Goal: Task Accomplishment & Management: Use online tool/utility

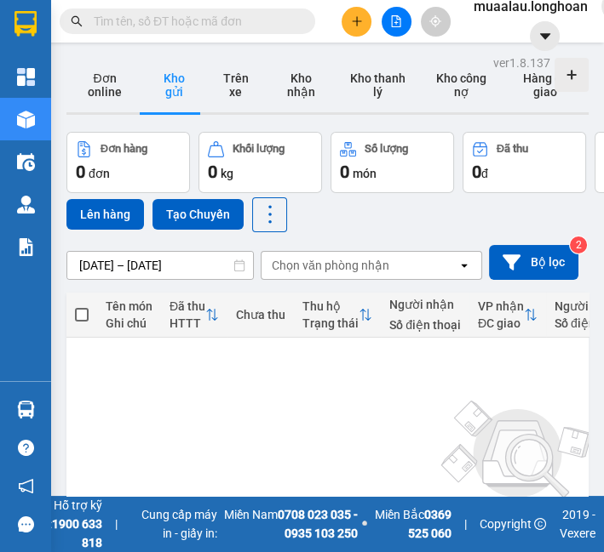
click at [246, 23] on input "text" at bounding box center [194, 21] width 201 height 19
paste input "VPMD0508250055"
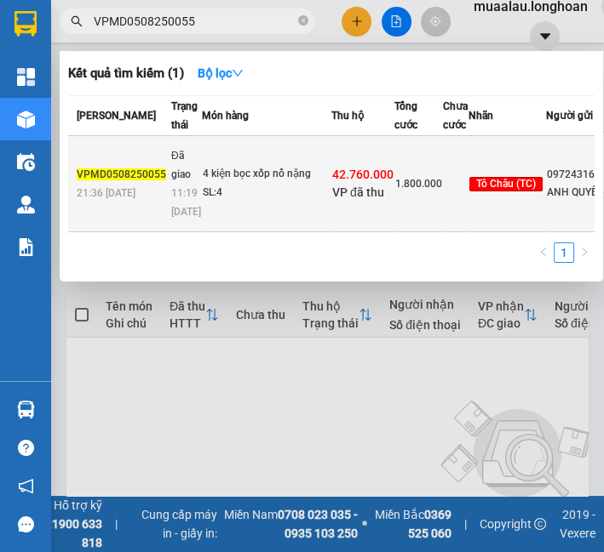
type input "VPMD0508250055"
click at [182, 166] on td "Đã giao 11:19 [DATE]" at bounding box center [184, 184] width 35 height 96
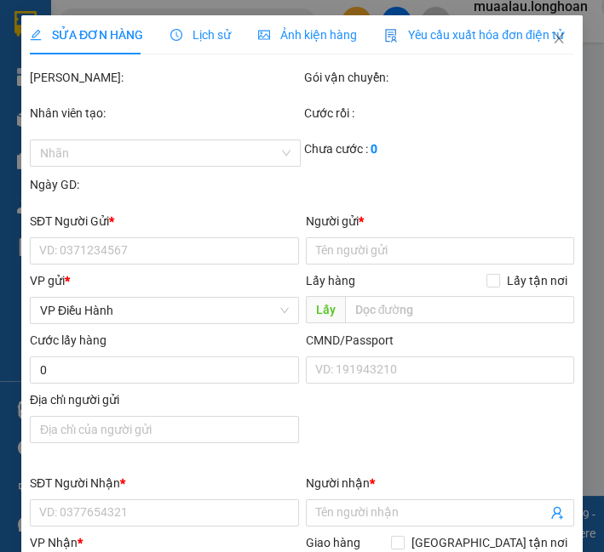
type input "0972431692"
type input "ANH QUYẾT"
type input "0949777703"
type input "[PERSON_NAME]"
type input "[PERSON_NAME] ([GEOGRAPHIC_DATA]) - [PERSON_NAME] (TC): [GEOGRAPHIC_DATA], [GEO…"
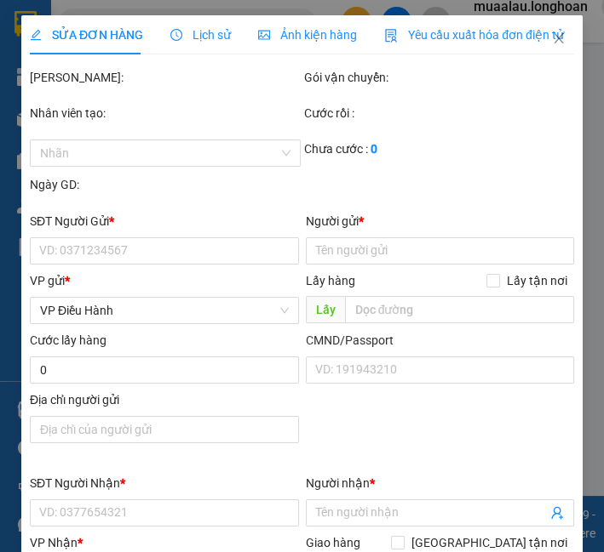
type input "hàng ko đồng kiểm giao nguyên kiện hư vỡ k đền"
checkbox input "true"
type input "42.760.000"
type input "90.000"
type input "1.800.000"
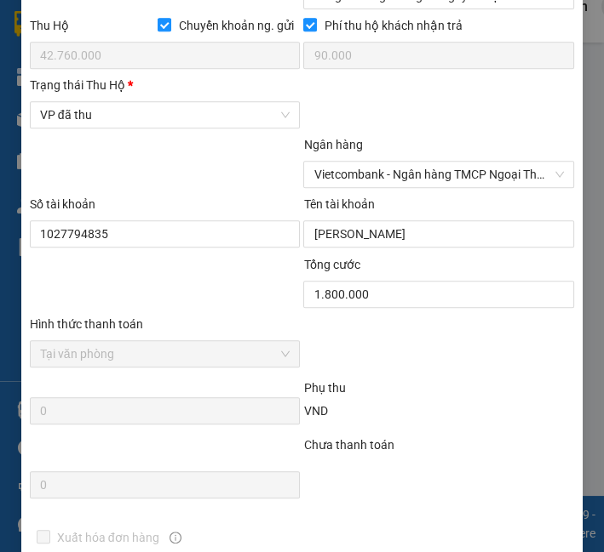
scroll to position [1229, 0]
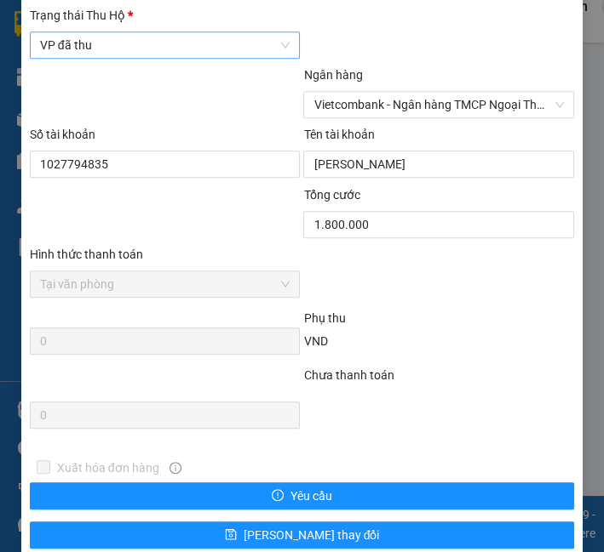
click at [146, 58] on span "VP đã thu" at bounding box center [165, 45] width 250 height 26
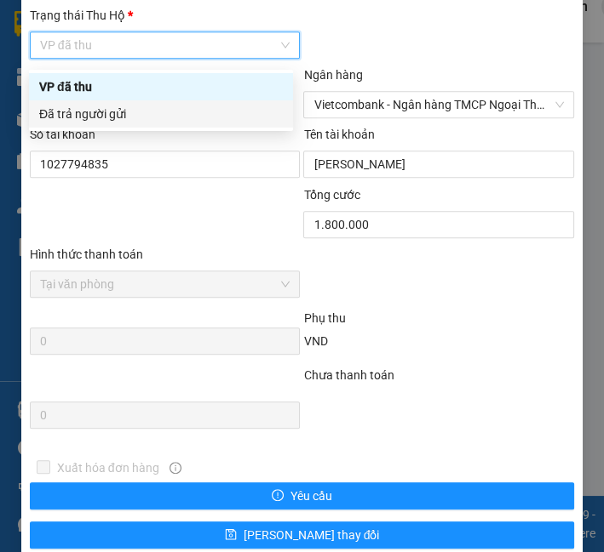
click at [134, 129] on body "Kết quả tìm kiếm ( 1 ) Bộ lọc Mã ĐH Trạng thái Món hàng Thu hộ Tổng cước Chưa c…" at bounding box center [302, 276] width 604 height 552
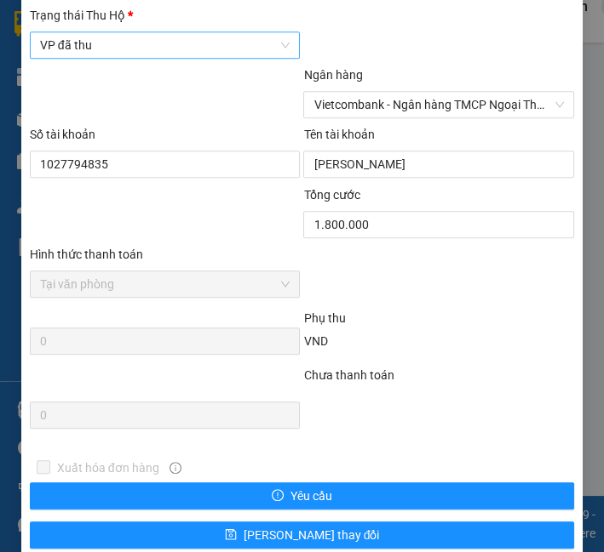
click at [136, 58] on span "VP đã thu" at bounding box center [165, 45] width 250 height 26
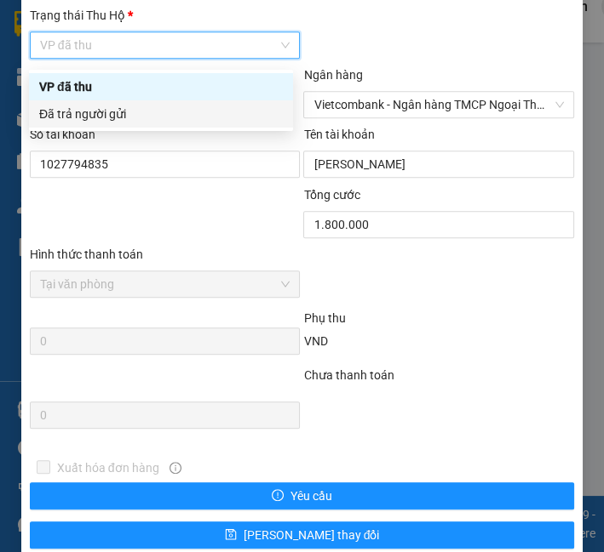
click at [140, 114] on div "Đã trả người gửi" at bounding box center [160, 114] width 243 height 19
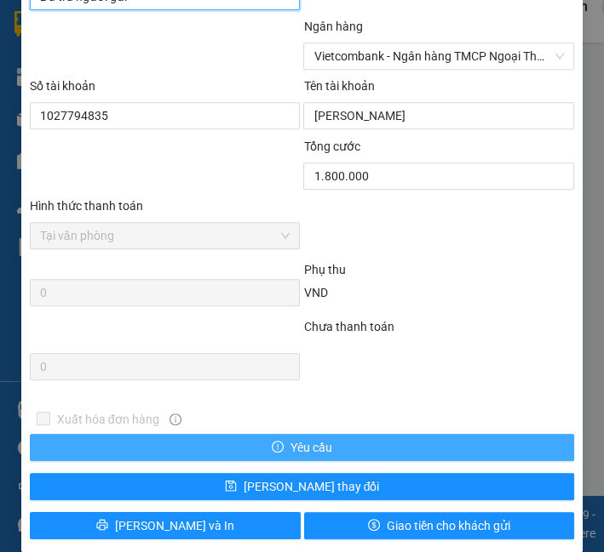
scroll to position [1304, 0]
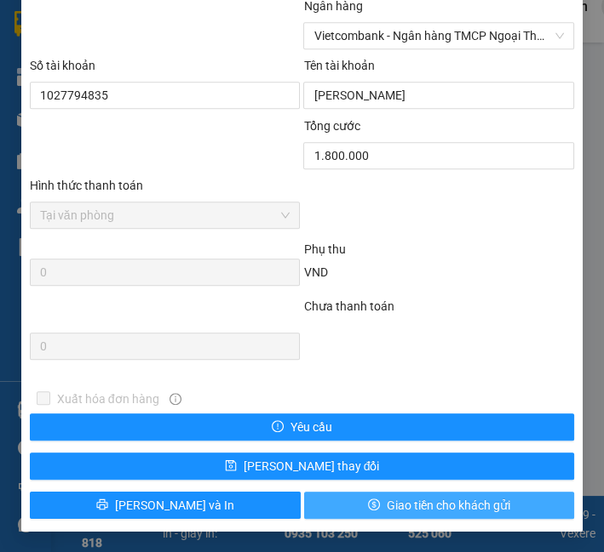
click at [398, 502] on span "Giao tiền cho khách gửi" at bounding box center [447, 505] width 123 height 19
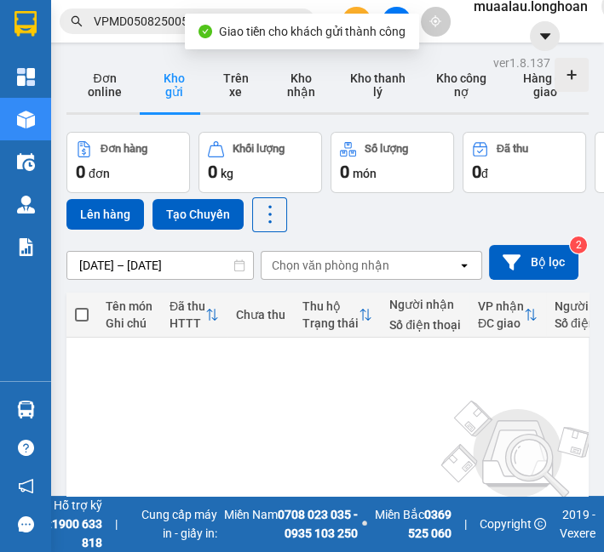
click at [167, 18] on input "VPMD0508250055" at bounding box center [194, 21] width 201 height 19
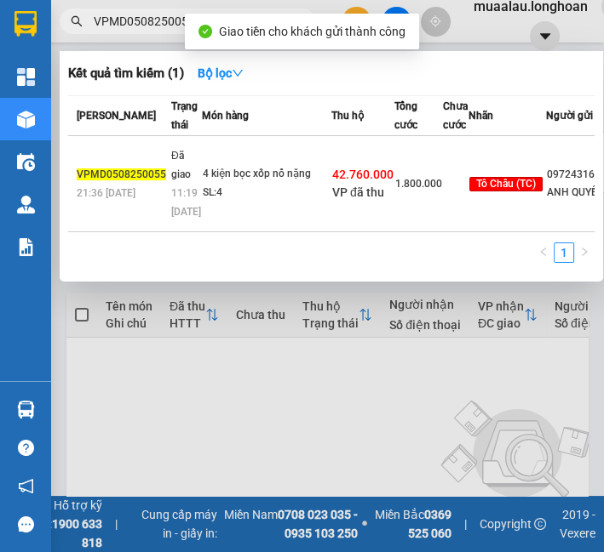
click at [167, 18] on input "VPMD0508250055" at bounding box center [194, 21] width 201 height 19
paste input "QU120708250008"
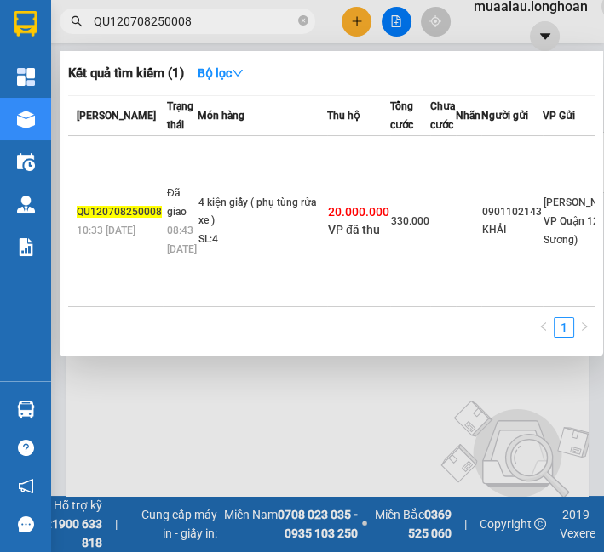
click at [249, 194] on div "4 kiện giấy ( phụ tùng rửa xe )" at bounding box center [262, 212] width 128 height 37
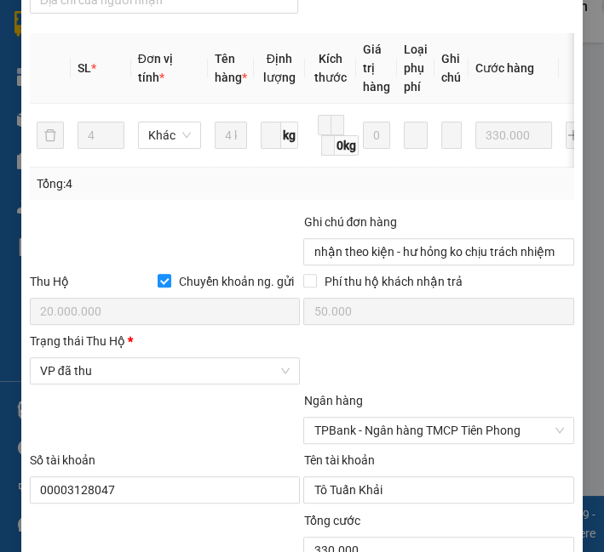
scroll to position [946, 0]
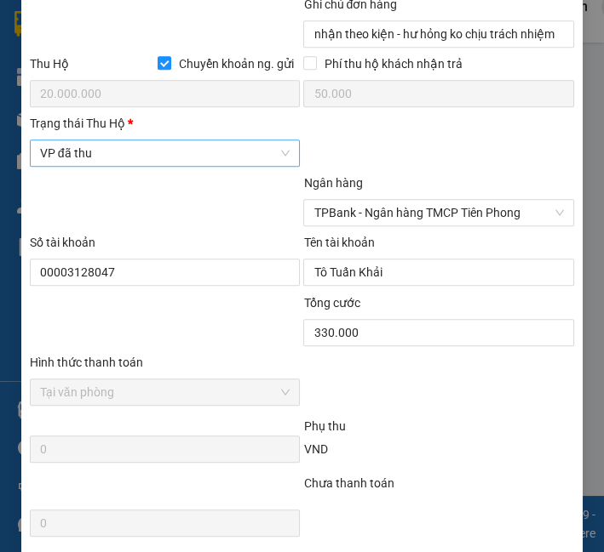
click at [127, 166] on span "VP đã thu" at bounding box center [165, 153] width 250 height 26
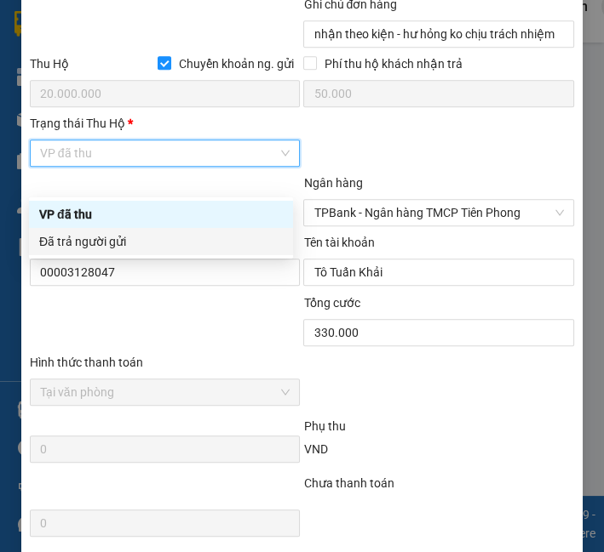
click at [117, 253] on div "Đã trả người gửi" at bounding box center [161, 241] width 264 height 27
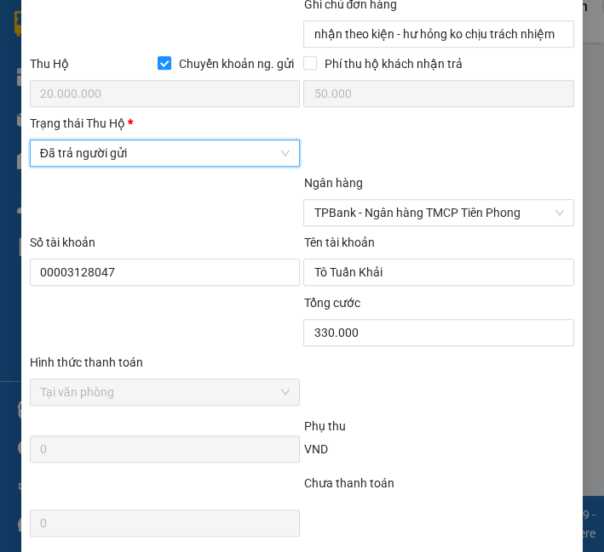
scroll to position [1148, 0]
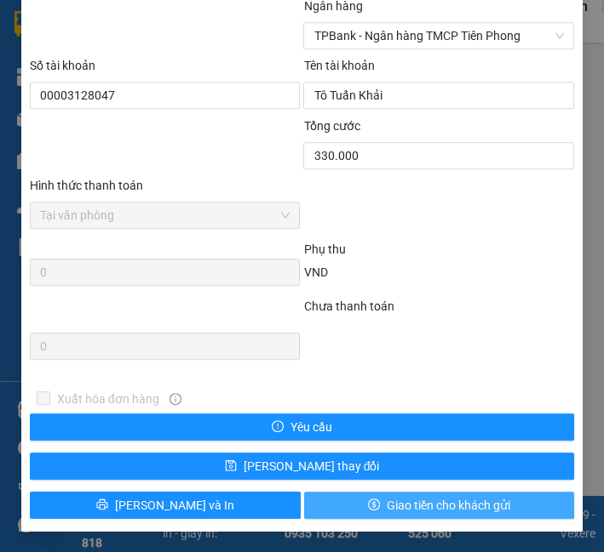
click at [467, 512] on span "Giao tiền cho khách gửi" at bounding box center [447, 505] width 123 height 19
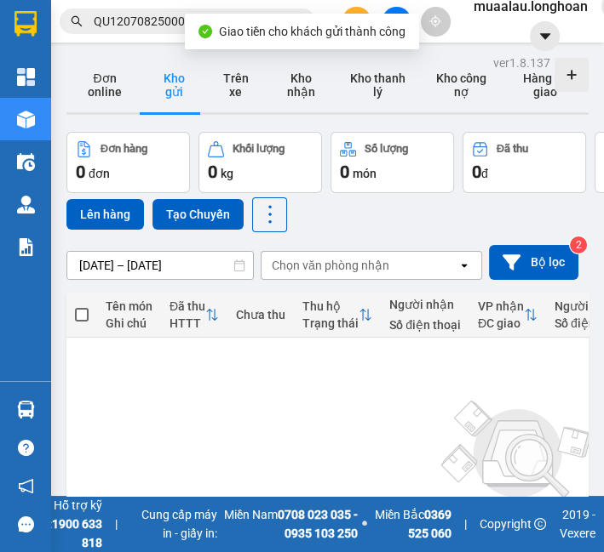
click at [102, 23] on input "QU120708250008" at bounding box center [194, 21] width 201 height 19
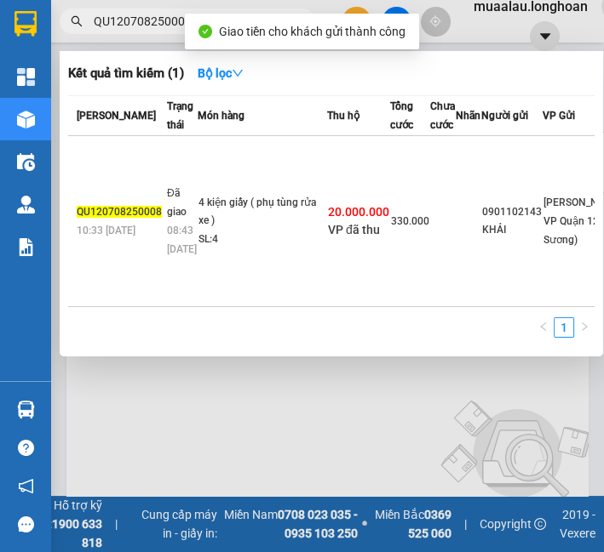
click at [102, 23] on input "QU120708250008" at bounding box center [194, 21] width 201 height 19
paste input "VPHM0808250030"
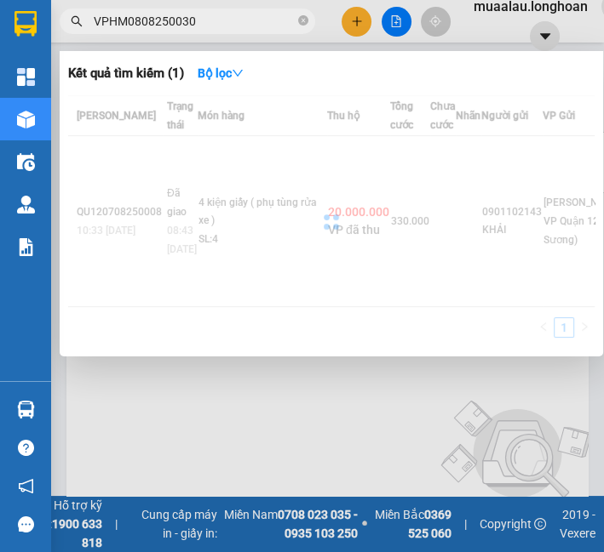
type input "VPHM0808250030"
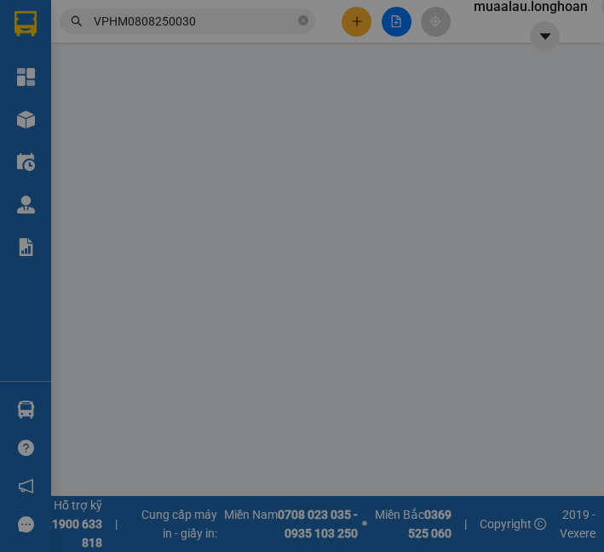
type input "0965881865"
type input "hoàng anh"
type input "0987100977"
type input "thanh thuý"
type input "nhận nguyên kiện,giao nguyên kiện,hư hỏng k đền)"
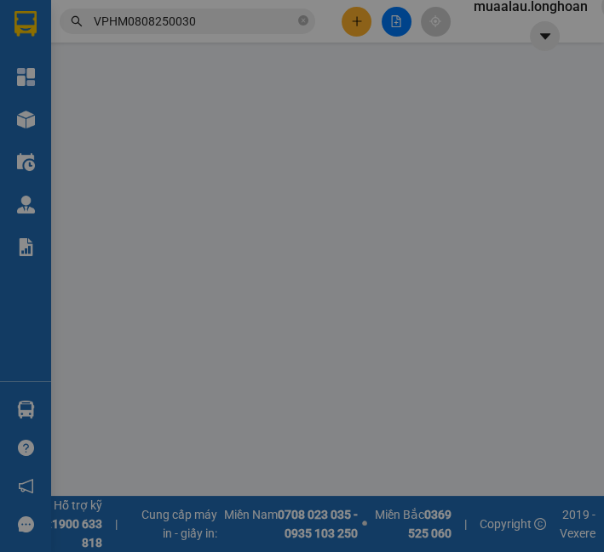
checkbox input "true"
type input "6.000.000"
type input "25.000"
type input "200.000"
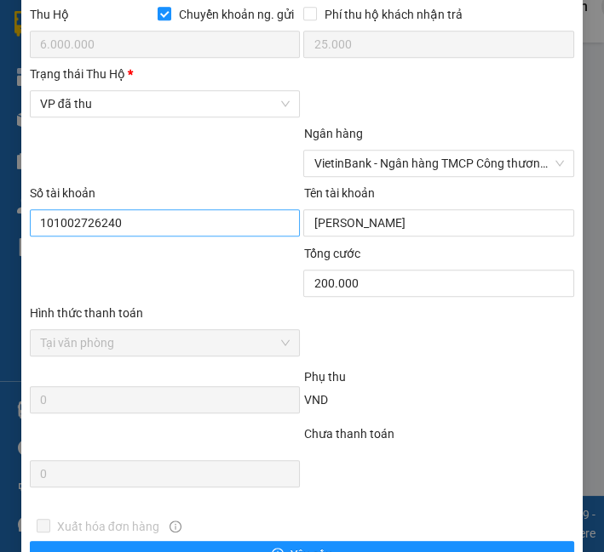
scroll to position [1031, 0]
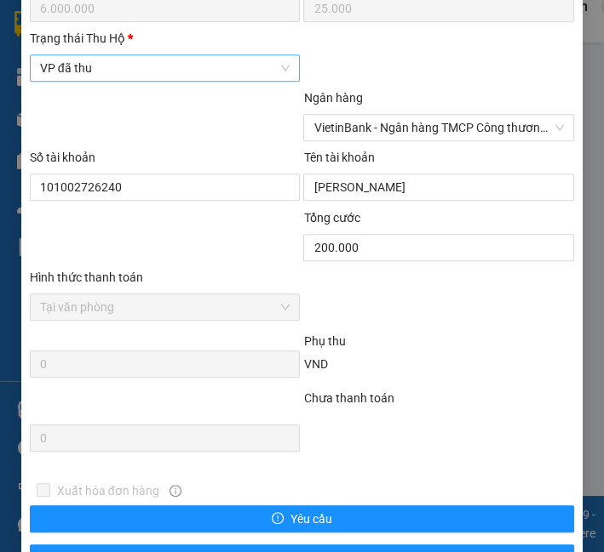
click at [118, 81] on span "VP đã thu" at bounding box center [165, 68] width 250 height 26
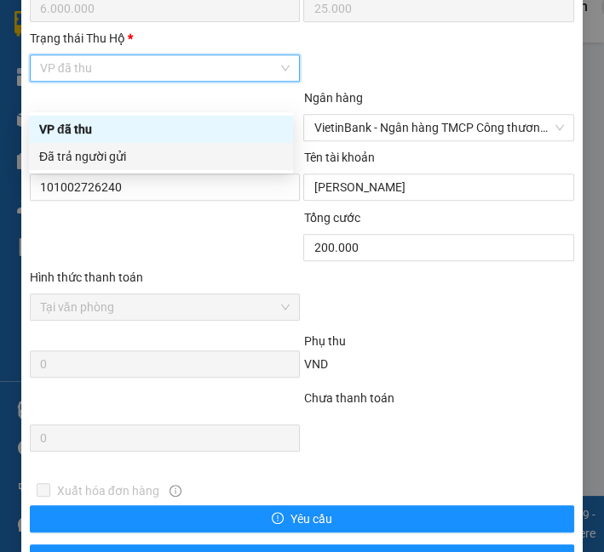
click at [124, 167] on div "Đã trả người gửi" at bounding box center [161, 156] width 264 height 27
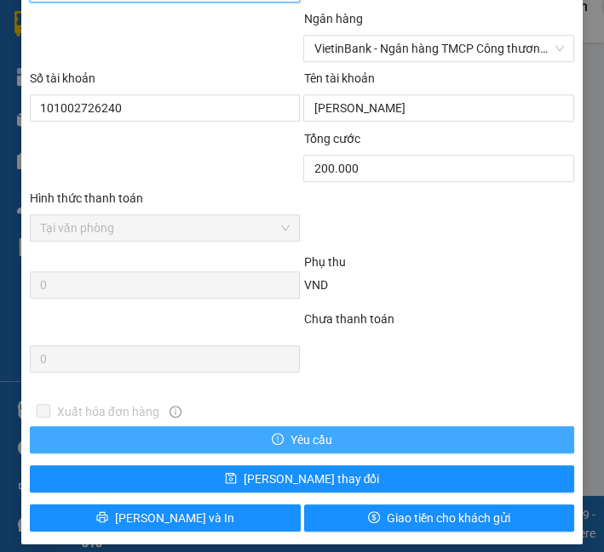
scroll to position [1148, 0]
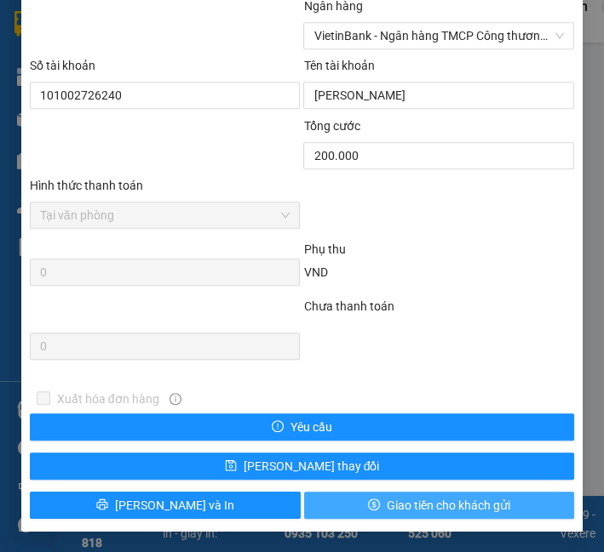
click at [469, 495] on button "Giao tiền cho khách gửi" at bounding box center [439, 505] width 271 height 27
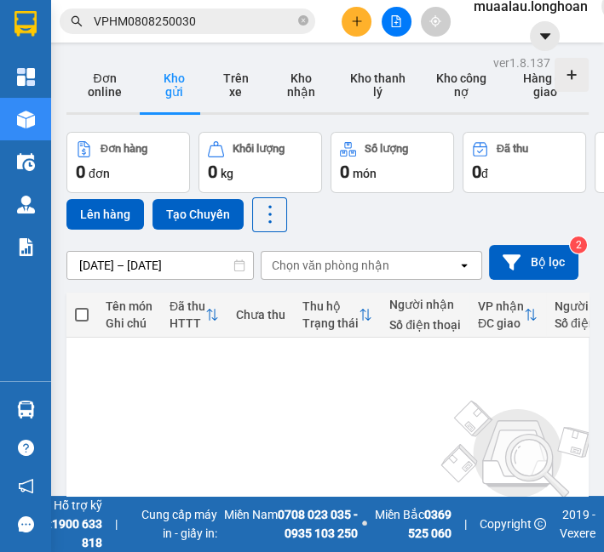
click at [217, 24] on input "VPHM0808250030" at bounding box center [194, 21] width 201 height 19
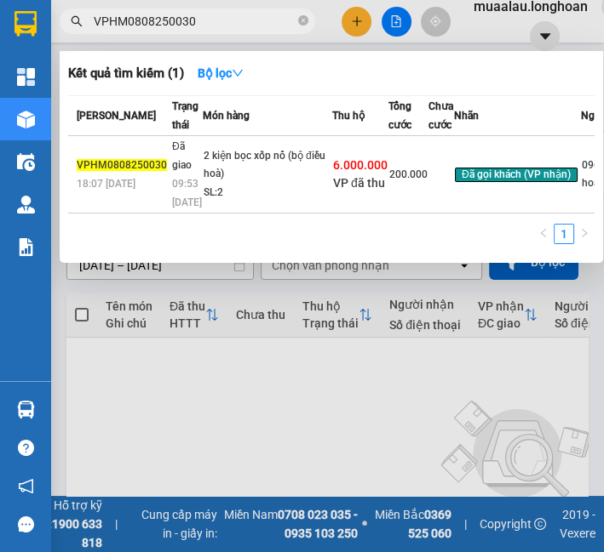
click at [217, 23] on input "VPHM0808250030" at bounding box center [194, 21] width 201 height 19
paste input "KQ120708250025"
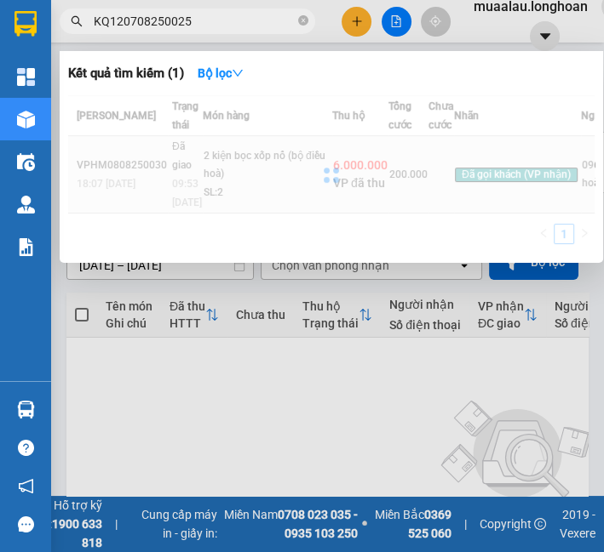
type input "KQ120708250025"
click at [219, 177] on div at bounding box center [331, 174] width 526 height 159
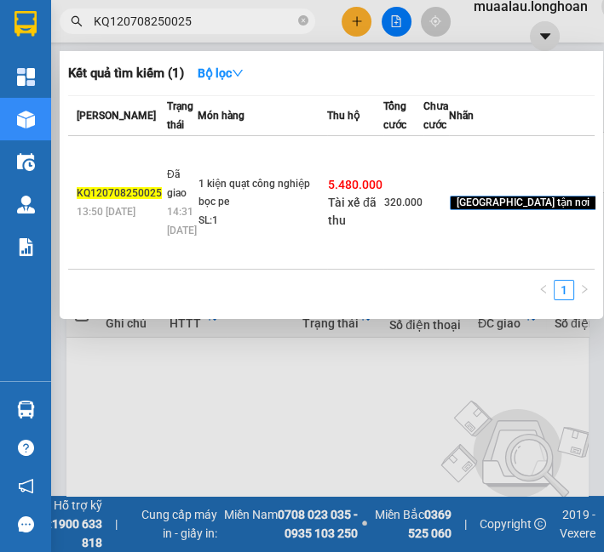
click at [219, 177] on td "1 kiện quạt công nghiệp bọc pe SL: 1" at bounding box center [261, 203] width 129 height 134
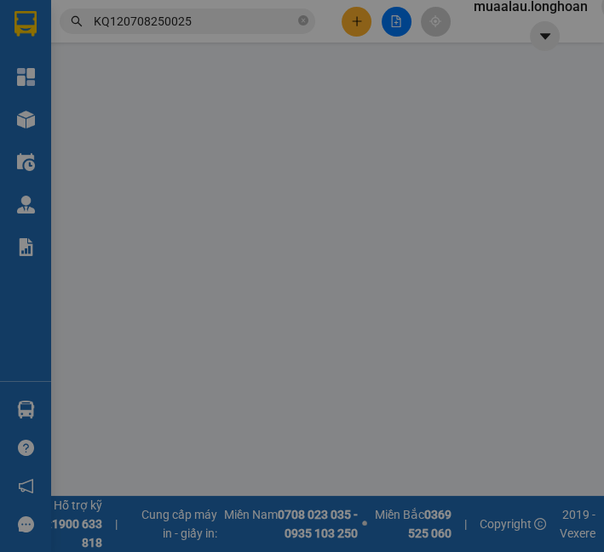
type input "0866848375"
type input "[PERSON_NAME]"
checkbox input "true"
type input "Đón: 42c/4c quốc lộ 22, ấp [GEOGRAPHIC_DATA] , xã [GEOGRAPHIC_DATA], [GEOGRAPHI…"
type input "65.000"
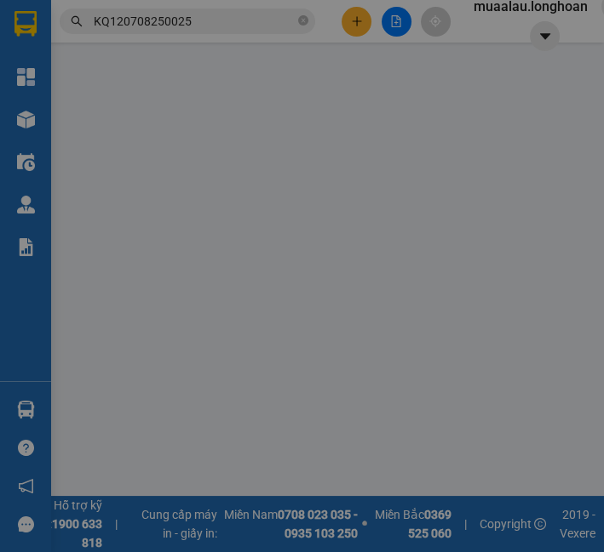
type input "0977390925"
type input "Luân"
checkbox input "true"
type input "Trả: [GEOGRAPHIC_DATA], xã [GEOGRAPHIC_DATA], [GEOGRAPHIC_DATA]"
checkbox input "true"
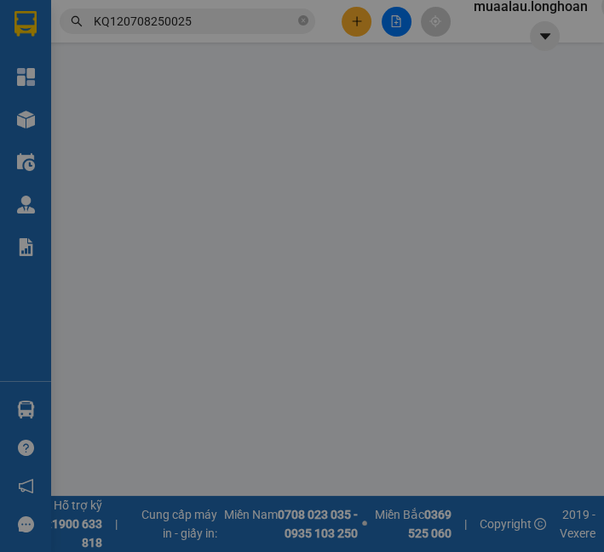
type input "5.480.000"
type input "25.000"
type input "320.000"
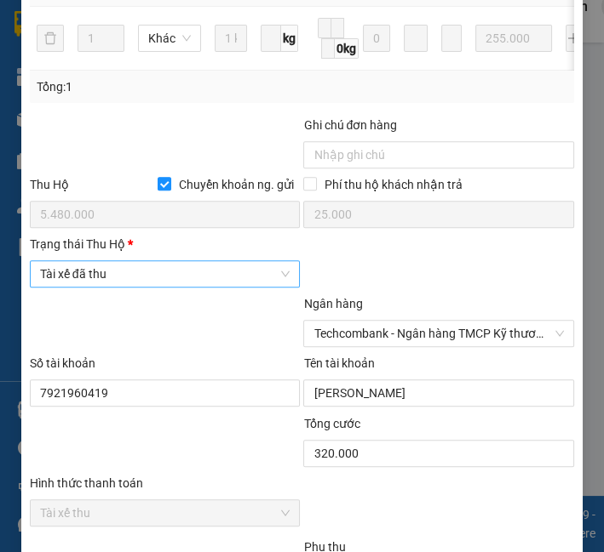
scroll to position [955, 0]
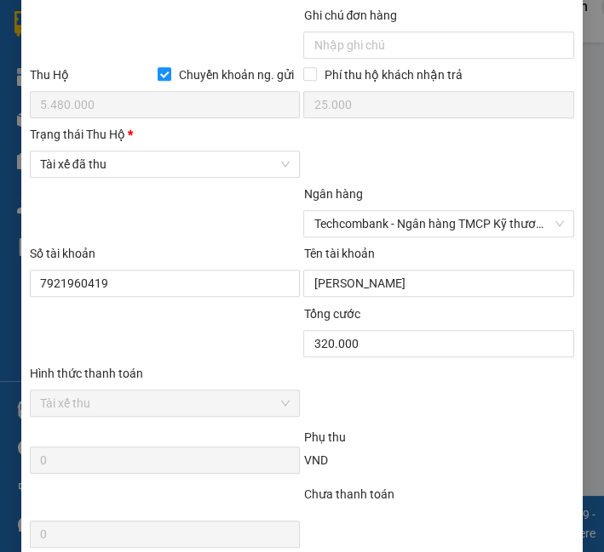
click at [146, 197] on div at bounding box center [165, 215] width 274 height 60
click at [148, 175] on span "Tài xế đã thu" at bounding box center [165, 165] width 250 height 26
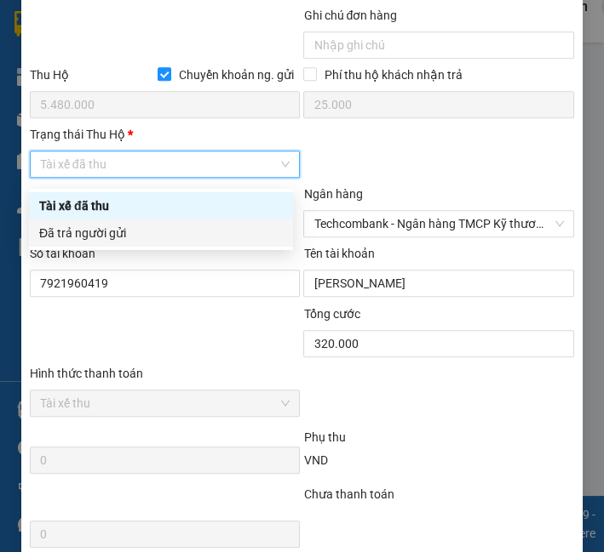
click at [144, 239] on div "Đã trả người gửi" at bounding box center [160, 233] width 243 height 19
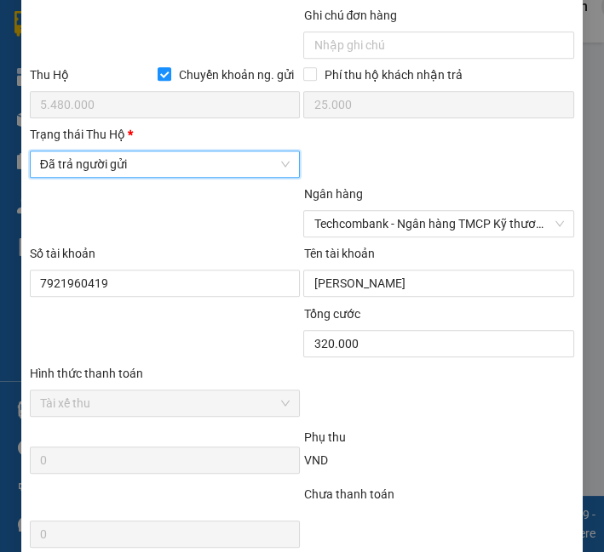
scroll to position [1150, 0]
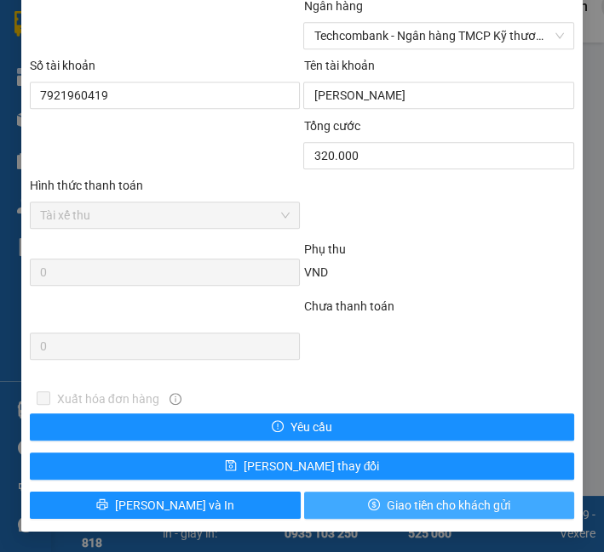
click at [421, 512] on span "Giao tiền cho khách gửi" at bounding box center [447, 505] width 123 height 19
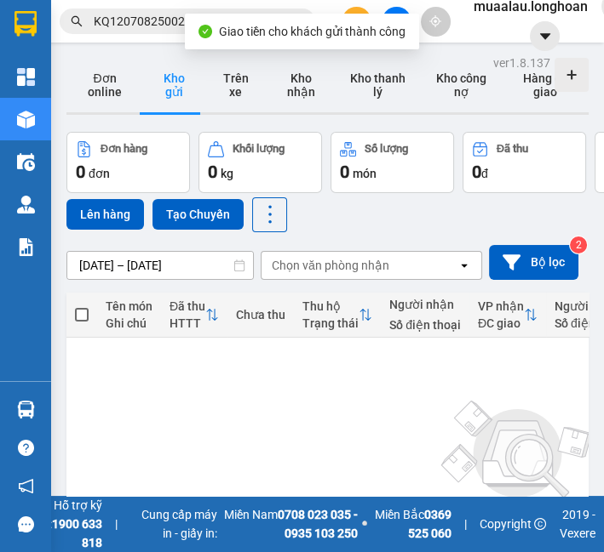
click at [126, 22] on input "KQ120708250025" at bounding box center [194, 21] width 201 height 19
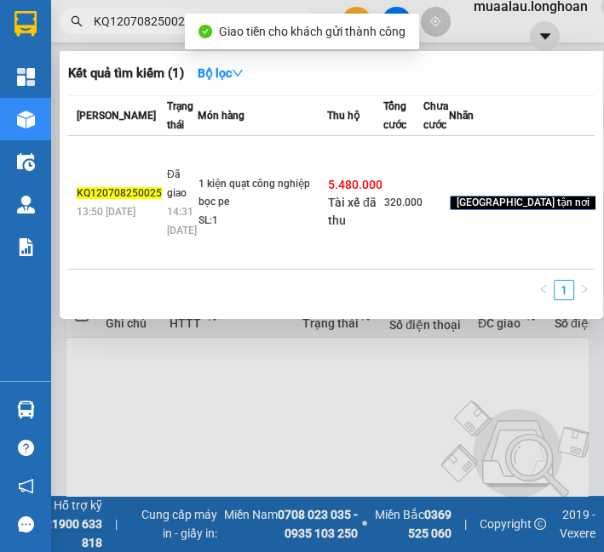
click at [128, 22] on input "KQ120708250025" at bounding box center [194, 21] width 201 height 19
paste input "HNVD0608250039"
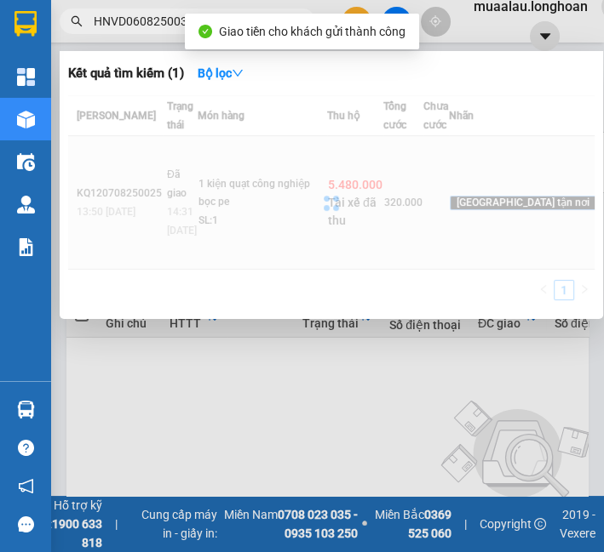
type input "HNVD0608250039"
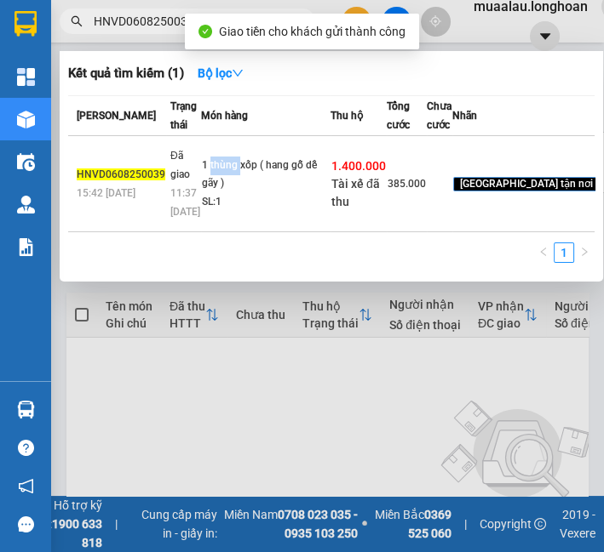
click at [216, 222] on td "1 thùng xốp ( hang gỗ dễ gãy ) SL: 1" at bounding box center [265, 184] width 129 height 96
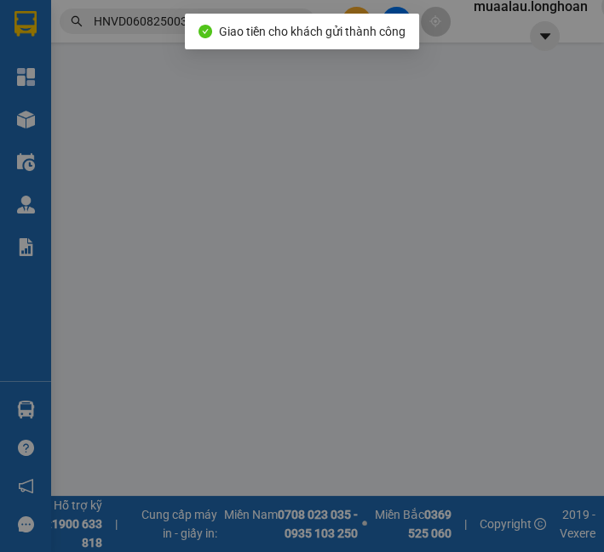
type input "0396609757"
type input "HB AQUATIC"
checkbox input "true"
type input "Đón: Số 5 ngách 39 ngõ 76 An Dương ,yên phụ [GEOGRAPHIC_DATA]"
type input "65.000"
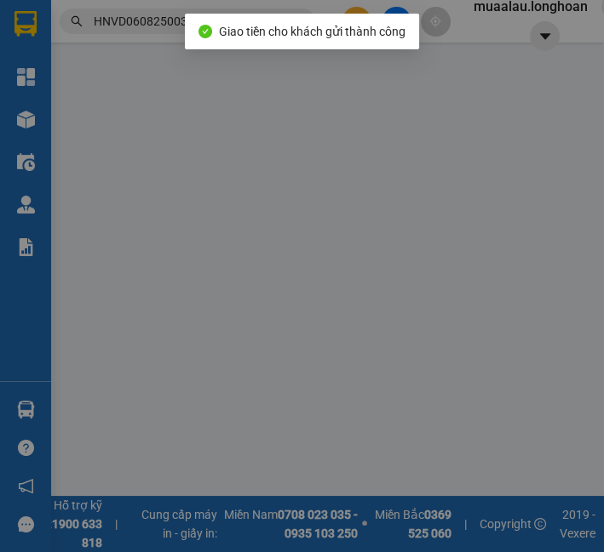
type input "0783902912"
type input "[PERSON_NAME]"
checkbox input "true"
type input "Địa chỉ trả là [STREET_ADDRESS][PERSON_NAME] ( [GEOGRAPHIC_DATA]) , [GEOGRAPHIC…"
checkbox input "true"
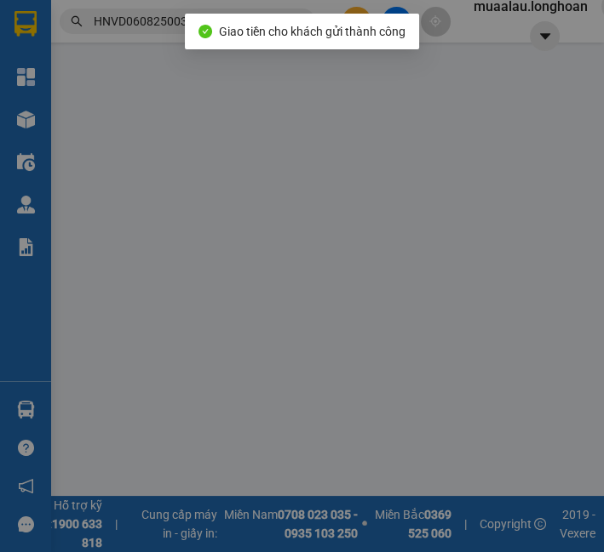
type input "1.400.000"
type input "10.000"
type input "385.000"
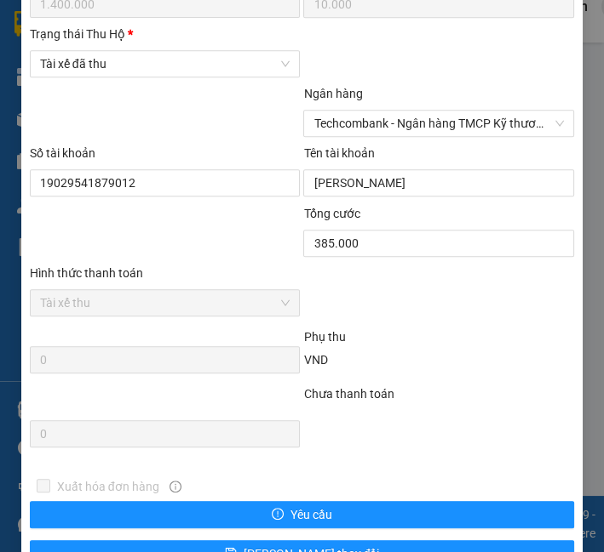
scroll to position [1150, 0]
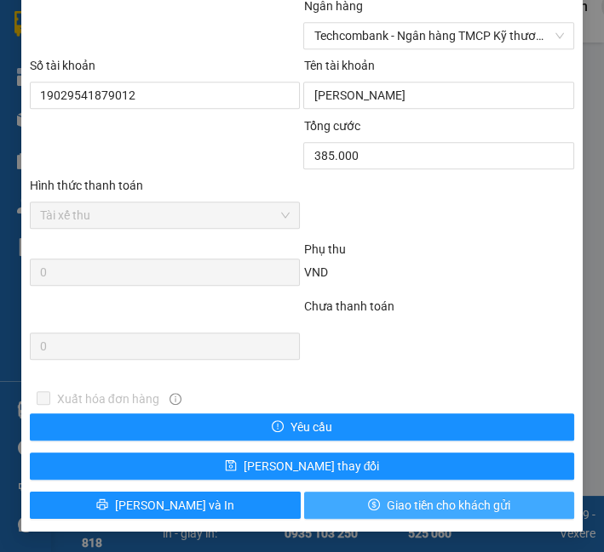
click at [395, 509] on span "Giao tiền cho khách gửi" at bounding box center [447, 505] width 123 height 19
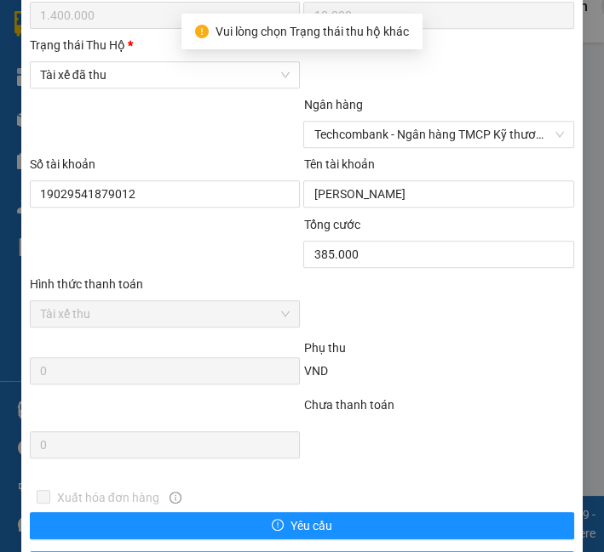
scroll to position [961, 0]
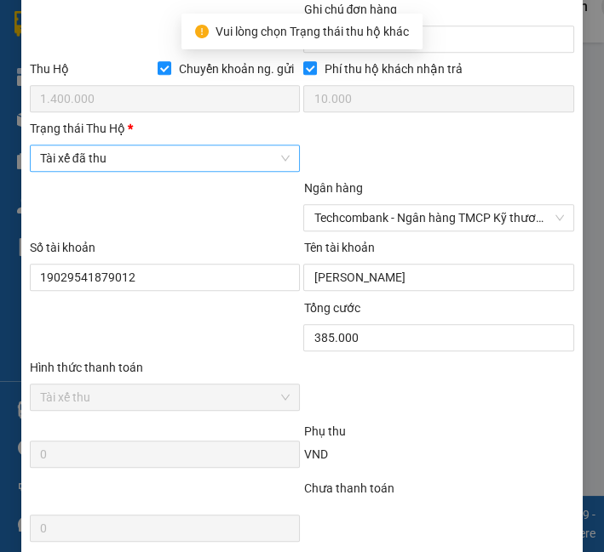
click at [137, 160] on span "Tài xế đã thu" at bounding box center [165, 159] width 250 height 26
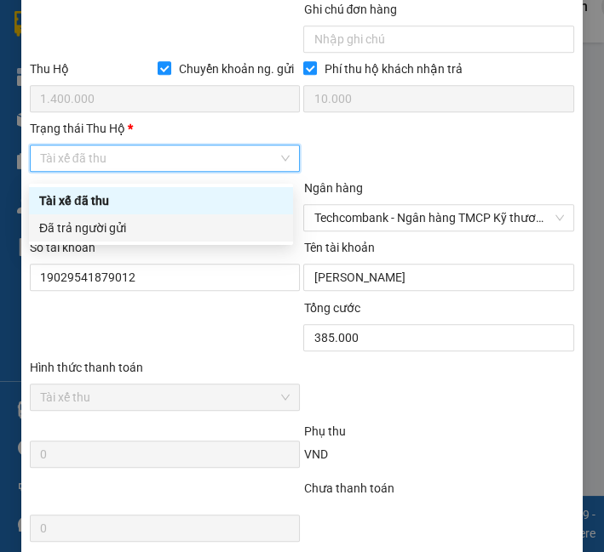
click at [131, 223] on div "Đã trả người gửi" at bounding box center [160, 228] width 243 height 19
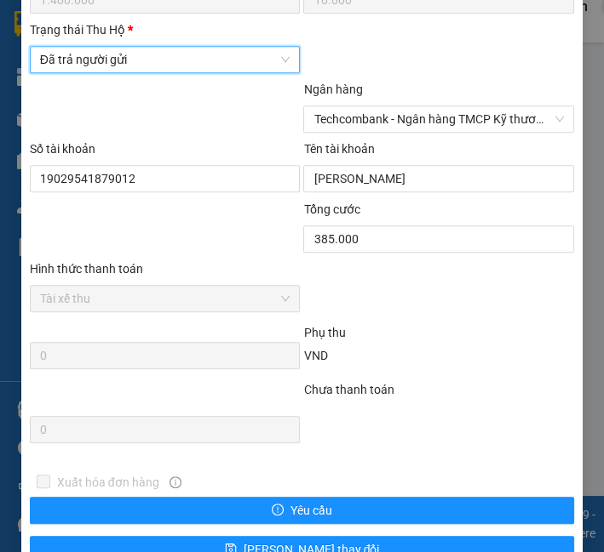
scroll to position [1150, 0]
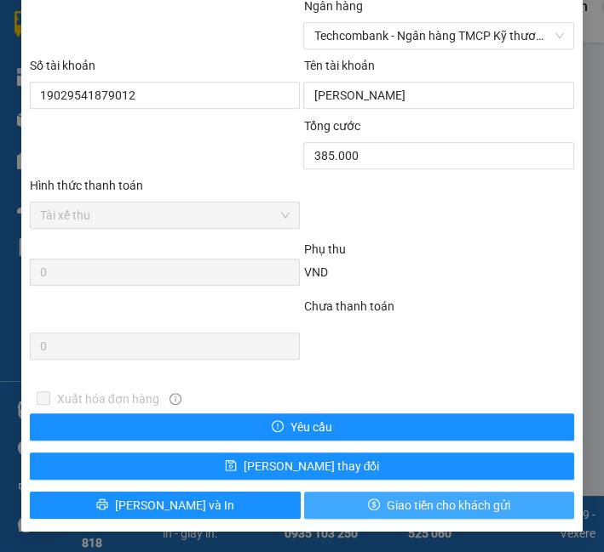
click at [368, 503] on icon "dollar" at bounding box center [374, 505] width 12 height 12
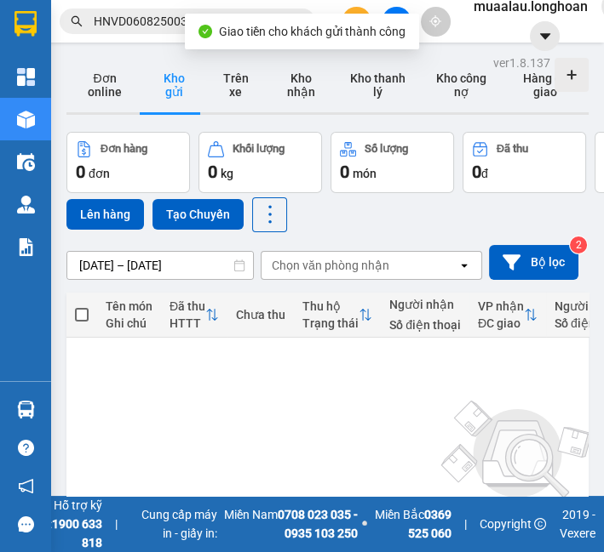
click at [145, 32] on span "HNVD0608250039" at bounding box center [187, 22] width 255 height 26
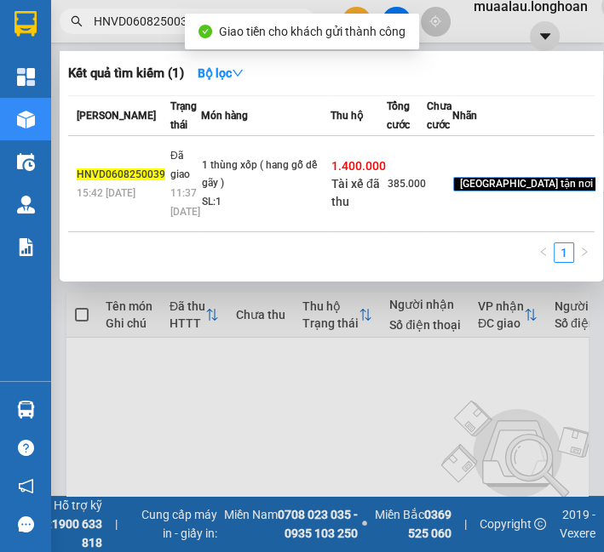
click at [143, 25] on input "HNVD0608250039" at bounding box center [194, 21] width 201 height 19
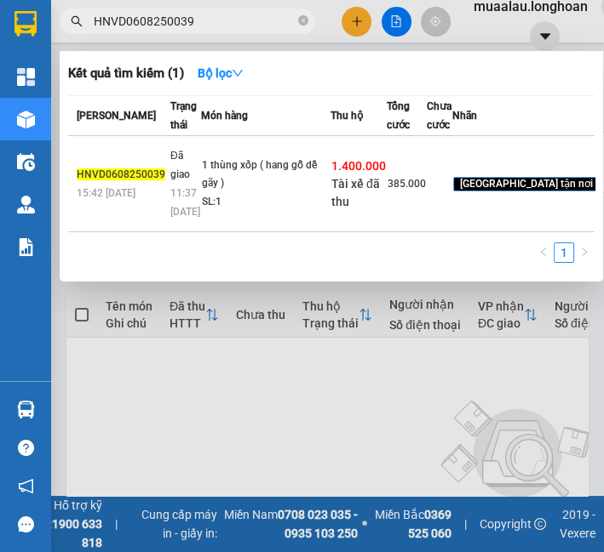
click at [143, 23] on input "HNVD0608250039" at bounding box center [194, 21] width 201 height 19
paste input "VHBT0508250045"
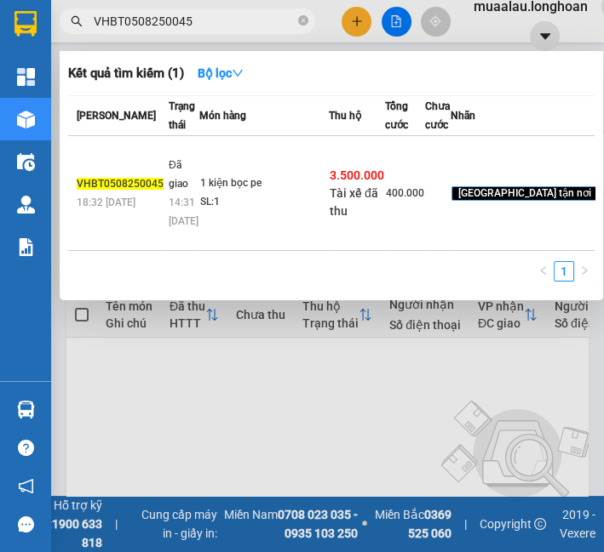
click at [169, 190] on span "Đã giao" at bounding box center [179, 174] width 20 height 31
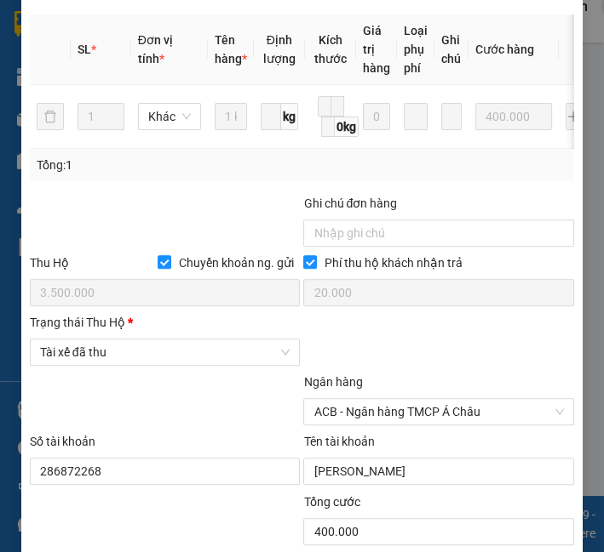
scroll to position [888, 0]
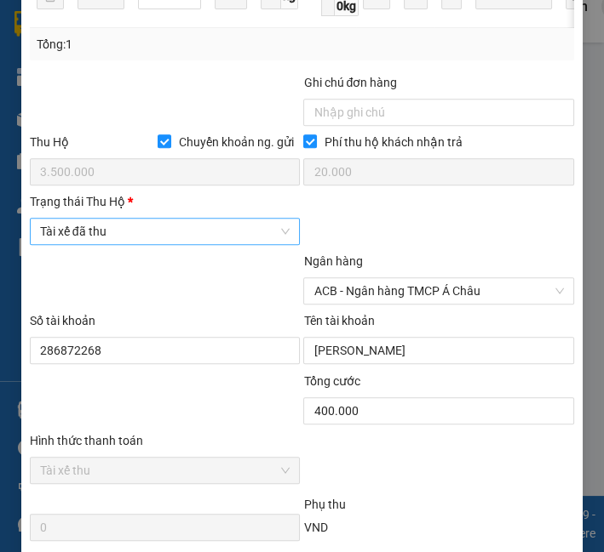
click at [128, 239] on span "Tài xế đã thu" at bounding box center [165, 232] width 250 height 26
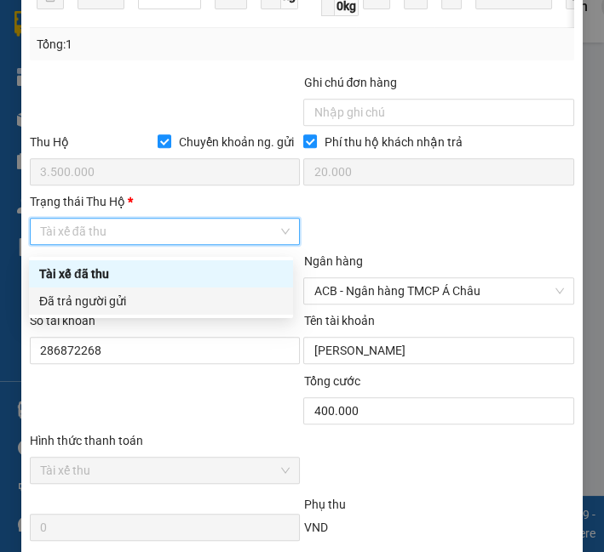
click at [131, 307] on div "Đã trả người gửi" at bounding box center [160, 301] width 243 height 19
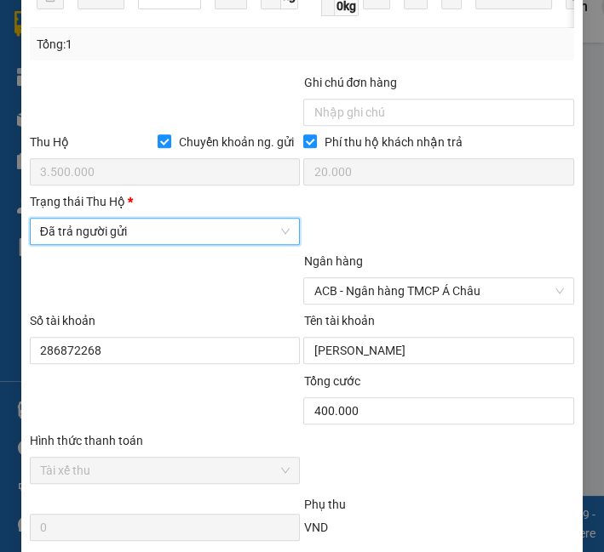
scroll to position [1150, 0]
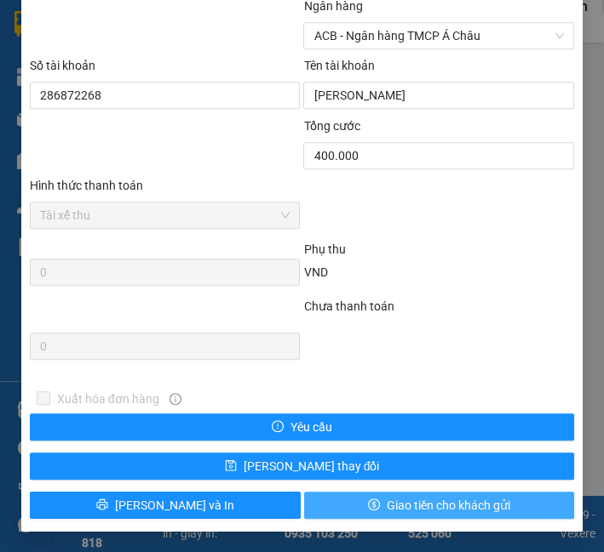
click at [426, 496] on span "Giao tiền cho khách gửi" at bounding box center [447, 505] width 123 height 19
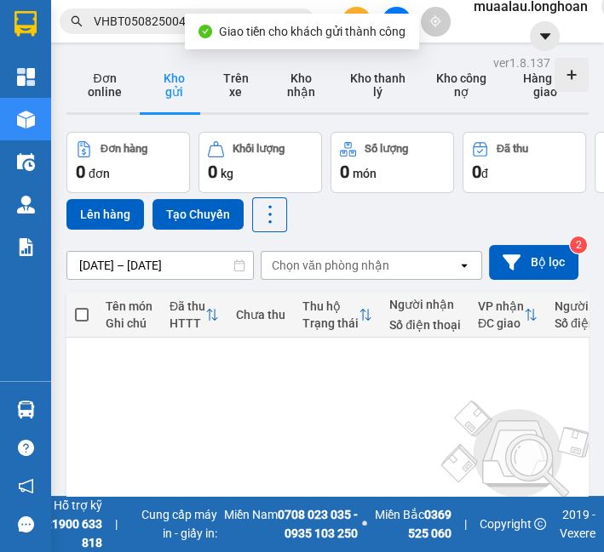
click at [141, 4] on div "Kết quả tìm kiếm ( 1 ) Bộ lọc Mã ĐH Trạng thái Món hàng Thu hộ Tổng cước Chưa c…" at bounding box center [302, 21] width 604 height 43
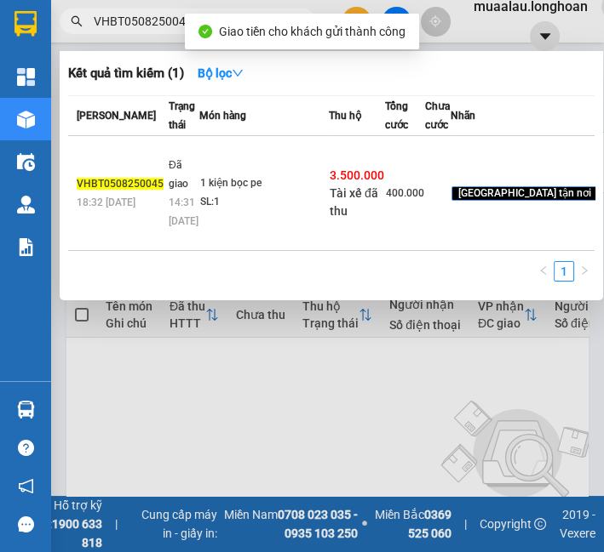
click at [144, 22] on input "VHBT0508250045" at bounding box center [194, 21] width 201 height 19
paste input "608250030"
type input "VHBT0608250030"
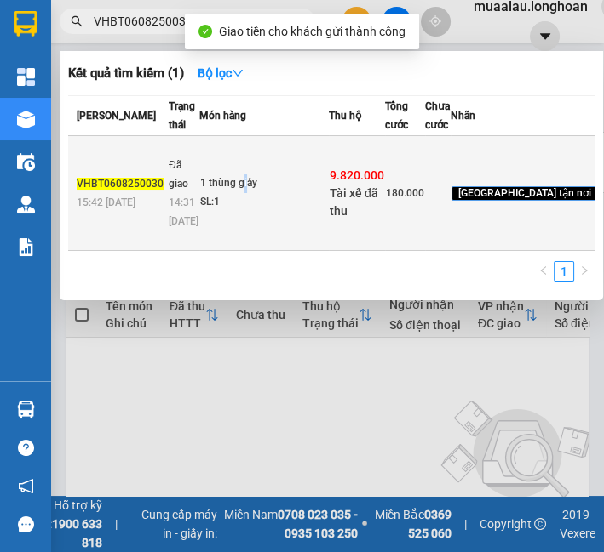
click at [239, 205] on td "1 thùng giấy SL: 1" at bounding box center [263, 193] width 129 height 115
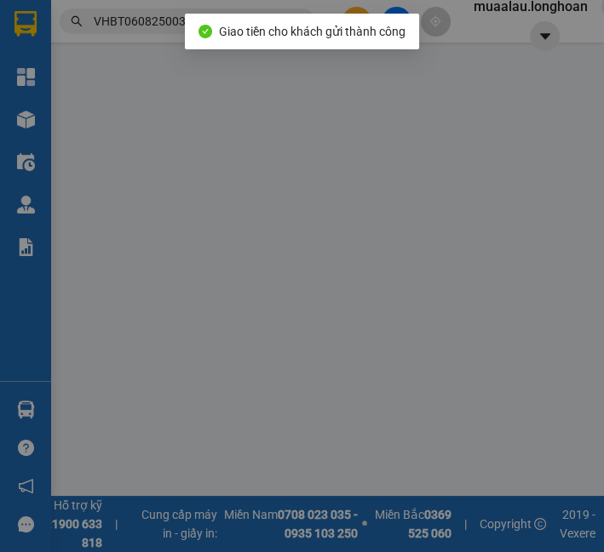
type input "0902197179"
type input "Đạt"
type input "0939037990"
type input "Thuý"
checkbox input "true"
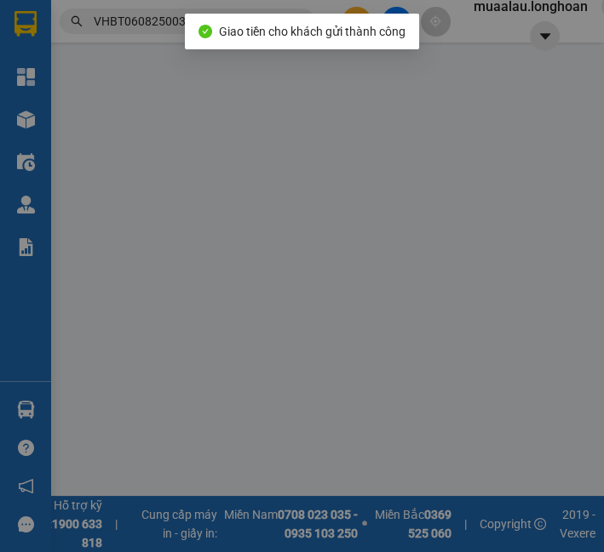
type input "147 [PERSON_NAME], [GEOGRAPHIC_DATA], [GEOGRAPHIC_DATA], [GEOGRAPHIC_DATA]"
checkbox input "true"
type input "9.820.000"
type input "25.000"
type input "180.000"
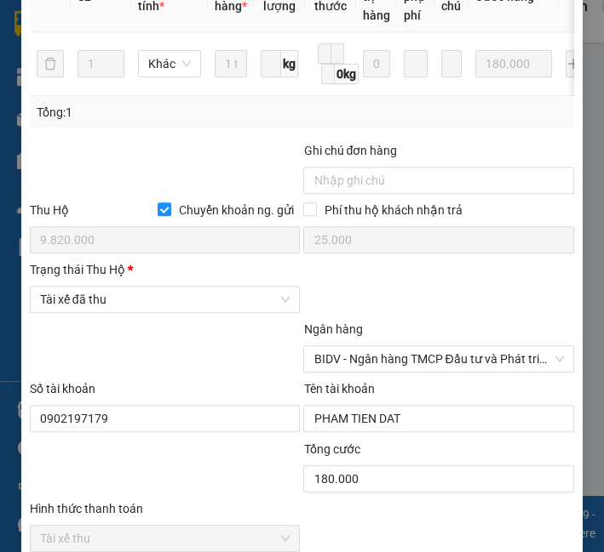
scroll to position [866, 0]
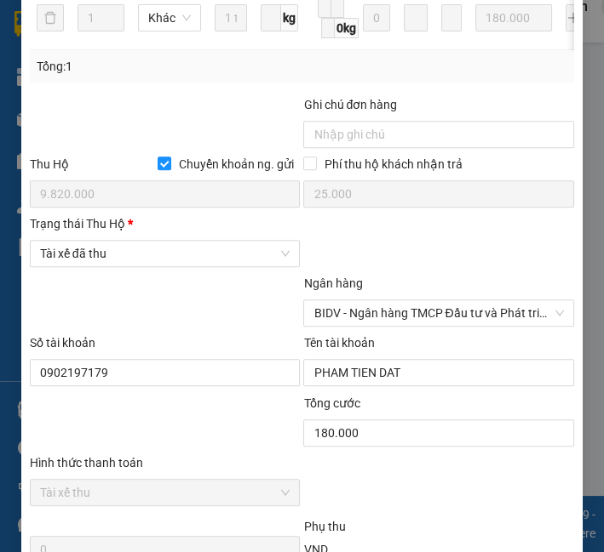
click at [142, 240] on div "Trạng thái [PERSON_NAME] *" at bounding box center [165, 228] width 271 height 26
click at [146, 266] on span "Tài xế đã thu" at bounding box center [165, 254] width 250 height 26
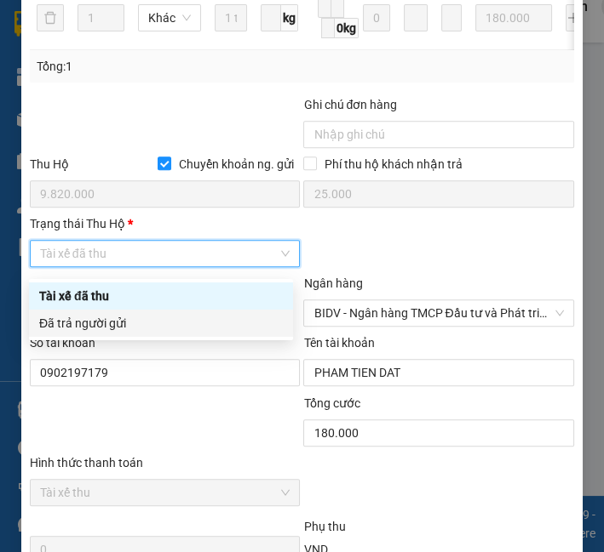
click at [145, 327] on div "Đã trả người gửi" at bounding box center [160, 323] width 243 height 19
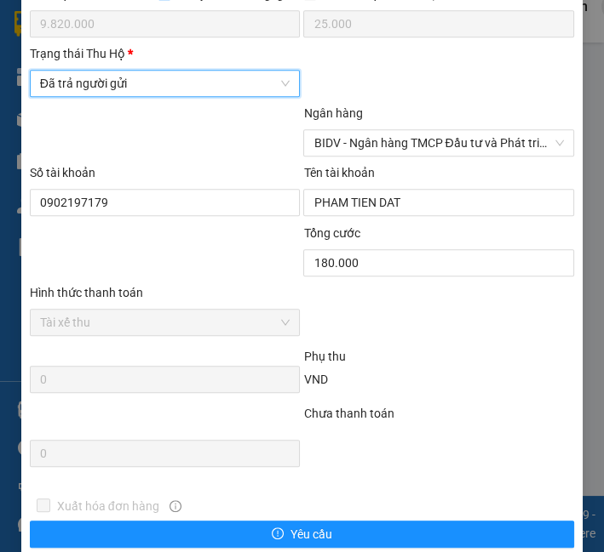
scroll to position [1150, 0]
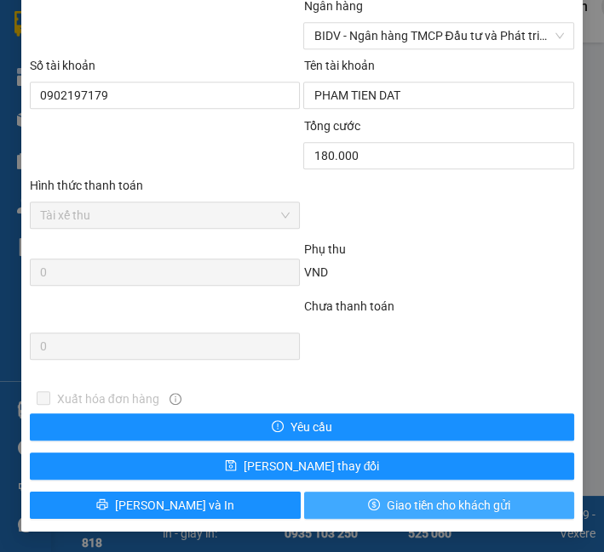
click at [351, 507] on button "Giao tiền cho khách gửi" at bounding box center [439, 505] width 271 height 27
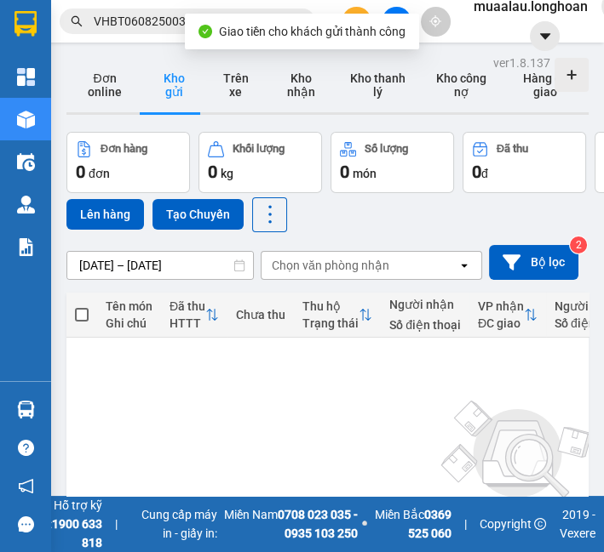
click at [150, 32] on span "VHBT0608250030" at bounding box center [187, 22] width 255 height 26
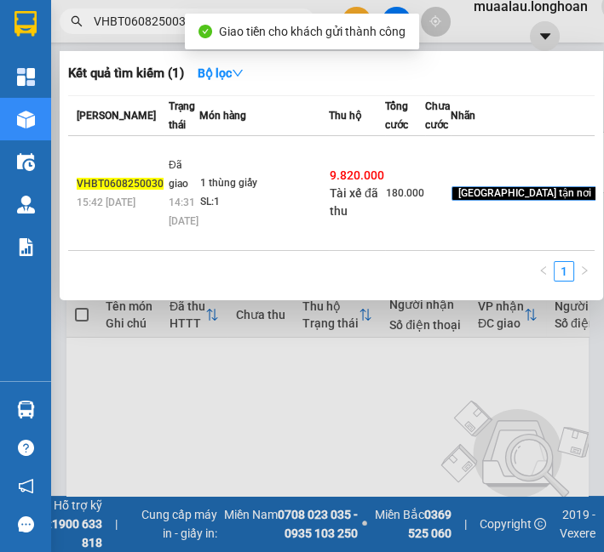
click at [150, 32] on span "VHBT0608250030" at bounding box center [187, 22] width 255 height 26
click at [148, 30] on input "VHBT0608250030" at bounding box center [194, 21] width 201 height 19
click at [147, 27] on input "VHBT0608250030" at bounding box center [194, 21] width 201 height 19
click at [147, 26] on input "VHBT0608250030" at bounding box center [194, 21] width 201 height 19
paste input "808250038"
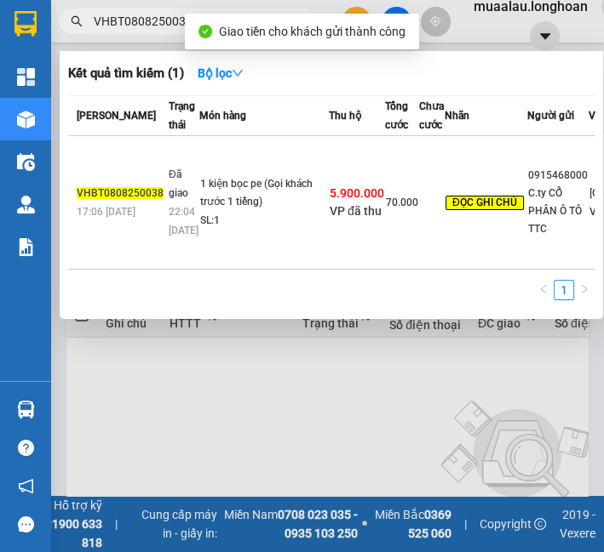
type input "VHBT0808250038"
click at [232, 186] on div "1 kiện bọc pe (Gọi khách trước 1 tiếng)" at bounding box center [264, 193] width 128 height 37
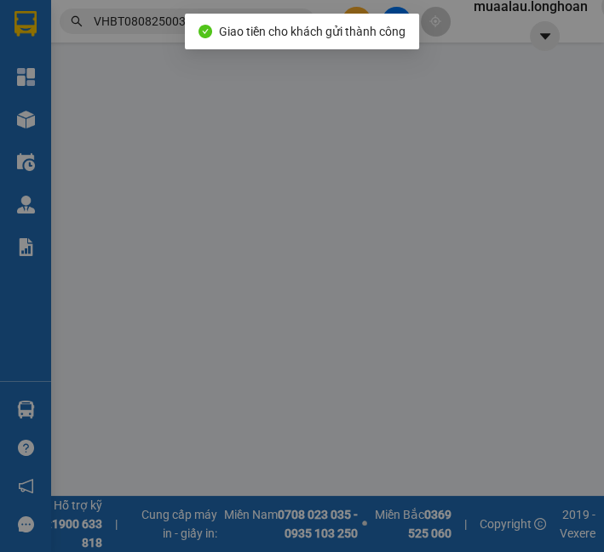
type input "0915468000"
type input "C.ty CỔ PHÂN Ô TÔ TTC"
type input "0905000500"
type input "[PERSON_NAME]"
type input "Huế - Đường tránh [GEOGRAPHIC_DATA] QL 1A"
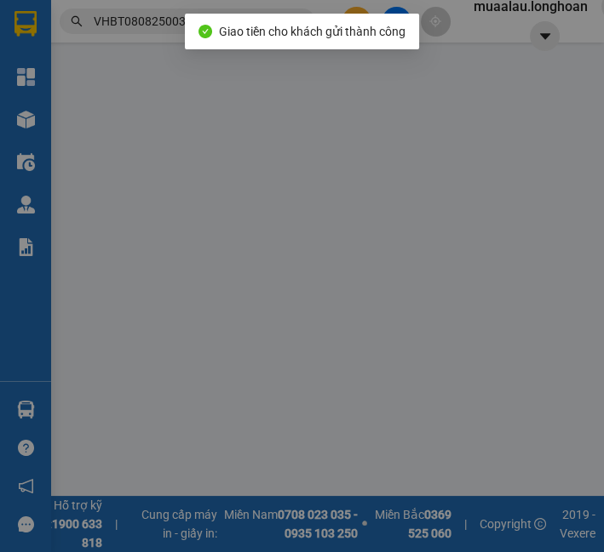
type input "Gọi khách trước 1 tiếng"
checkbox input "true"
type input "5.900.000"
type input "25.000"
type input "70.000"
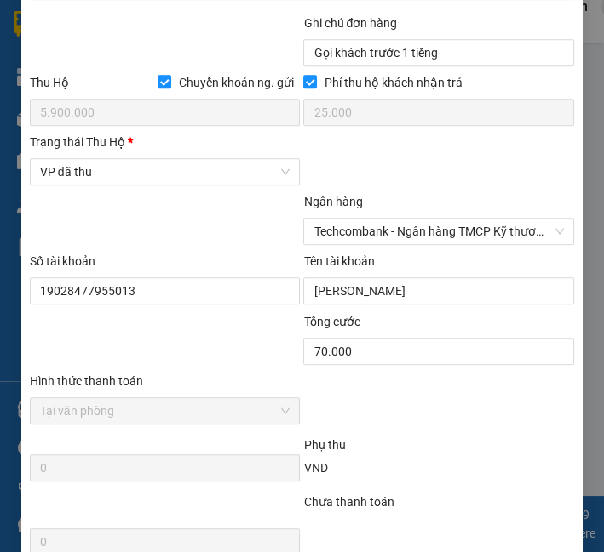
scroll to position [1028, 0]
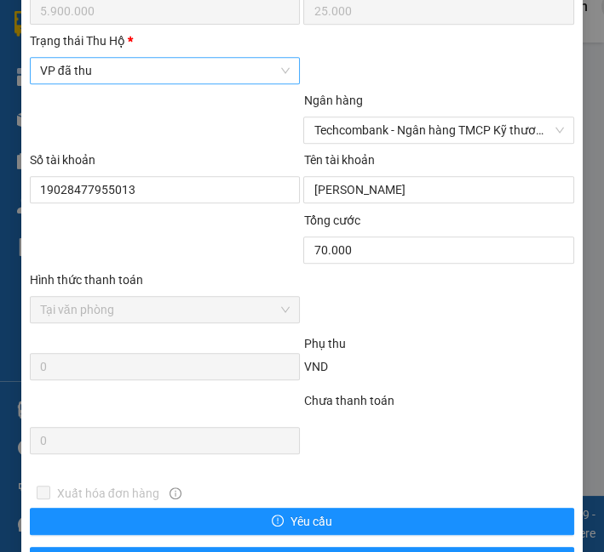
click at [115, 69] on span "VP đã thu" at bounding box center [165, 71] width 250 height 26
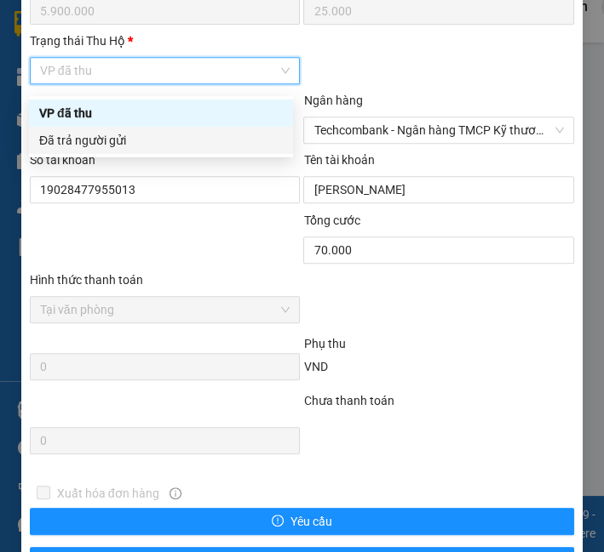
click at [114, 151] on div at bounding box center [165, 121] width 274 height 60
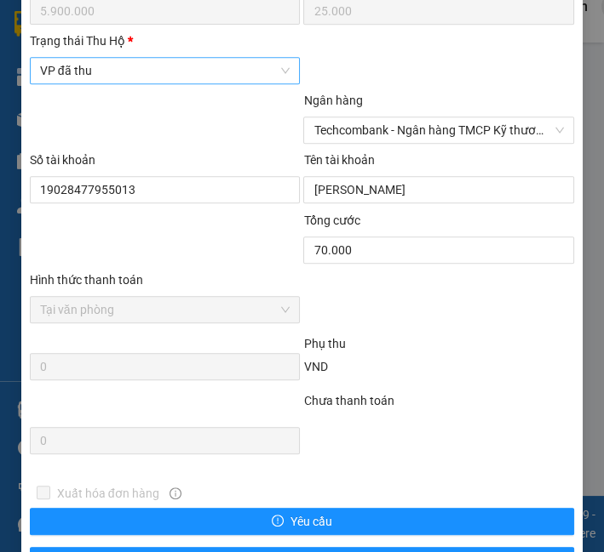
click at [109, 83] on span "VP đã thu" at bounding box center [165, 71] width 250 height 26
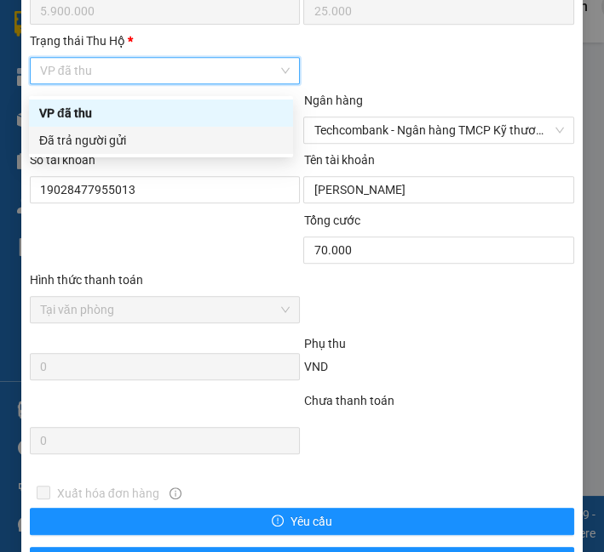
click at [115, 140] on div "Đã trả người gửi" at bounding box center [160, 140] width 243 height 19
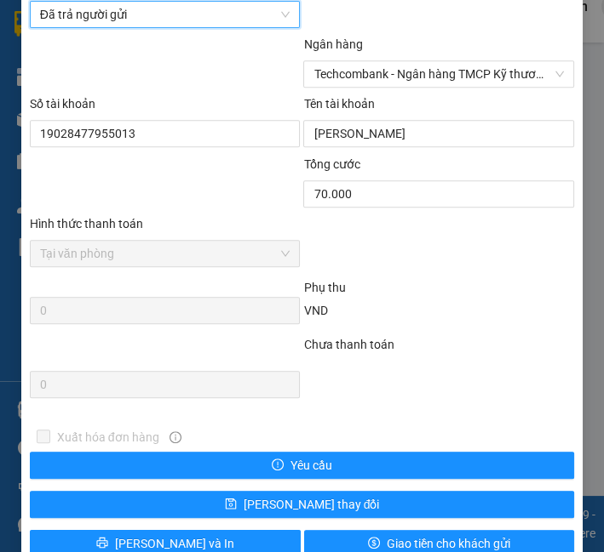
scroll to position [1130, 0]
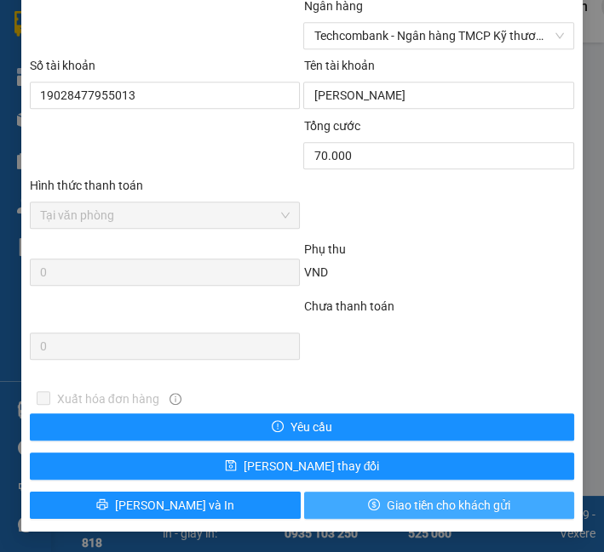
click at [368, 507] on icon "dollar" at bounding box center [374, 505] width 12 height 12
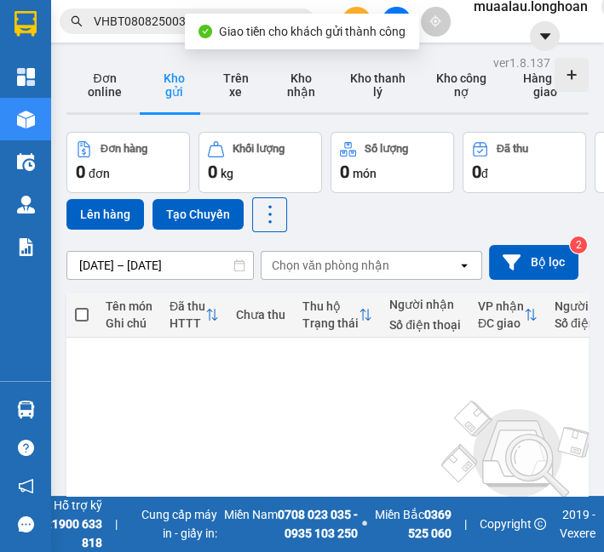
click at [156, 26] on input "VHBT0808250038" at bounding box center [194, 21] width 201 height 19
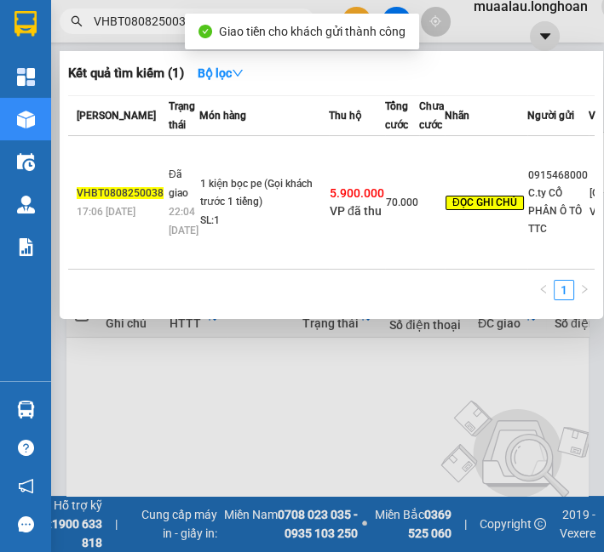
click at [156, 26] on input "VHBT0808250038" at bounding box center [194, 21] width 201 height 19
paste input "HNTH0808250009"
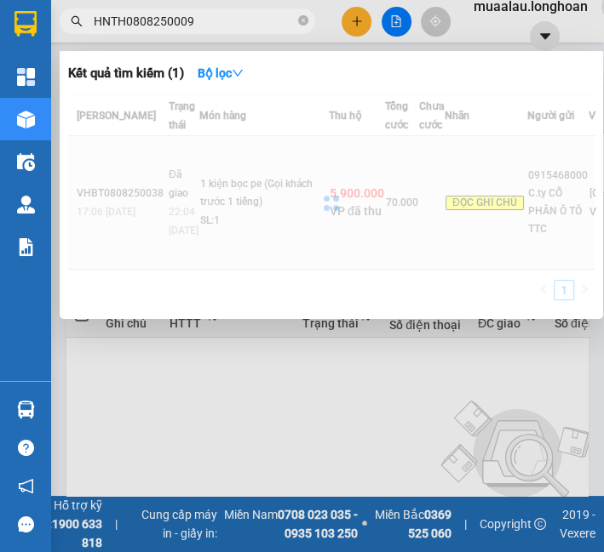
type input "HNTH0808250009"
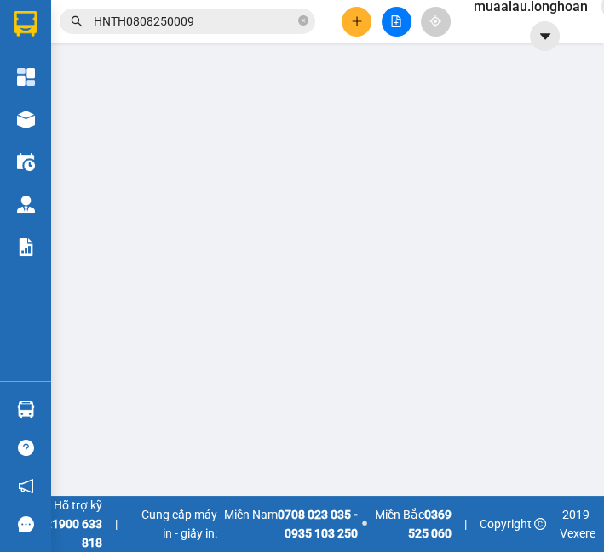
type input "0363330608"
type input "anh long"
type input "0977556672"
type input "vàng lê"
type input "TP Huế: [GEOGRAPHIC_DATA]"
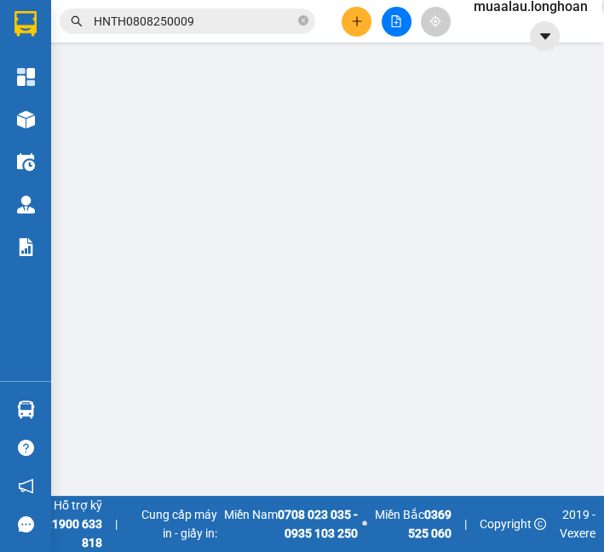
checkbox input "true"
type input "930.000"
type input "10.000"
type input "70.000"
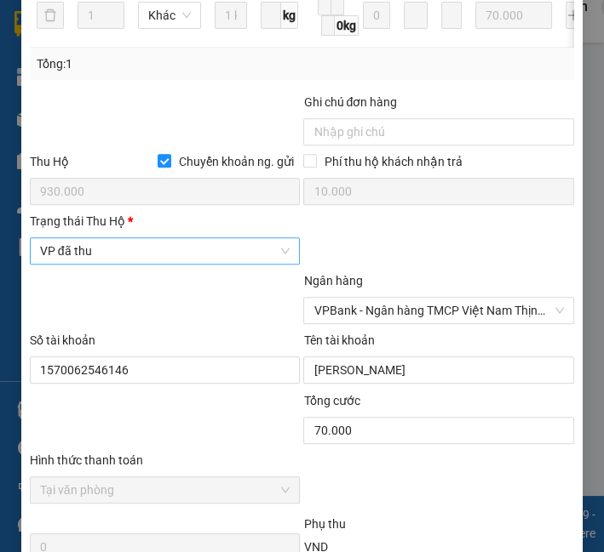
scroll to position [987, 0]
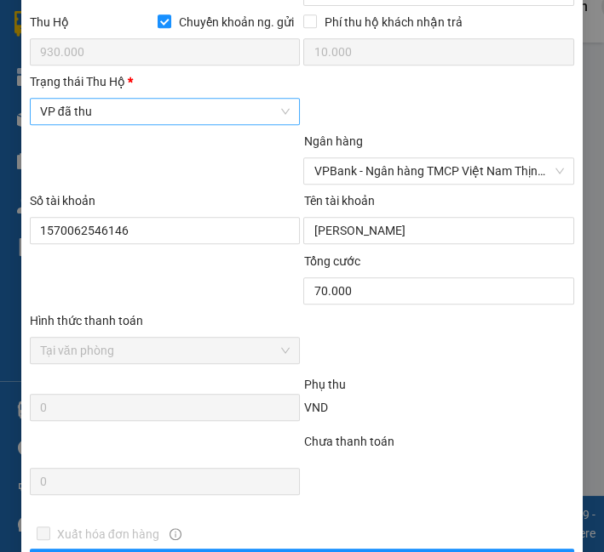
click at [123, 124] on span "VP đã thu" at bounding box center [165, 112] width 250 height 26
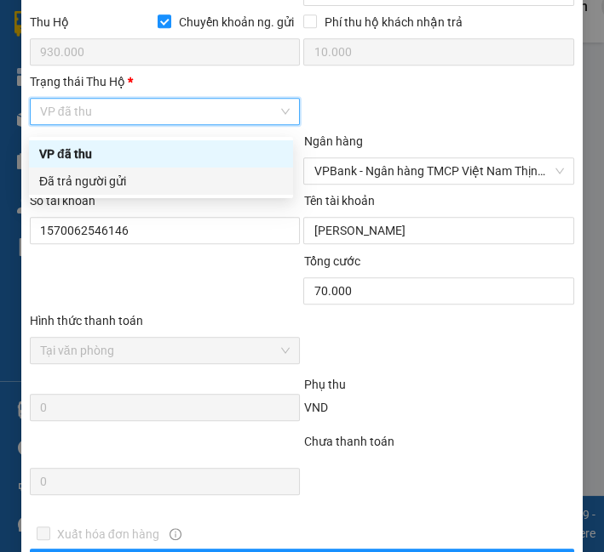
click at [114, 188] on div "Đã trả người gửi" at bounding box center [160, 181] width 243 height 19
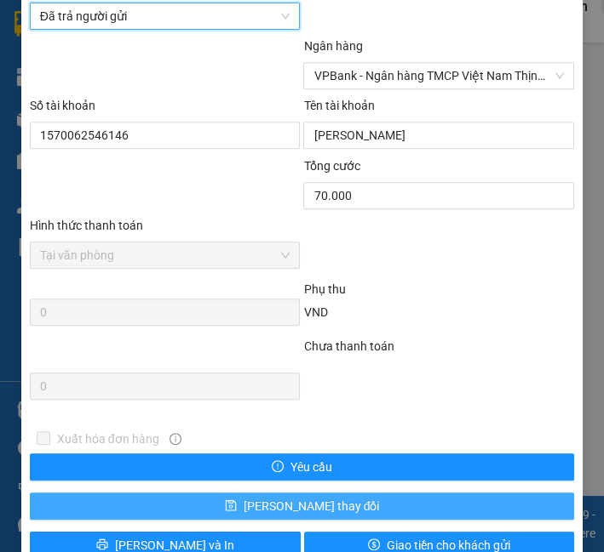
scroll to position [1130, 0]
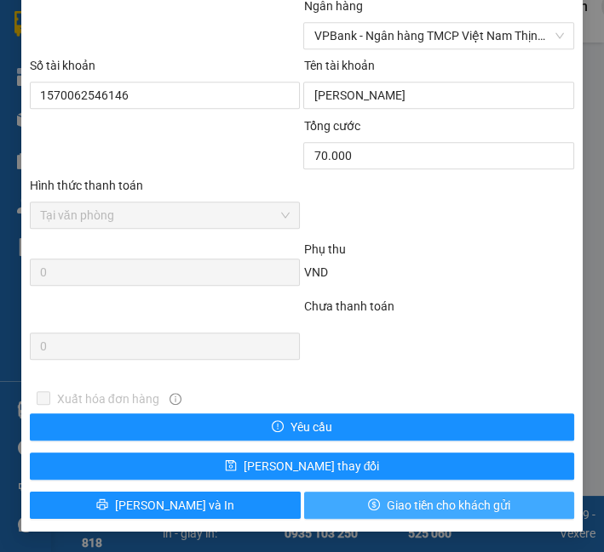
click at [461, 506] on span "Giao tiền cho khách gửi" at bounding box center [447, 505] width 123 height 19
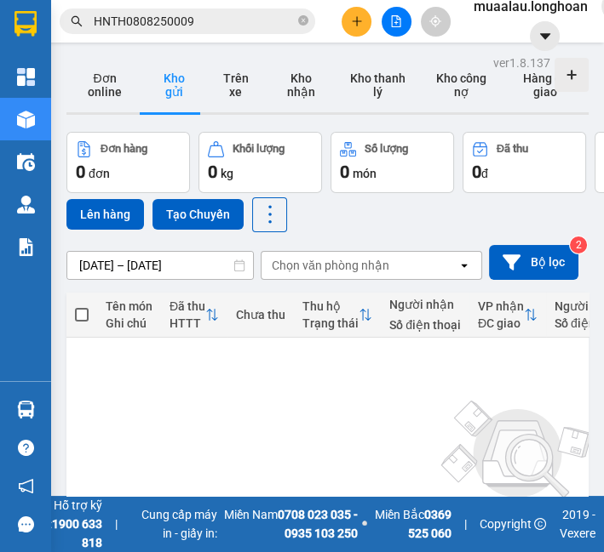
click at [209, 26] on input "HNTH0808250009" at bounding box center [194, 21] width 201 height 19
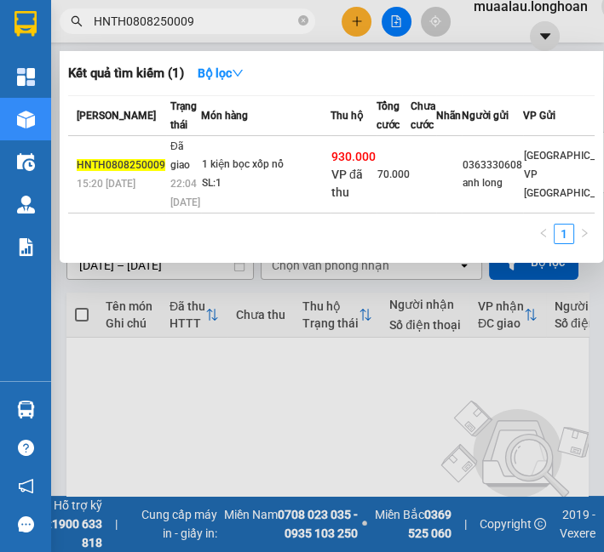
click at [209, 26] on input "HNTH0808250009" at bounding box center [194, 21] width 201 height 19
paste input "BXMT0708250008"
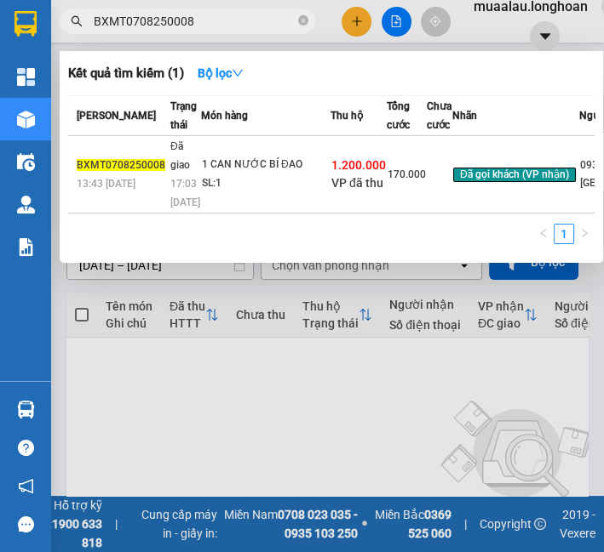
click at [294, 180] on td "1 CAN NƯỚC BÍ ĐAO SL: 1" at bounding box center [265, 174] width 129 height 77
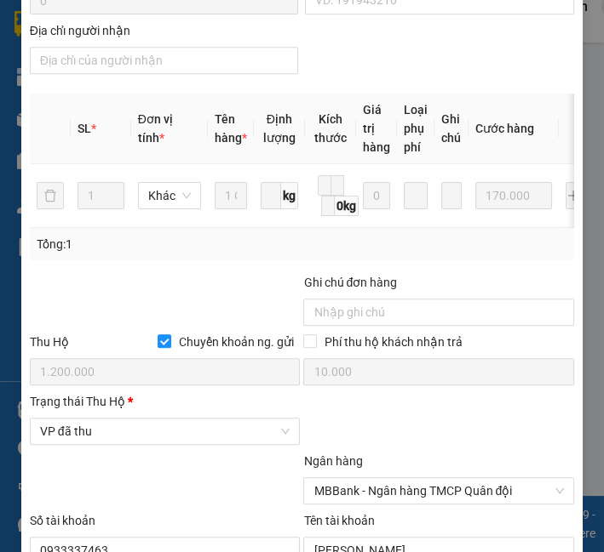
scroll to position [736, 0]
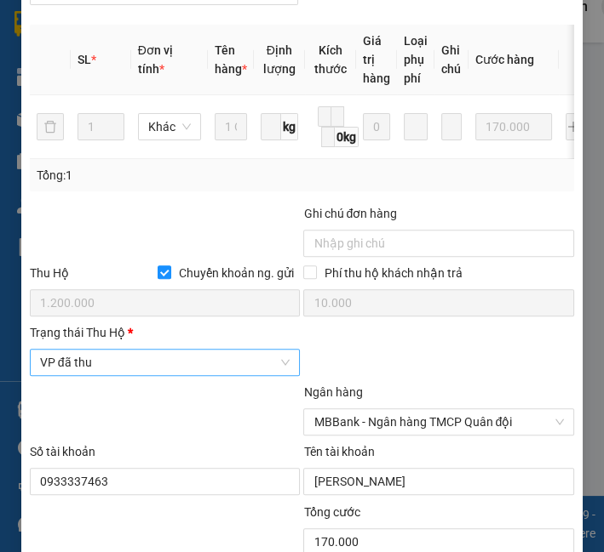
click at [123, 375] on span "VP đã thu" at bounding box center [165, 363] width 250 height 26
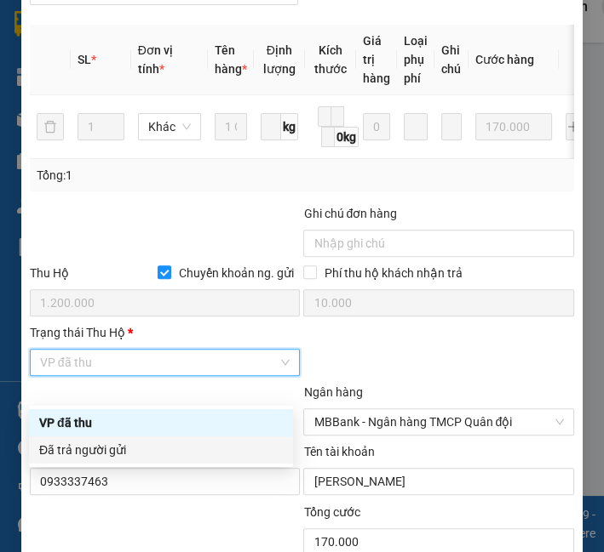
click at [108, 448] on div "Đã trả người gửi" at bounding box center [160, 450] width 243 height 19
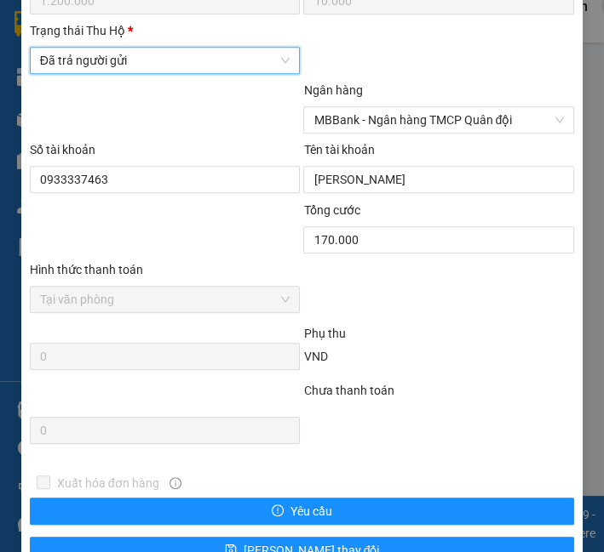
scroll to position [1148, 0]
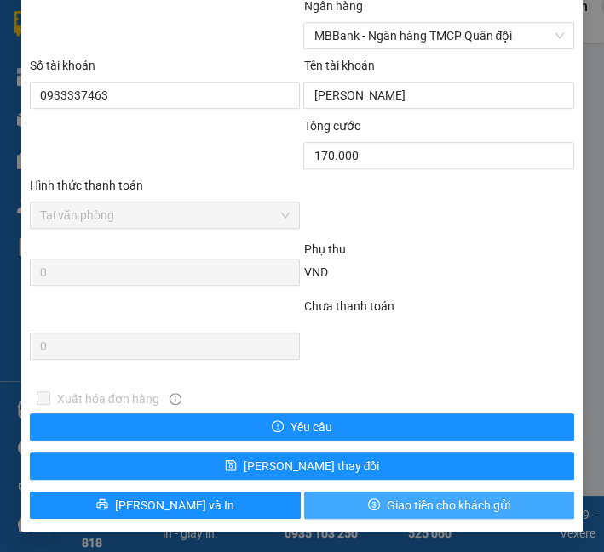
click at [393, 500] on span "Giao tiền cho khách gửi" at bounding box center [447, 505] width 123 height 19
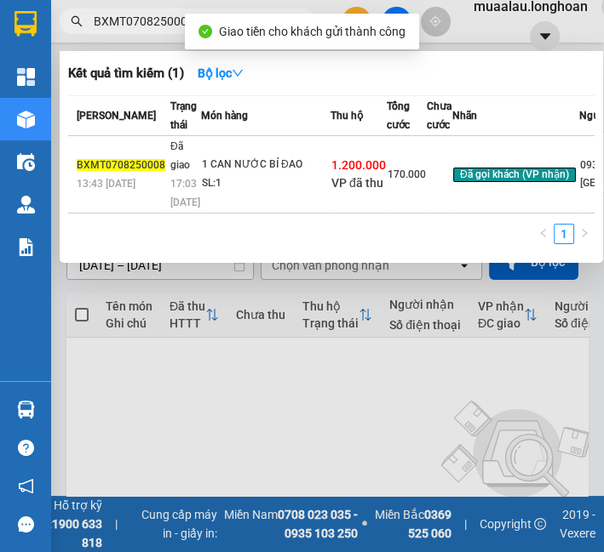
click at [160, 22] on input "BXMT0708250008" at bounding box center [194, 21] width 201 height 19
paste input "608250001"
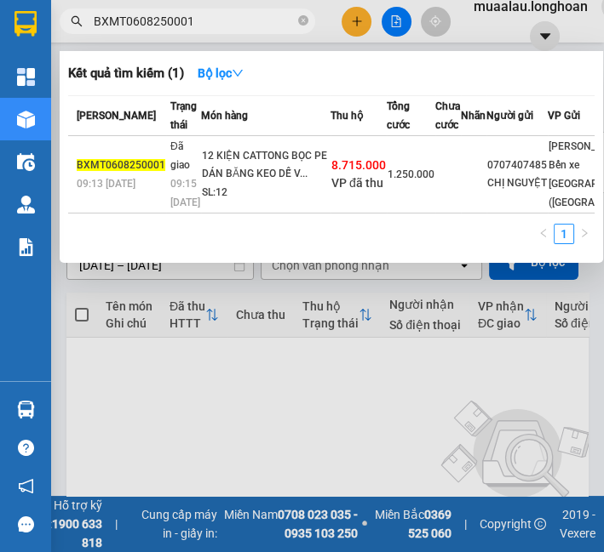
click at [220, 205] on td "12 KIỆN CATTONG BỌC PE DÁN BĂNG KEO DỄ V... SL: 12" at bounding box center [265, 174] width 129 height 77
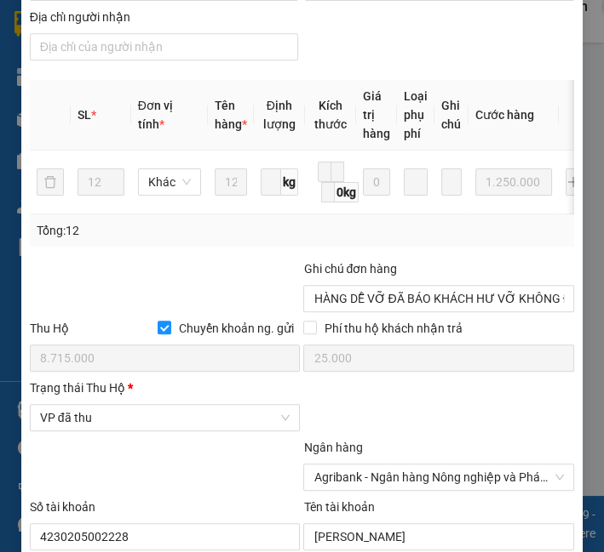
scroll to position [711, 0]
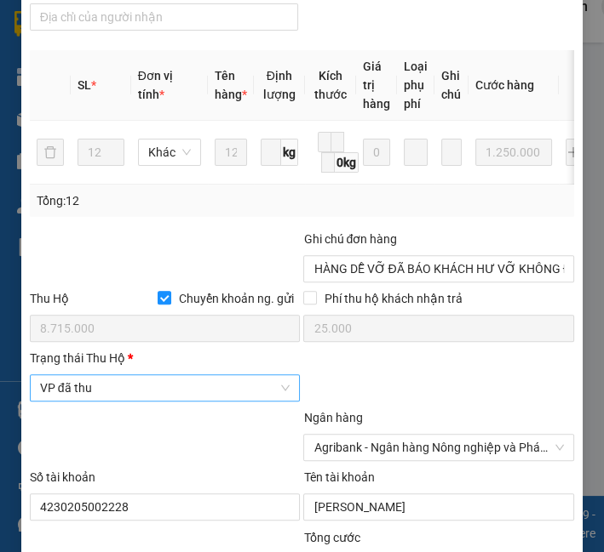
click at [102, 396] on span "VP đã thu" at bounding box center [165, 388] width 250 height 26
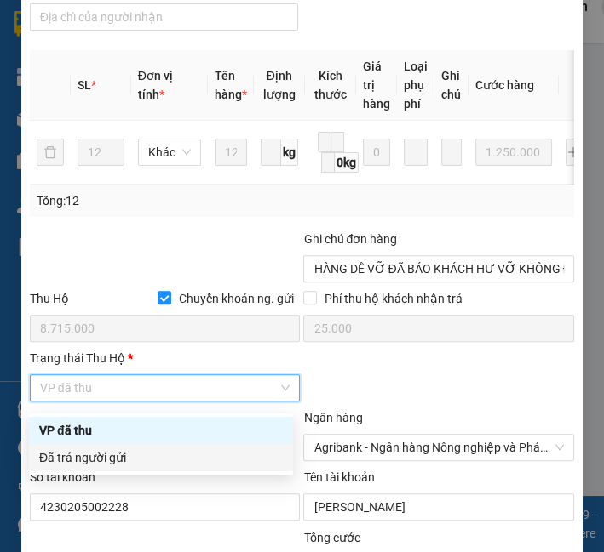
click at [92, 456] on div "Đã trả người gửi" at bounding box center [160, 458] width 243 height 19
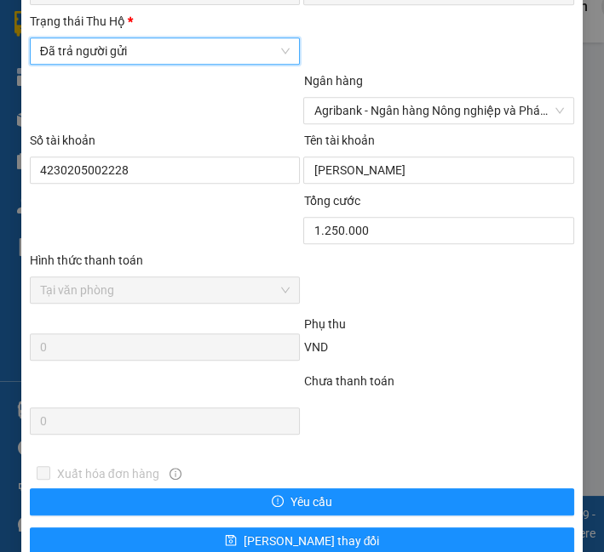
scroll to position [1130, 0]
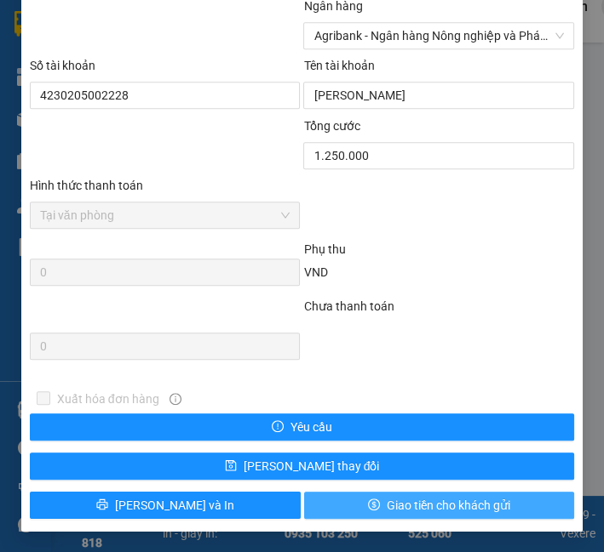
click at [403, 512] on span "Giao tiền cho khách gửi" at bounding box center [447, 505] width 123 height 19
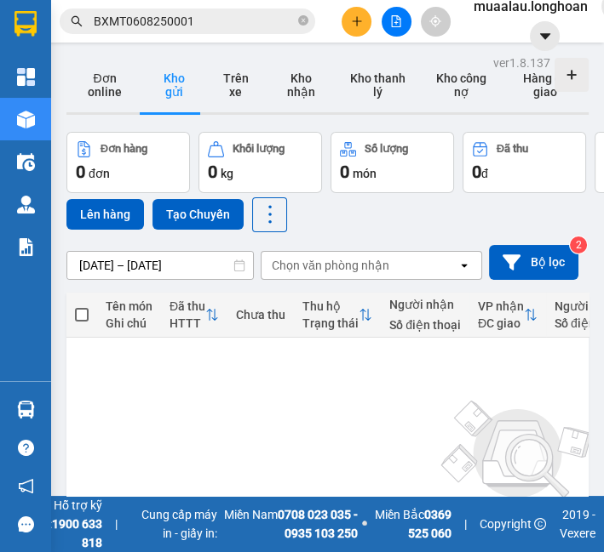
click at [106, 27] on input "BXMT0608250001" at bounding box center [194, 21] width 201 height 19
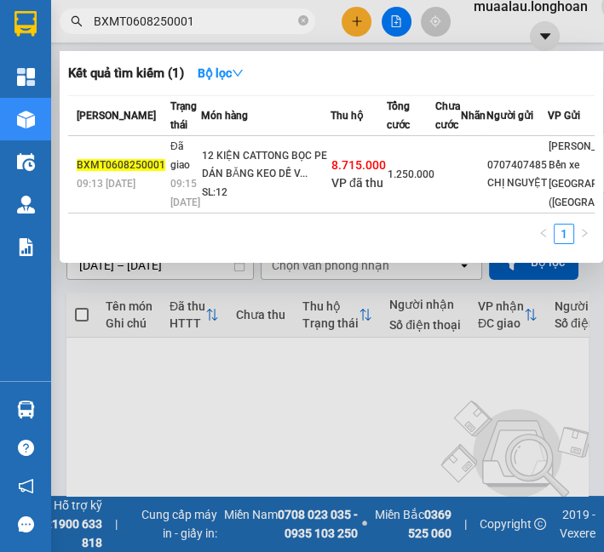
click at [106, 27] on input "BXMT0608250001" at bounding box center [194, 21] width 201 height 19
paste input "VPMD090825005"
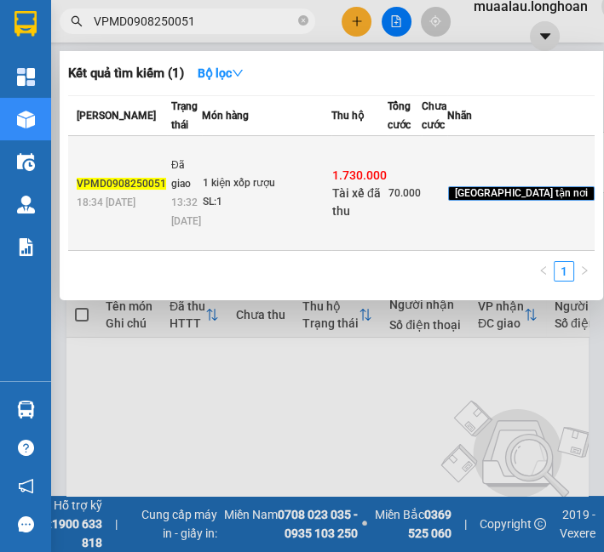
type input "VPMD0908250051"
click at [272, 251] on td "1 kiện xốp rượu SL: 1" at bounding box center [266, 193] width 129 height 115
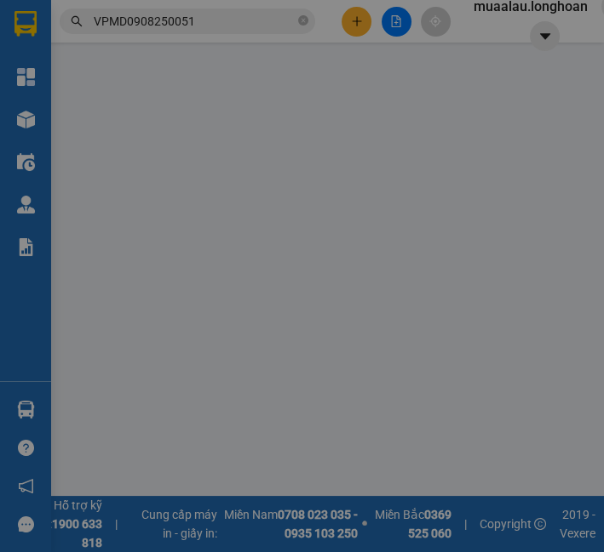
type input "0395138868"
type input "Quý"
type input "0988644666"
type input "cảnh"
checkbox input "true"
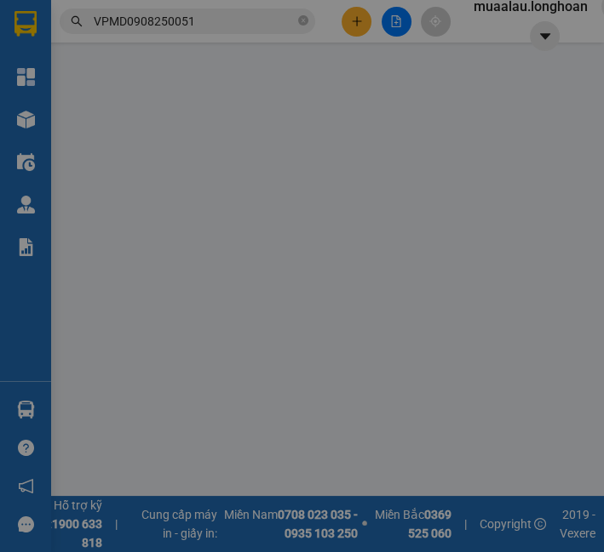
type input "66 [PERSON_NAME] tự [GEOGRAPHIC_DATA]"
checkbox input "true"
type input "1.730.000"
type input "10.000"
type input "70.000"
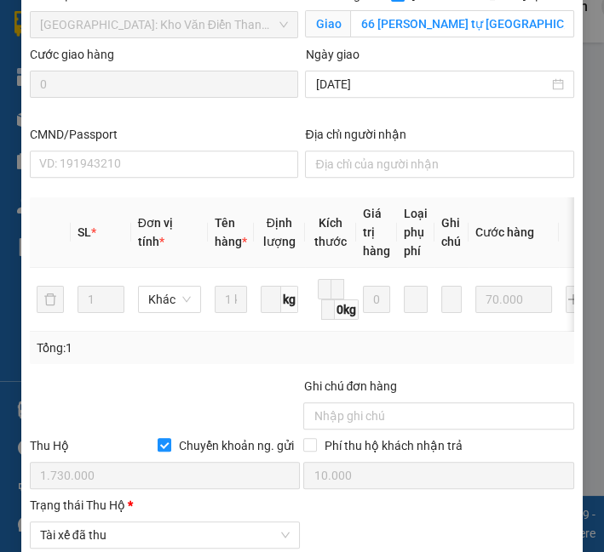
scroll to position [868, 0]
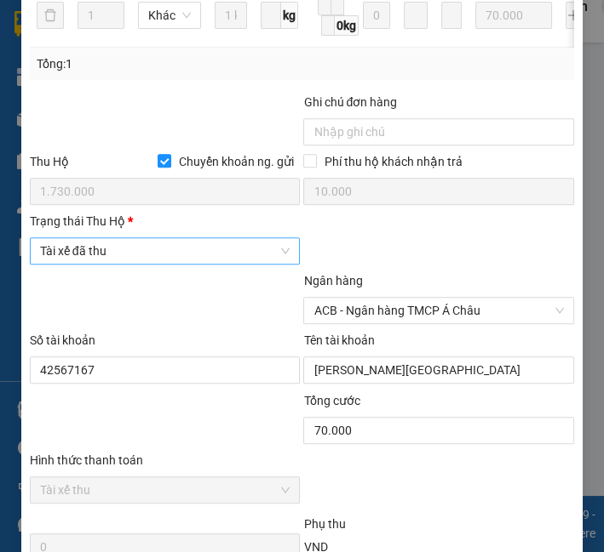
click at [99, 264] on span "Tài xế đã thu" at bounding box center [165, 251] width 250 height 26
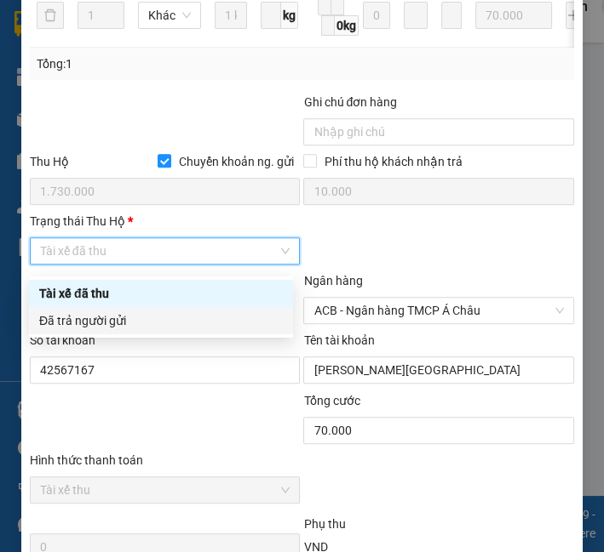
click at [105, 319] on div "Đã trả người gửi" at bounding box center [160, 321] width 243 height 19
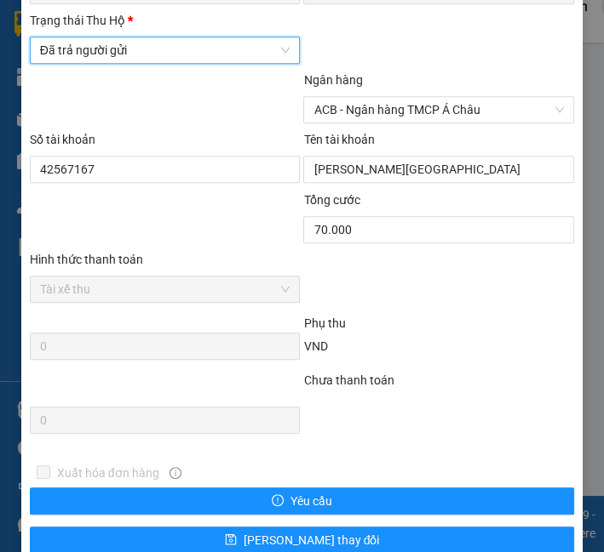
scroll to position [1150, 0]
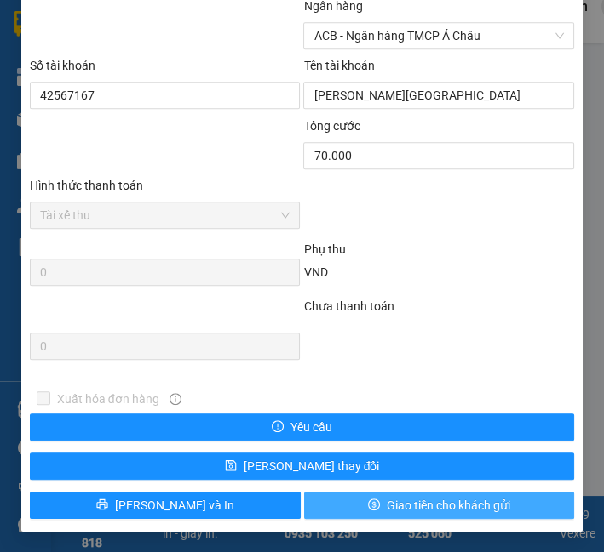
drag, startPoint x: 438, startPoint y: 512, endPoint x: 430, endPoint y: 493, distance: 20.2
click at [435, 512] on span "Giao tiền cho khách gửi" at bounding box center [447, 505] width 123 height 19
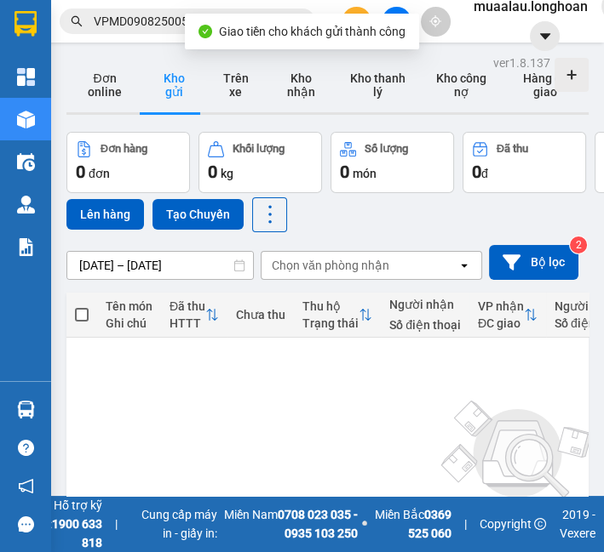
click at [97, 13] on input "VPMD0908250051" at bounding box center [194, 21] width 201 height 19
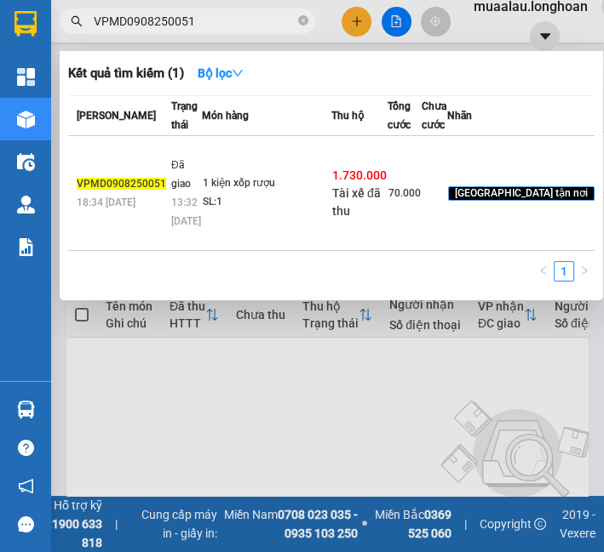
paste input "2"
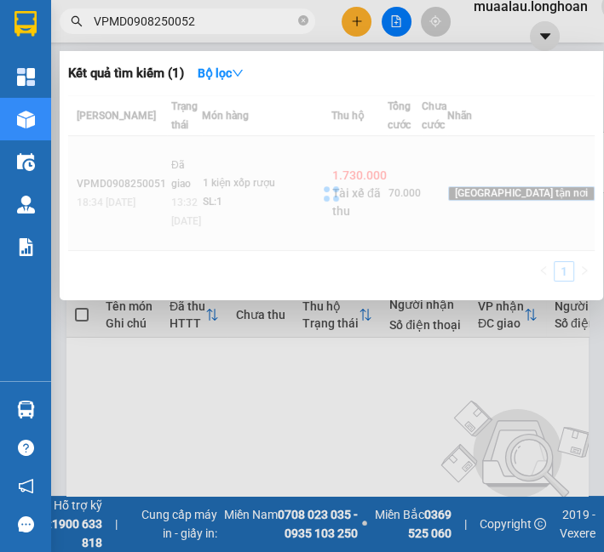
type input "VPMD0908250052"
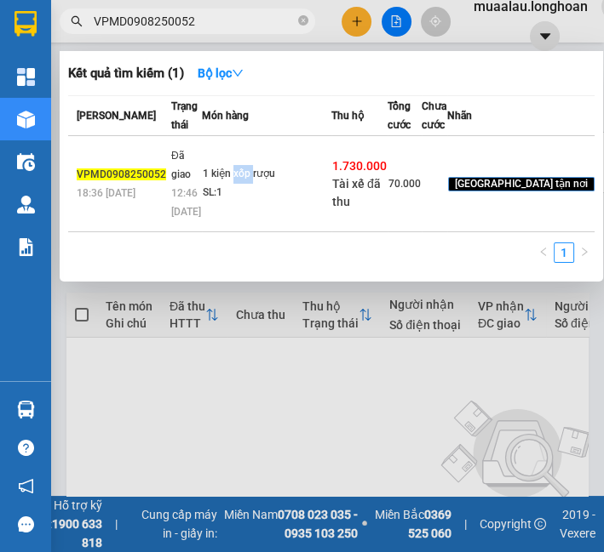
click at [235, 232] on td "1 kiện xốp rượu SL: 1" at bounding box center [266, 184] width 129 height 96
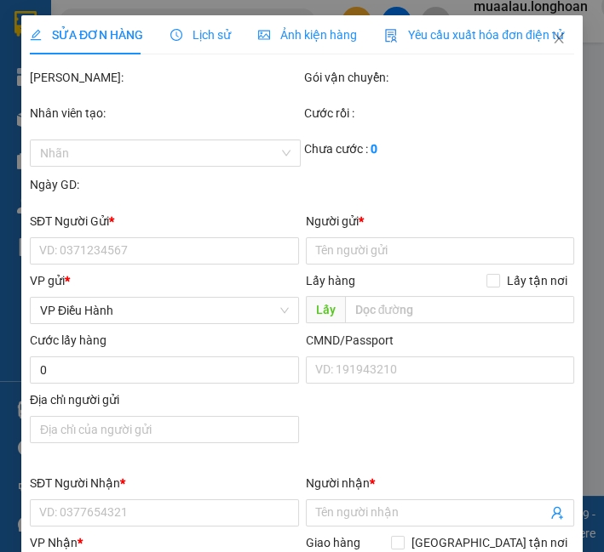
type input "0395138868"
type input "Quý"
type input "0913418113"
type input "thanh"
checkbox input "true"
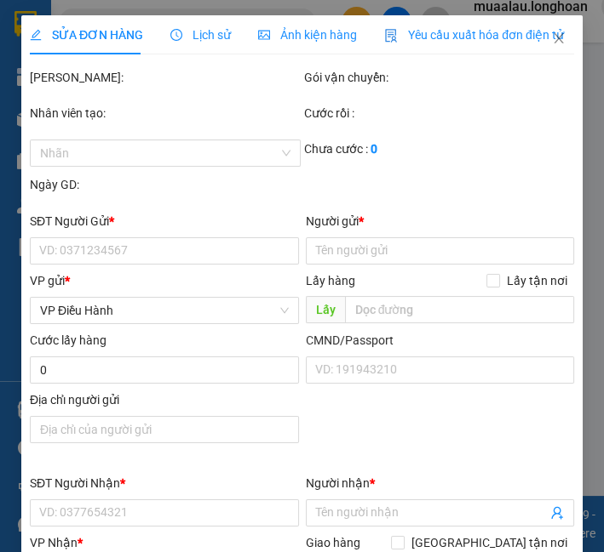
type input "dc t 8 p túc duyên tp thái nguyên"
checkbox input "true"
type input "1.730.000"
type input "10.000"
type input "70.000"
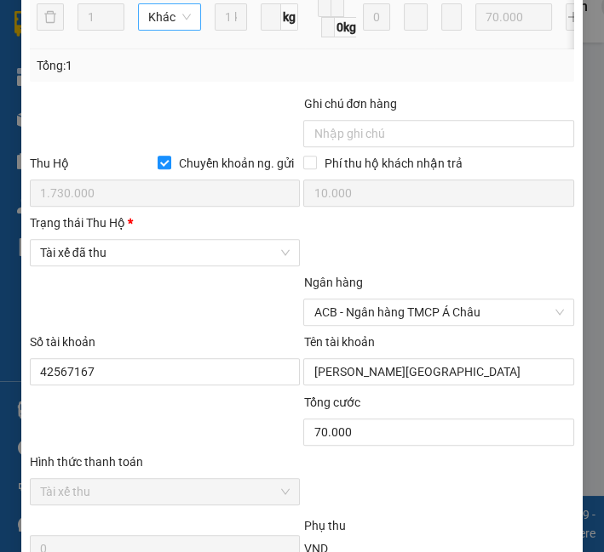
scroll to position [960, 0]
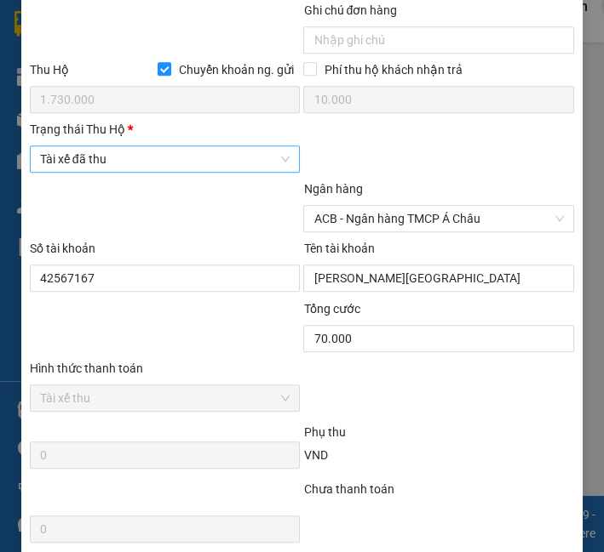
click at [140, 166] on span "Tài xế đã thu" at bounding box center [165, 159] width 250 height 26
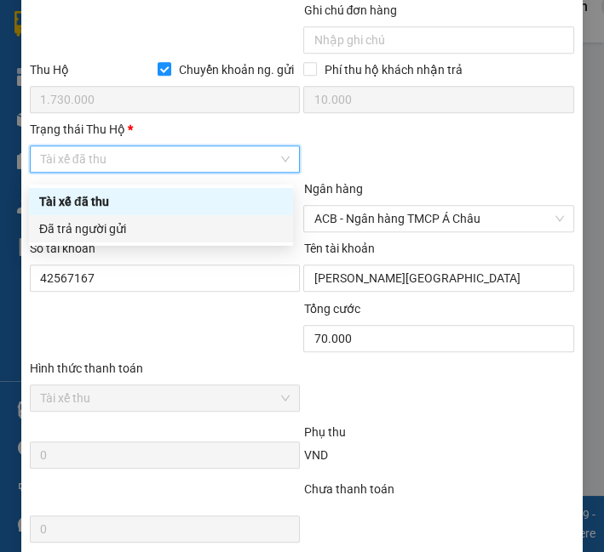
click at [124, 221] on div "Đã trả người gửi" at bounding box center [160, 229] width 243 height 19
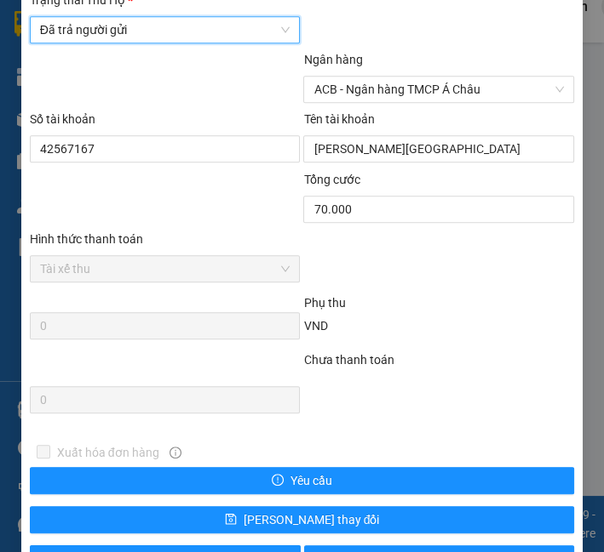
scroll to position [1150, 0]
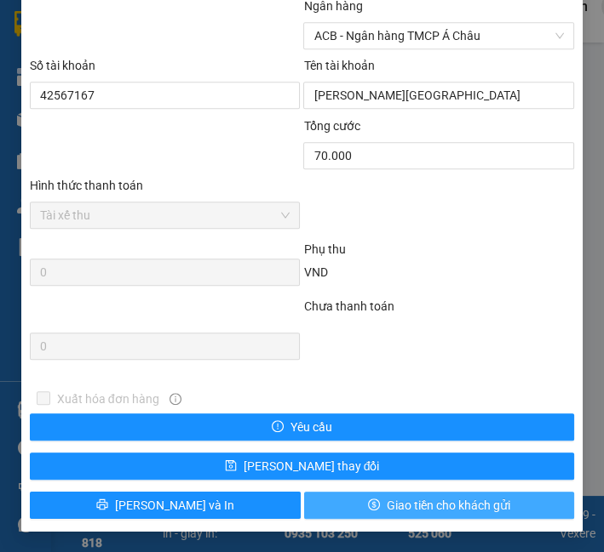
click at [386, 509] on span "Giao tiền cho khách gửi" at bounding box center [447, 505] width 123 height 19
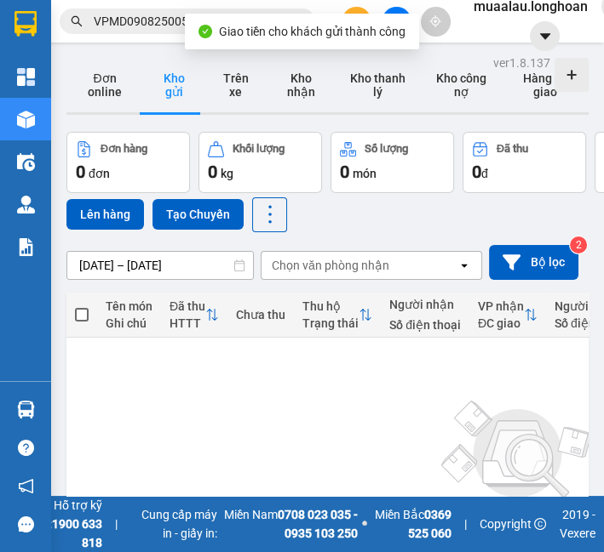
click at [148, 26] on input "VPMD0908250052" at bounding box center [194, 21] width 201 height 19
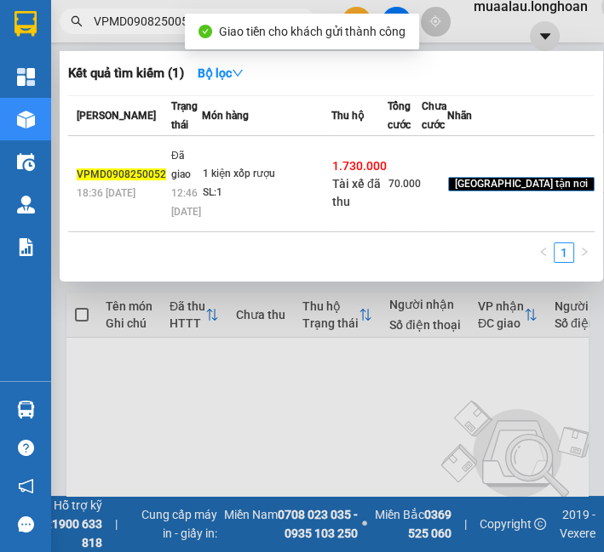
click at [148, 24] on input "VPMD0908250052" at bounding box center [194, 21] width 201 height 19
paste input "HM0808250038"
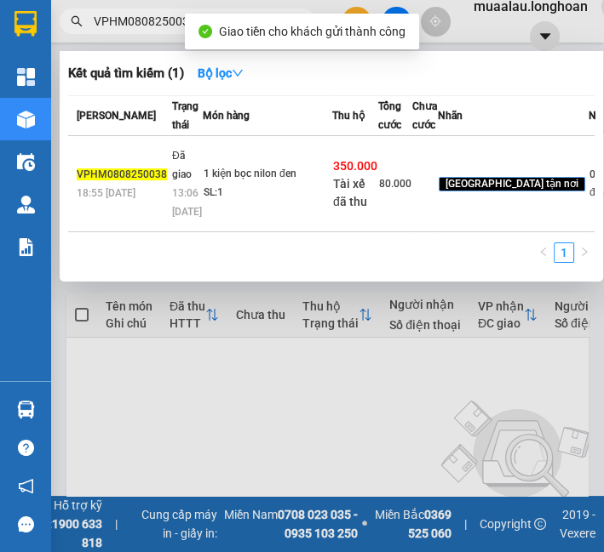
click at [216, 205] on td "1 kiện bọc nilon đen SL: 1" at bounding box center [267, 184] width 129 height 96
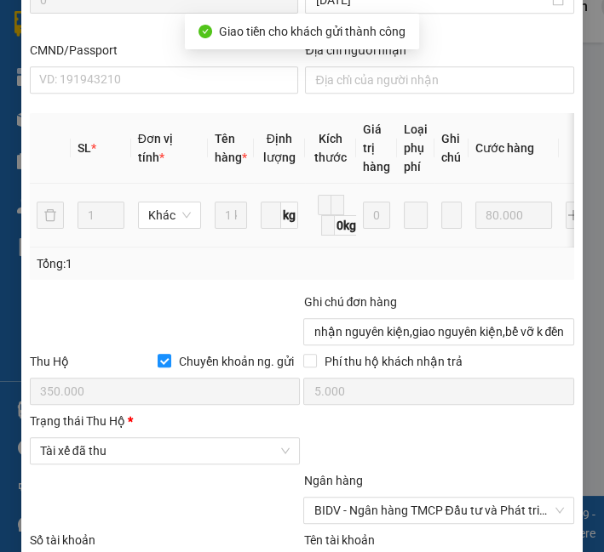
scroll to position [1046, 0]
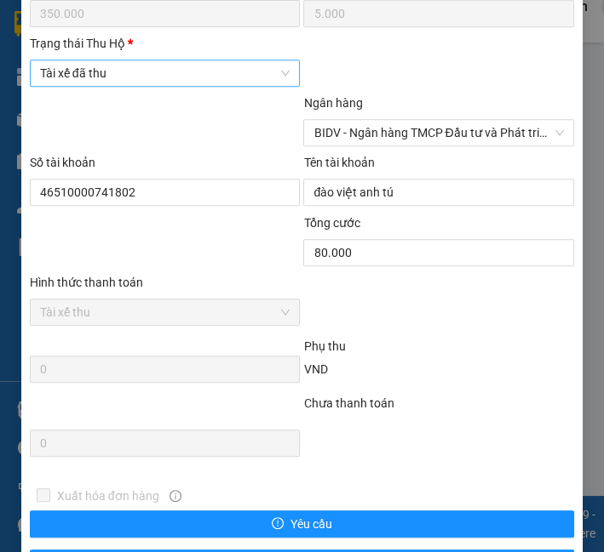
click at [100, 76] on span "Tài xế đã thu" at bounding box center [165, 73] width 250 height 26
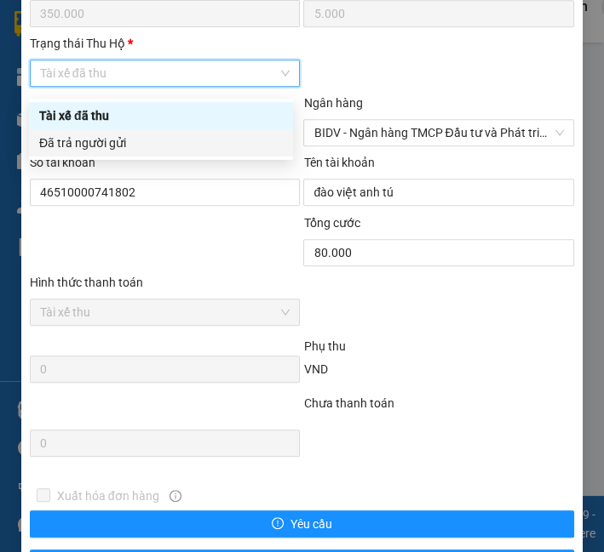
click at [106, 142] on div "Đã trả người gửi" at bounding box center [160, 143] width 243 height 19
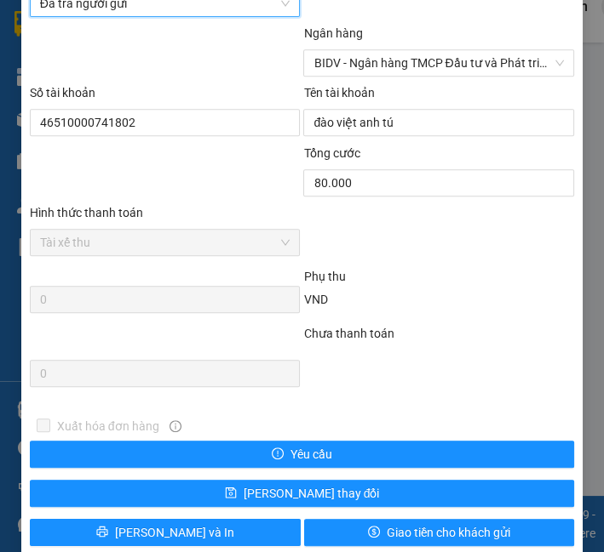
scroll to position [1150, 0]
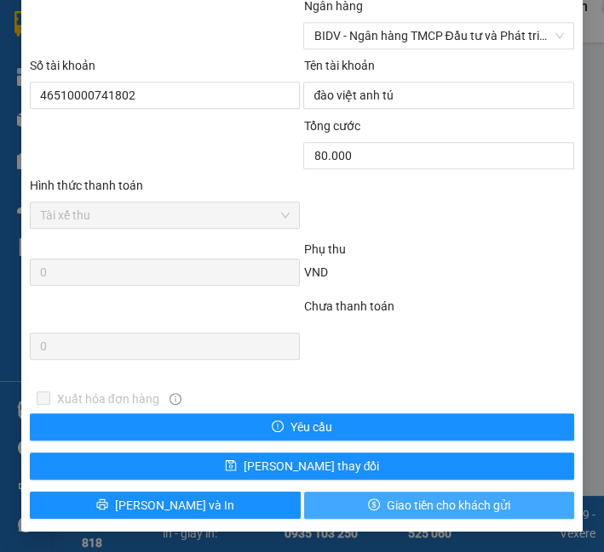
click at [368, 511] on icon "dollar" at bounding box center [374, 505] width 12 height 12
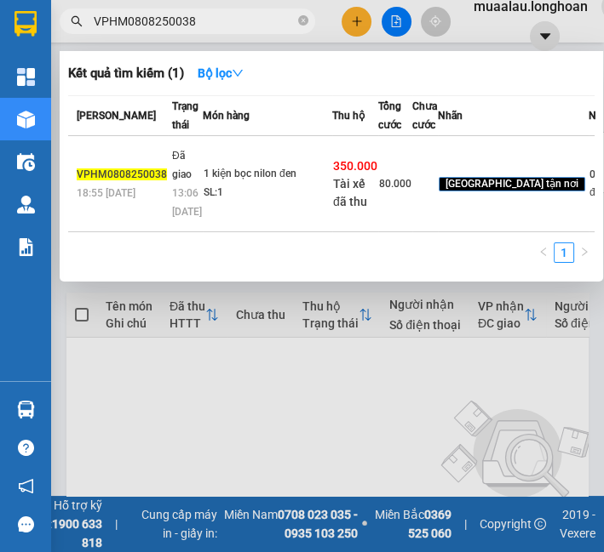
click at [143, 13] on input "VPHM0808250038" at bounding box center [194, 21] width 201 height 19
paste input "HBT0908250041"
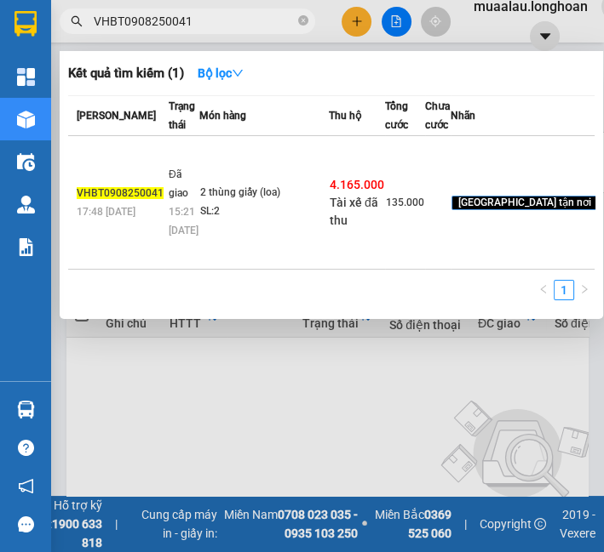
type input "VHBT0908250041"
click at [186, 211] on td "Đã giao 15:21 [DATE]" at bounding box center [181, 203] width 35 height 134
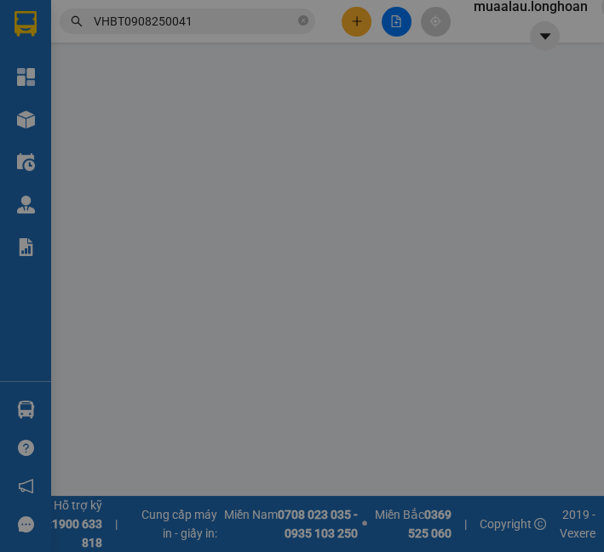
type input "0985254096"
type input "nam"
type input "0825808012"
type input "Tăng"
checkbox input "true"
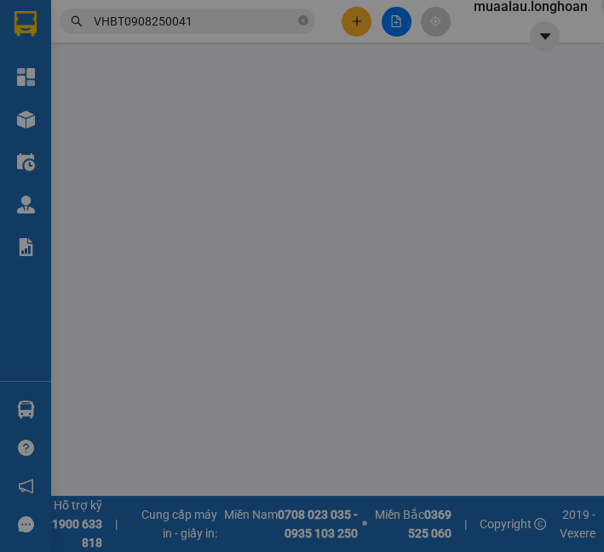
type input "[GEOGRAPHIC_DATA] -[GEOGRAPHIC_DATA] -[GEOGRAPHIC_DATA] -[GEOGRAPHIC_DATA]"
checkbox input "true"
type input "4.165.000"
type input "20.000"
type input "135.000"
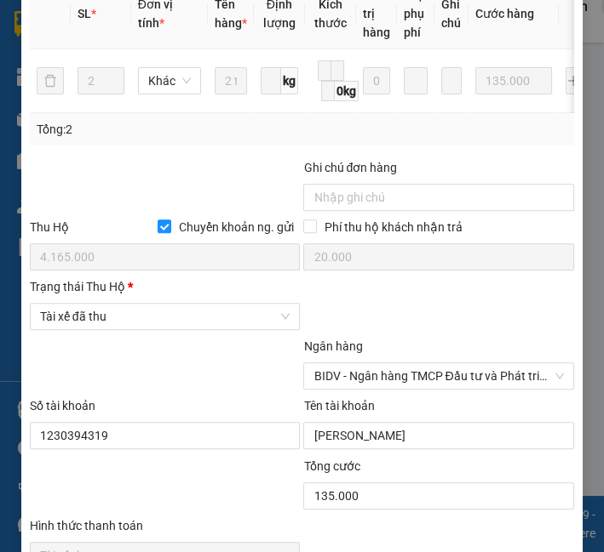
scroll to position [869, 0]
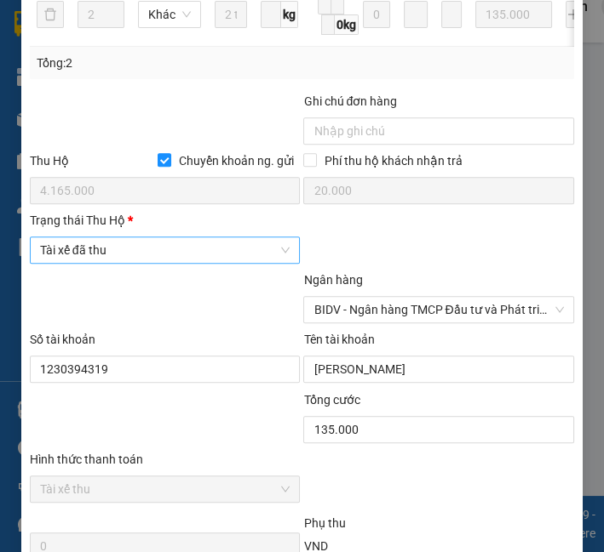
click at [140, 252] on span "Tài xế đã thu" at bounding box center [165, 250] width 250 height 26
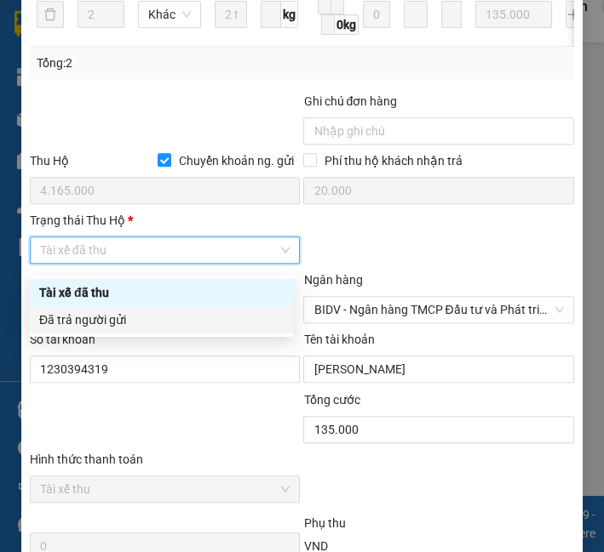
click at [140, 311] on div "Đã trả người gửi" at bounding box center [160, 320] width 243 height 19
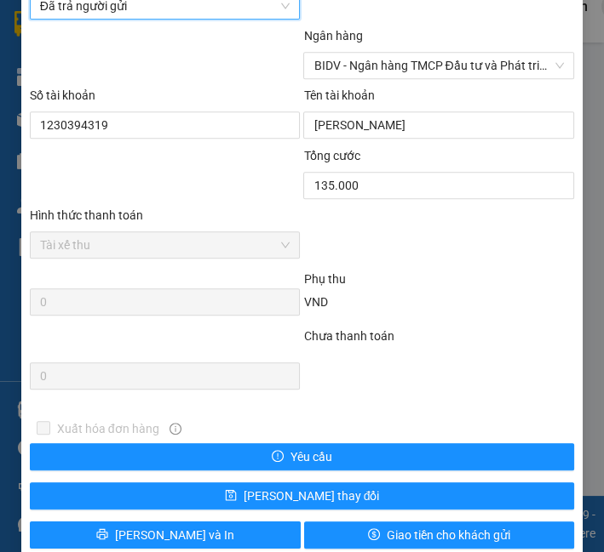
scroll to position [1150, 0]
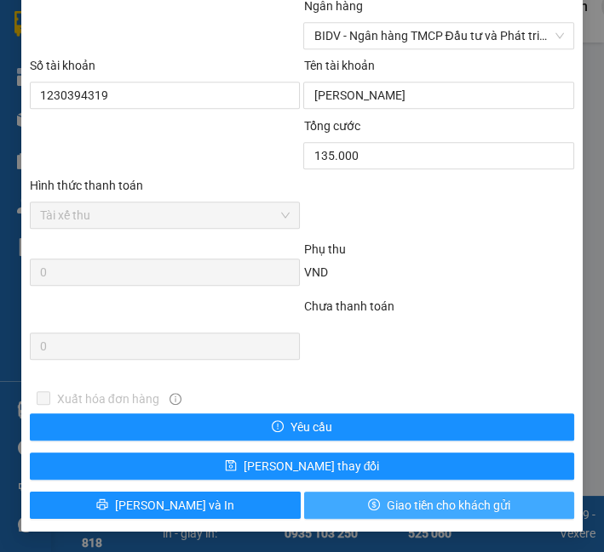
click at [476, 510] on span "Giao tiền cho khách gửi" at bounding box center [447, 505] width 123 height 19
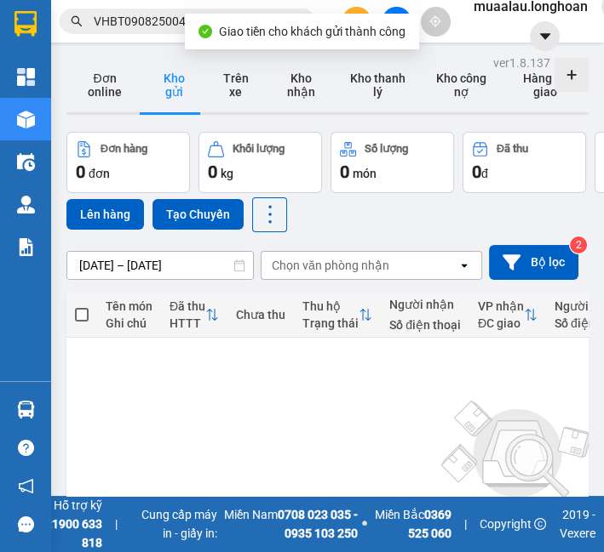
click at [134, 20] on input "VHBT0908250041" at bounding box center [194, 21] width 201 height 19
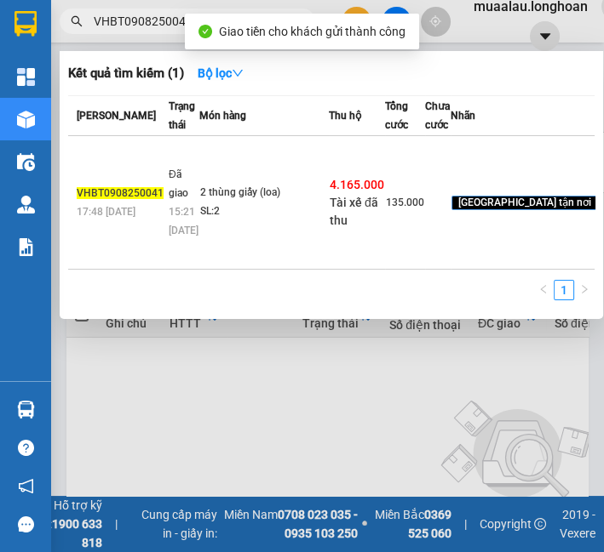
click at [134, 18] on input "VHBT0908250041" at bounding box center [194, 21] width 201 height 19
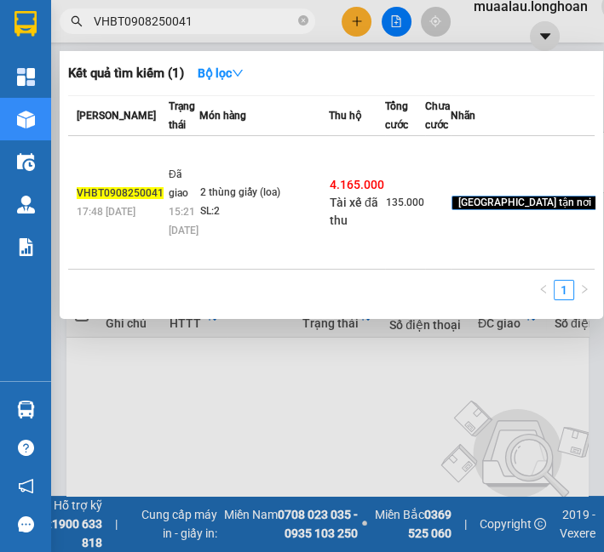
paste input "HQTP0708250023"
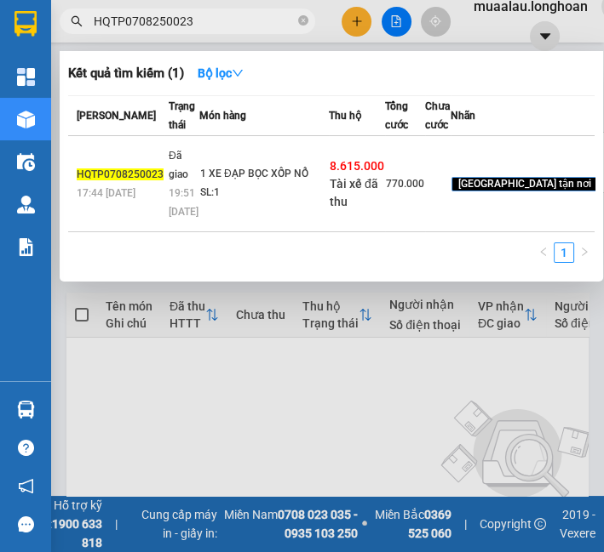
type input "HQTP0708250023"
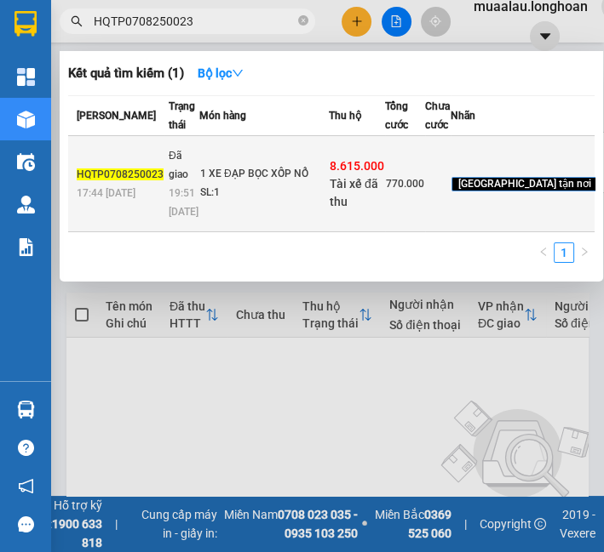
drag, startPoint x: 160, startPoint y: 154, endPoint x: 168, endPoint y: 213, distance: 59.2
click at [169, 180] on span "Đã giao" at bounding box center [179, 165] width 20 height 31
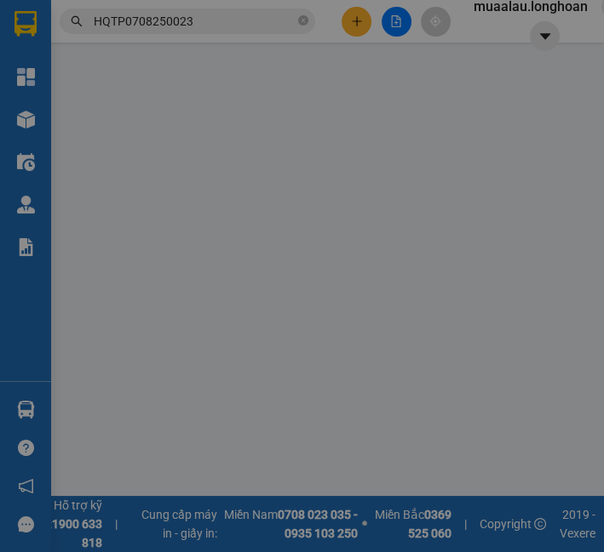
type input "0909775445"
type input "anh tài"
type input "0332137947"
type input "[PERSON_NAME]"
checkbox input "true"
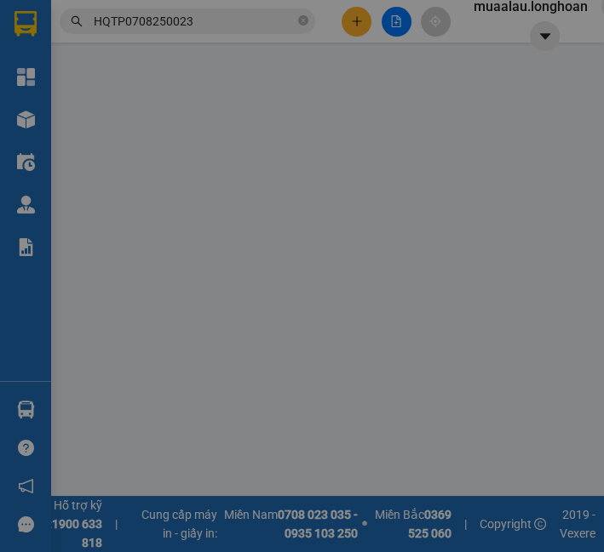
type input "Đội 7 - [GEOGRAPHIC_DATA] - xã [GEOGRAPHIC_DATA] ( xã [GEOGRAPHIC_DATA]), [GEOG…"
checkbox input "true"
type input "8.615.000"
type input "25.000"
type input "770.000"
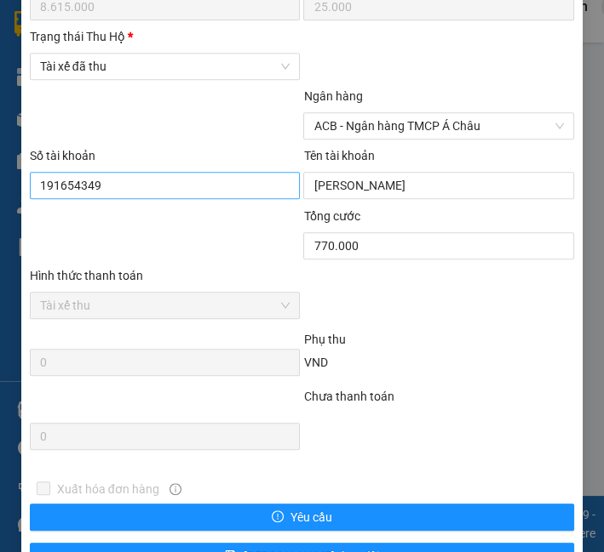
scroll to position [959, 0]
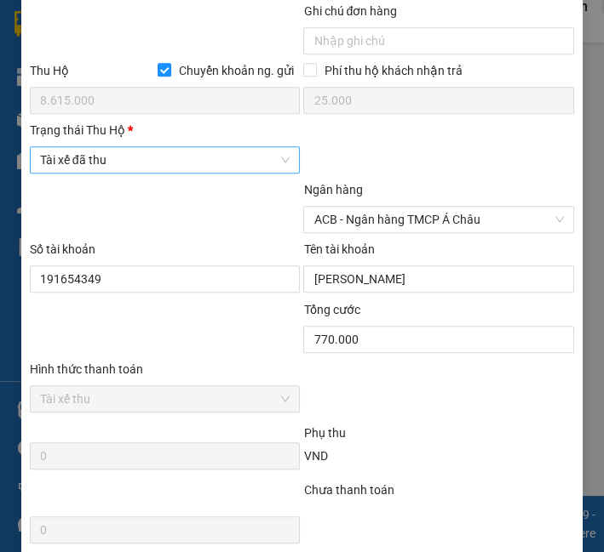
click at [106, 167] on span "Tài xế đã thu" at bounding box center [165, 160] width 250 height 26
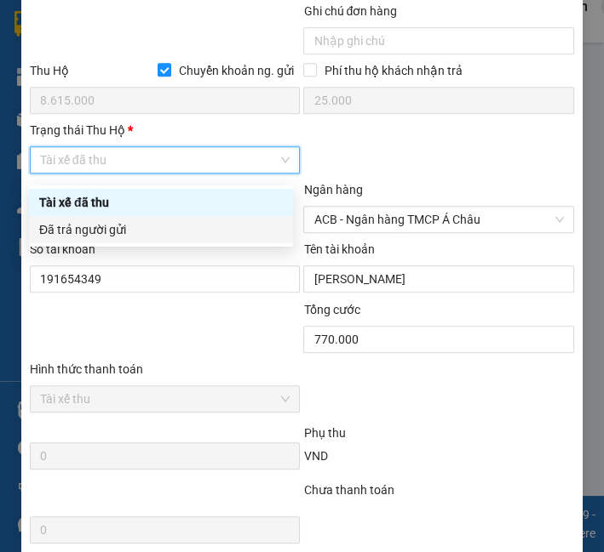
click at [121, 240] on div "Đã trả người gửi" at bounding box center [161, 229] width 264 height 27
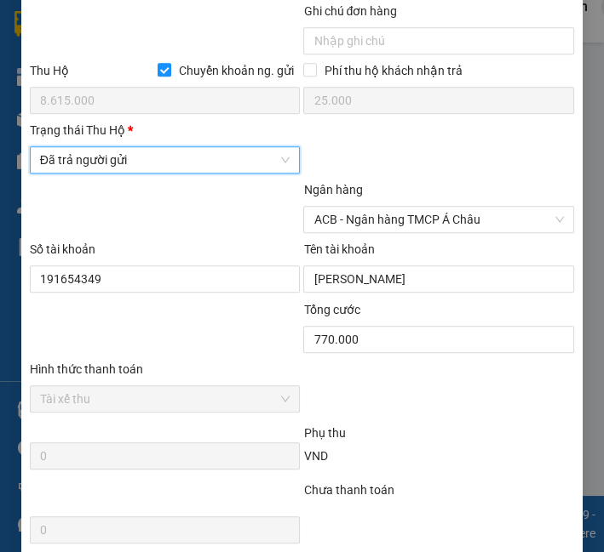
scroll to position [1150, 0]
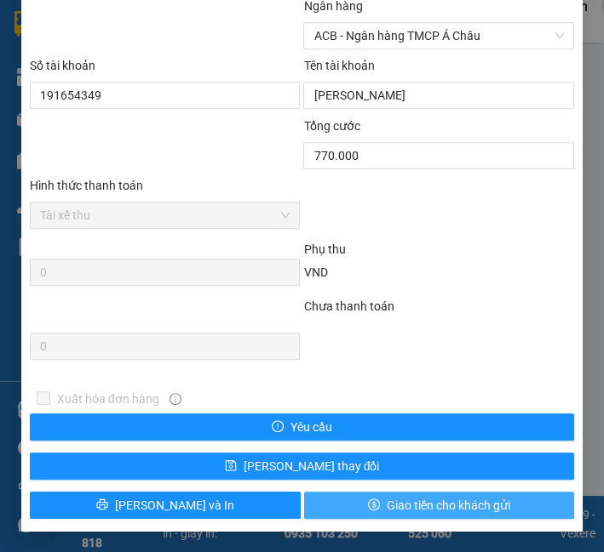
click at [417, 498] on span "Giao tiền cho khách gửi" at bounding box center [447, 505] width 123 height 19
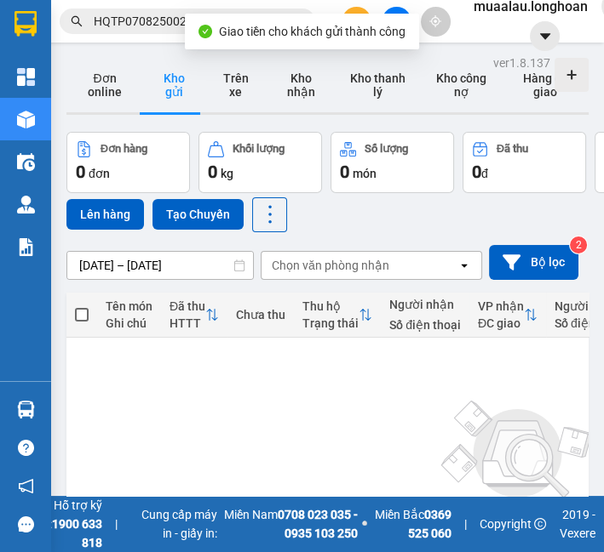
click at [166, 25] on input "HQTP0708250023" at bounding box center [194, 21] width 201 height 19
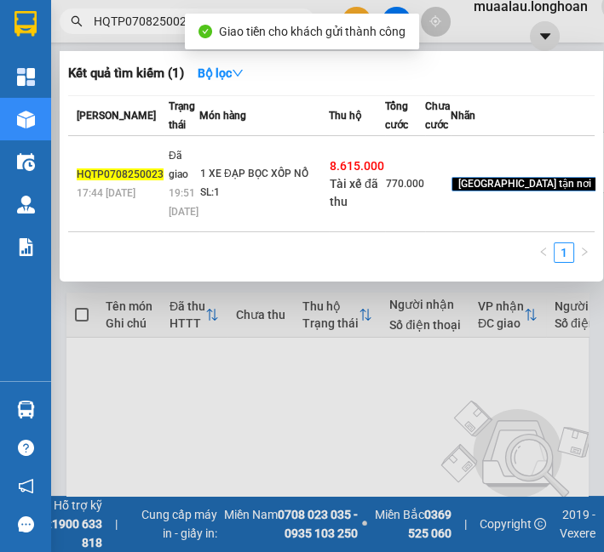
click at [166, 23] on input "HQTP0708250023" at bounding box center [194, 21] width 201 height 19
paste input "1"
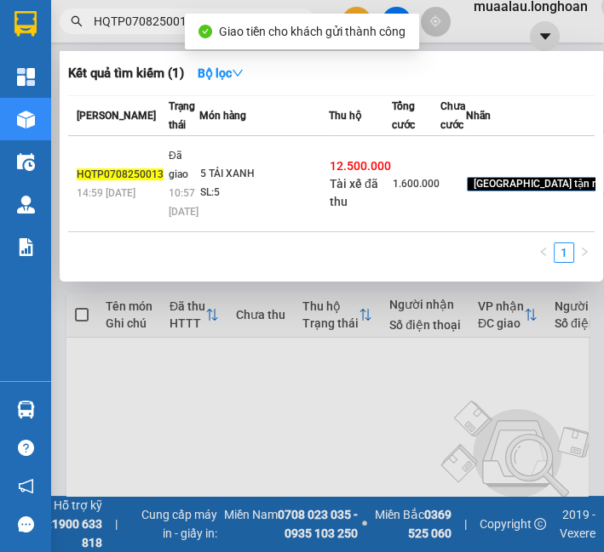
type input "HQTP0708250013"
click at [169, 180] on span "Đã giao" at bounding box center [179, 165] width 20 height 31
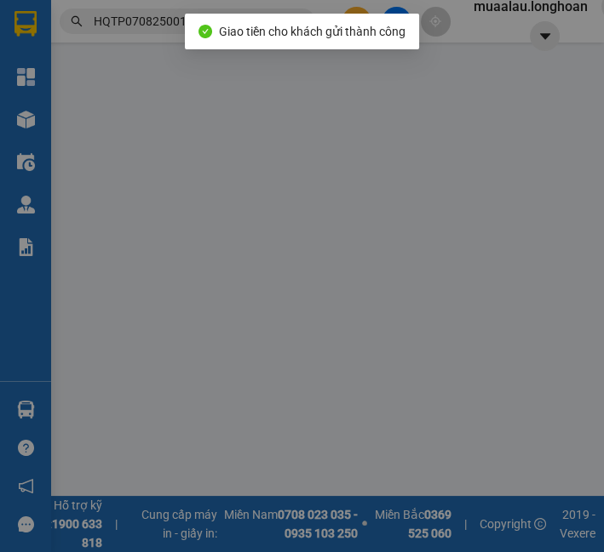
type input "0797096699"
type input "CHỊ [PERSON_NAME]"
type input "0878872678"
type input "hòa"
checkbox input "true"
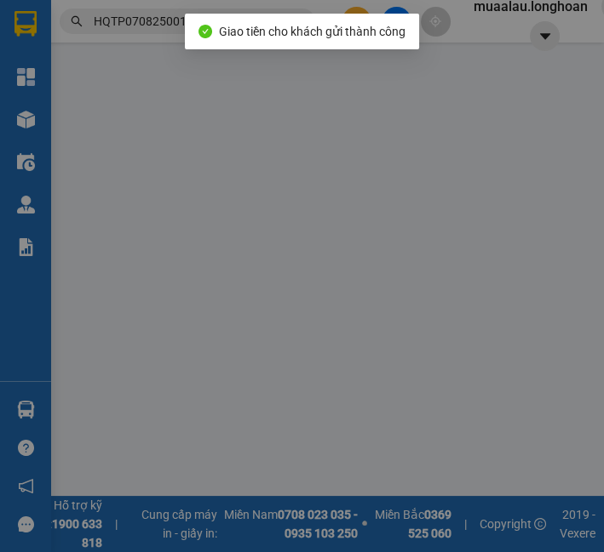
type input "[STREET_ADDRESS][PERSON_NAME]"
checkbox input "true"
type input "12.500.000"
type input "30.000"
type input "1.600.000"
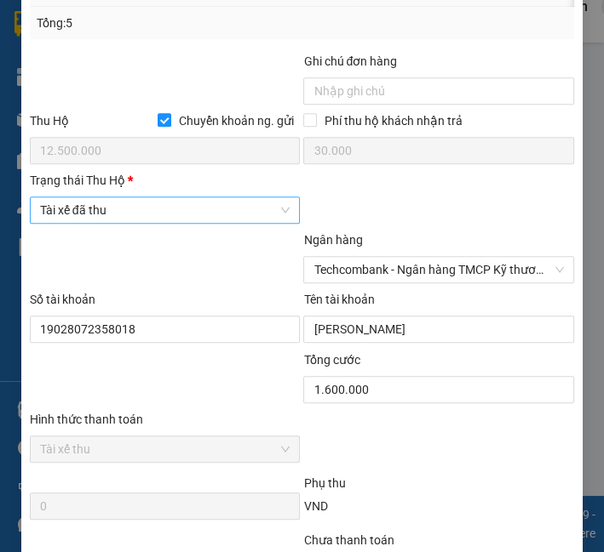
scroll to position [914, 0]
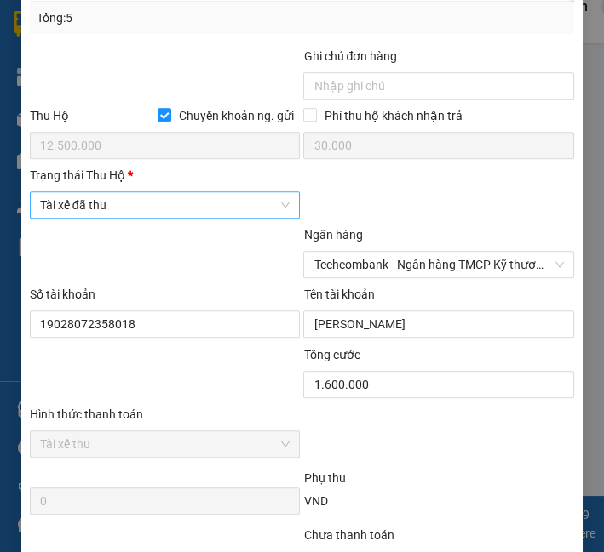
click at [134, 213] on span "Tài xế đã thu" at bounding box center [165, 205] width 250 height 26
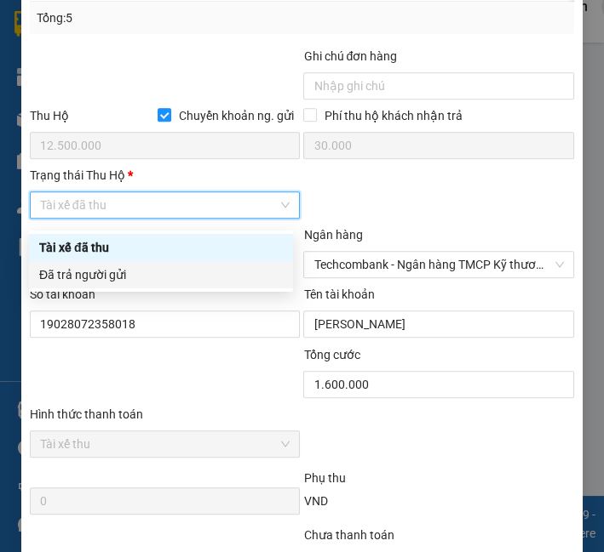
click at [114, 266] on div "Đã trả người gửi" at bounding box center [160, 275] width 243 height 19
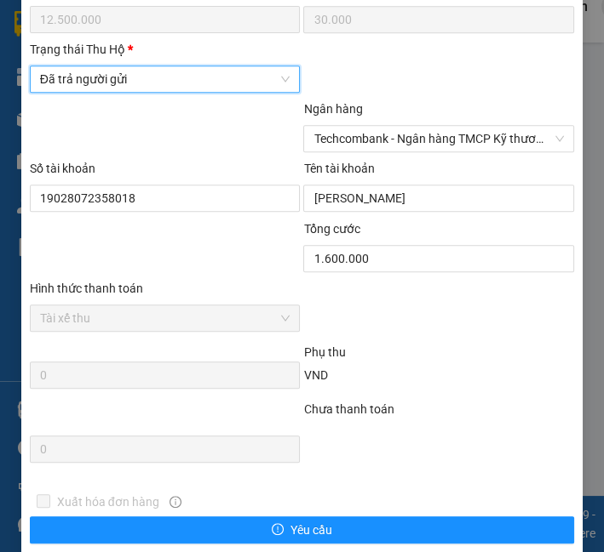
scroll to position [1150, 0]
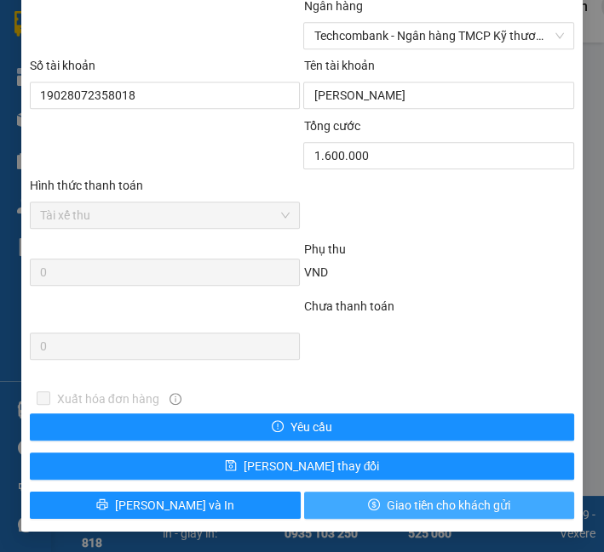
click at [455, 499] on span "Giao tiền cho khách gửi" at bounding box center [447, 505] width 123 height 19
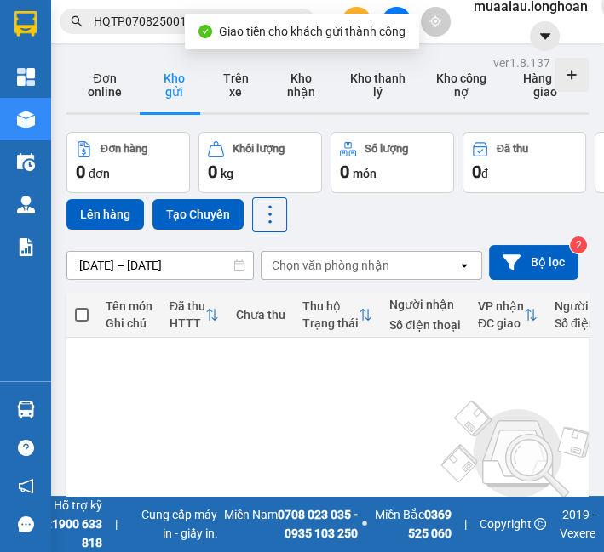
click at [127, 26] on input "HQTP0708250013" at bounding box center [194, 21] width 201 height 19
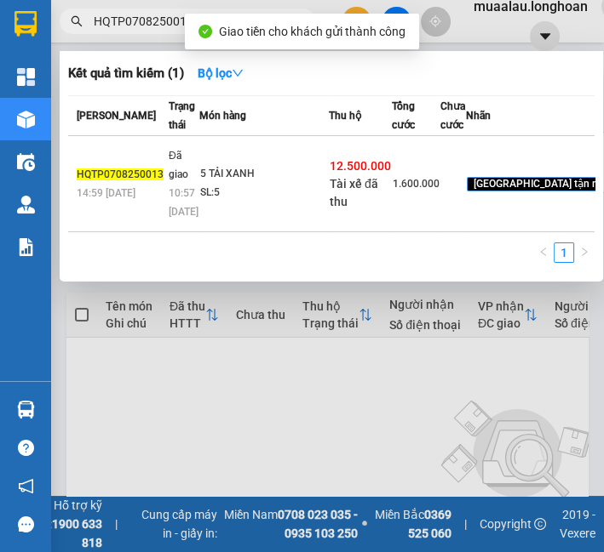
click at [127, 26] on input "HQTP0708250013" at bounding box center [194, 21] width 201 height 19
paste input "VP100708250002"
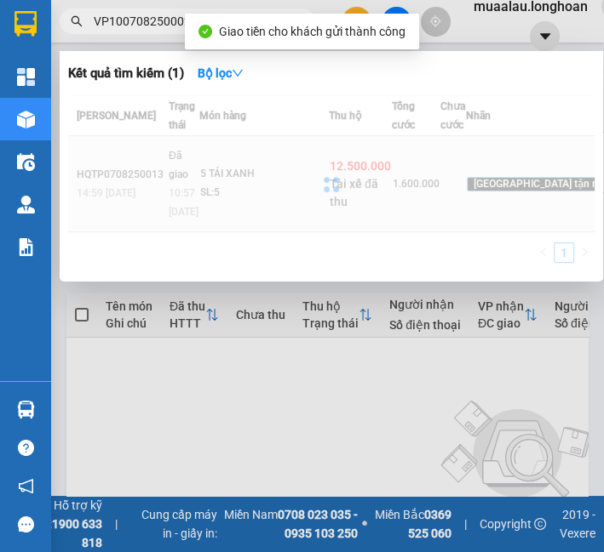
type input "VP100708250002"
click at [226, 232] on div at bounding box center [331, 184] width 526 height 178
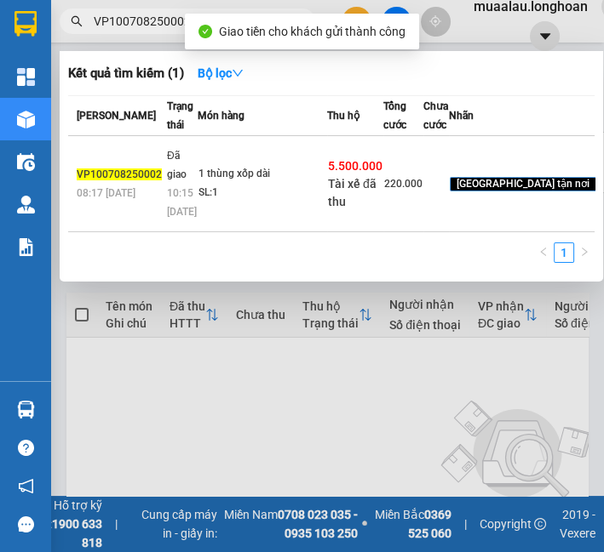
click at [226, 232] on td "1 thùng xốp dài SL: 1" at bounding box center [261, 184] width 129 height 96
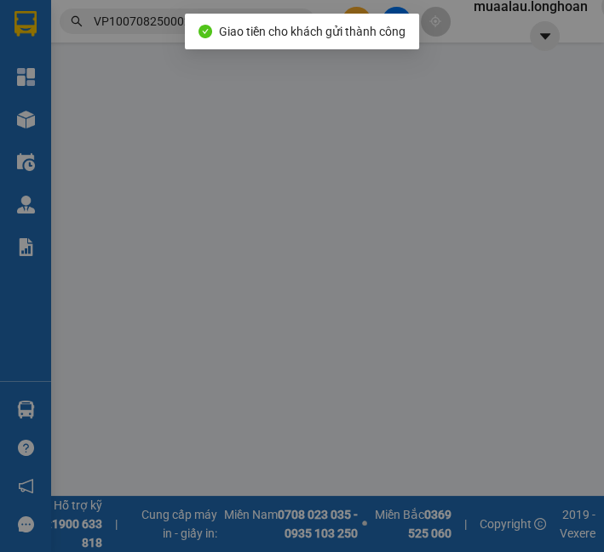
type input "0937031039"
type input "[PERSON_NAME]"
type input "0943901995"
type input "[PERSON_NAME]"
checkbox input "true"
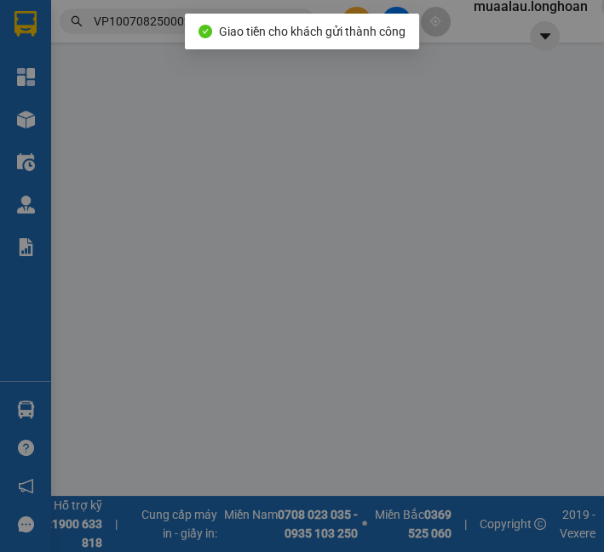
type input "số nhà 15 ngách 161 phố [GEOGRAPHIC_DATA], [GEOGRAPHIC_DATA], [GEOGRAPHIC_DATA]…"
type input "hàng k bao bể vỡ hư hỏng"
checkbox input "true"
type input "5.500.000"
type input "25.000"
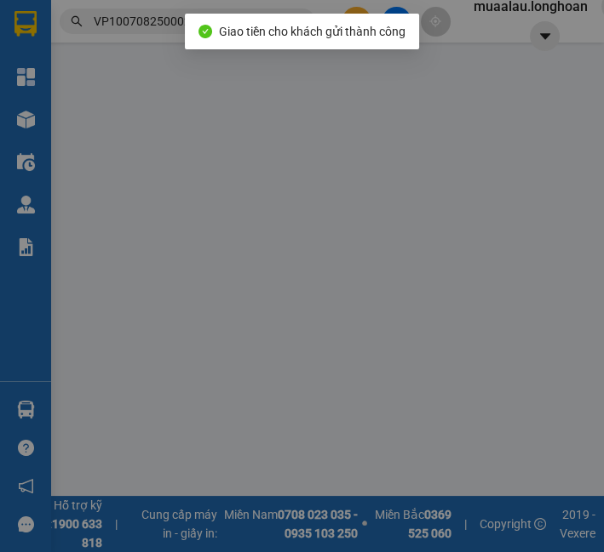
type input "220.000"
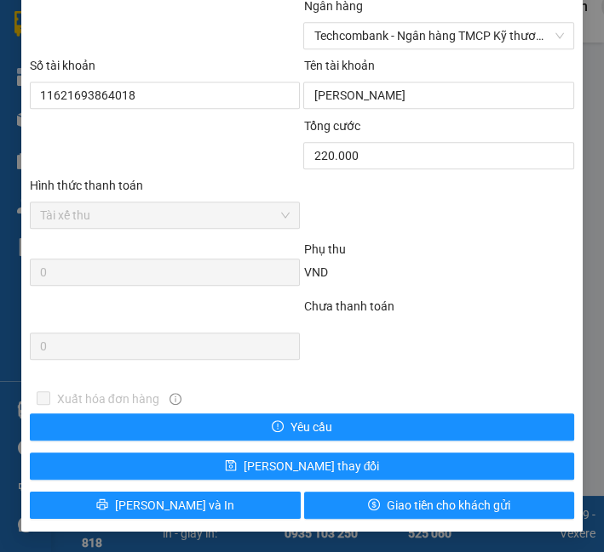
scroll to position [961, 0]
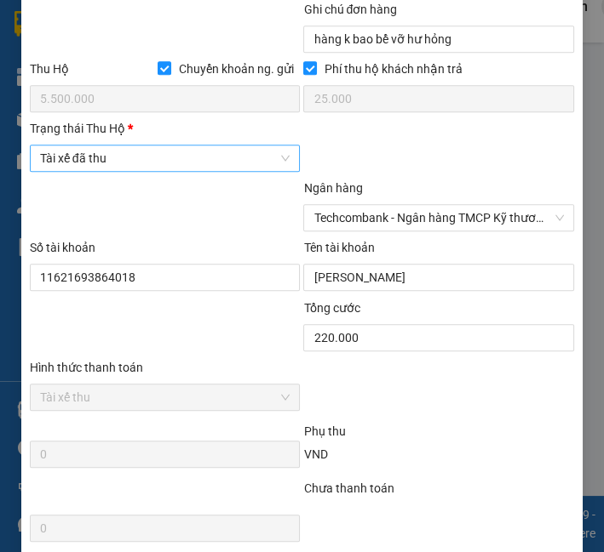
click at [136, 170] on span "Tài xế đã thu" at bounding box center [165, 159] width 250 height 26
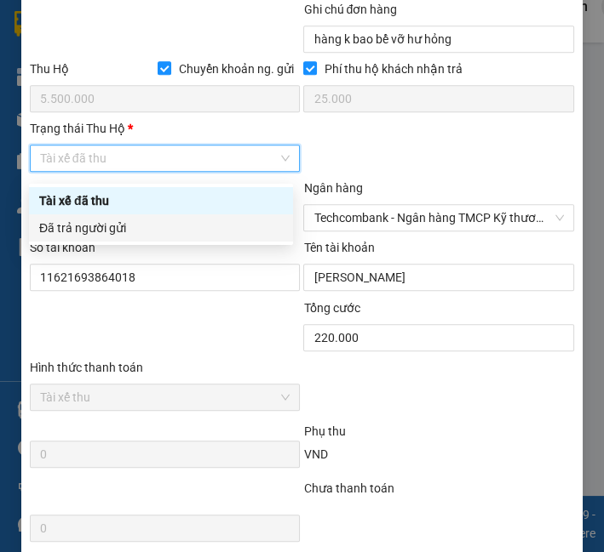
click at [136, 227] on div "Đã trả người gửi" at bounding box center [160, 228] width 243 height 19
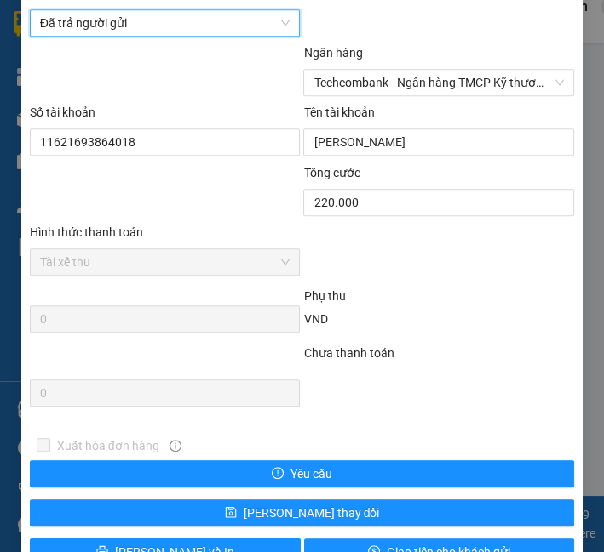
scroll to position [1150, 0]
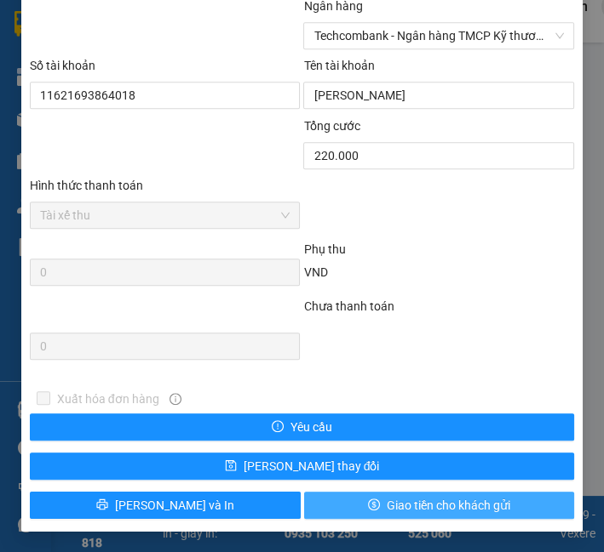
click at [350, 511] on button "Giao tiền cho khách gửi" at bounding box center [439, 505] width 271 height 27
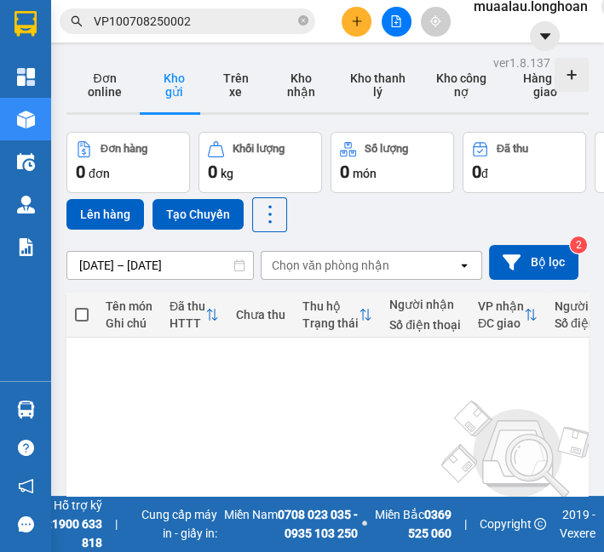
click at [129, 26] on input "VP100708250002" at bounding box center [194, 21] width 201 height 19
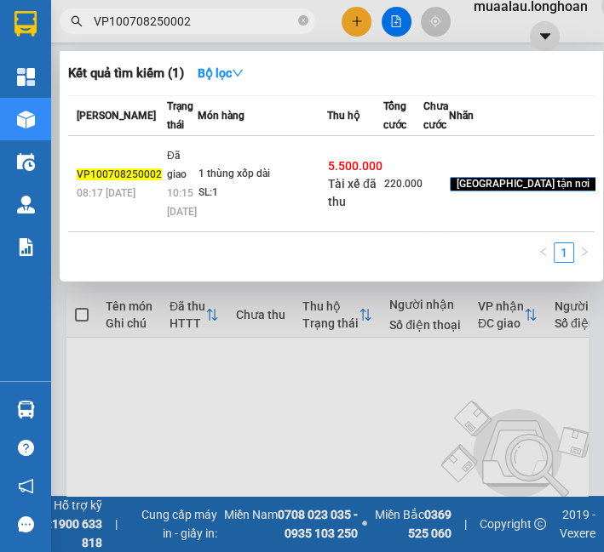
click at [129, 26] on input "VP100708250002" at bounding box center [194, 21] width 201 height 19
paste input "HBT0908250026"
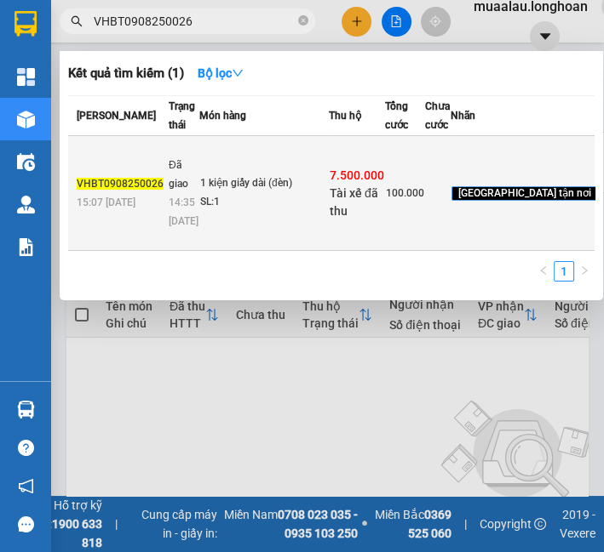
type input "VHBT0908250026"
click at [189, 231] on div "14:35 [DATE]" at bounding box center [184, 211] width 30 height 37
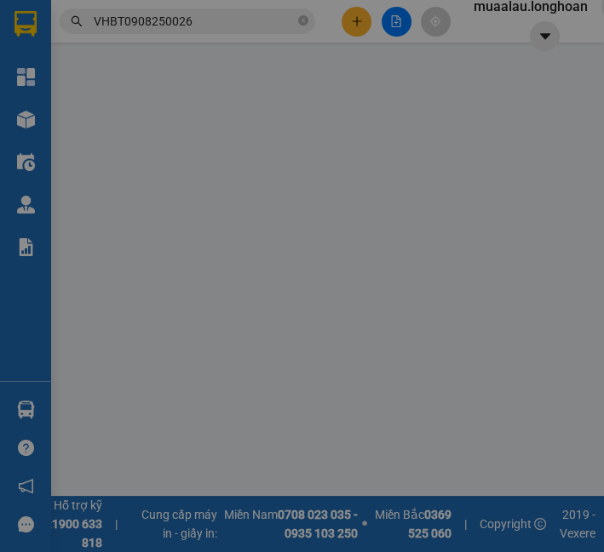
type input "0962568847"
type input "TỔNG KHO ĐÈN TRANG TRÍ-CAMERA MINH KHÔI"
type input "0962811326"
type input "Xuân"
checkbox input "true"
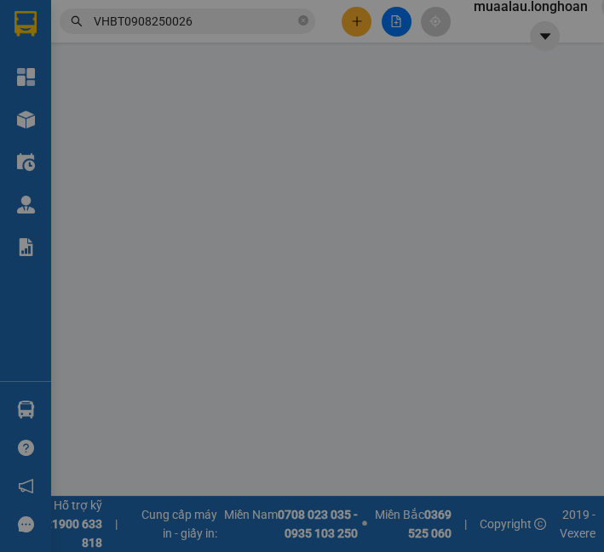
type input "Khu 9, [GEOGRAPHIC_DATA], [GEOGRAPHIC_DATA], [GEOGRAPHIC_DATA]"
checkbox input "true"
type input "7.500.000"
type input "25.000"
type input "100.000"
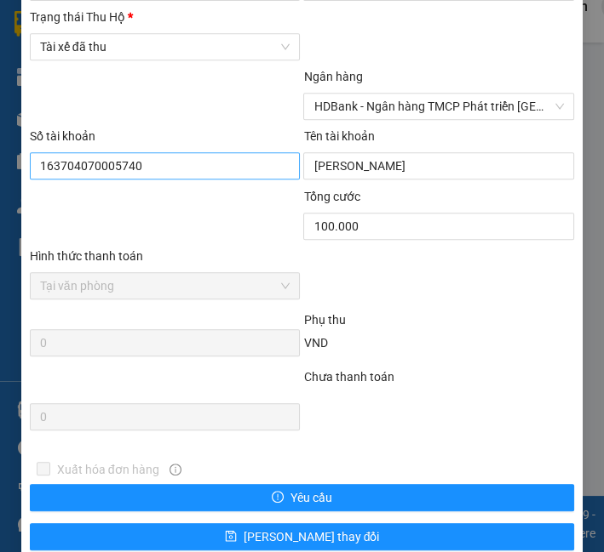
scroll to position [1056, 0]
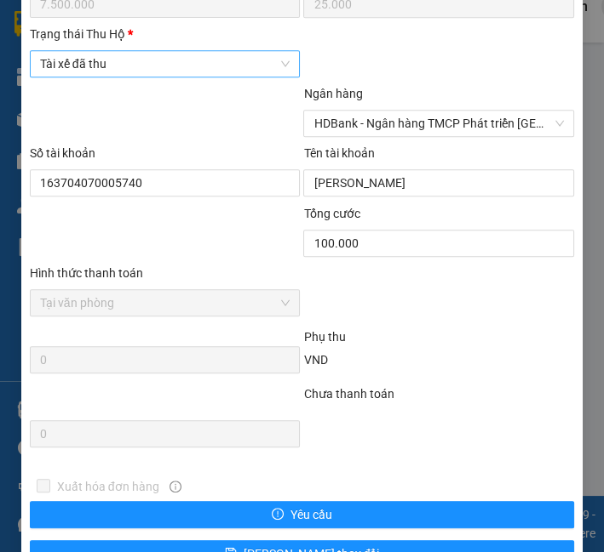
click at [168, 63] on span "Tài xế đã thu" at bounding box center [165, 64] width 250 height 26
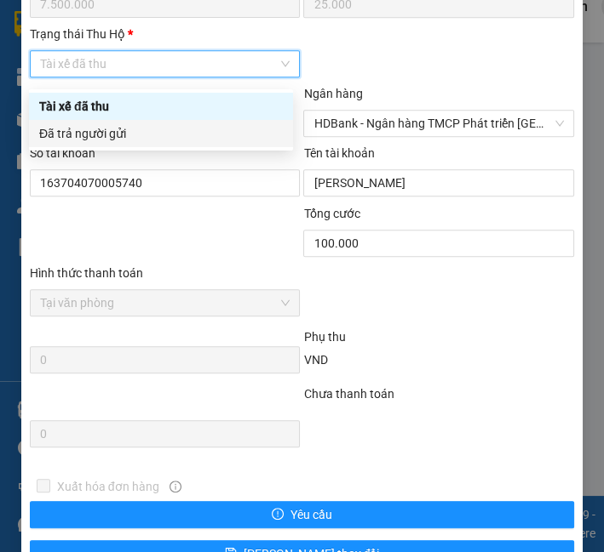
click at [160, 133] on div "Đã trả người gửi" at bounding box center [160, 133] width 243 height 19
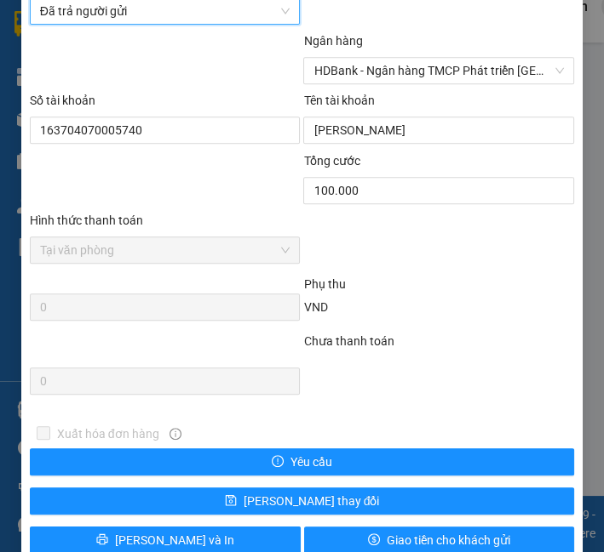
scroll to position [1150, 0]
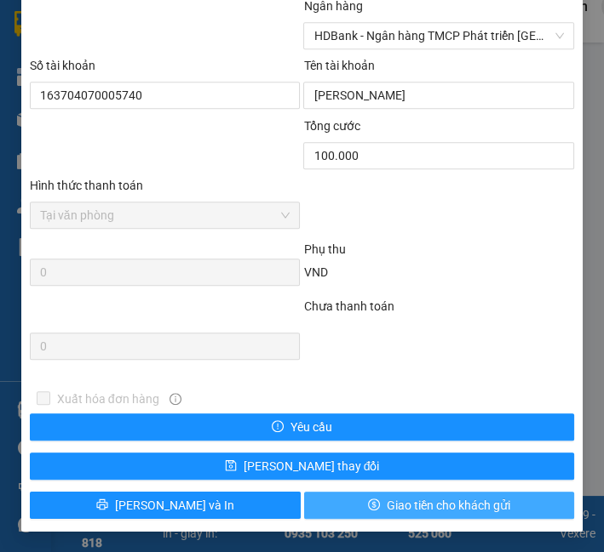
click at [313, 495] on button "Giao tiền cho khách gửi" at bounding box center [439, 505] width 271 height 27
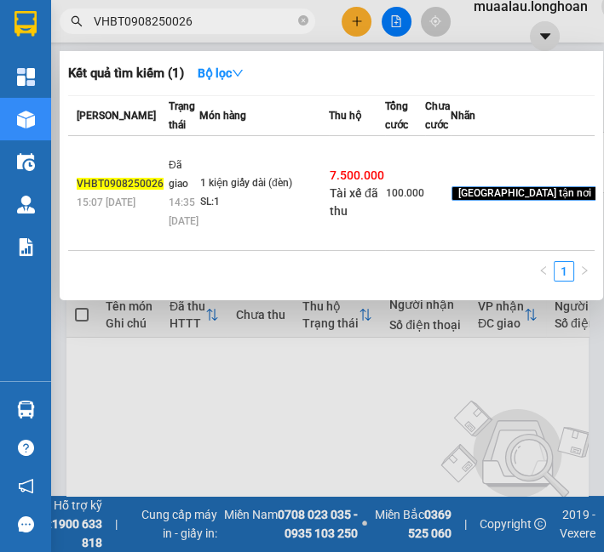
click at [224, 20] on input "VHBT0908250026" at bounding box center [194, 21] width 201 height 19
paste input "PHM0908250007"
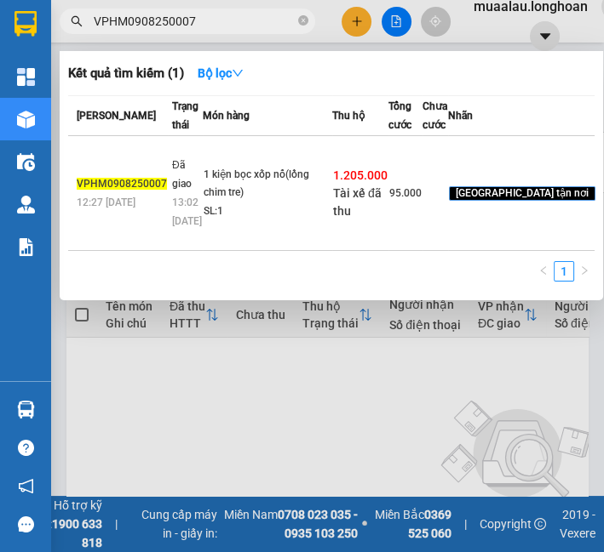
type input "VPHM0908250007"
click at [243, 203] on div "1 kiện bọc xốp nổ(lồng chim tre)" at bounding box center [267, 184] width 128 height 37
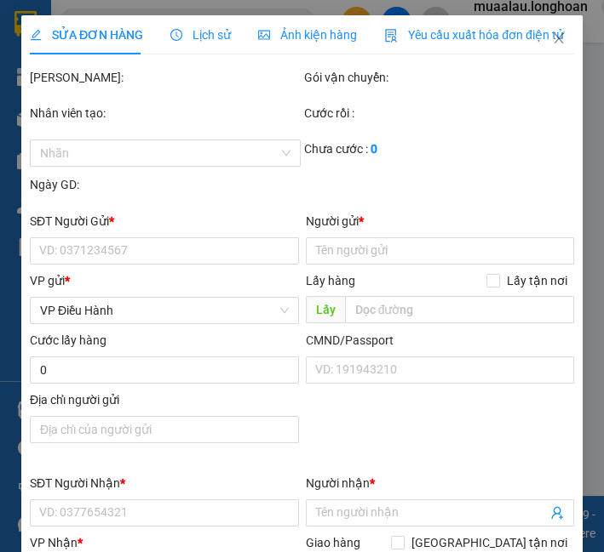
type input "0917725148"
type input "công"
type input "0335253676"
type input "hải"
checkbox input "true"
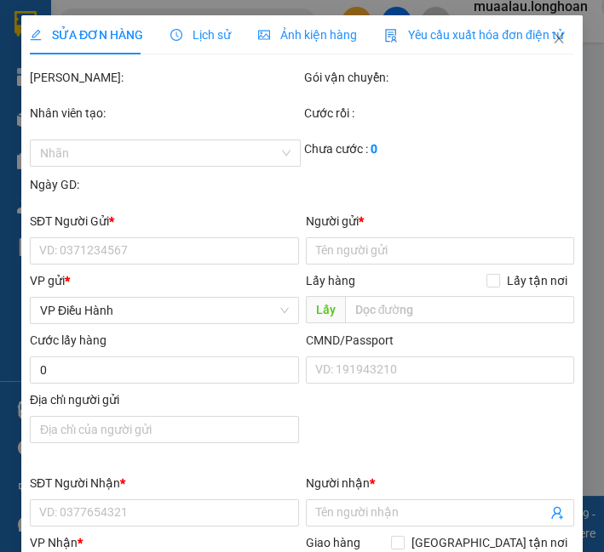
type input "trường cấp 2 [GEOGRAPHIC_DATA],[GEOGRAPHIC_DATA],[GEOGRAPHIC_DATA]"
type input "k bao gẫy"
checkbox input "true"
type input "1.205.000"
type input "10.000"
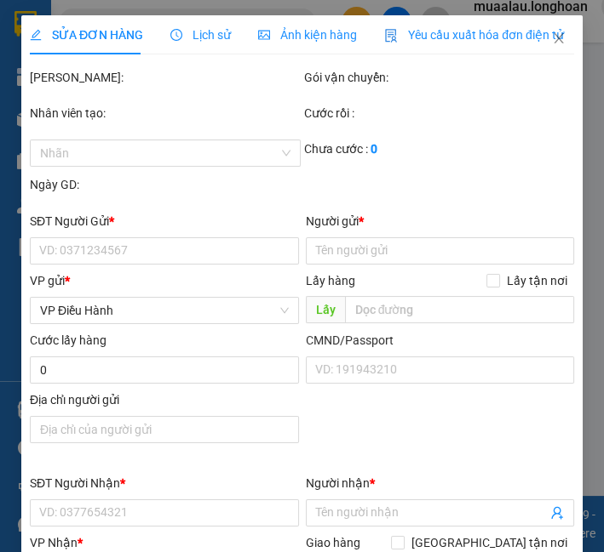
type input "95.000"
type input "30.000"
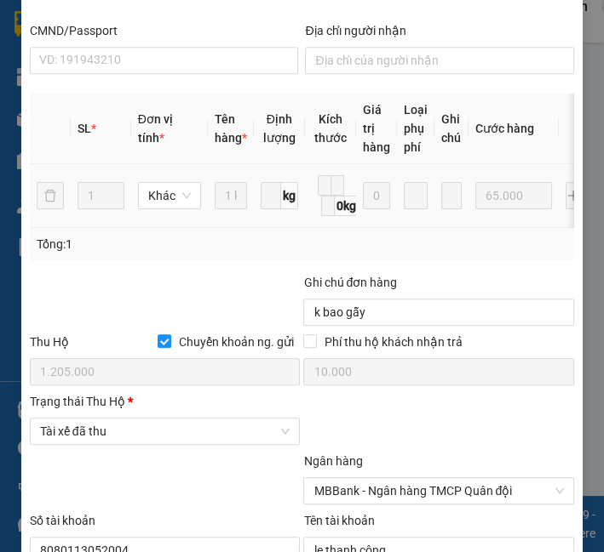
scroll to position [877, 0]
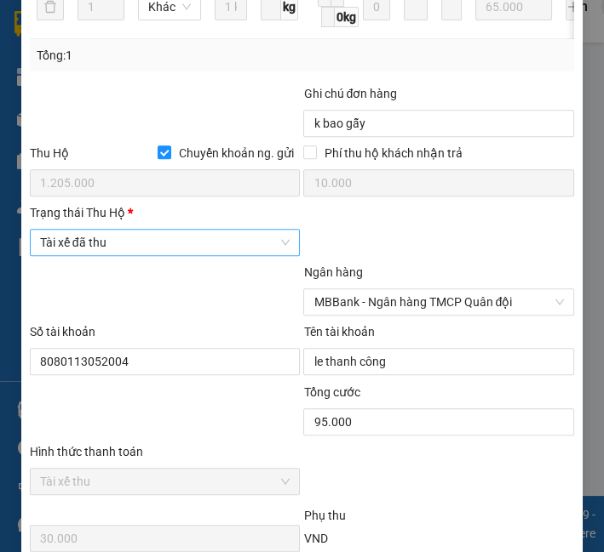
click at [118, 247] on span "Tài xế đã thu" at bounding box center [165, 243] width 250 height 26
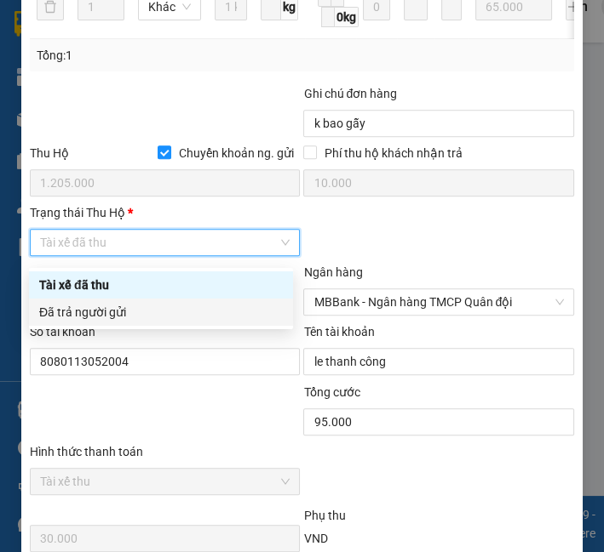
click at [110, 317] on div "Đã trả người gửi" at bounding box center [160, 312] width 243 height 19
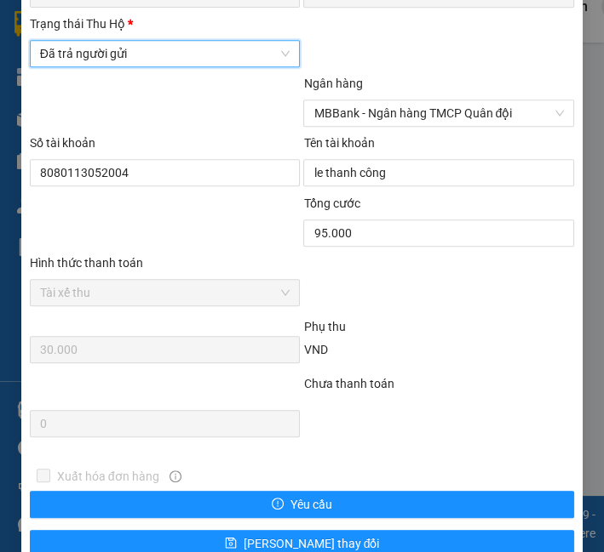
scroll to position [1150, 0]
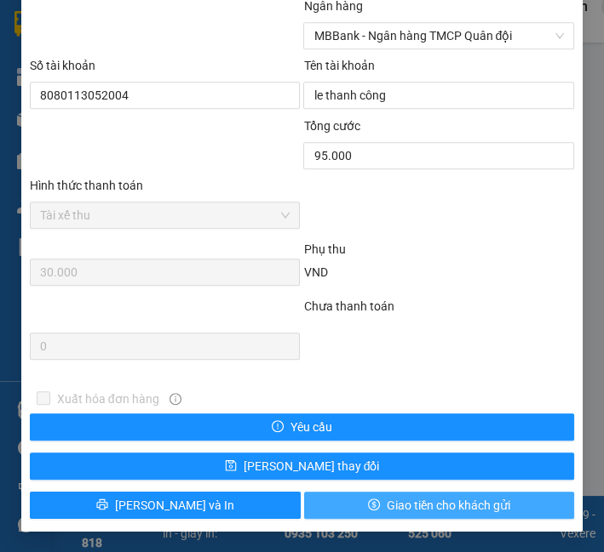
click at [432, 498] on span "Giao tiền cho khách gửi" at bounding box center [447, 505] width 123 height 19
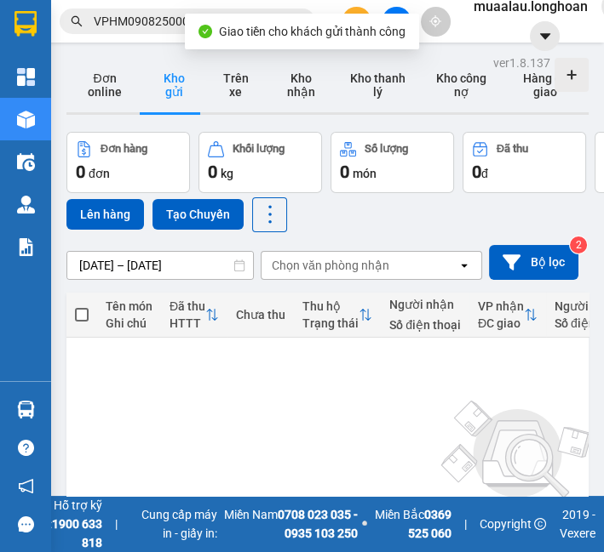
drag, startPoint x: 163, startPoint y: 33, endPoint x: 163, endPoint y: 20, distance: 13.6
click at [163, 33] on span "VPHM0908250007" at bounding box center [187, 22] width 255 height 26
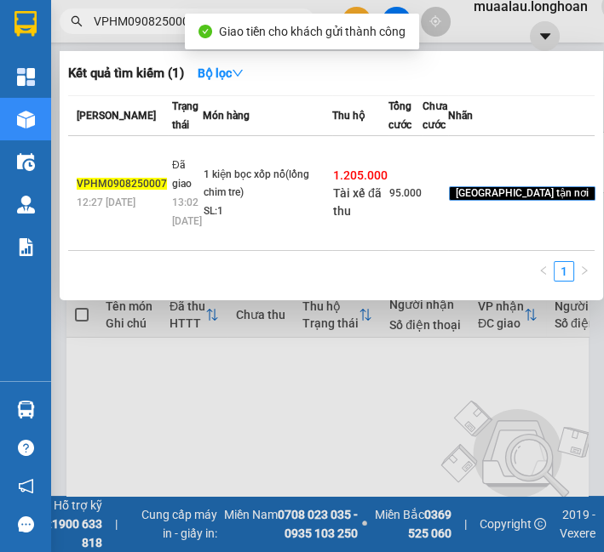
click at [163, 20] on input "VPHM0908250007" at bounding box center [194, 21] width 201 height 19
paste input "MD0908250038"
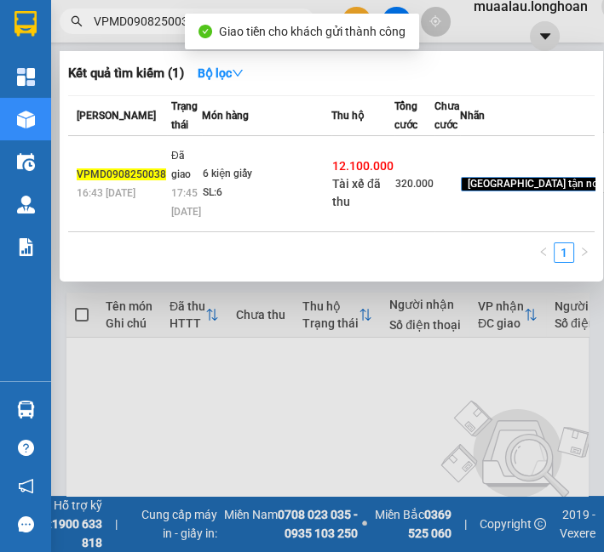
click at [226, 209] on td "6 kiện giấy SL: 6" at bounding box center [266, 184] width 129 height 96
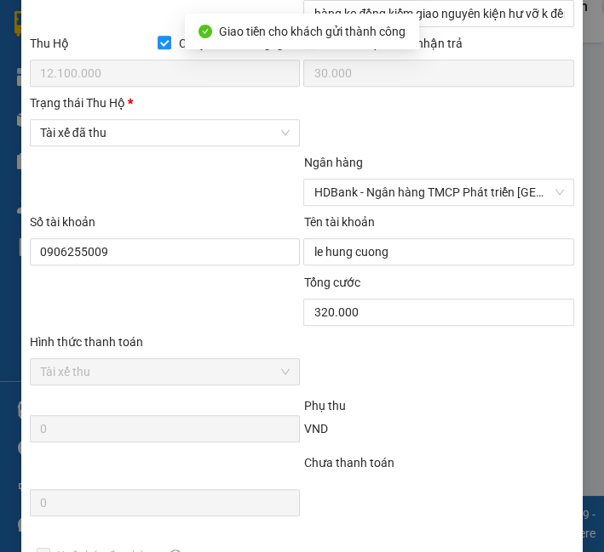
scroll to position [994, 0]
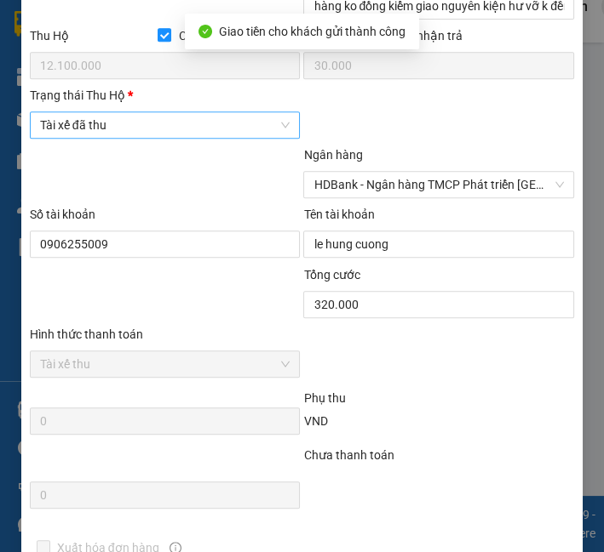
click at [155, 120] on span "Tài xế đã thu" at bounding box center [165, 125] width 250 height 26
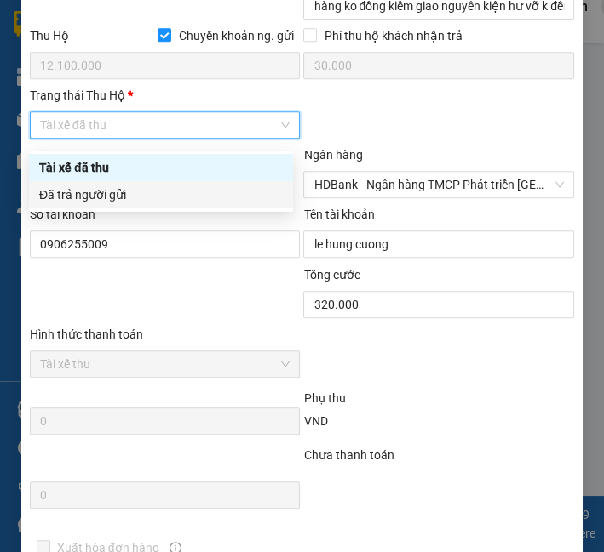
click at [153, 190] on div "Đã trả người gửi" at bounding box center [160, 195] width 243 height 19
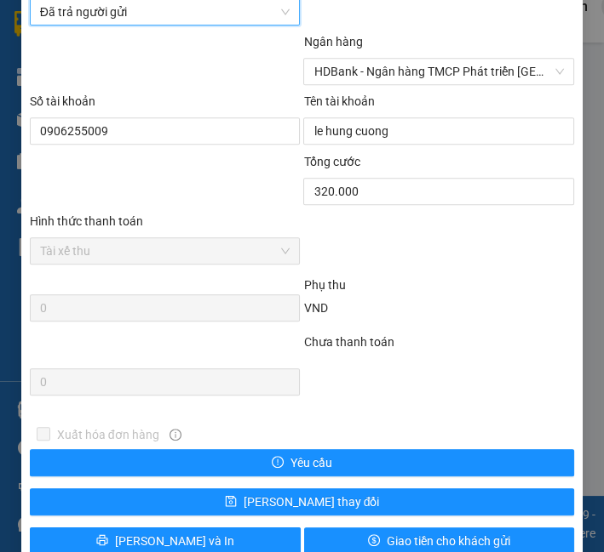
scroll to position [1150, 0]
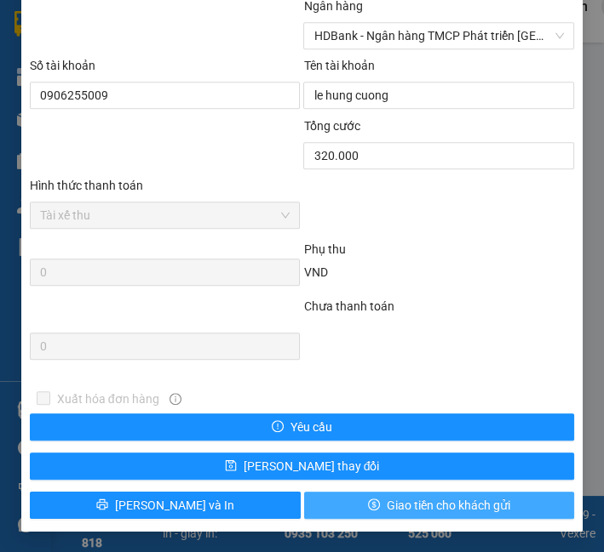
click at [452, 495] on button "Giao tiền cho khách gửi" at bounding box center [439, 505] width 271 height 27
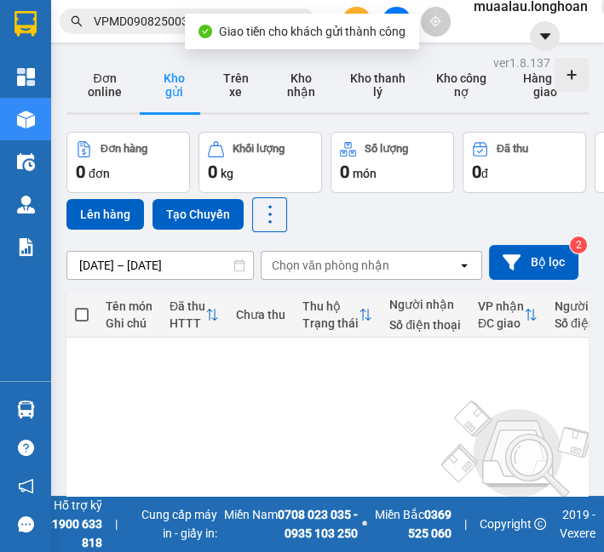
click at [106, 24] on input "VPMD0908250038" at bounding box center [194, 21] width 201 height 19
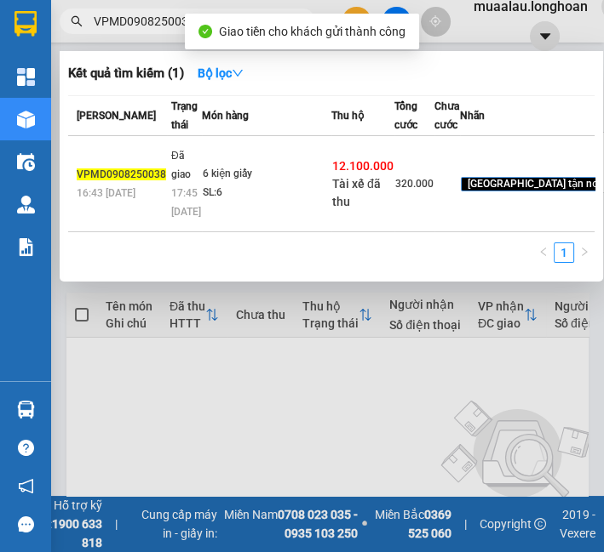
click at [106, 24] on input "VPMD0908250038" at bounding box center [194, 21] width 201 height 19
paste input "HCM90708250005"
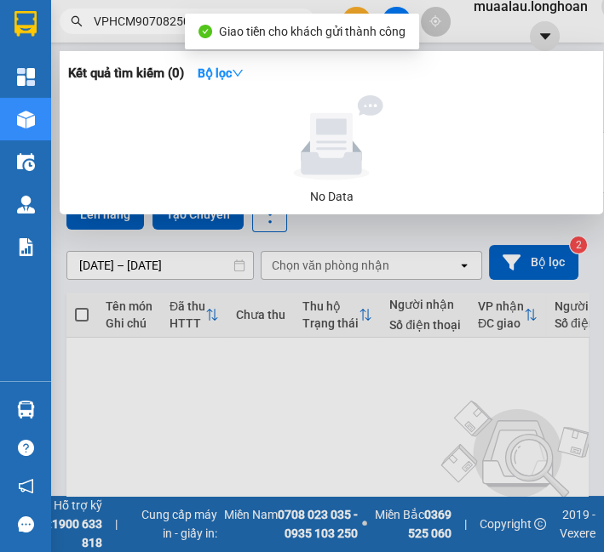
click at [121, 16] on input "VPHCM90708250005MD0908250038" at bounding box center [194, 21] width 201 height 19
paste input "HCM90708250005"
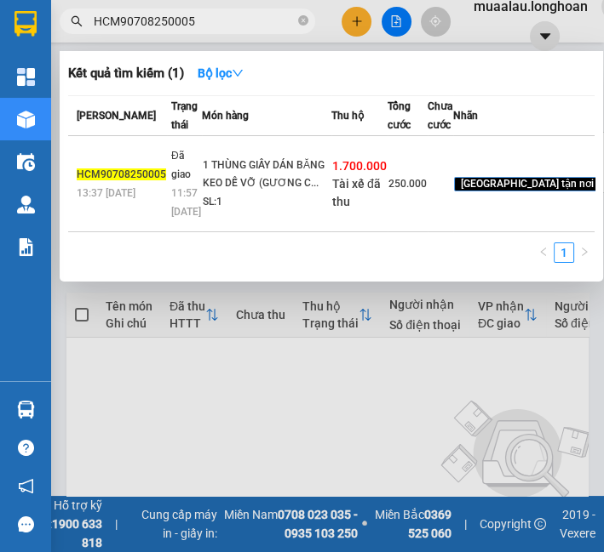
type input "HCM90708250005"
click at [235, 170] on td "1 THÙNG GIẤY DÁN BĂNG KEO DỄ VỠ (GƯƠNG C... SL: 1" at bounding box center [266, 184] width 129 height 96
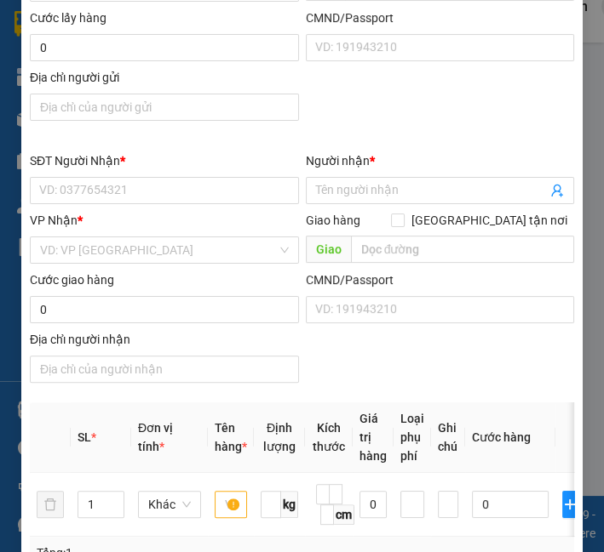
type input "0977823029"
type input "thiết bị DKT"
type input "0366661351"
type input "chinh"
checkbox input "true"
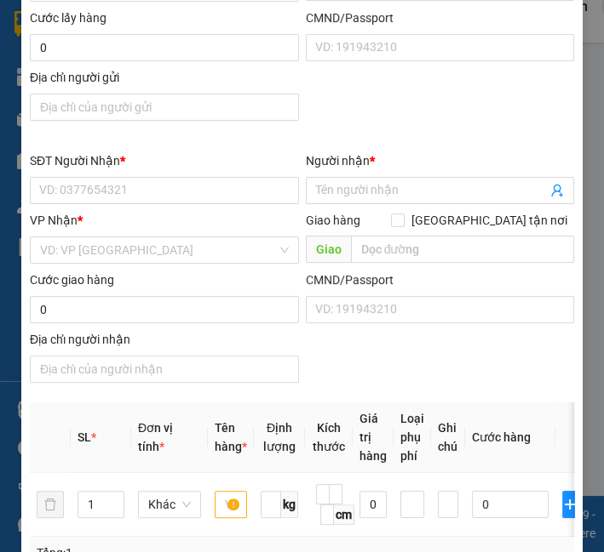
type input "[DEMOGRAPHIC_DATA][GEOGRAPHIC_DATA],[GEOGRAPHIC_DATA],[GEOGRAPHIC_DATA],[GEOGRA…"
type input "nhận theo kiện-giao nguyên kiên-hư hỏng không chịu trách nhiệm"
checkbox input "true"
type input "1.700.000"
type input "10.000"
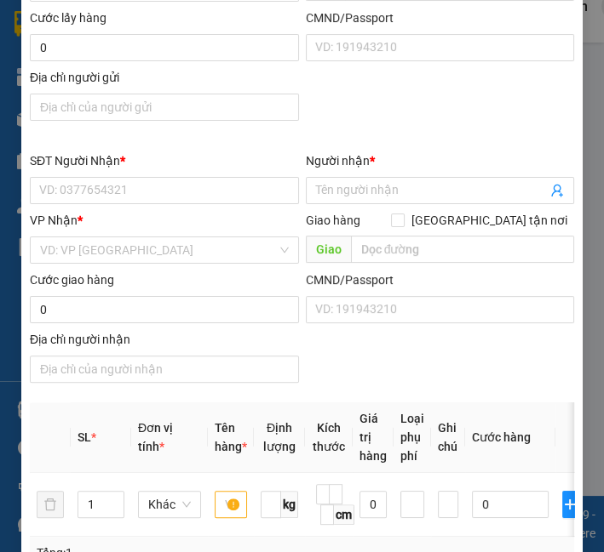
type input "250.000"
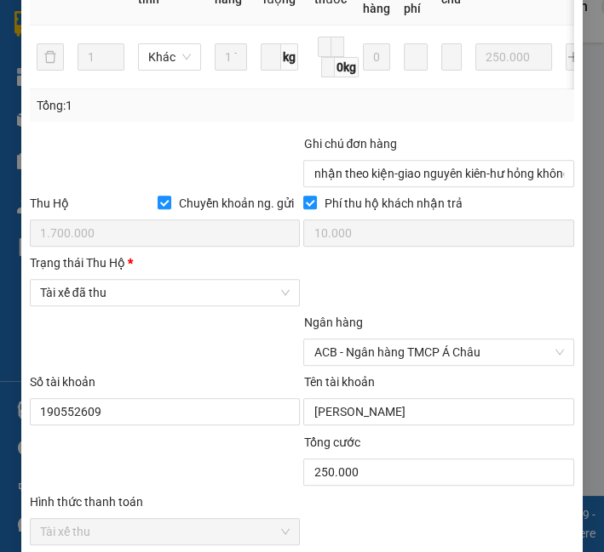
scroll to position [1016, 0]
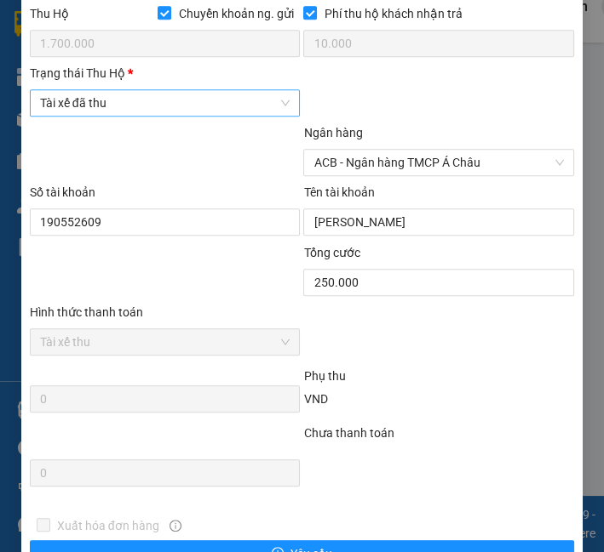
click at [213, 106] on span "Tài xế đã thu" at bounding box center [165, 103] width 250 height 26
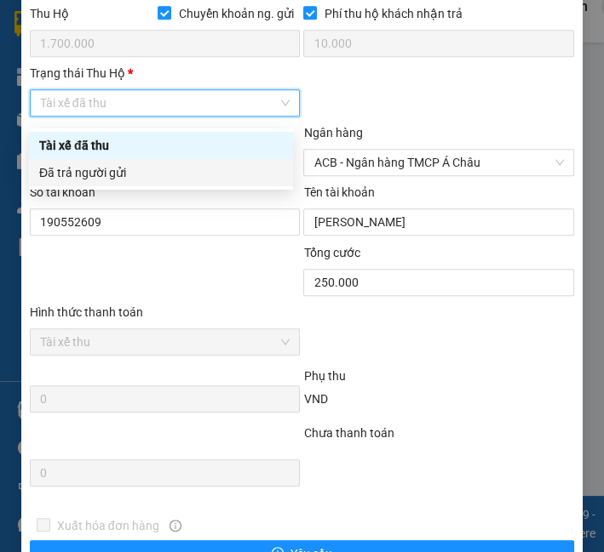
click at [203, 180] on div "Đã trả người gửi" at bounding box center [160, 172] width 243 height 19
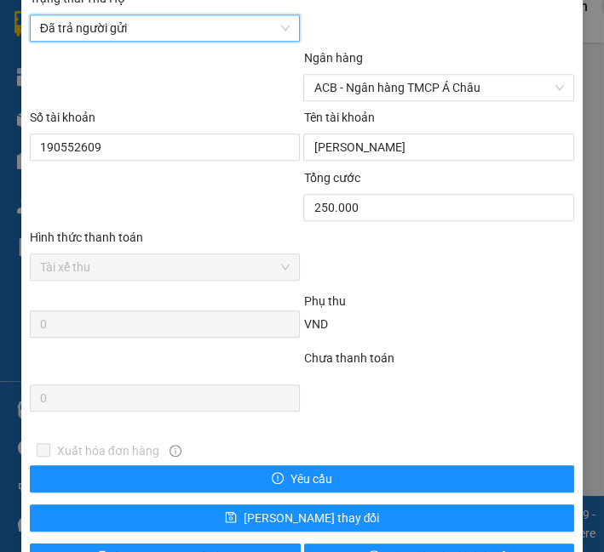
scroll to position [1150, 0]
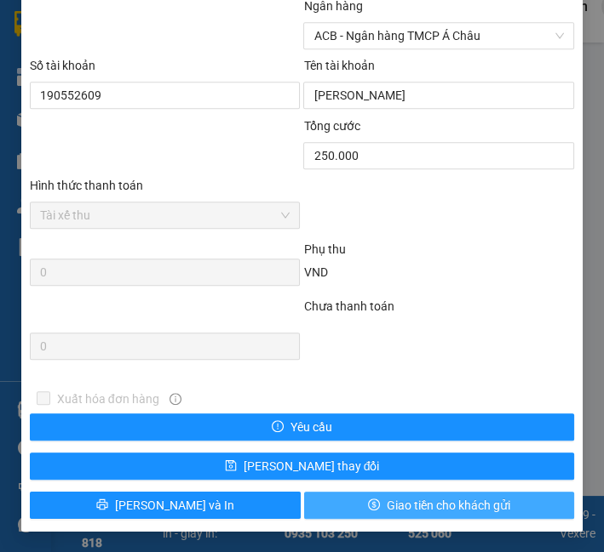
click at [398, 503] on span "Giao tiền cho khách gửi" at bounding box center [447, 505] width 123 height 19
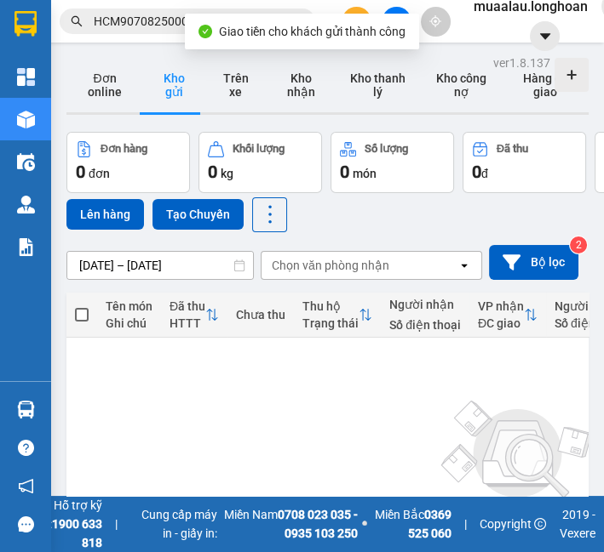
click at [142, 24] on input "HCM90708250005" at bounding box center [194, 21] width 201 height 19
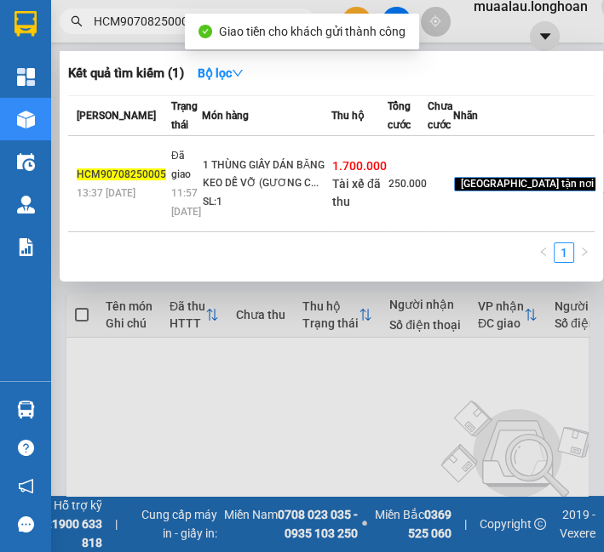
click at [142, 24] on input "HCM90708250005" at bounding box center [194, 21] width 201 height 19
paste input "VPMD0908250056"
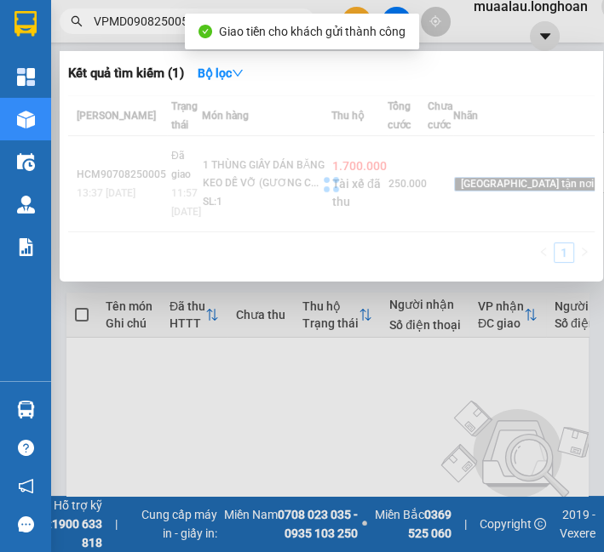
type input "VPMD0908250056"
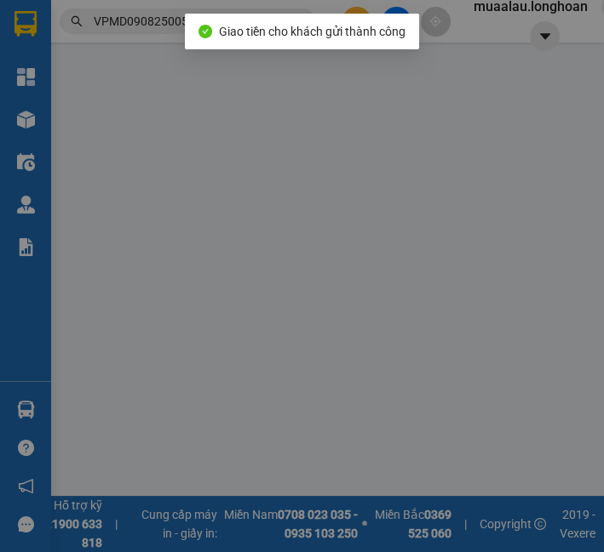
type input "0395138868"
type input "Quý"
type input "0972599777"
type input "a chiến"
checkbox input "true"
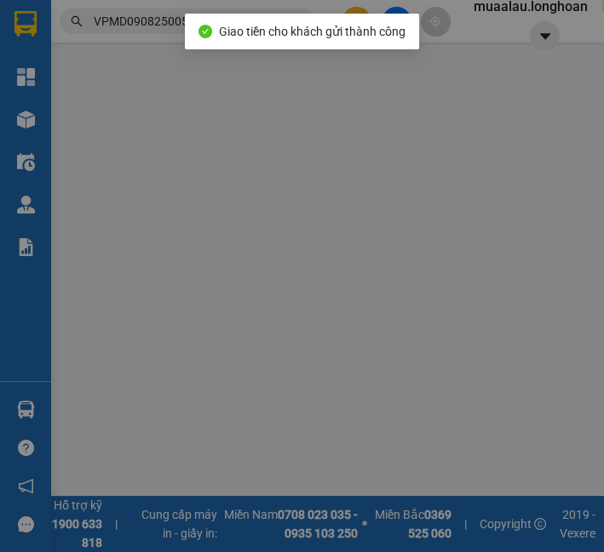
type input "tổ 16b tiên cát việt trì [GEOGRAPHIC_DATA]"
checkbox input "true"
type input "1.730.000"
type input "10.000"
type input "70.000"
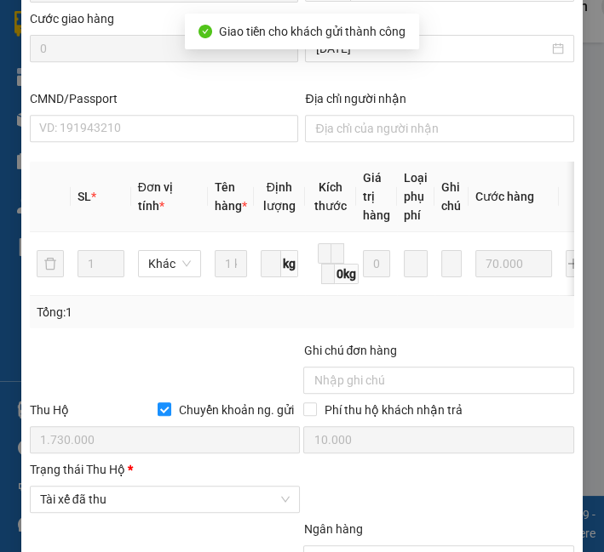
scroll to position [909, 0]
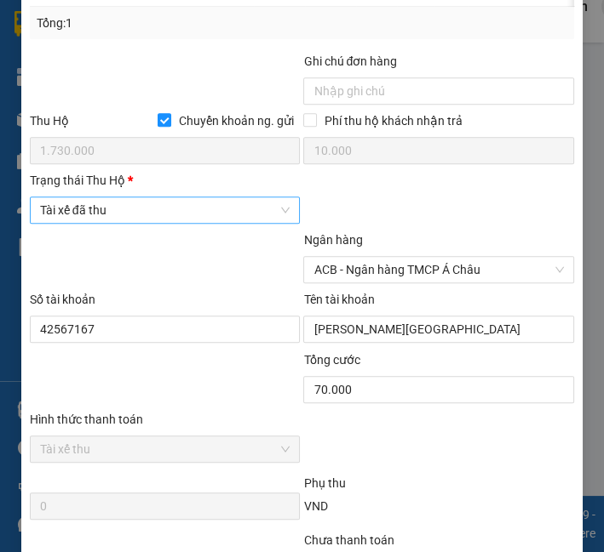
click at [183, 222] on span "Tài xế đã thu" at bounding box center [165, 210] width 250 height 26
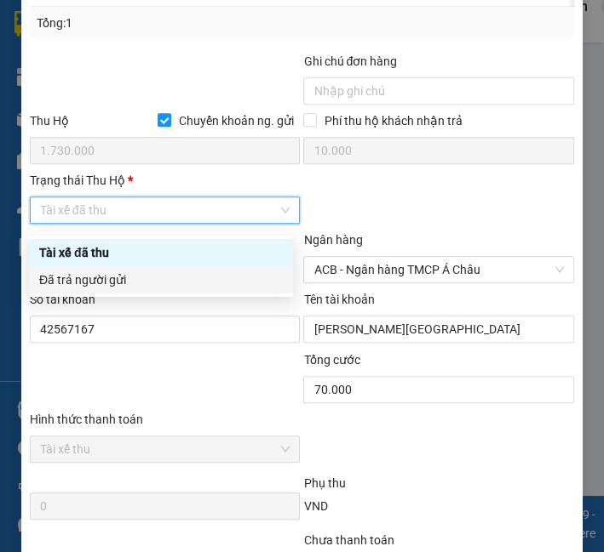
click at [174, 276] on div "Đã trả người gửi" at bounding box center [160, 280] width 243 height 19
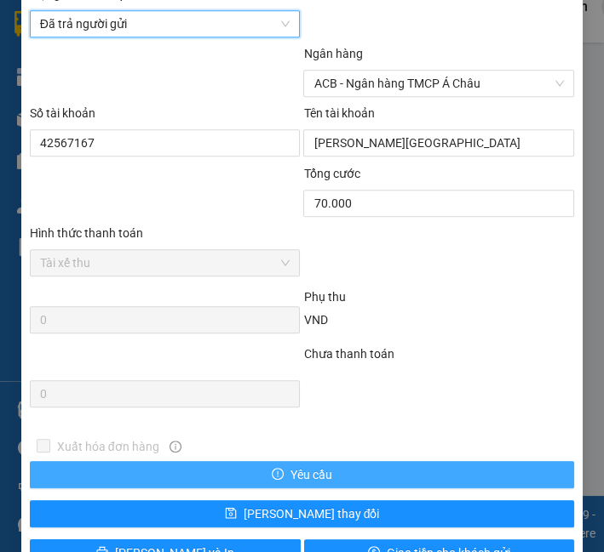
scroll to position [1150, 0]
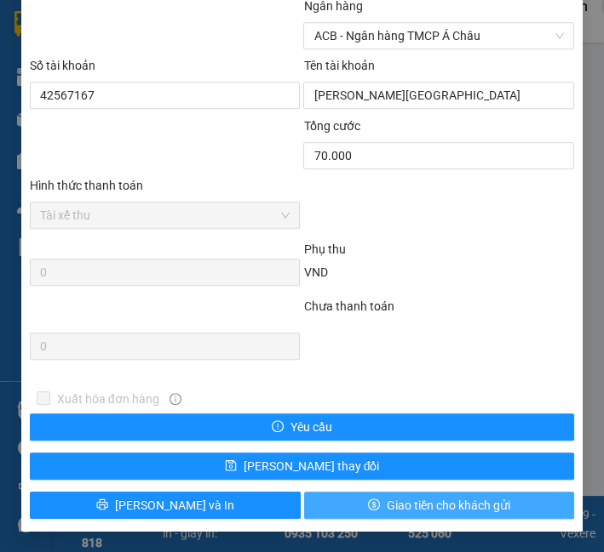
click at [398, 497] on span "Giao tiền cho khách gửi" at bounding box center [447, 505] width 123 height 19
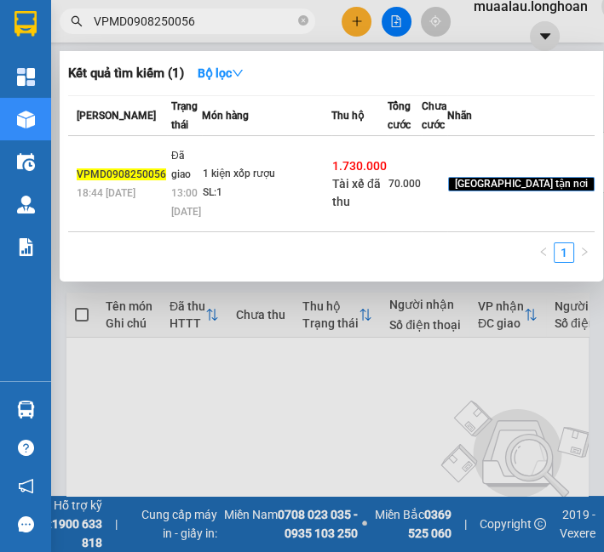
click at [168, 27] on input "VPMD0908250056" at bounding box center [194, 21] width 201 height 19
paste input "SGTB0708250017"
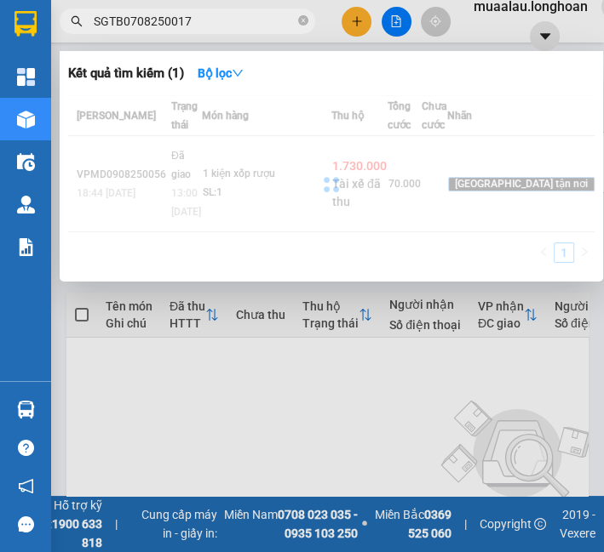
type input "SGTB0708250017"
click at [324, 189] on div at bounding box center [331, 184] width 526 height 178
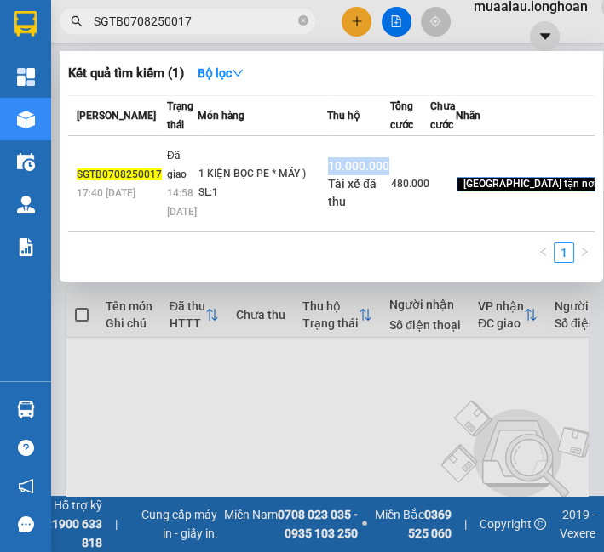
click at [327, 189] on td "10.000.000 Tài xế đã thu" at bounding box center [358, 184] width 63 height 96
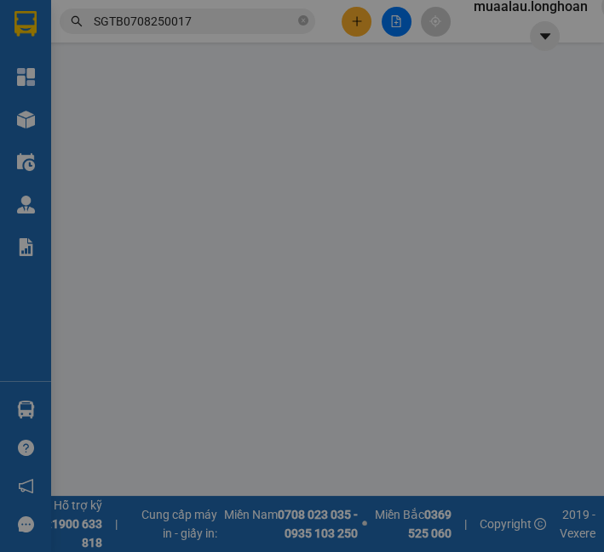
type input "0987392829"
type input "A TÌNH"
type input "0343316044"
type input "ANH [PERSON_NAME]"
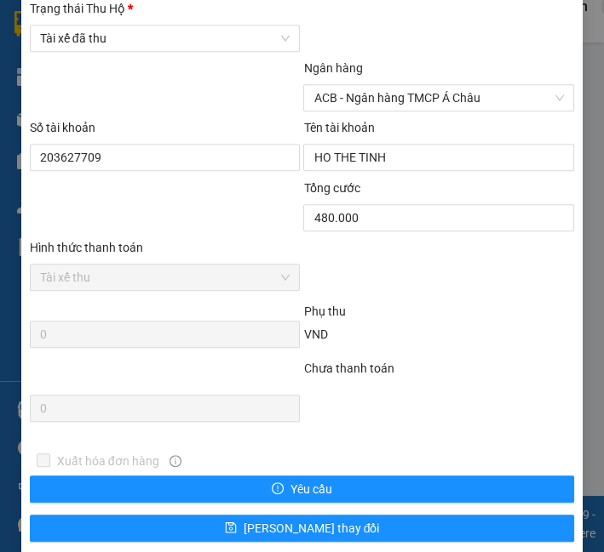
scroll to position [1056, 0]
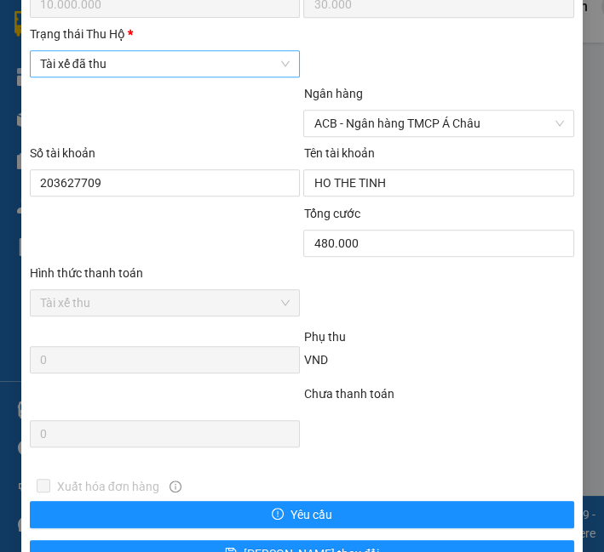
click at [80, 77] on span "Tài xế đã thu" at bounding box center [165, 64] width 250 height 26
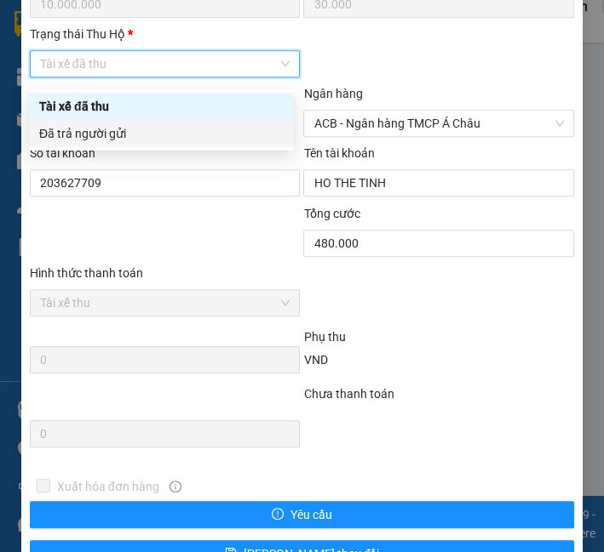
click at [89, 132] on div "Đã trả người gửi" at bounding box center [160, 133] width 243 height 19
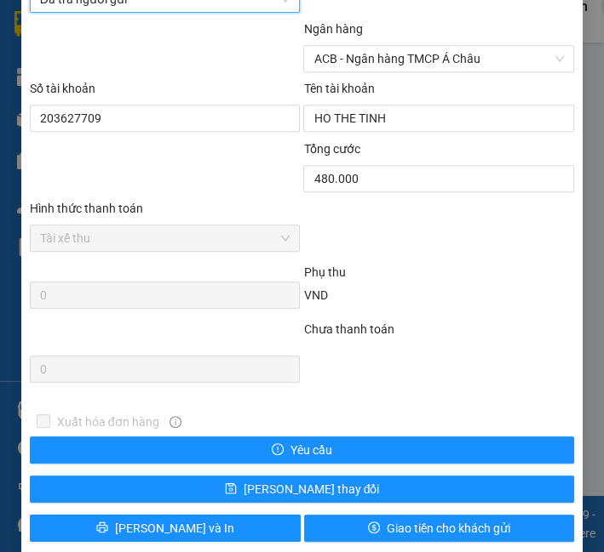
scroll to position [1150, 0]
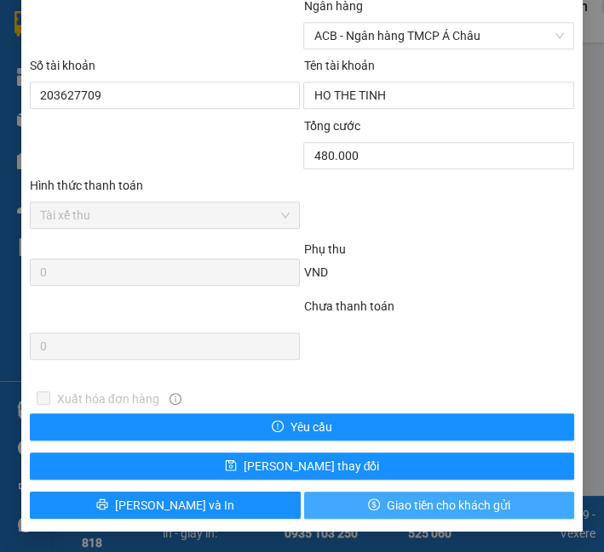
click at [350, 503] on button "Giao tiền cho khách gửi" at bounding box center [439, 505] width 271 height 27
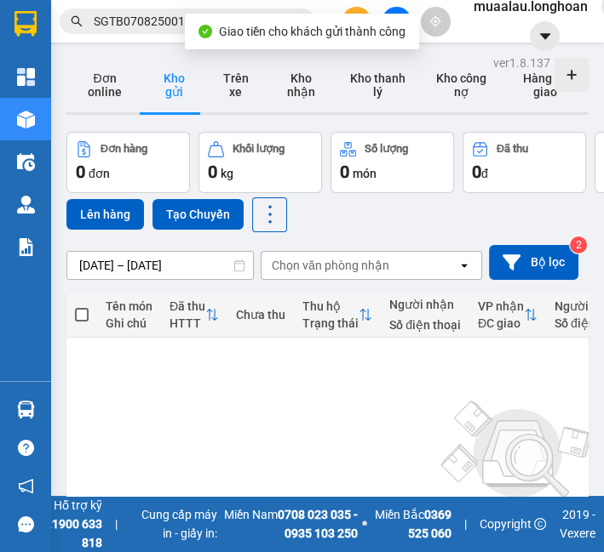
click at [163, 19] on input "SGTB0708250017" at bounding box center [194, 21] width 201 height 19
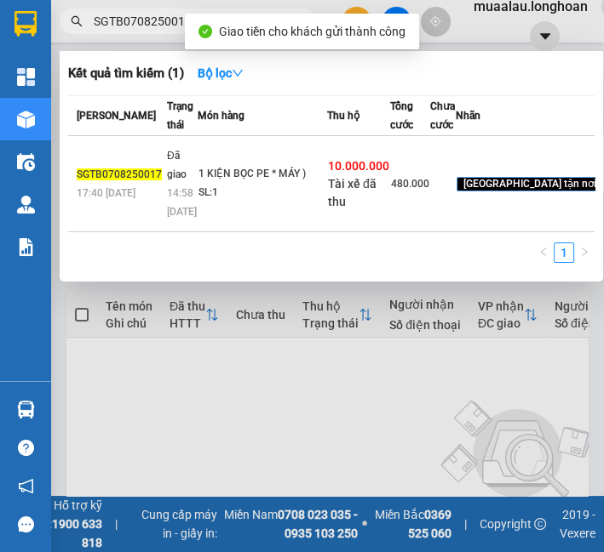
click at [163, 19] on input "SGTB0708250017" at bounding box center [194, 21] width 201 height 19
paste input "BXMT0708250016"
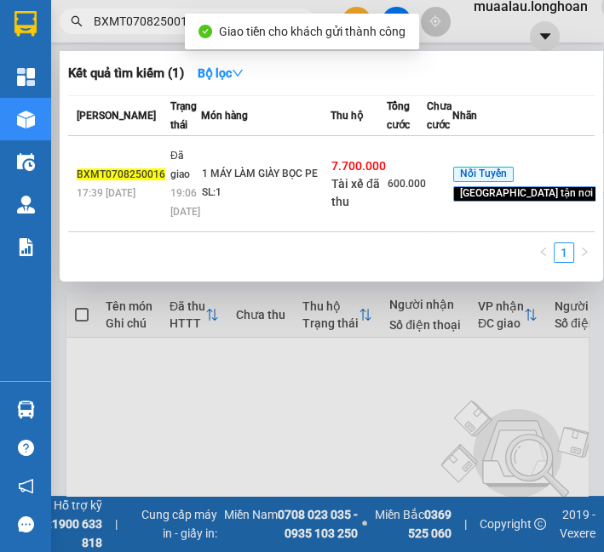
click at [217, 185] on td "1 MÁY LÀM GIÀY BỌC PE SL: 1" at bounding box center [265, 184] width 129 height 96
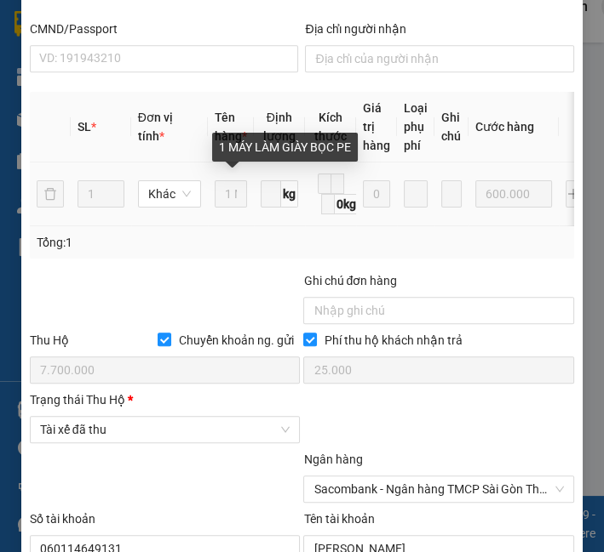
scroll to position [1067, 0]
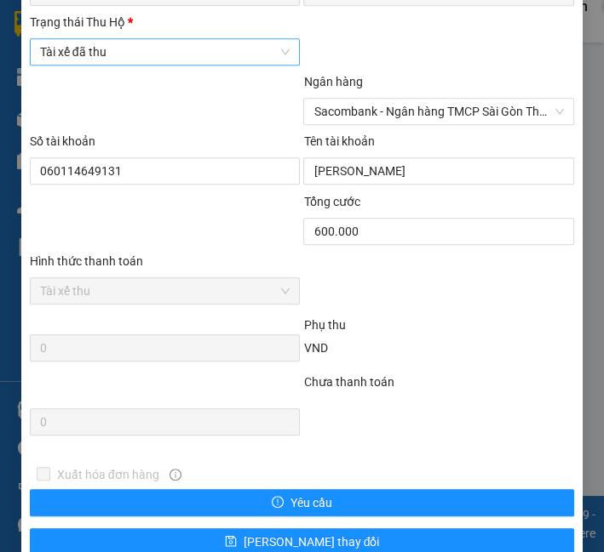
click at [70, 65] on span "Tài xế đã thu" at bounding box center [165, 52] width 250 height 26
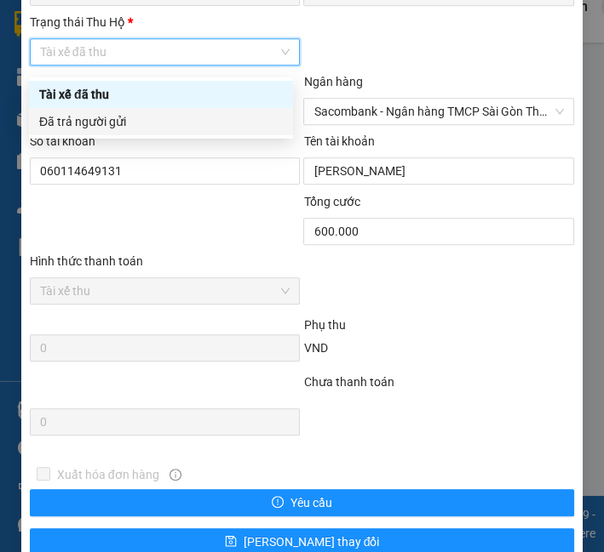
click at [89, 125] on div "Đã trả người gửi" at bounding box center [160, 121] width 243 height 19
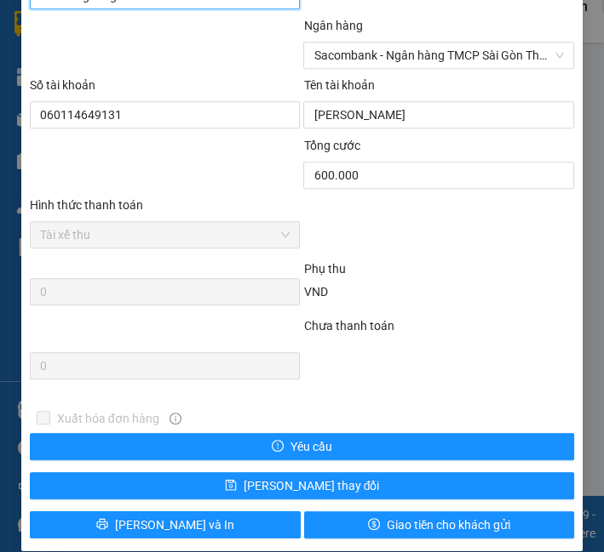
scroll to position [1150, 0]
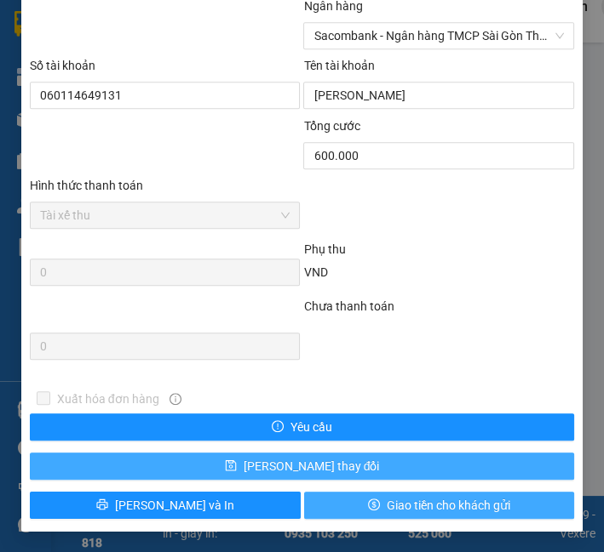
drag, startPoint x: 369, startPoint y: 506, endPoint x: 352, endPoint y: 472, distance: 38.1
click at [369, 504] on button "Giao tiền cho khách gửi" at bounding box center [439, 505] width 271 height 27
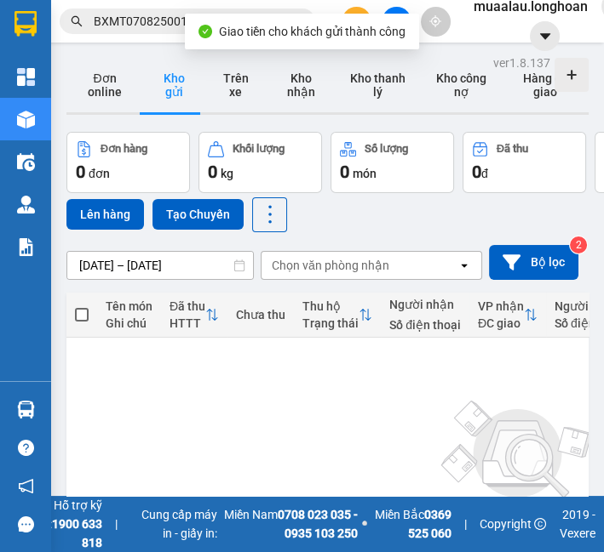
click at [147, 18] on input "BXMT0708250016" at bounding box center [194, 21] width 201 height 19
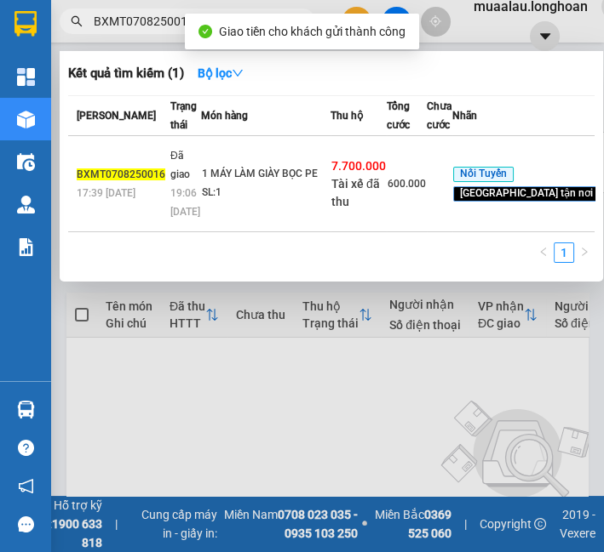
click at [147, 18] on input "BXMT0708250016" at bounding box center [194, 21] width 201 height 19
paste input "VP100708250027"
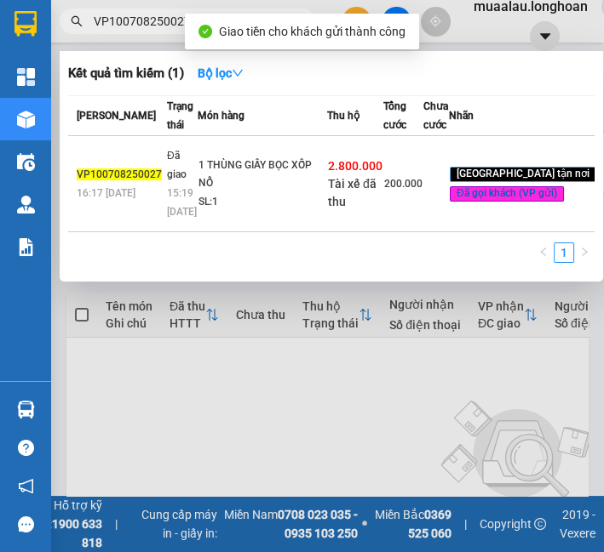
click at [238, 205] on td "1 THÙNG GIẤY BỌC XỐP NỔ SL: 1" at bounding box center [261, 184] width 129 height 96
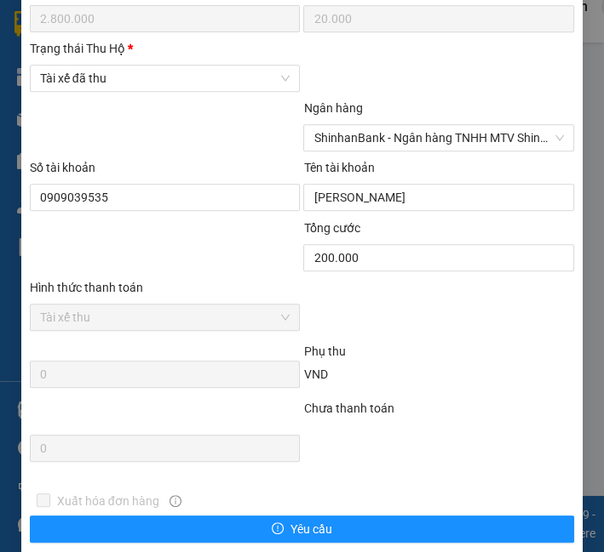
scroll to position [961, 0]
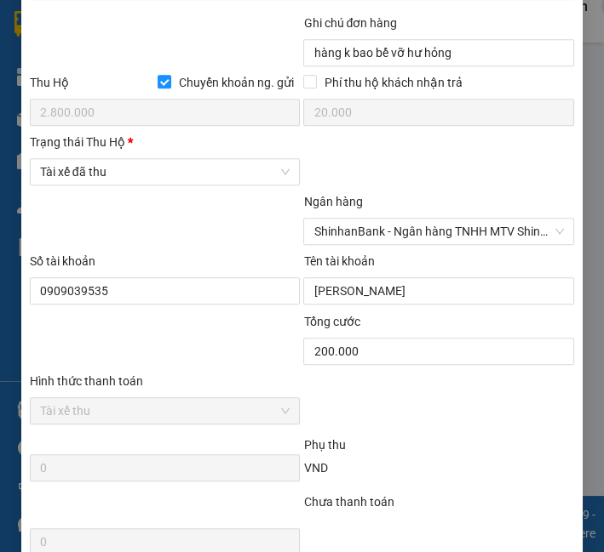
click at [170, 180] on div "Trạng thái Thu Hộ * Tài xế đã thu" at bounding box center [165, 163] width 271 height 60
click at [171, 160] on span "Tài xế đã thu" at bounding box center [165, 172] width 250 height 26
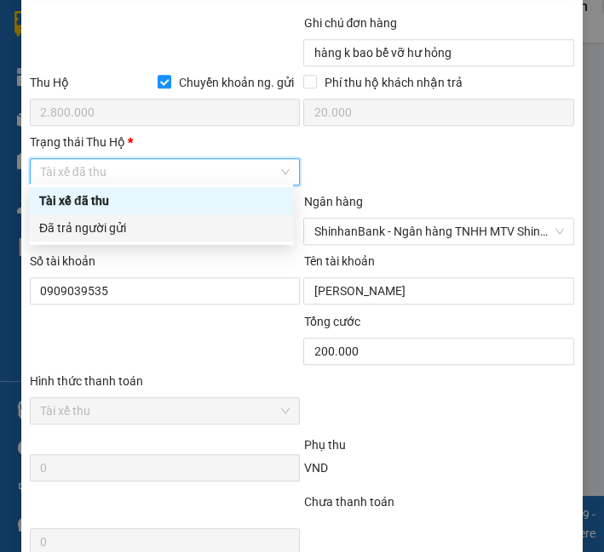
click at [132, 226] on div "Đã trả người gửi" at bounding box center [160, 228] width 243 height 19
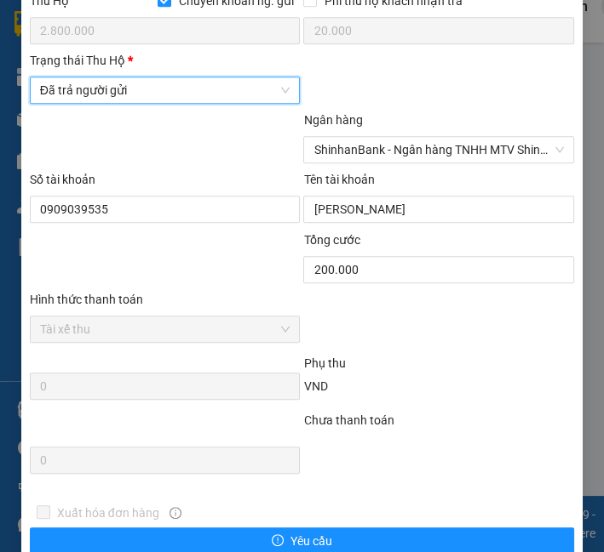
scroll to position [1150, 0]
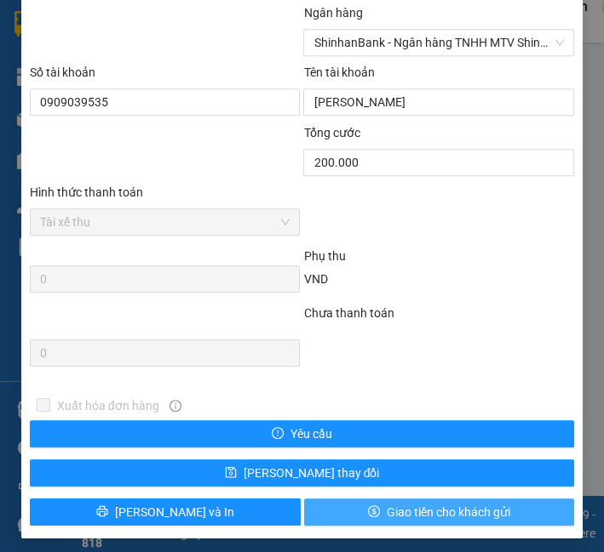
drag, startPoint x: 355, startPoint y: 504, endPoint x: 283, endPoint y: 149, distance: 362.3
click at [352, 504] on button "Giao tiền cho khách gửi" at bounding box center [439, 512] width 271 height 27
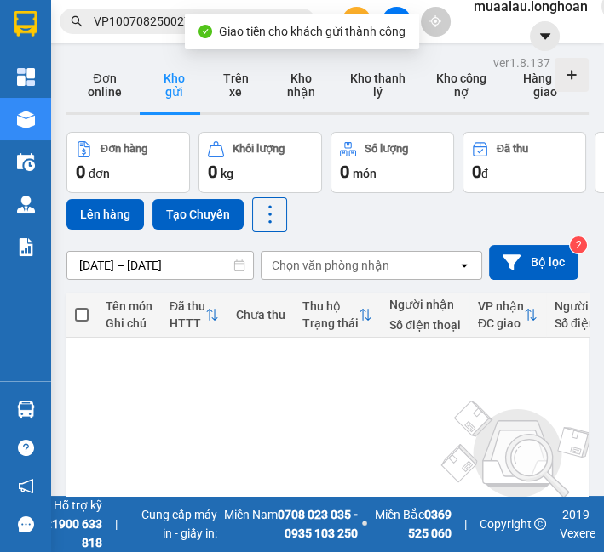
click at [140, 23] on input "VP100708250027" at bounding box center [194, 21] width 201 height 19
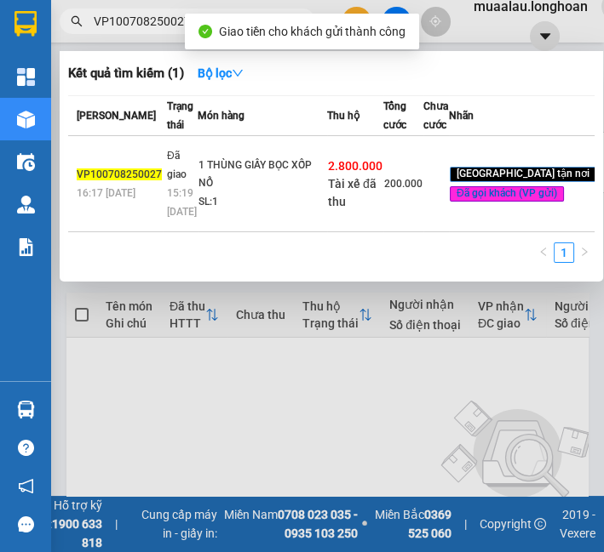
click at [140, 23] on input "VP100708250027" at bounding box center [194, 21] width 201 height 19
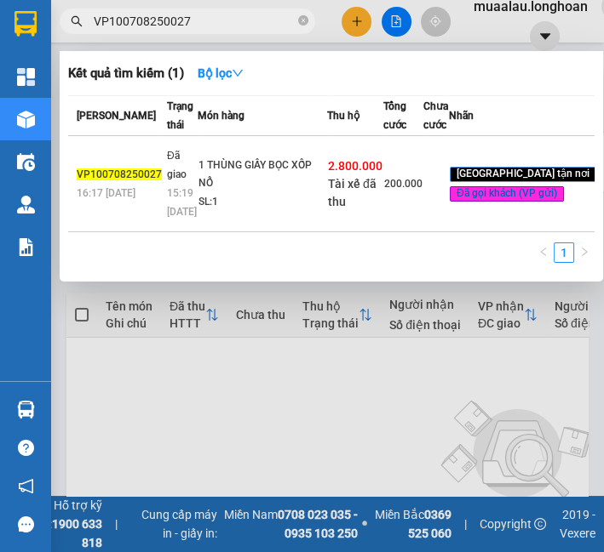
paste input "LB0908250014"
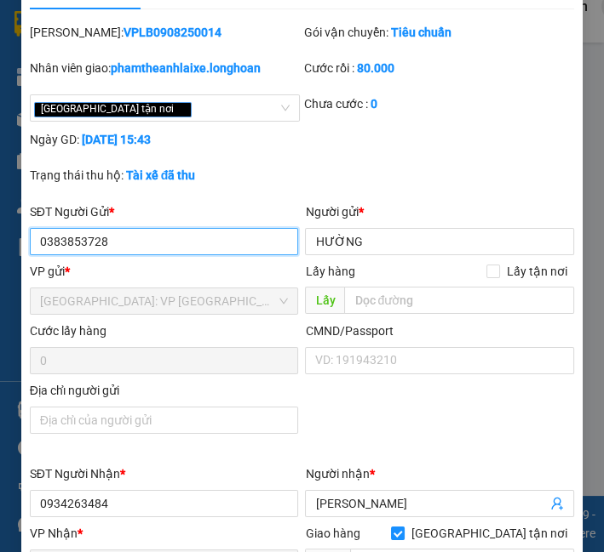
scroll to position [802, 0]
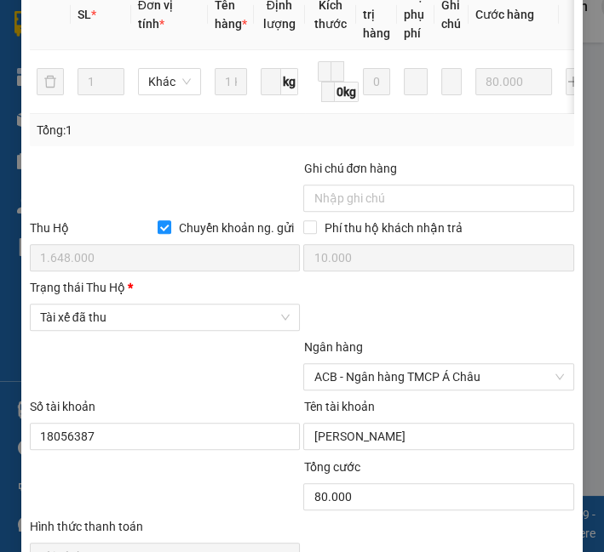
click at [88, 338] on div "Trạng thái Thu Hộ * Tài xế đã thu" at bounding box center [165, 308] width 271 height 60
click at [87, 322] on span "Tài xế đã thu" at bounding box center [165, 318] width 250 height 26
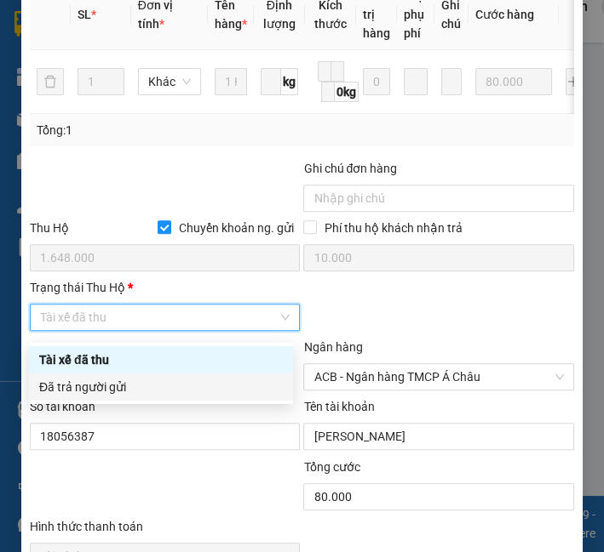
click at [70, 393] on div "Đã trả người gửi" at bounding box center [160, 387] width 243 height 19
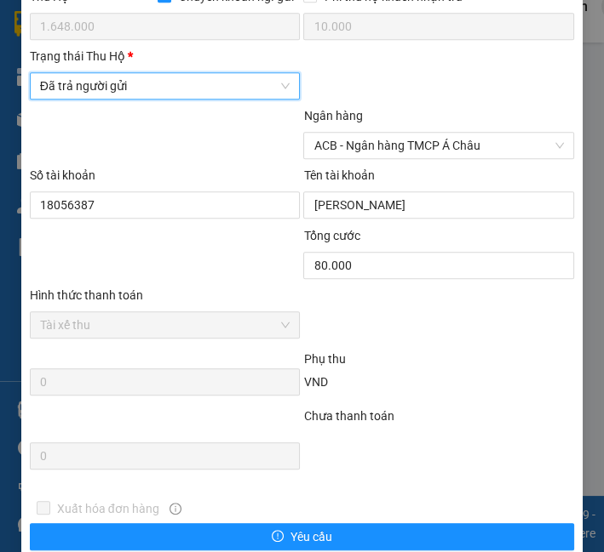
scroll to position [1150, 0]
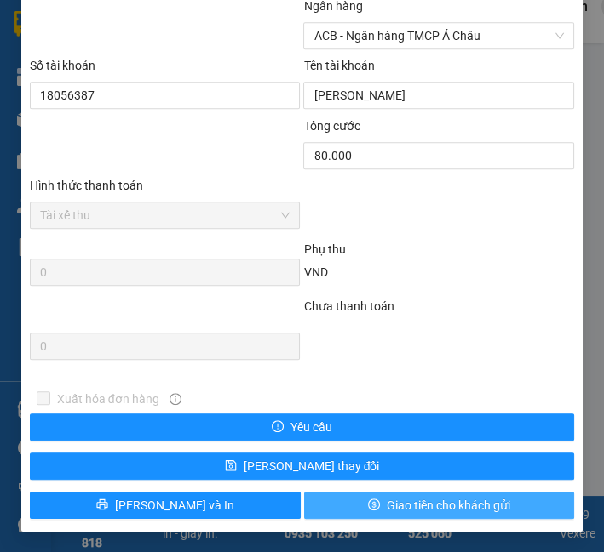
click at [389, 512] on span "Giao tiền cho khách gửi" at bounding box center [447, 505] width 123 height 19
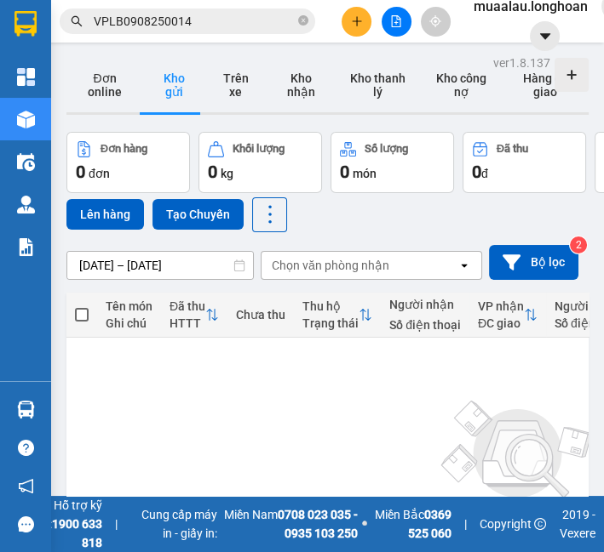
drag, startPoint x: 107, startPoint y: 37, endPoint x: 111, endPoint y: 19, distance: 18.2
click at [107, 37] on div "Kết quả tìm kiếm ( 1 ) Bộ lọc Mã ĐH Trạng thái Món hàng Thu hộ Tổng cước Chưa c…" at bounding box center [302, 21] width 604 height 43
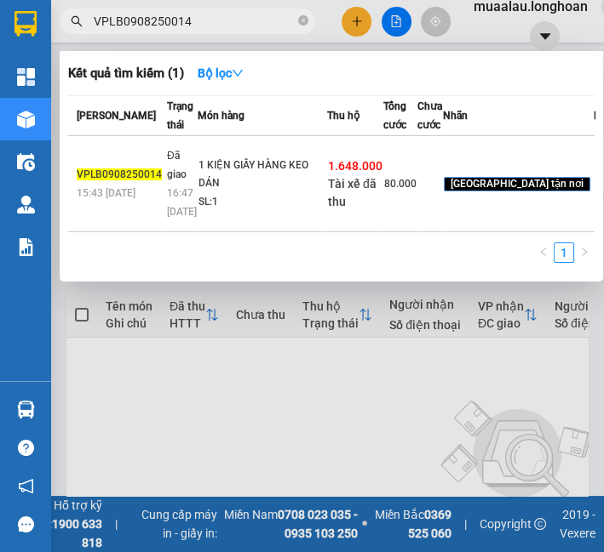
click at [111, 19] on input "VPLB0908250014" at bounding box center [194, 21] width 201 height 19
paste input "MD0908250049"
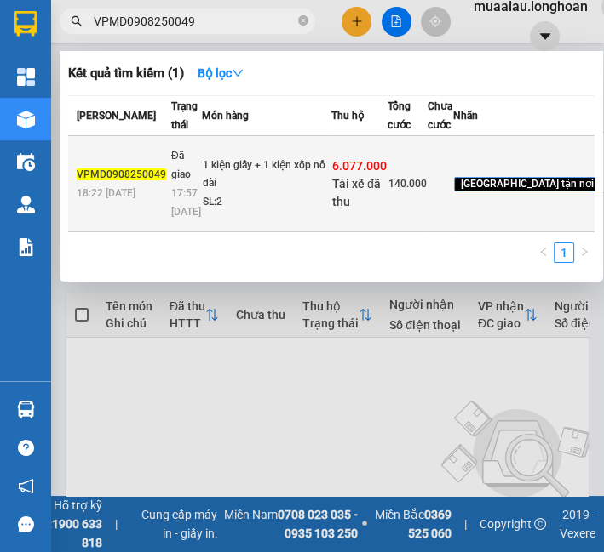
click at [174, 221] on div "17:57 [DATE]" at bounding box center [186, 202] width 30 height 37
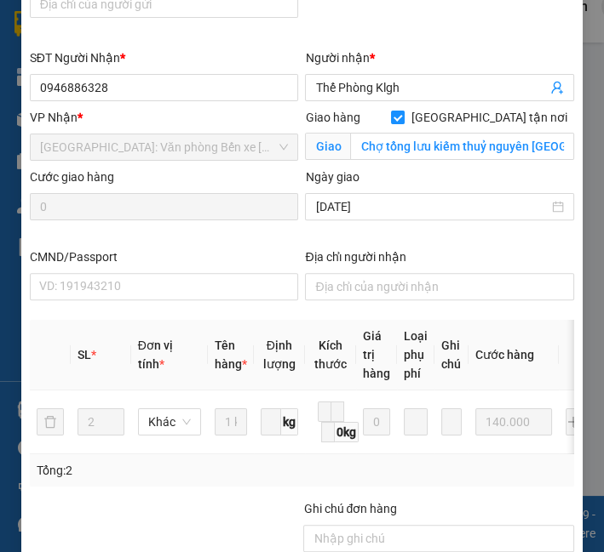
scroll to position [678, 0]
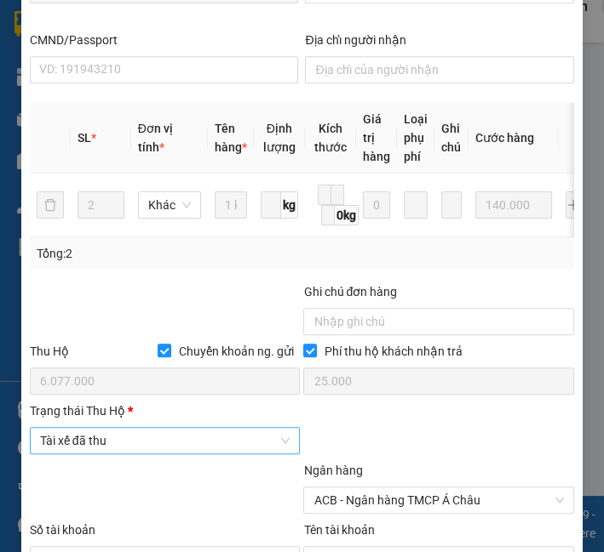
click at [111, 454] on span "Tài xế đã thu" at bounding box center [165, 441] width 250 height 26
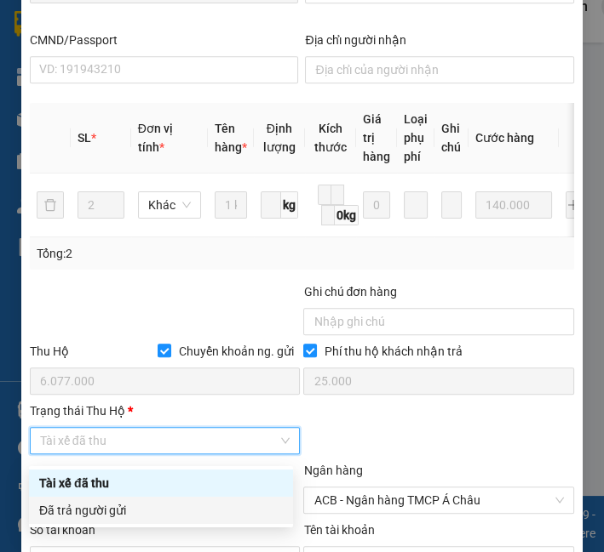
click at [100, 508] on div "Đã trả người gửi" at bounding box center [160, 510] width 243 height 19
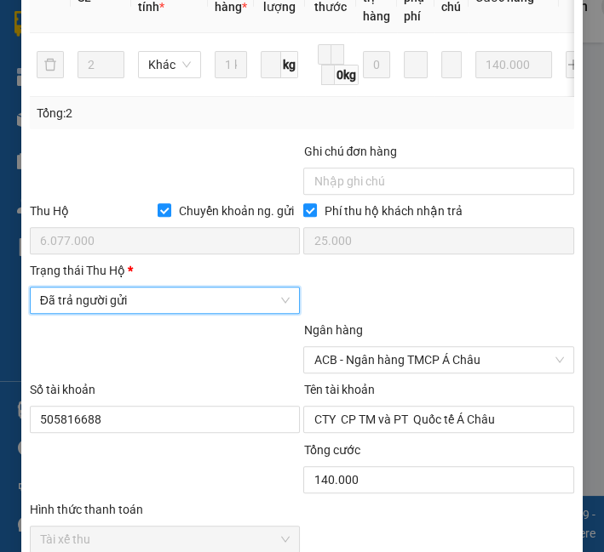
scroll to position [1150, 0]
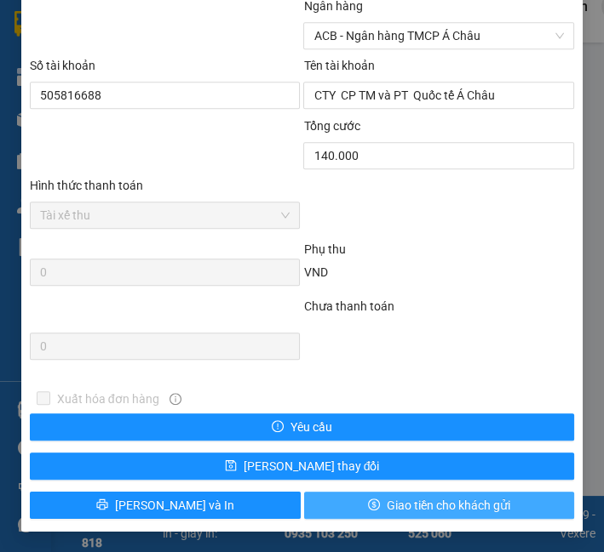
click at [368, 510] on icon "dollar" at bounding box center [374, 505] width 12 height 12
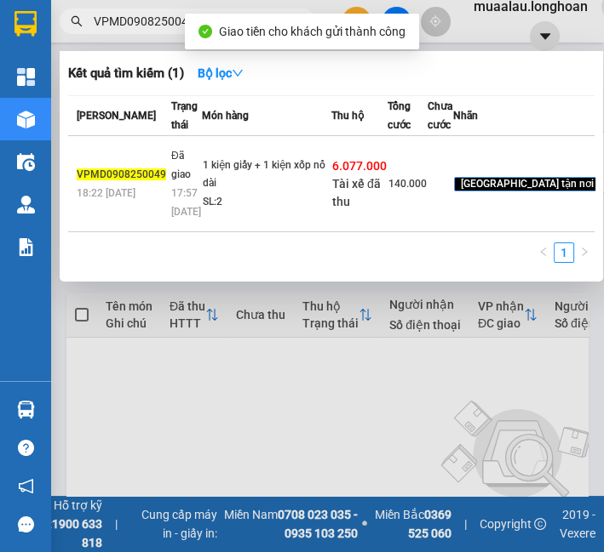
click at [105, 26] on input "VPMD0908250049" at bounding box center [194, 21] width 201 height 19
paste input "80825001"
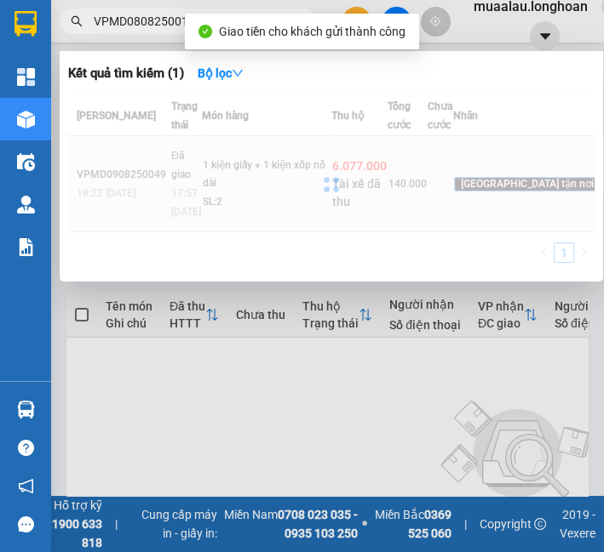
click at [243, 254] on div at bounding box center [331, 184] width 526 height 178
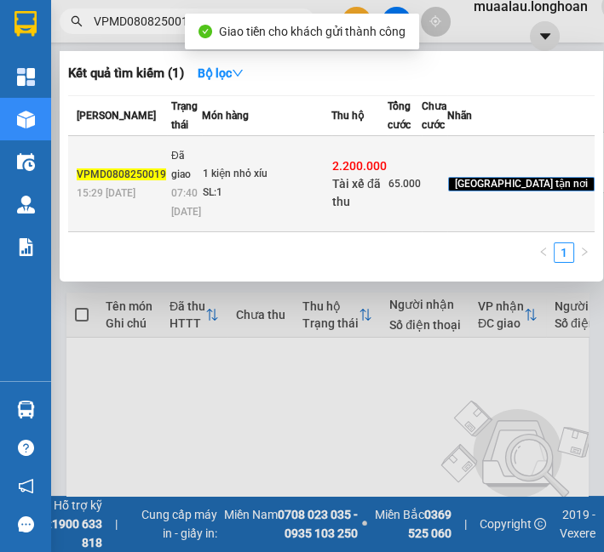
click at [243, 232] on td "1 kiện nhỏ xíu SL: 1" at bounding box center [266, 184] width 129 height 96
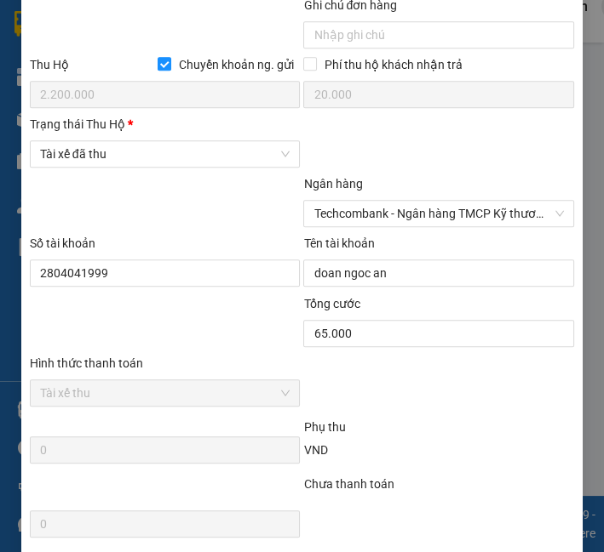
scroll to position [961, 0]
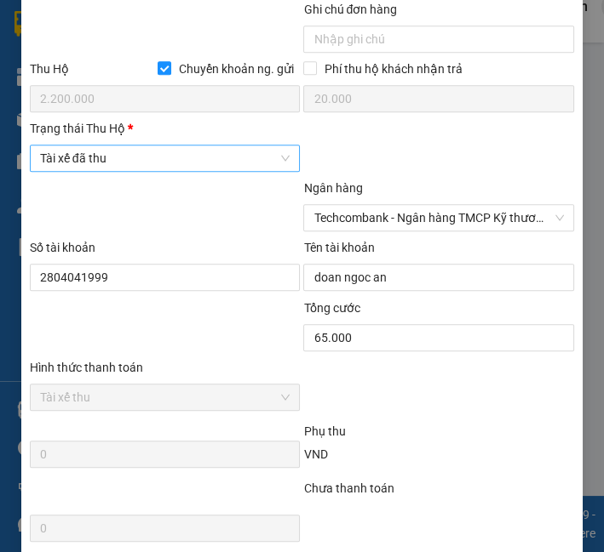
click at [152, 164] on span "Tài xế đã thu" at bounding box center [165, 159] width 250 height 26
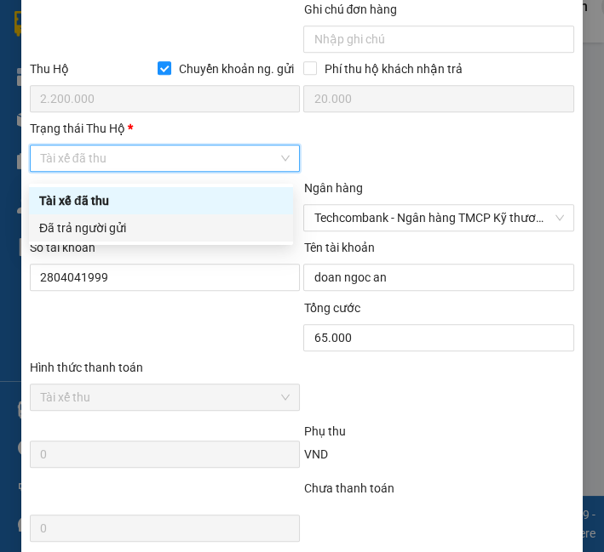
click at [139, 233] on div "Đã trả người gửi" at bounding box center [160, 228] width 243 height 19
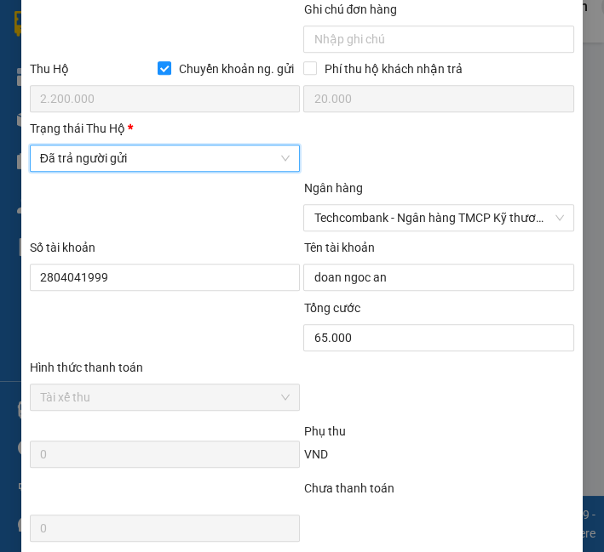
scroll to position [1150, 0]
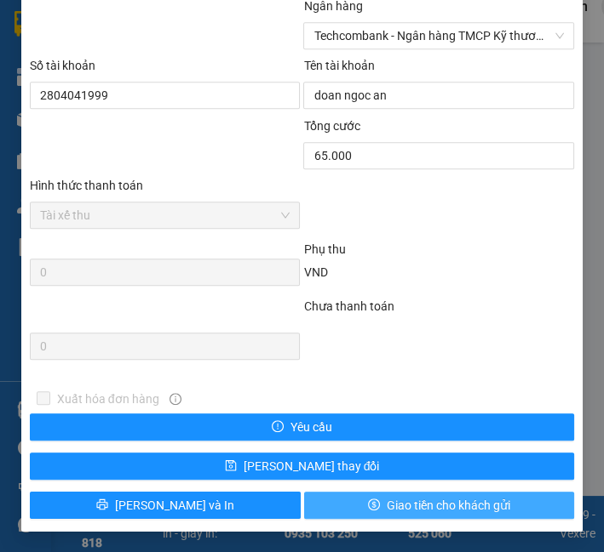
click at [403, 515] on button "Giao tiền cho khách gửi" at bounding box center [439, 505] width 271 height 27
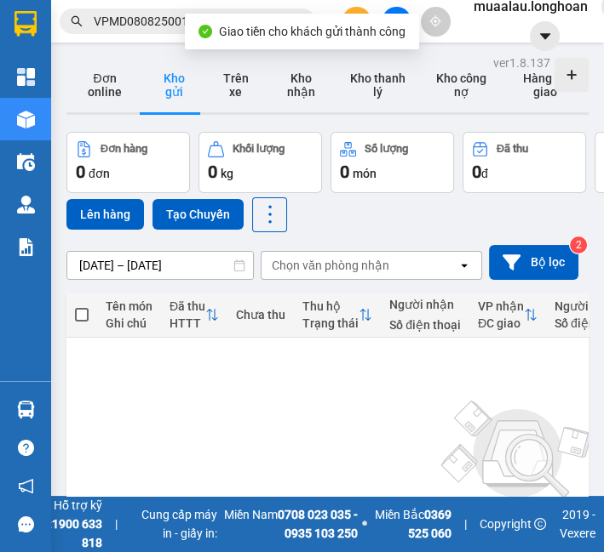
click at [136, 20] on input "VPMD0808250019" at bounding box center [194, 21] width 201 height 19
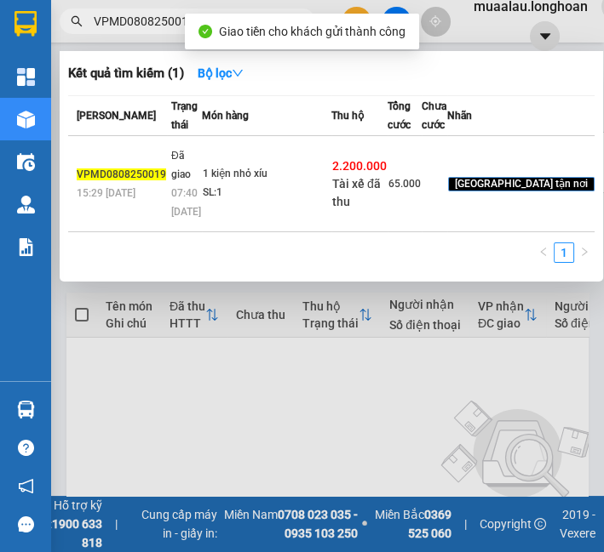
click at [136, 20] on input "VPMD0808250019" at bounding box center [194, 21] width 201 height 19
paste input "LB0908250008"
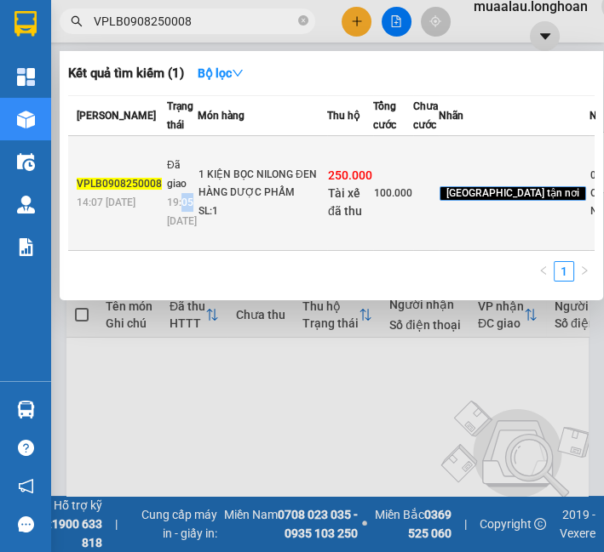
click at [184, 227] on span "19:05 [DATE]" at bounding box center [182, 212] width 30 height 31
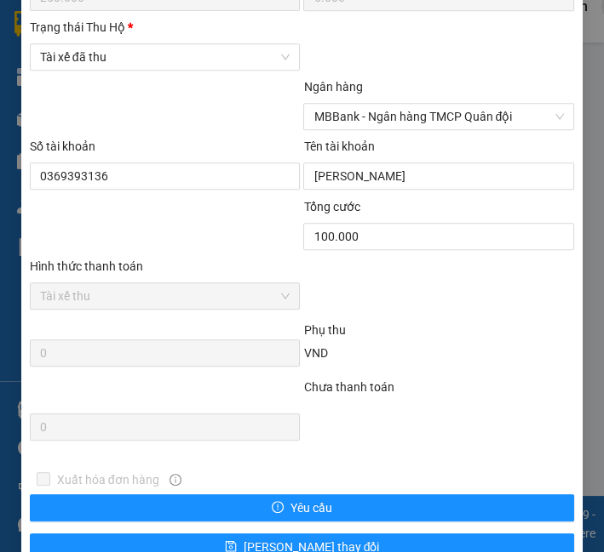
scroll to position [961, 0]
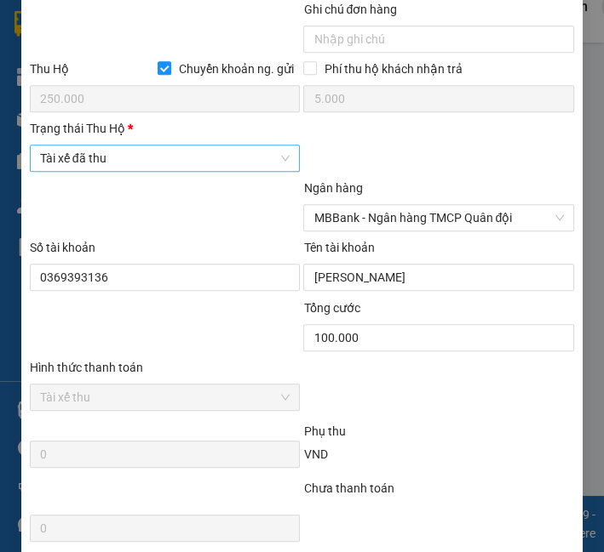
click at [126, 159] on span "Tài xế đã thu" at bounding box center [165, 159] width 250 height 26
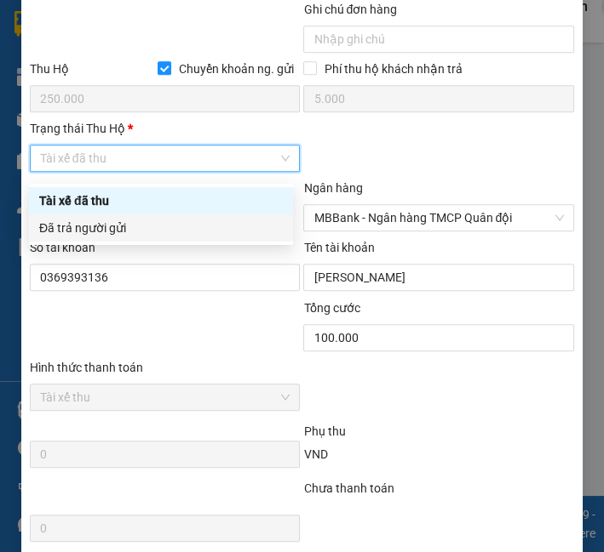
click at [127, 219] on div "Đã trả người gửi" at bounding box center [160, 228] width 243 height 19
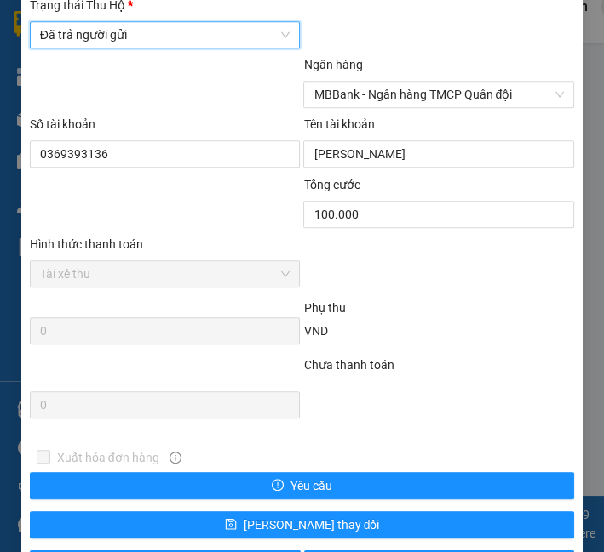
scroll to position [1150, 0]
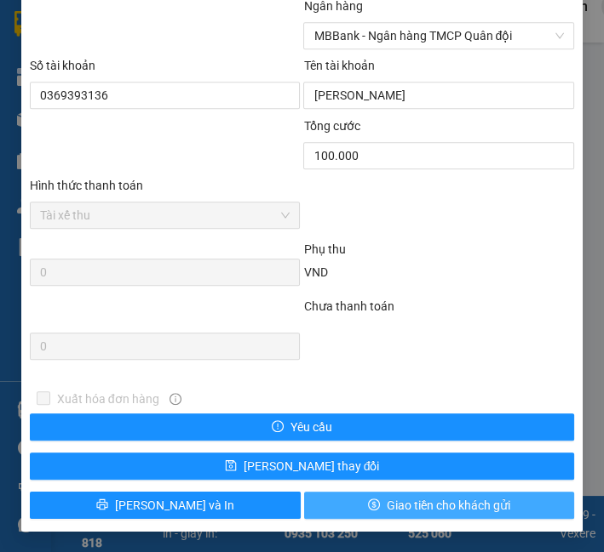
click at [466, 506] on span "Giao tiền cho khách gửi" at bounding box center [447, 505] width 123 height 19
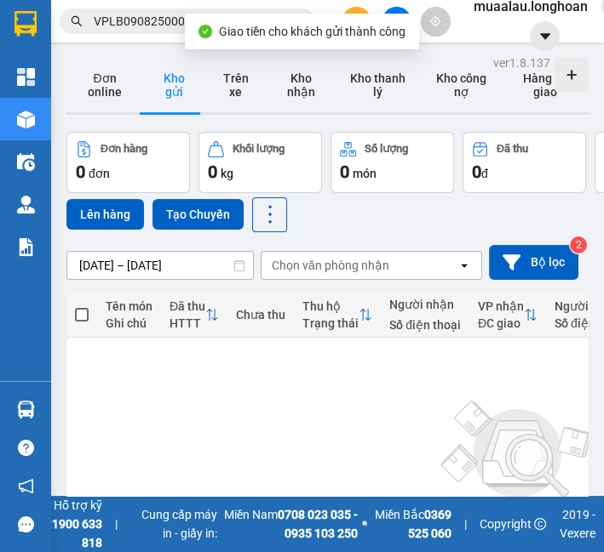
click at [105, 10] on span "VPLB0908250008" at bounding box center [187, 22] width 255 height 26
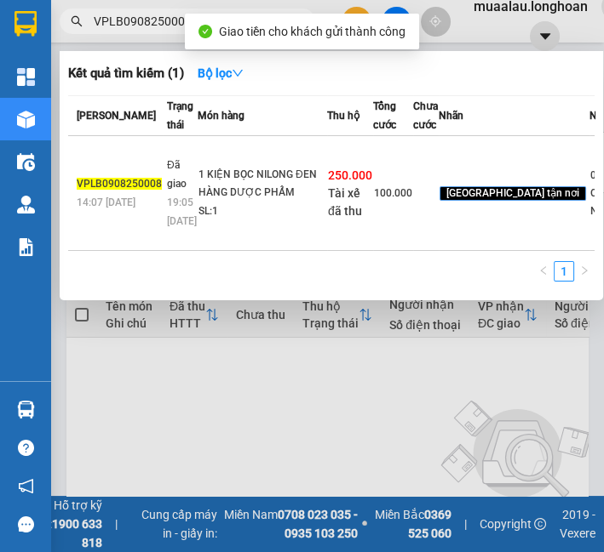
click at [105, 10] on span "VPLB0908250008" at bounding box center [187, 22] width 255 height 26
click at [109, 20] on input "VPLB0908250008" at bounding box center [194, 21] width 201 height 19
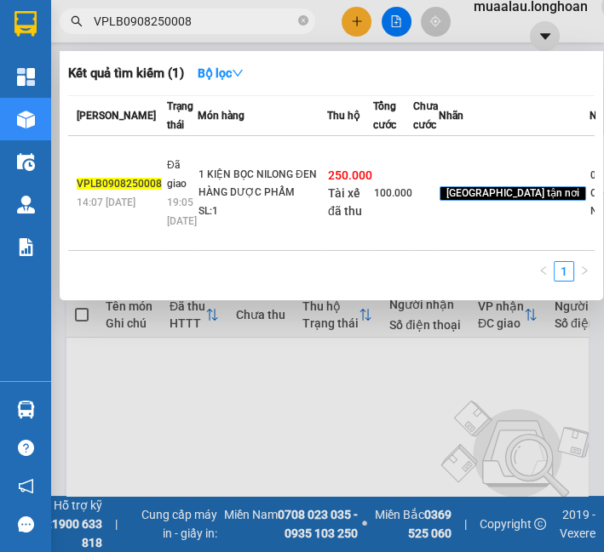
paste input "MD0708250005"
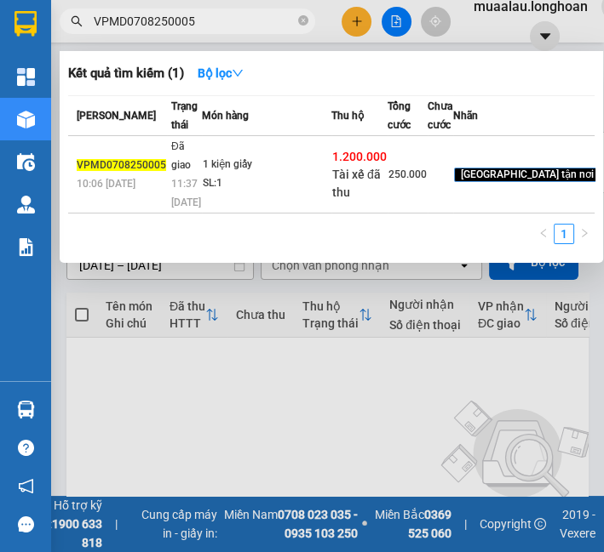
click at [231, 214] on td "1 kiện giấy SL: 1" at bounding box center [266, 174] width 129 height 77
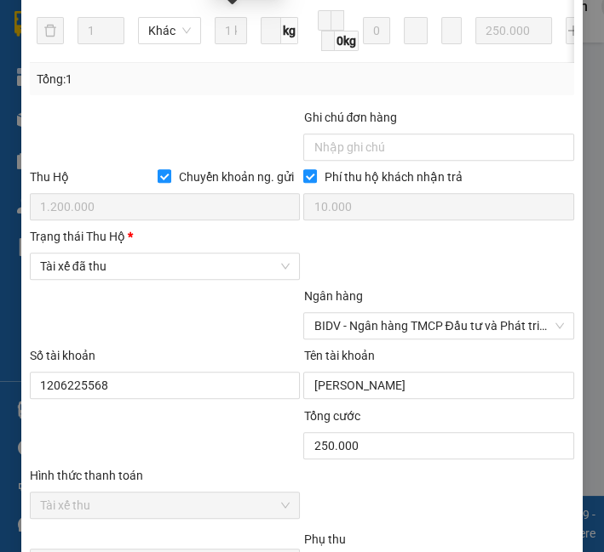
scroll to position [946, 0]
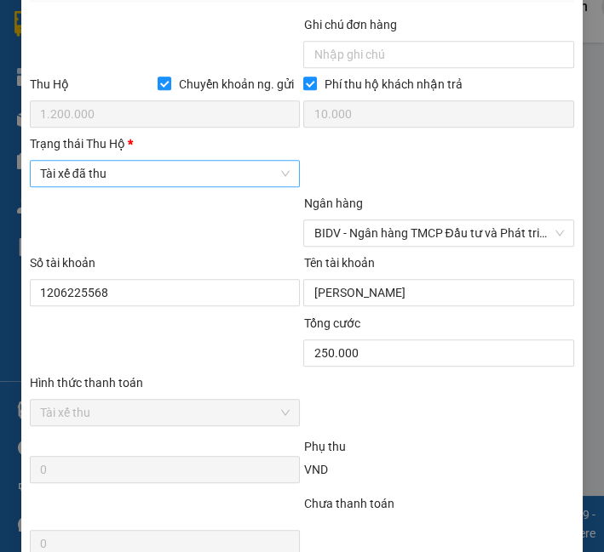
click at [146, 187] on div "Tài xế đã thu" at bounding box center [165, 173] width 271 height 27
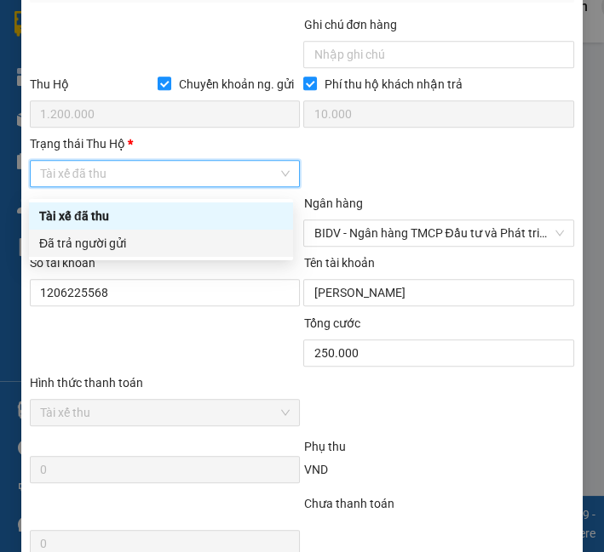
click at [134, 251] on div "Đã trả người gửi" at bounding box center [160, 243] width 243 height 19
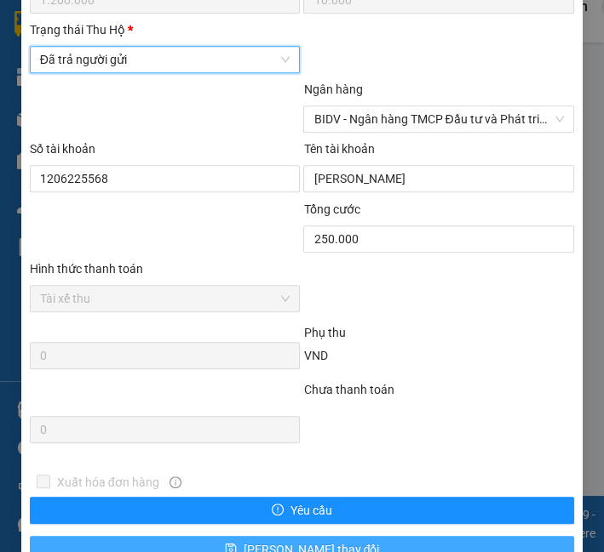
scroll to position [1150, 0]
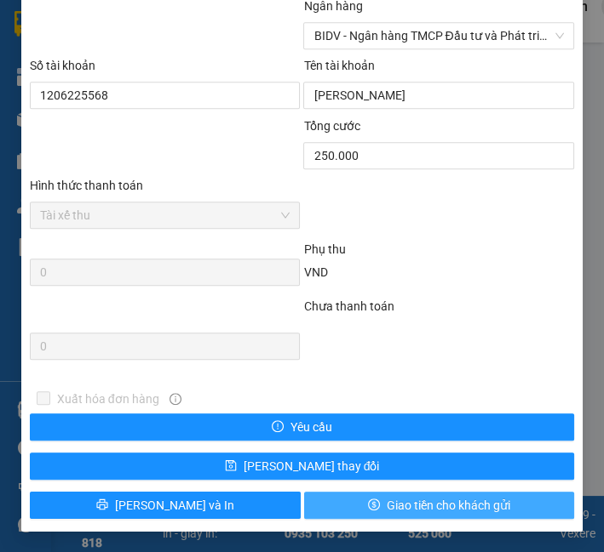
click at [373, 498] on button "Giao tiền cho khách gửi" at bounding box center [439, 505] width 271 height 27
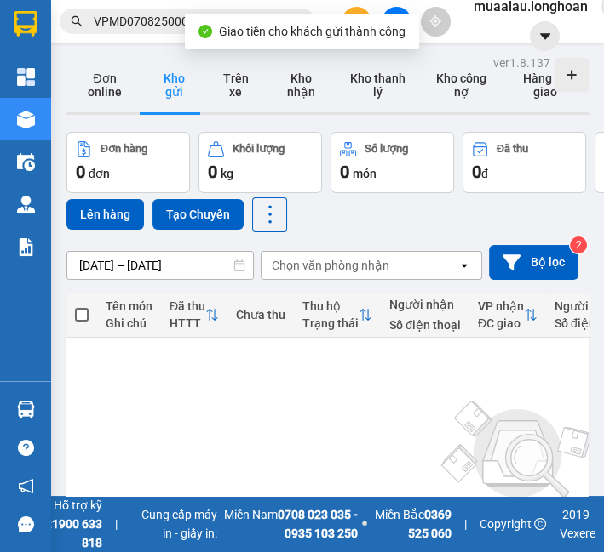
click at [151, 15] on input "VPMD0708250005" at bounding box center [194, 21] width 201 height 19
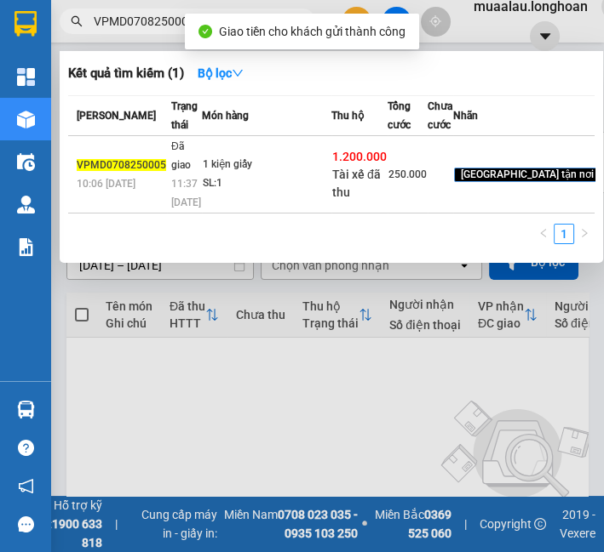
click at [151, 15] on input "VPMD0708250005" at bounding box center [194, 21] width 201 height 19
paste input "508250031"
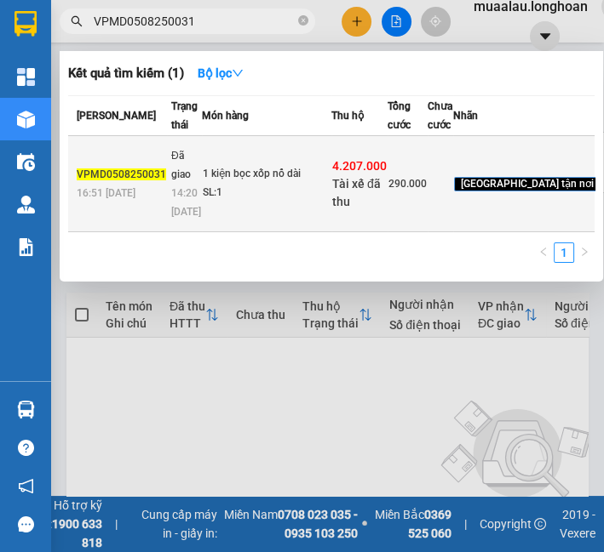
click at [224, 184] on div "1 kiện bọc xốp nổ dài" at bounding box center [267, 174] width 128 height 19
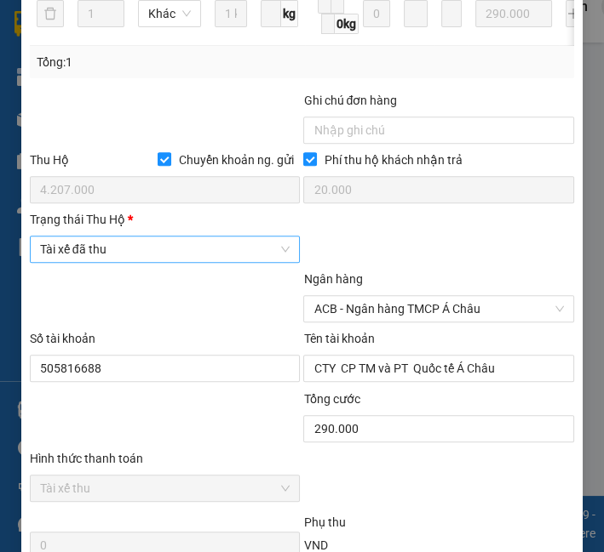
scroll to position [873, 0]
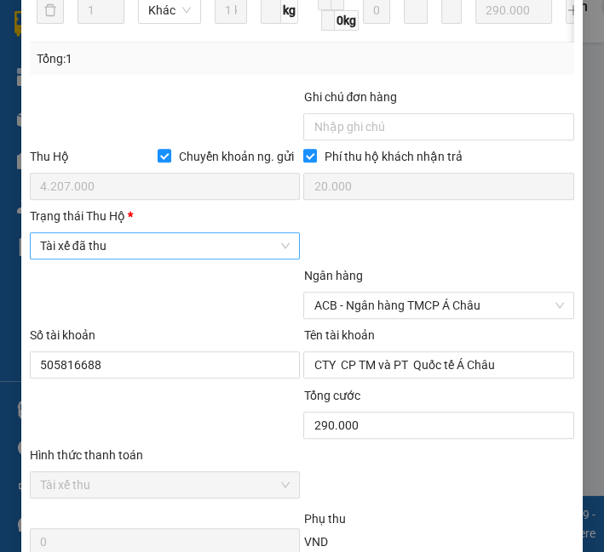
click at [94, 259] on span "Tài xế đã thu" at bounding box center [165, 246] width 250 height 26
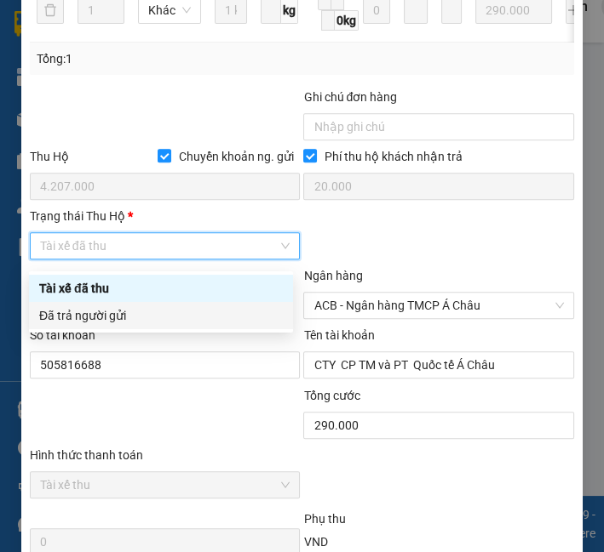
click at [97, 310] on div "Đã trả người gửi" at bounding box center [160, 315] width 243 height 19
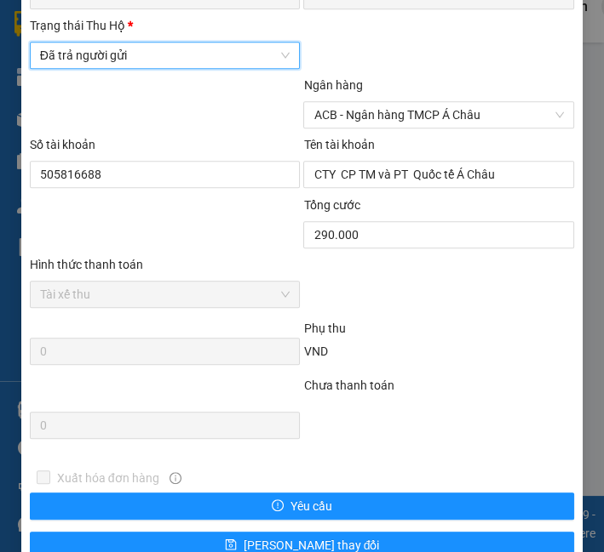
scroll to position [1150, 0]
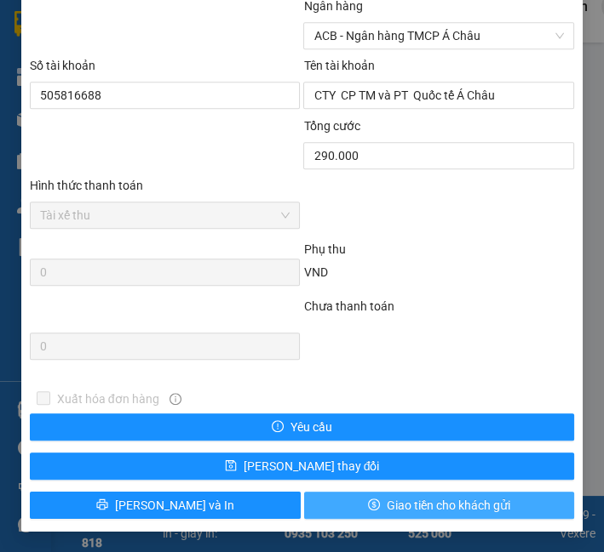
click at [368, 506] on icon "dollar" at bounding box center [374, 505] width 12 height 12
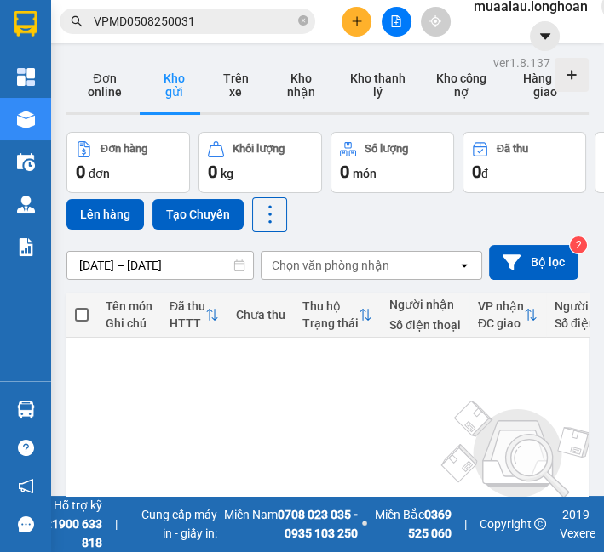
click at [105, 24] on input "VPMD0508250031" at bounding box center [194, 21] width 201 height 19
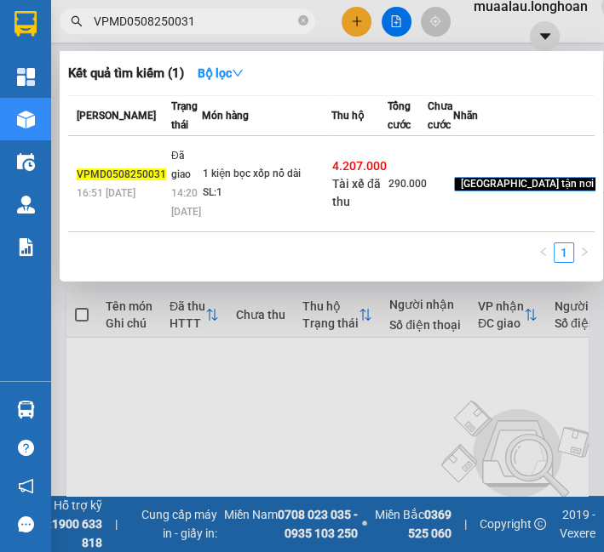
click at [105, 24] on input "VPMD0508250031" at bounding box center [194, 21] width 201 height 19
paste input "9"
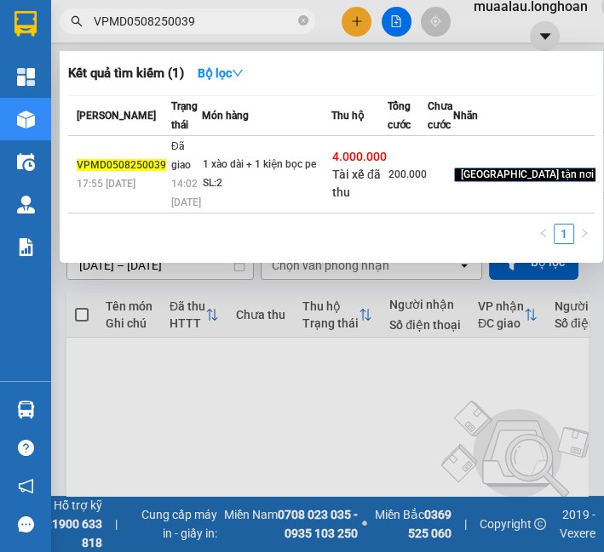
click at [173, 171] on span "Đã giao" at bounding box center [181, 155] width 20 height 31
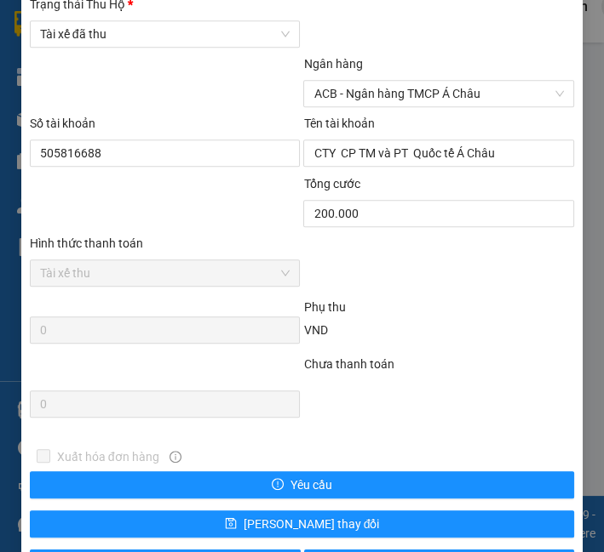
scroll to position [1056, 0]
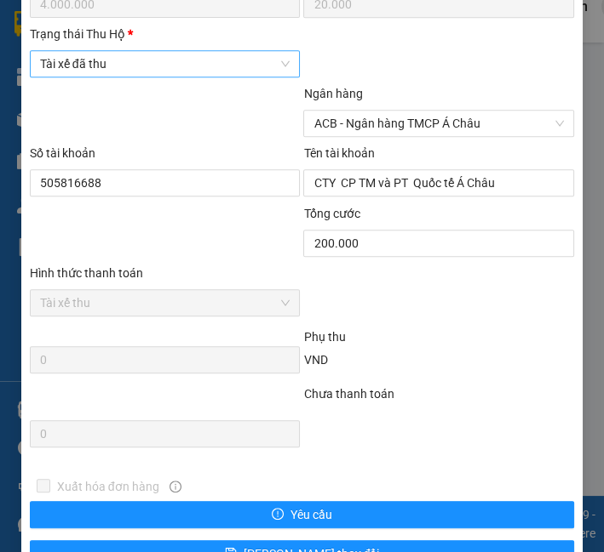
click at [100, 77] on span "Tài xế đã thu" at bounding box center [165, 64] width 250 height 26
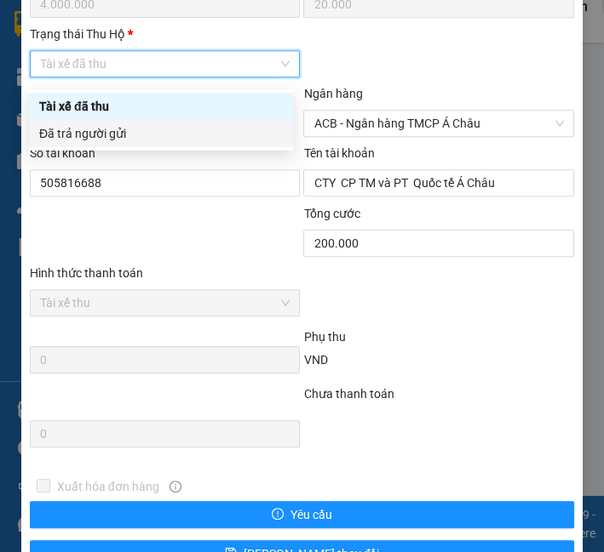
click at [106, 134] on div "Đã trả người gửi" at bounding box center [160, 133] width 243 height 19
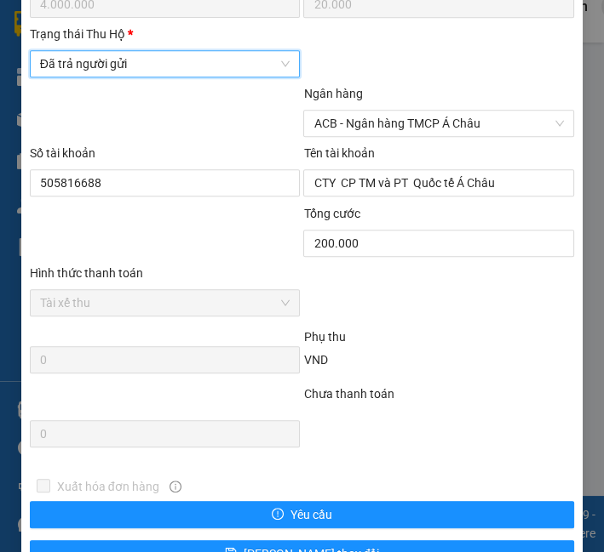
scroll to position [1150, 0]
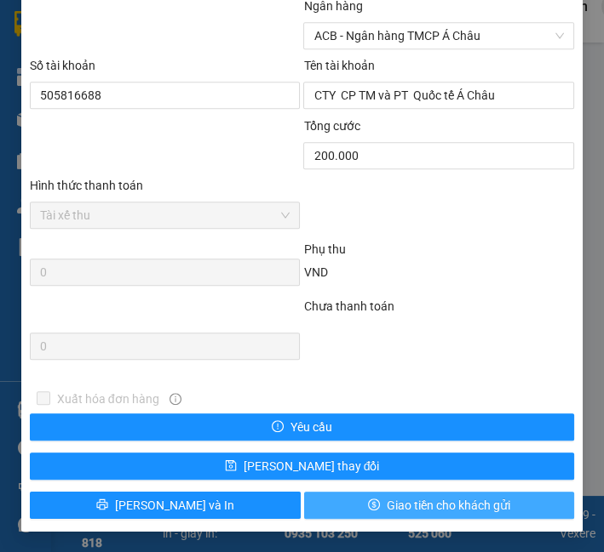
click at [438, 498] on span "Giao tiền cho khách gửi" at bounding box center [447, 505] width 123 height 19
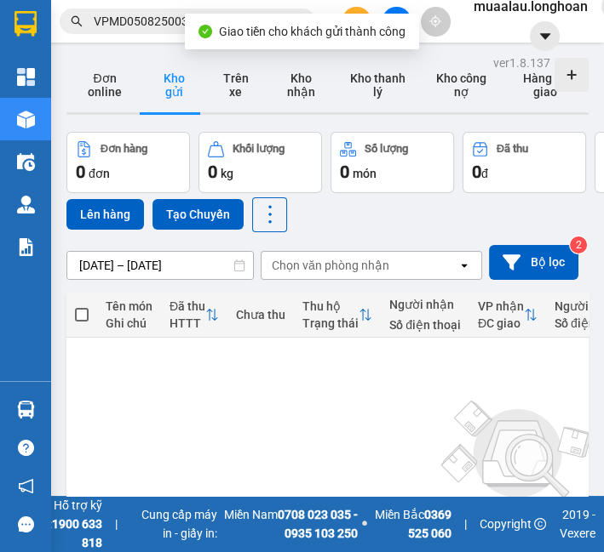
click at [87, 20] on span "VPMD0508250039" at bounding box center [187, 22] width 255 height 26
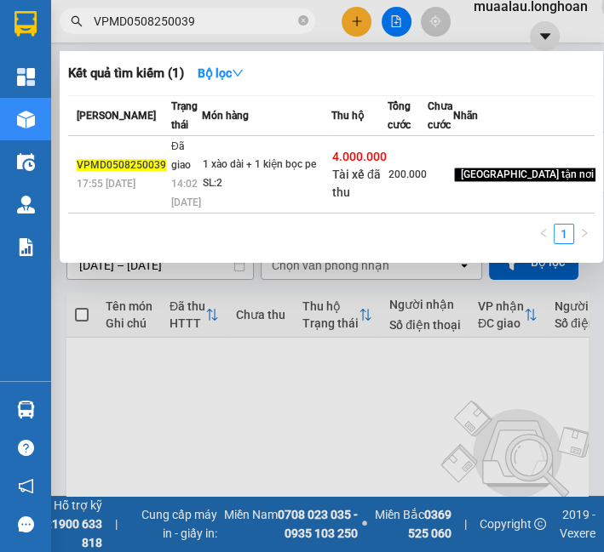
click at [87, 20] on span "VPMD0508250039" at bounding box center [187, 22] width 255 height 26
click at [101, 20] on input "VPMD0508250039" at bounding box center [194, 21] width 201 height 19
paste input "HNVD0608250032"
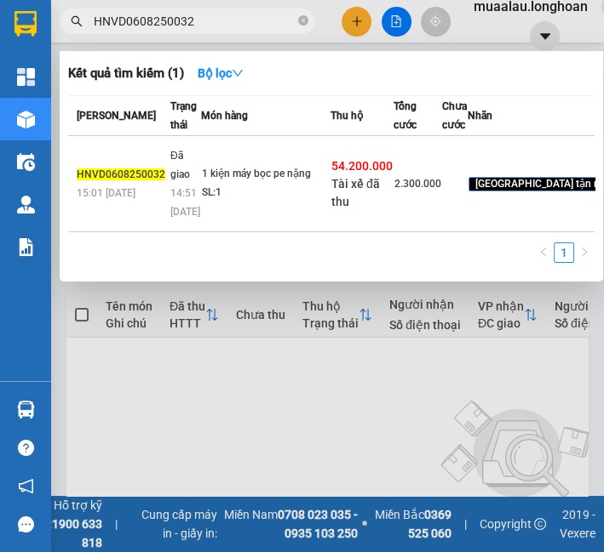
click at [247, 184] on div "1 kiện máy bọc pe nặng" at bounding box center [266, 174] width 128 height 19
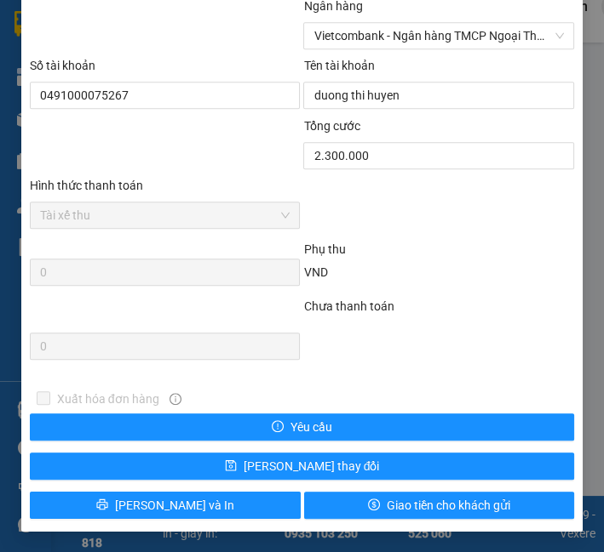
scroll to position [1050, 0]
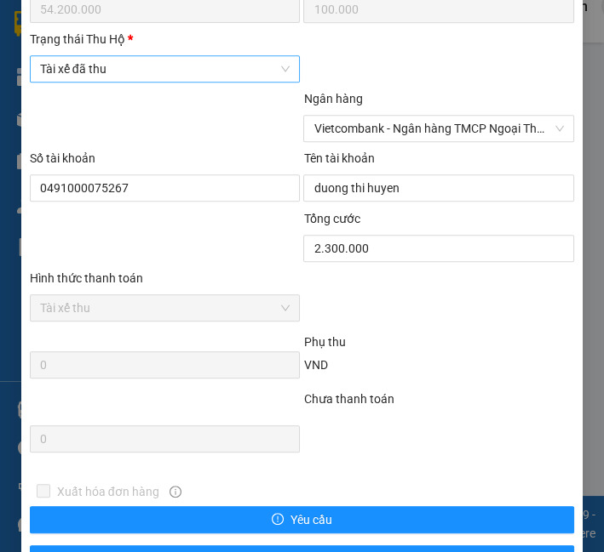
click at [83, 82] on span "Tài xế đã thu" at bounding box center [165, 69] width 250 height 26
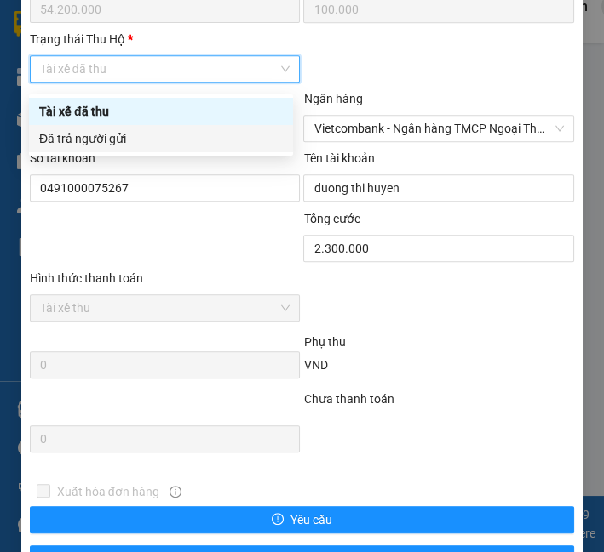
click at [85, 149] on div "Đã trả người gửi" at bounding box center [161, 138] width 264 height 27
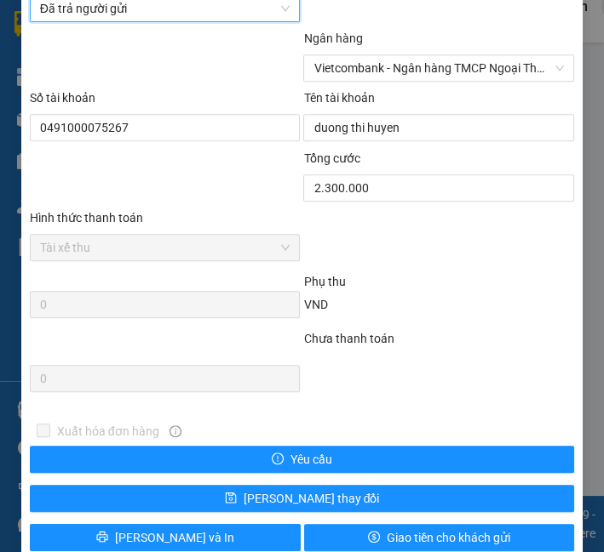
scroll to position [1150, 0]
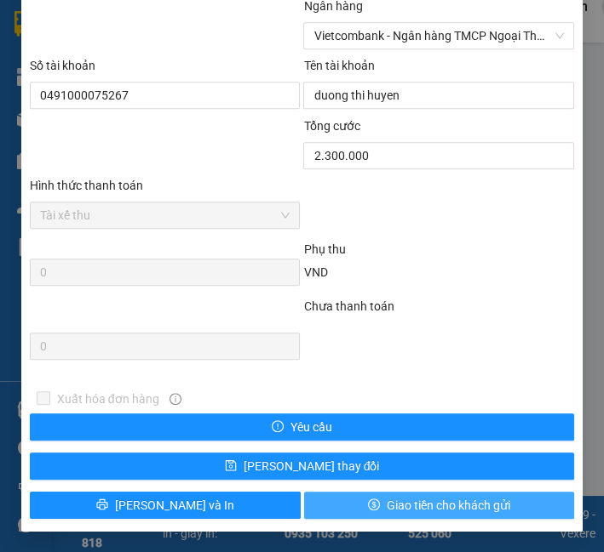
click at [373, 502] on button "Giao tiền cho khách gửi" at bounding box center [439, 505] width 271 height 27
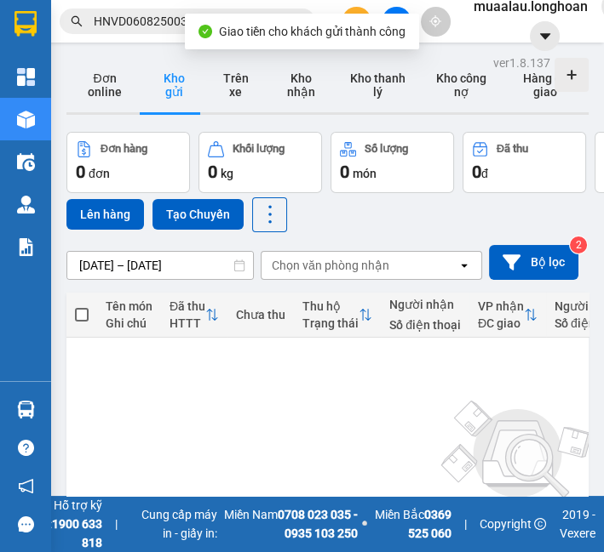
click at [131, 23] on input "HNVD0608250032" at bounding box center [194, 21] width 201 height 19
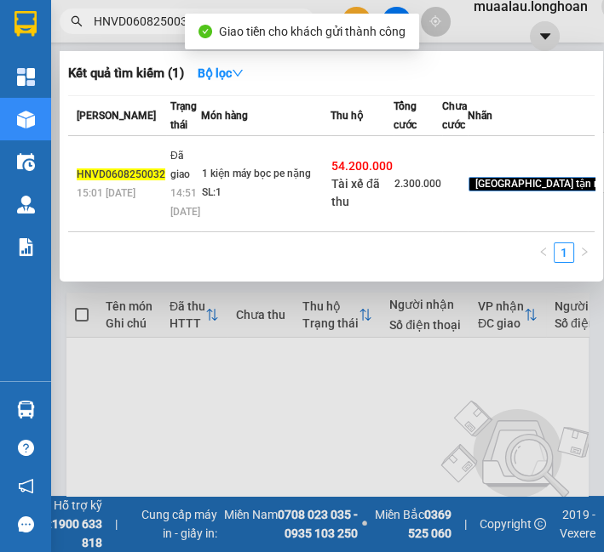
click at [131, 23] on input "HNVD0608250032" at bounding box center [194, 21] width 201 height 19
paste input "TH0608250014"
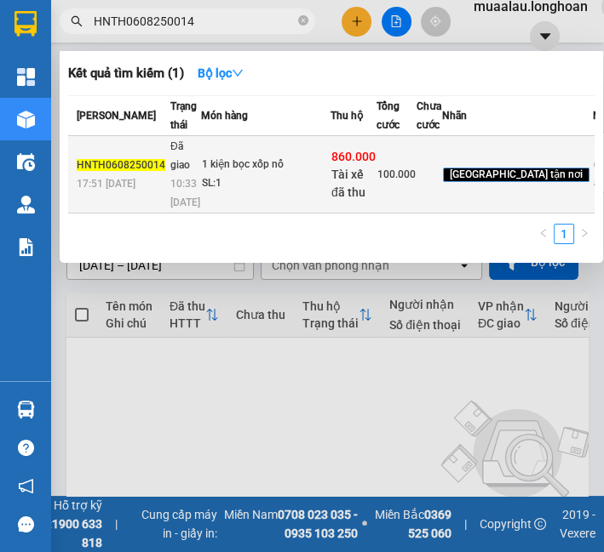
click at [249, 179] on td "1 kiện bọc xốp nổ SL: 1" at bounding box center [265, 174] width 129 height 77
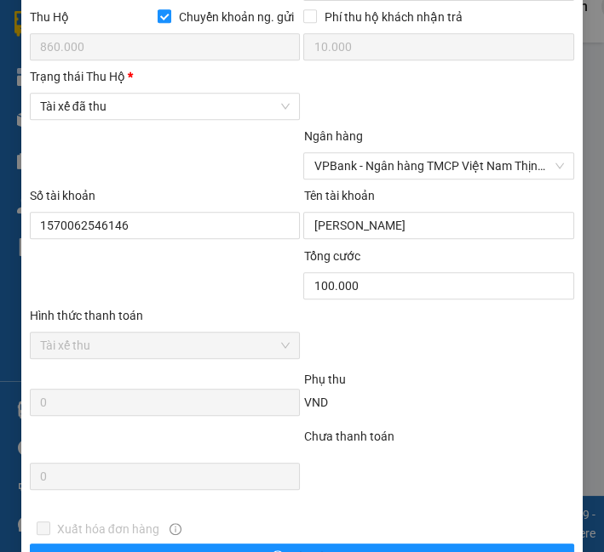
scroll to position [1040, 0]
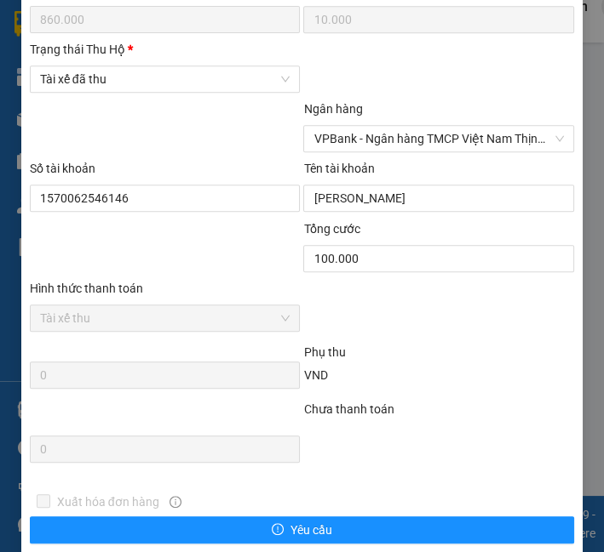
click at [180, 66] on div "Trạng thái [PERSON_NAME] *" at bounding box center [165, 53] width 271 height 26
click at [183, 92] on span "Tài xế đã thu" at bounding box center [165, 79] width 250 height 26
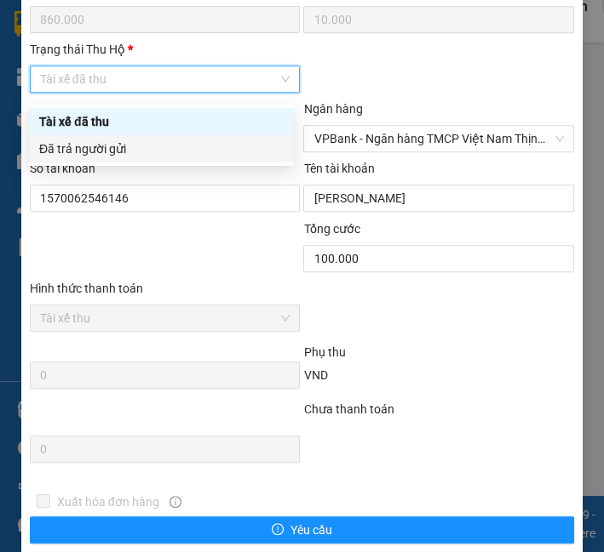
click at [176, 157] on div "Đã trả người gửi" at bounding box center [160, 149] width 243 height 19
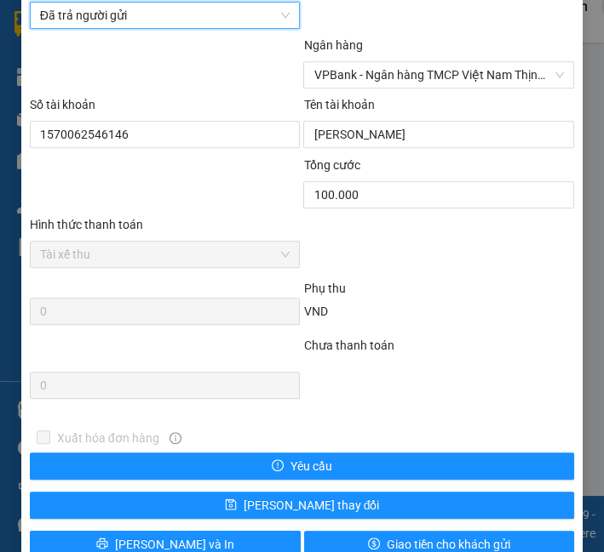
scroll to position [1150, 0]
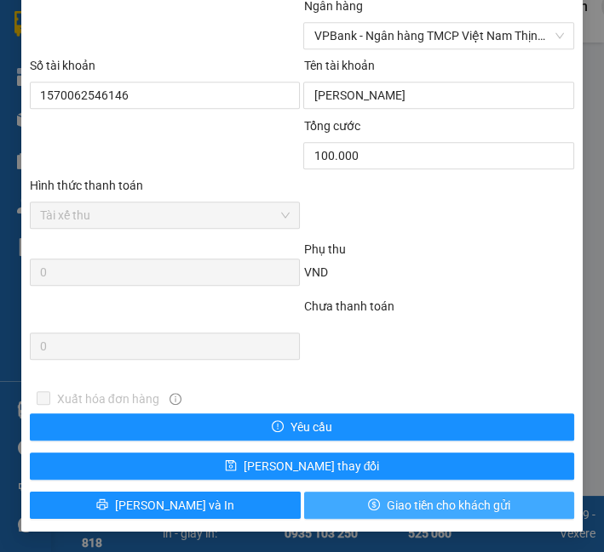
click at [461, 507] on span "Giao tiền cho khách gửi" at bounding box center [447, 505] width 123 height 19
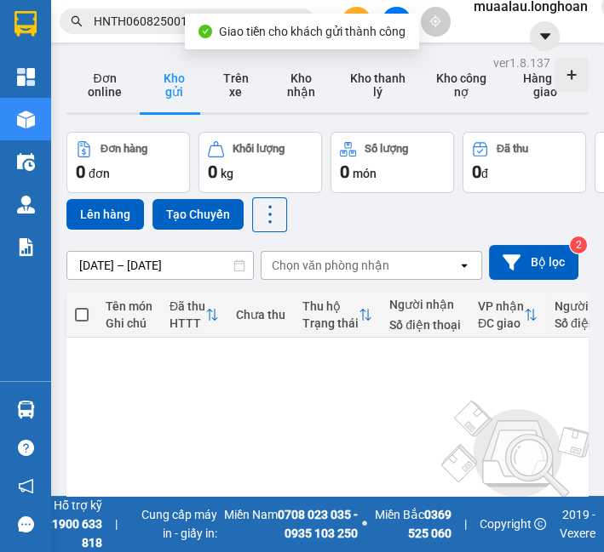
click at [165, 26] on input "HNTH0608250014" at bounding box center [194, 21] width 201 height 19
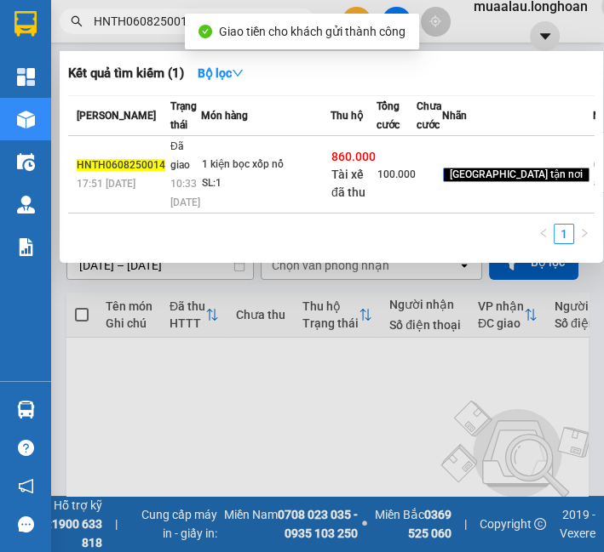
click at [165, 26] on input "HNTH0608250014" at bounding box center [194, 21] width 201 height 19
paste input "5"
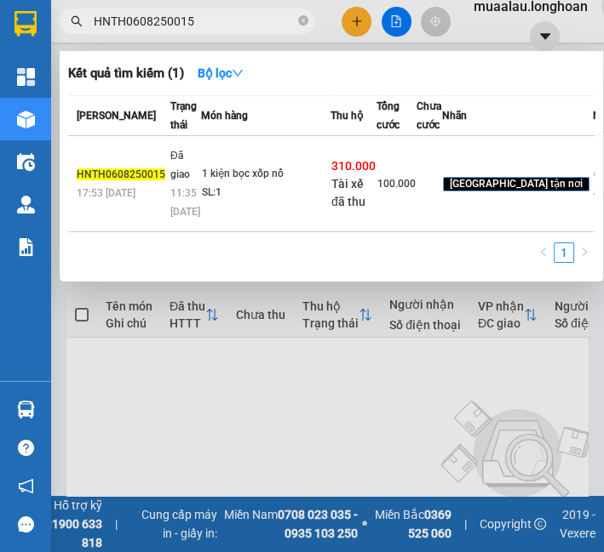
click at [233, 215] on td "1 kiện bọc xốp nổ SL: 1" at bounding box center [265, 184] width 129 height 96
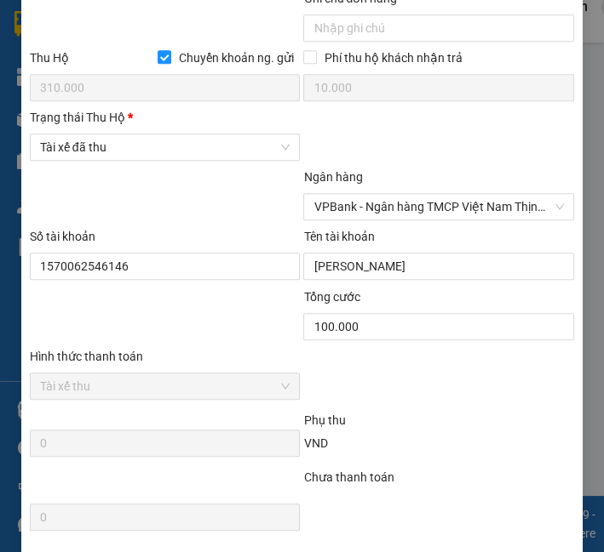
scroll to position [972, 0]
click at [161, 160] on span "Tài xế đã thu" at bounding box center [165, 147] width 250 height 26
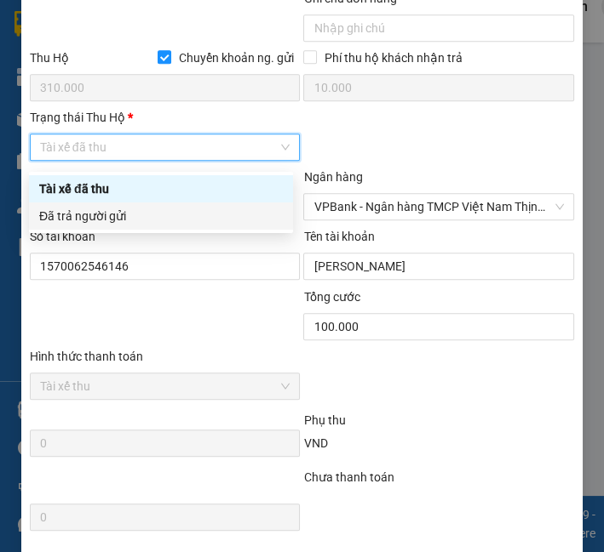
click at [148, 221] on div "Đã trả người gửi" at bounding box center [160, 216] width 243 height 19
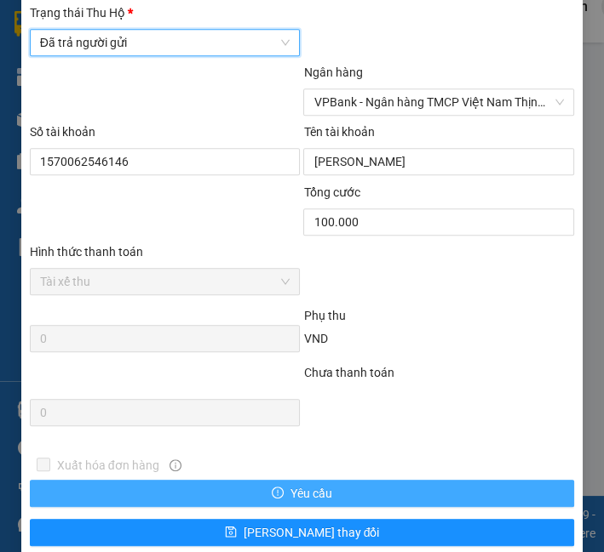
scroll to position [1150, 0]
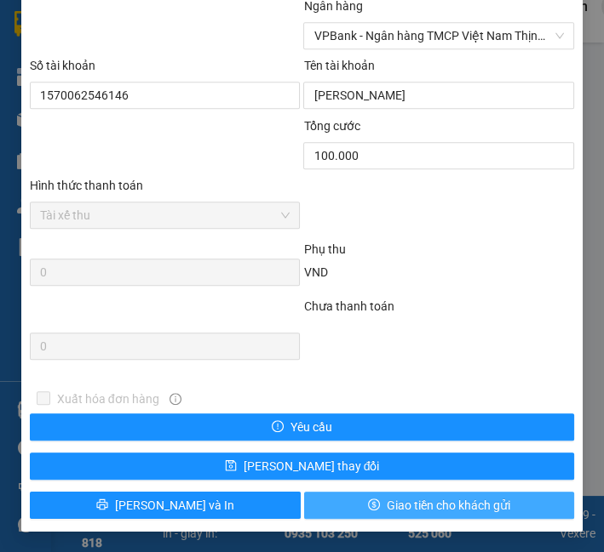
click at [375, 506] on button "Giao tiền cho khách gửi" at bounding box center [439, 505] width 271 height 27
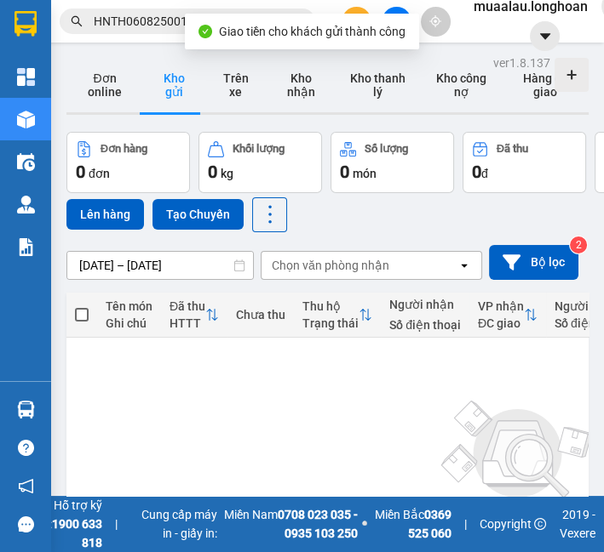
click at [151, 32] on span "HNTH0608250015" at bounding box center [187, 22] width 255 height 26
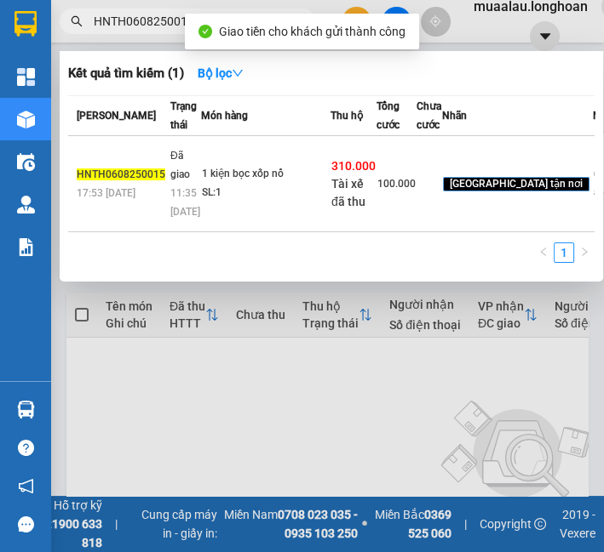
click at [151, 32] on span "HNTH0608250015" at bounding box center [187, 22] width 255 height 26
click at [147, 23] on input "HNTH0608250015" at bounding box center [194, 21] width 201 height 19
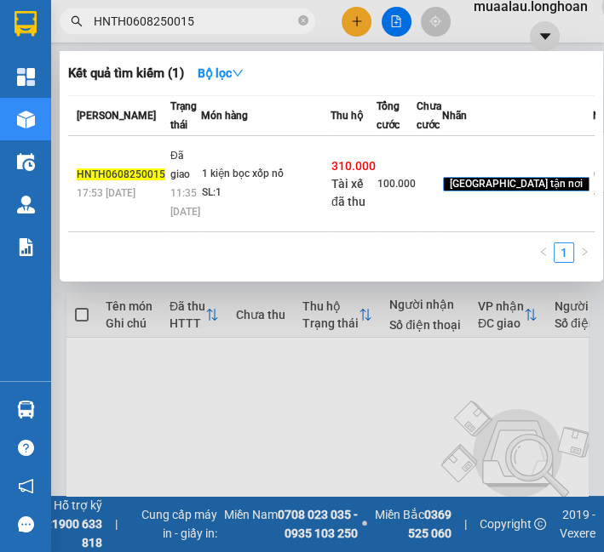
paste input "6"
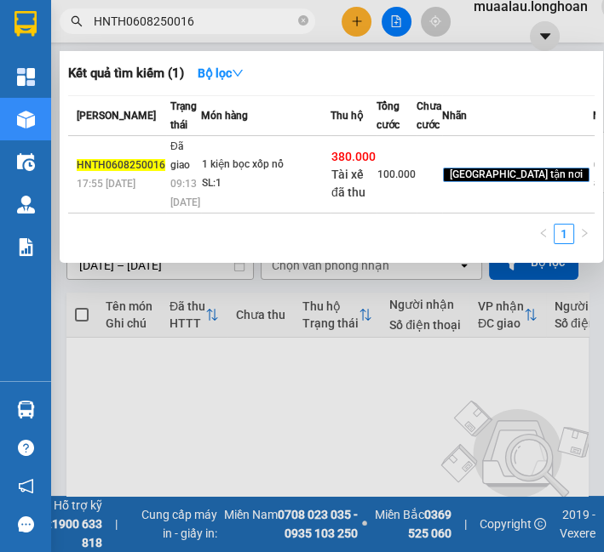
click at [219, 175] on div "1 kiện bọc xốp nổ" at bounding box center [266, 165] width 128 height 19
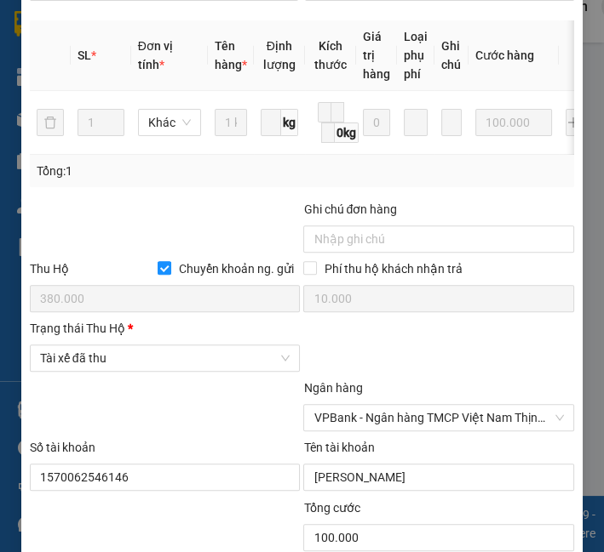
scroll to position [1135, 0]
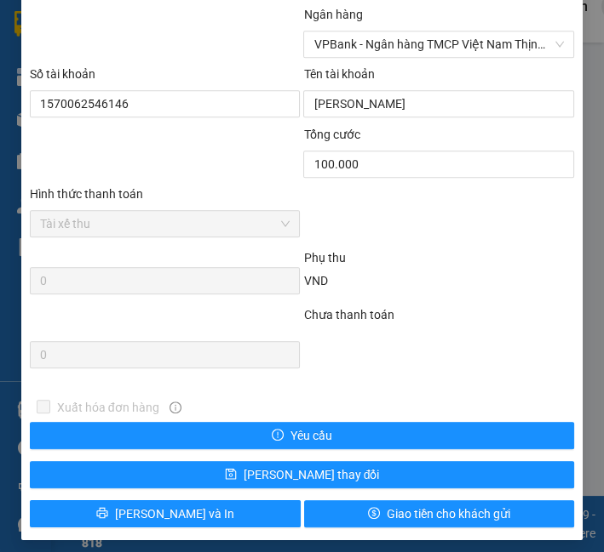
click at [101, 81] on div "Số tài khoản" at bounding box center [165, 78] width 271 height 26
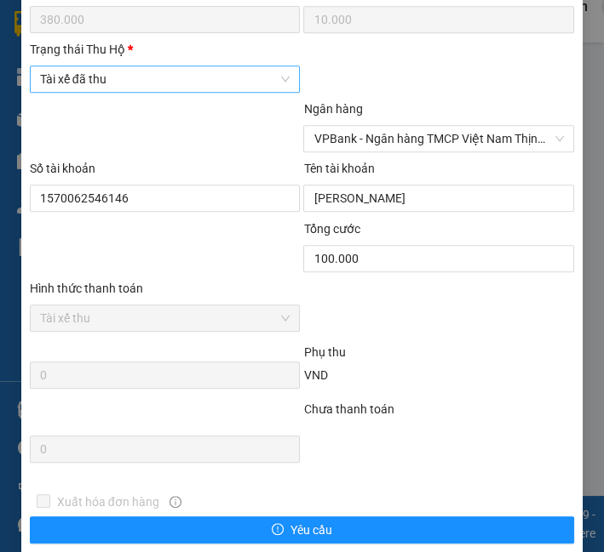
click at [101, 86] on span "Tài xế đã thu" at bounding box center [165, 79] width 250 height 26
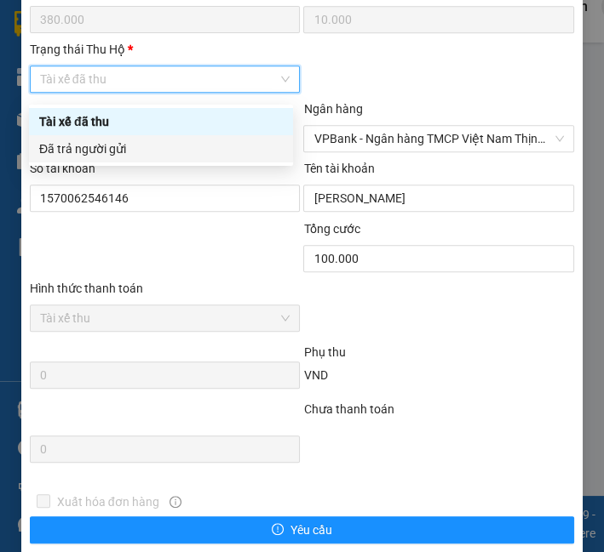
click at [106, 162] on div "Đã trả người gửi" at bounding box center [161, 148] width 264 height 27
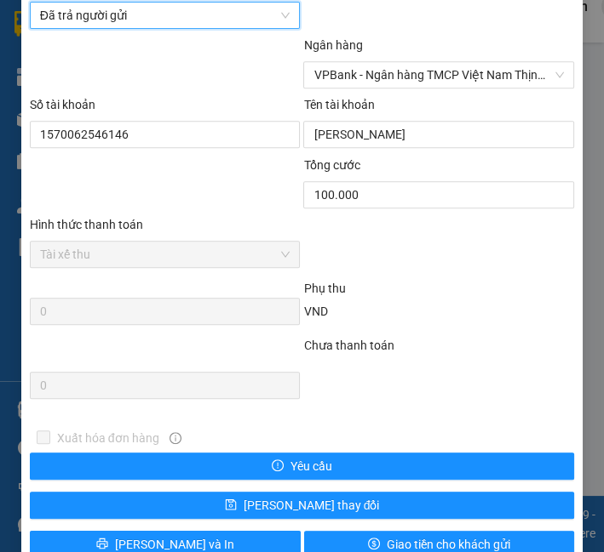
scroll to position [1150, 0]
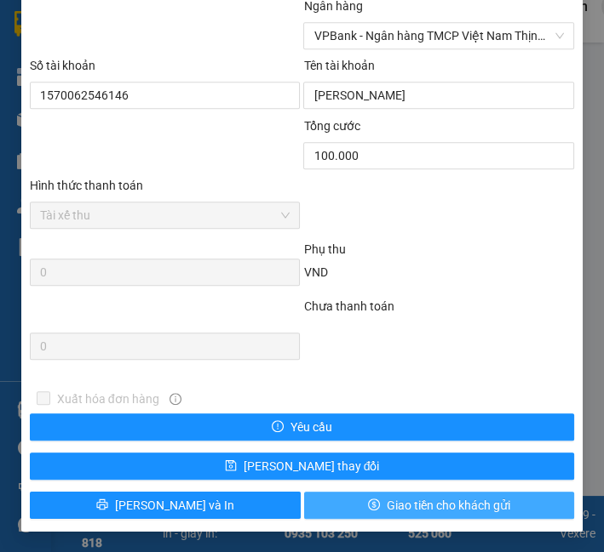
click at [386, 509] on span "Giao tiền cho khách gửi" at bounding box center [447, 505] width 123 height 19
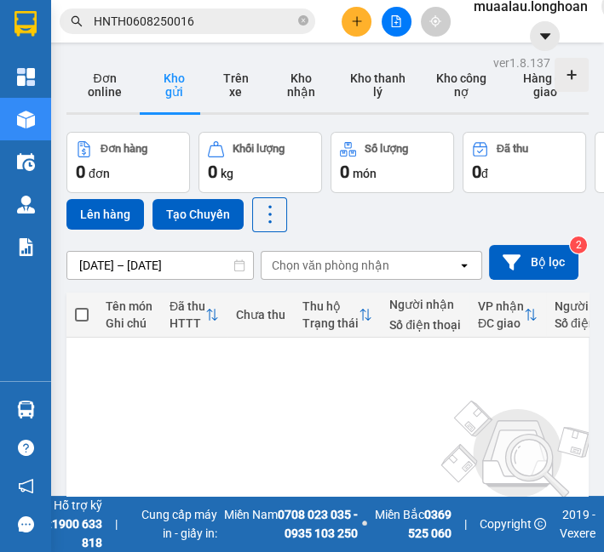
click at [138, 35] on div "Kết quả tìm kiếm ( 1 ) Bộ lọc Mã ĐH Trạng thái Món hàng Thu hộ Tổng cước Chưa c…" at bounding box center [166, 22] width 332 height 30
click at [147, 12] on input "HNTH0608250016" at bounding box center [194, 21] width 201 height 19
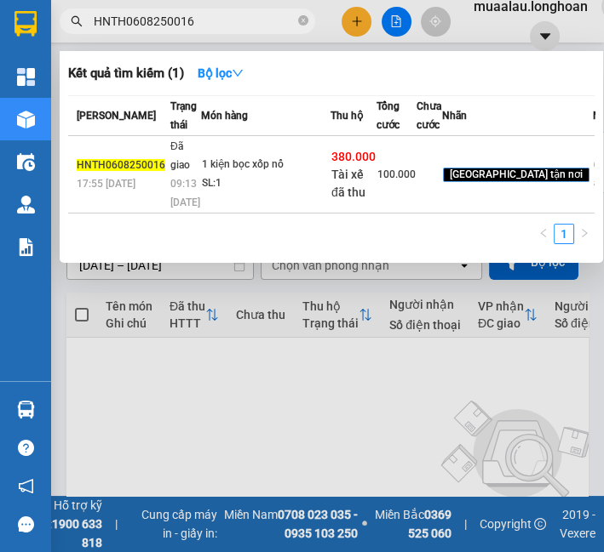
click at [147, 12] on input "HNTH0608250016" at bounding box center [194, 21] width 201 height 19
click at [147, 13] on input "HNTH0608250016" at bounding box center [194, 21] width 201 height 19
paste input "VPMD060825005"
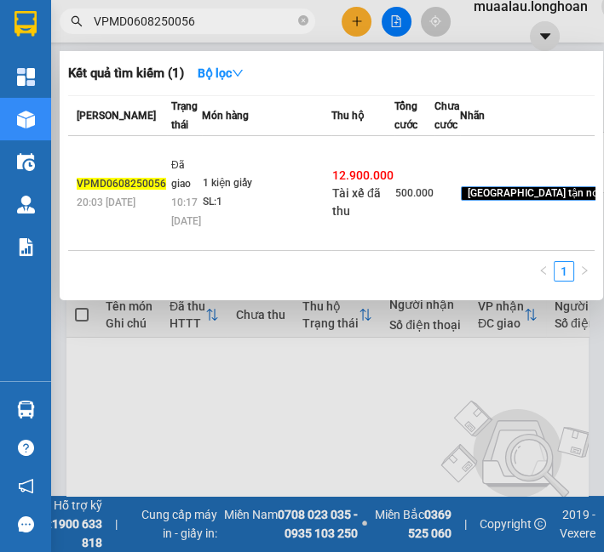
click at [220, 193] on div "1 kiện giấy" at bounding box center [267, 184] width 128 height 19
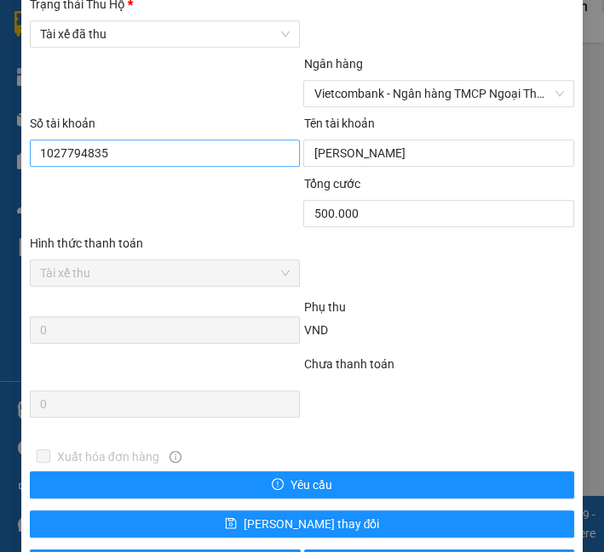
scroll to position [1056, 0]
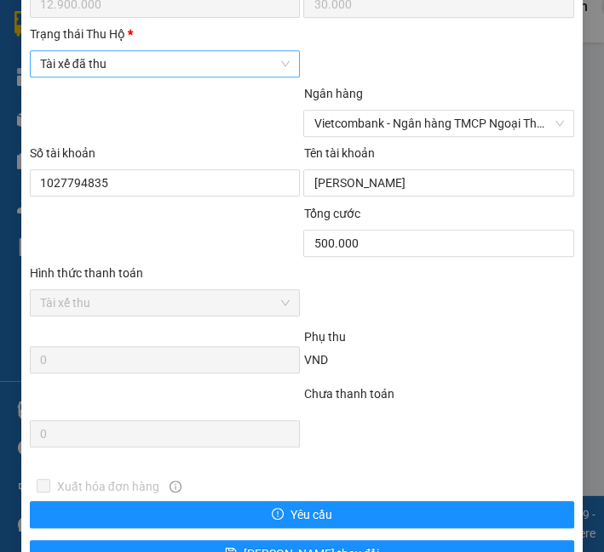
click at [143, 72] on span "Tài xế đã thu" at bounding box center [165, 64] width 250 height 26
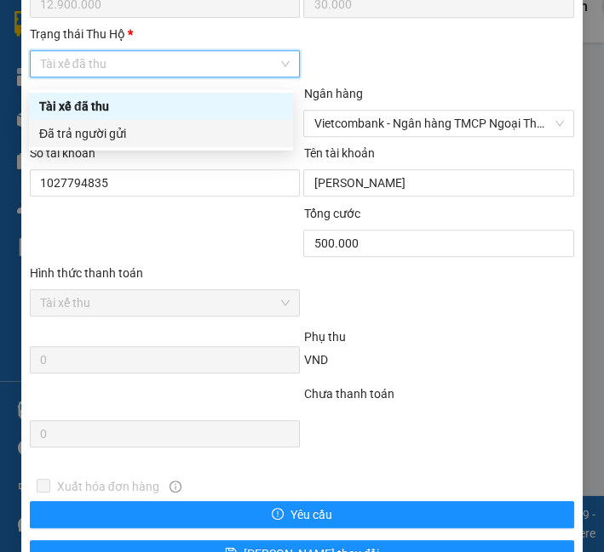
click at [134, 137] on div "Đã trả người gửi" at bounding box center [160, 133] width 243 height 19
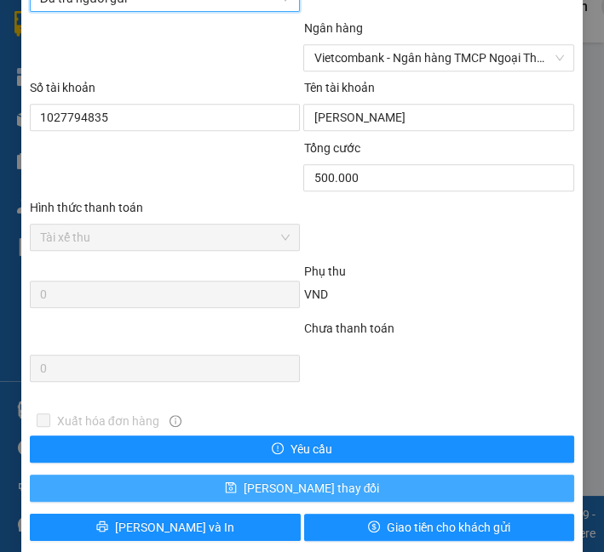
scroll to position [1150, 0]
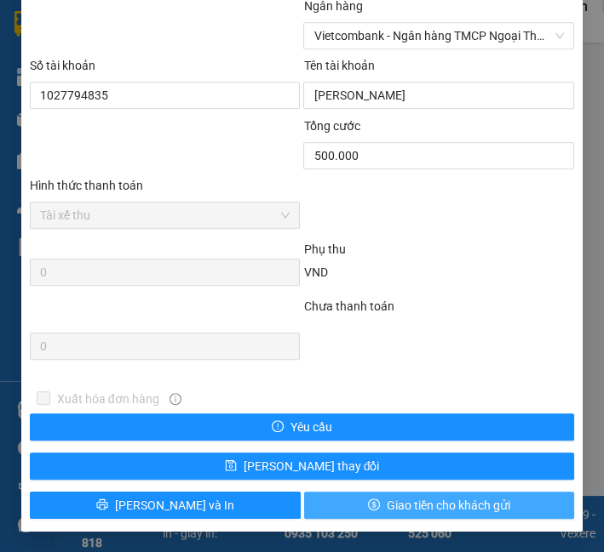
click at [467, 514] on span "Giao tiền cho khách gửi" at bounding box center [447, 505] width 123 height 19
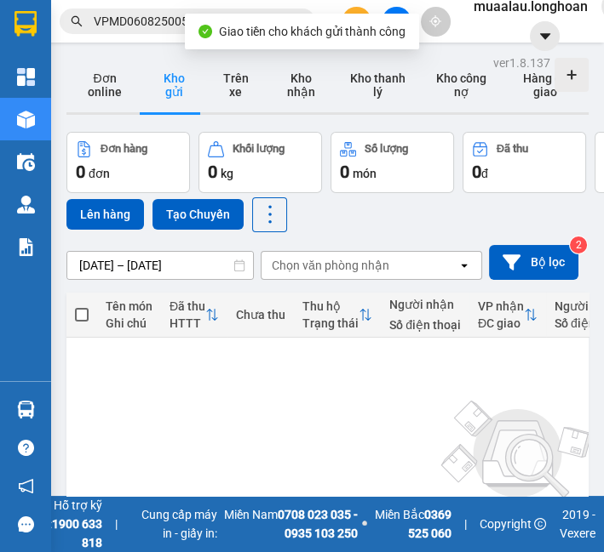
click at [151, 31] on span "VPMD0608250056" at bounding box center [187, 22] width 255 height 26
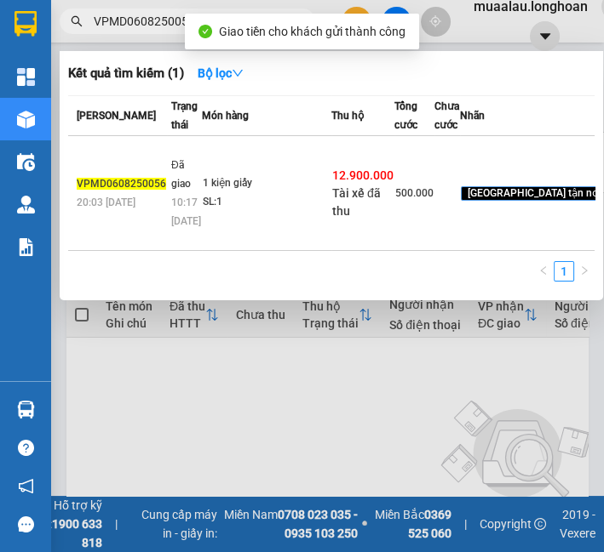
click at [151, 31] on span "VPMD0608250056" at bounding box center [187, 22] width 255 height 26
click at [153, 26] on input "VPMD0608250056" at bounding box center [194, 21] width 201 height 19
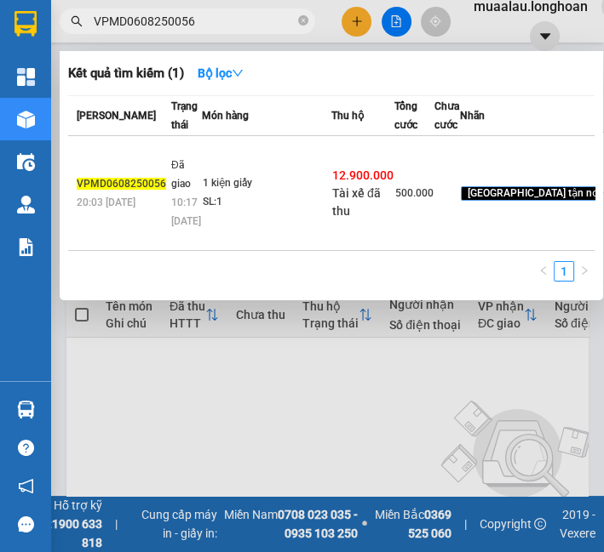
click at [153, 26] on input "VPMD0608250056" at bounding box center [194, 21] width 201 height 19
click at [153, 24] on input "VPMD0608250056" at bounding box center [194, 21] width 201 height 19
paste input "HCM90908250005"
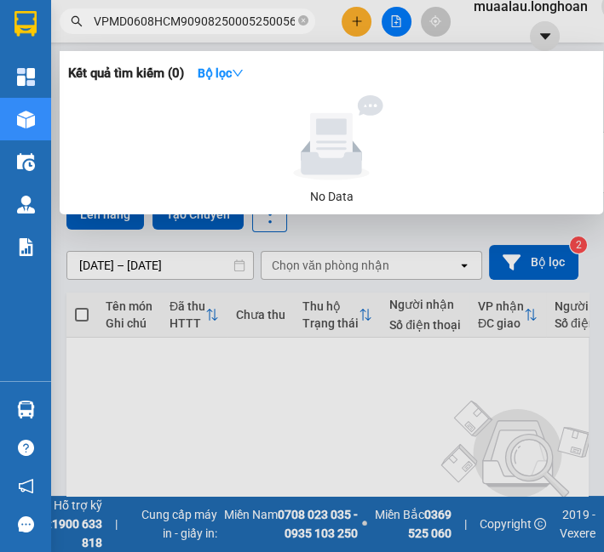
click at [153, 24] on input "VPMD0608HCM90908250005250056" at bounding box center [194, 21] width 201 height 19
paste input "HCM90908250005"
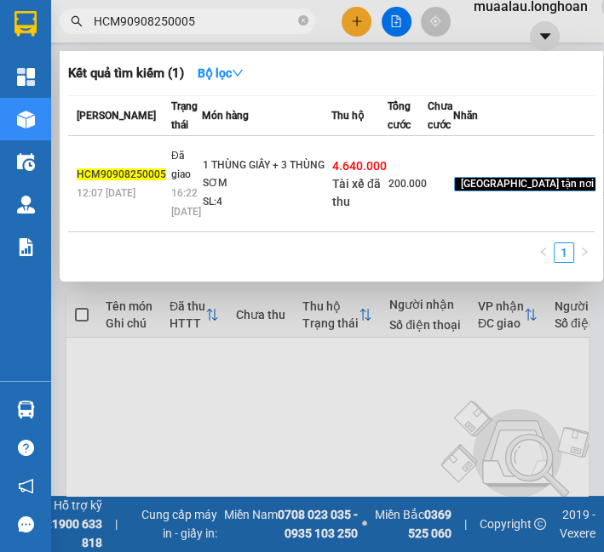
click at [202, 151] on td "1 THÙNG GIẤY + 3 THÙNG SƠM SL: 4" at bounding box center [266, 184] width 129 height 96
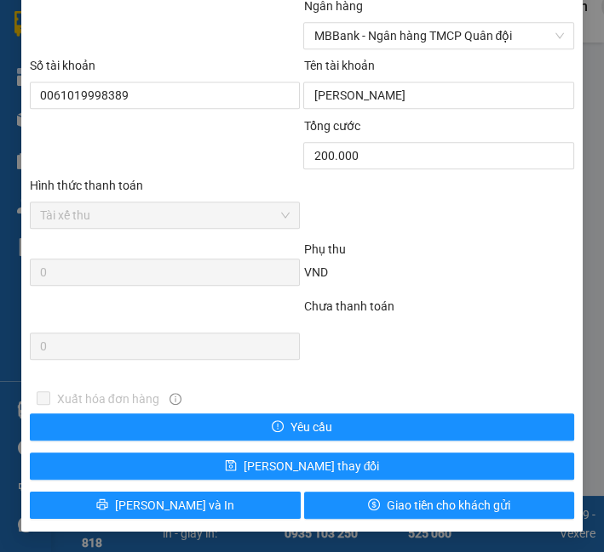
scroll to position [961, 0]
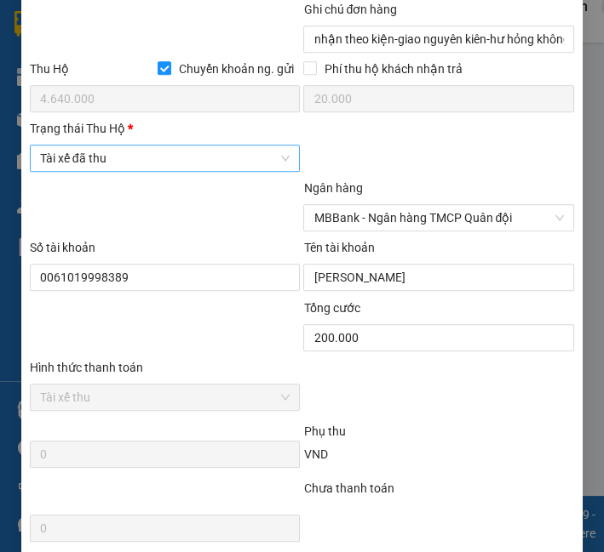
drag, startPoint x: 140, startPoint y: 146, endPoint x: 140, endPoint y: 162, distance: 16.2
click at [140, 155] on div "Trạng thái Thu Hộ * Tài xế đã thu" at bounding box center [165, 149] width 271 height 60
click at [142, 167] on span "Tài xế đã thu" at bounding box center [165, 159] width 250 height 26
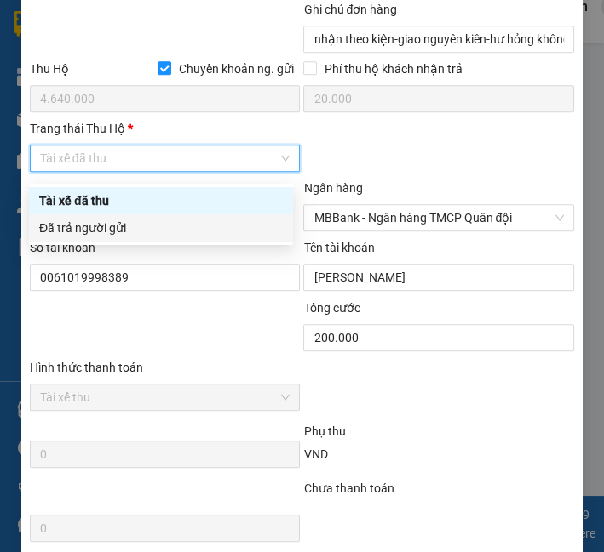
click at [134, 241] on div "Đã trả người gửi" at bounding box center [161, 228] width 264 height 27
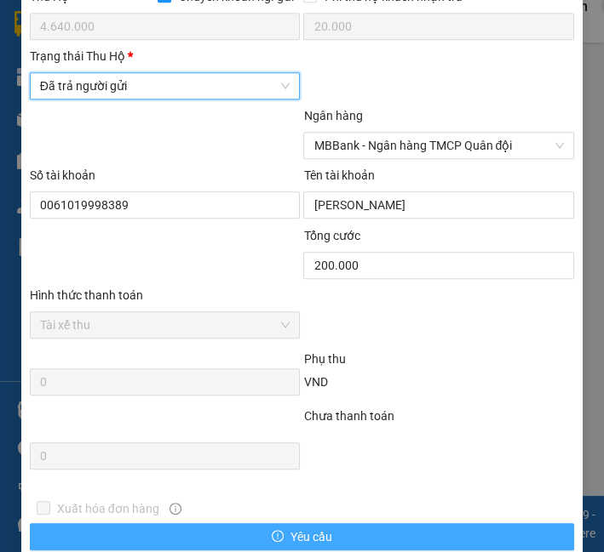
scroll to position [1150, 0]
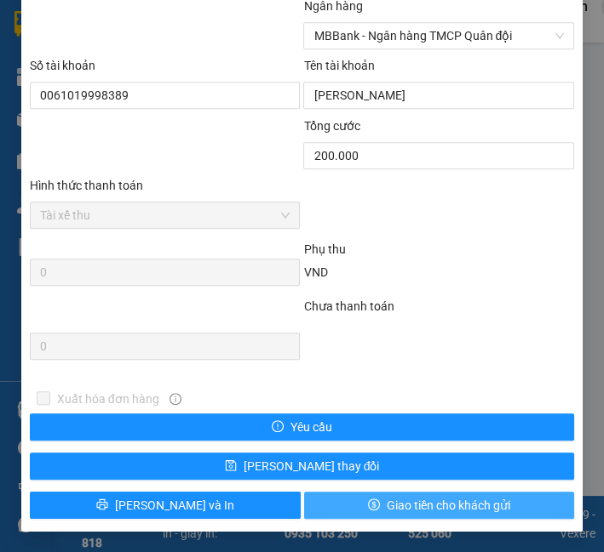
click at [429, 506] on span "Giao tiền cho khách gửi" at bounding box center [447, 505] width 123 height 19
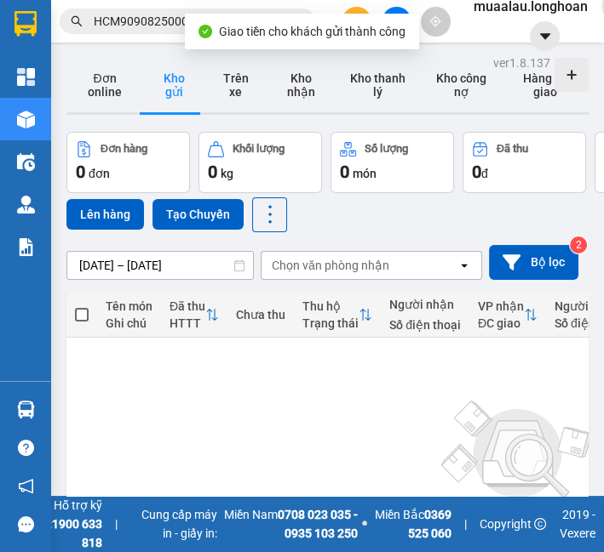
click at [121, 15] on input "HCM90908250005" at bounding box center [194, 21] width 201 height 19
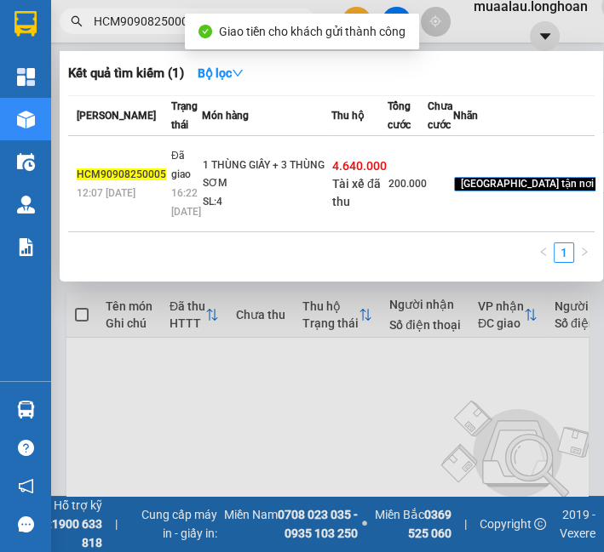
click at [121, 15] on input "HCM90908250005" at bounding box center [194, 21] width 201 height 19
paste input "VPHM0708250008"
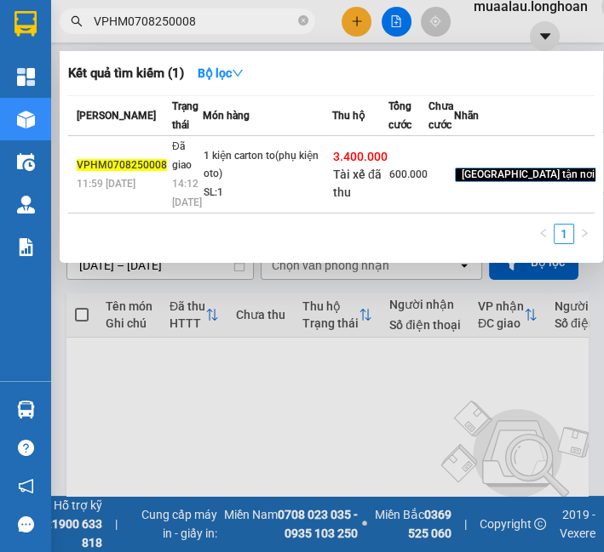
click at [191, 214] on td "Đã giao 14:12 [DATE]" at bounding box center [185, 174] width 35 height 77
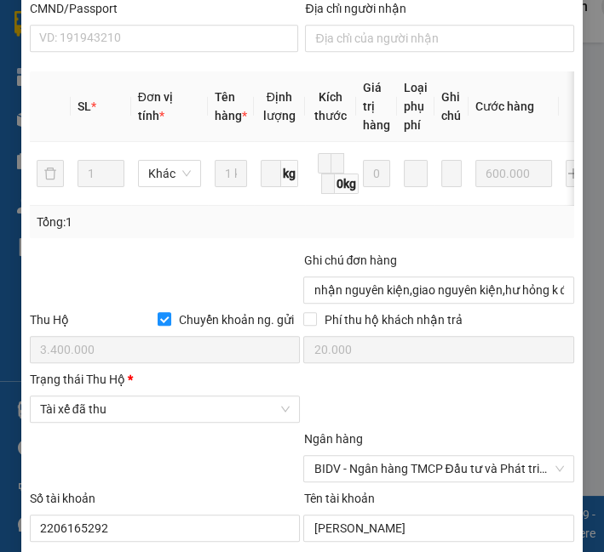
scroll to position [878, 0]
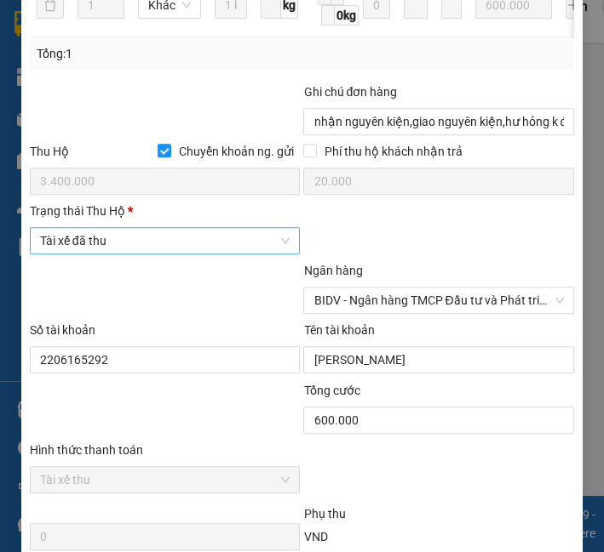
click at [165, 254] on span "Tài xế đã thu" at bounding box center [165, 241] width 250 height 26
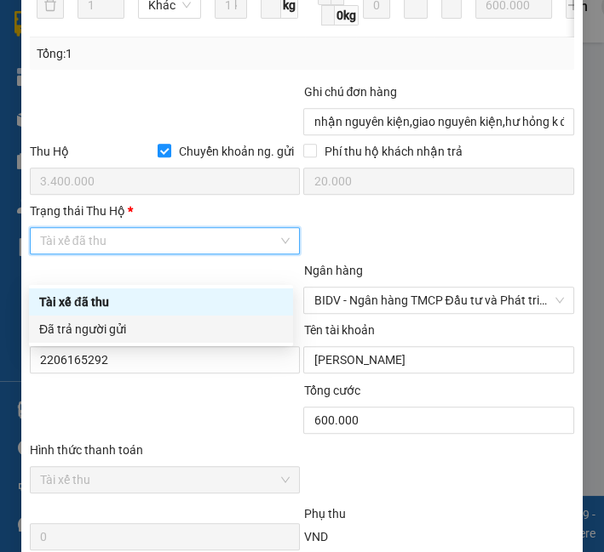
click at [157, 334] on div "Đã trả người gửi" at bounding box center [160, 329] width 243 height 19
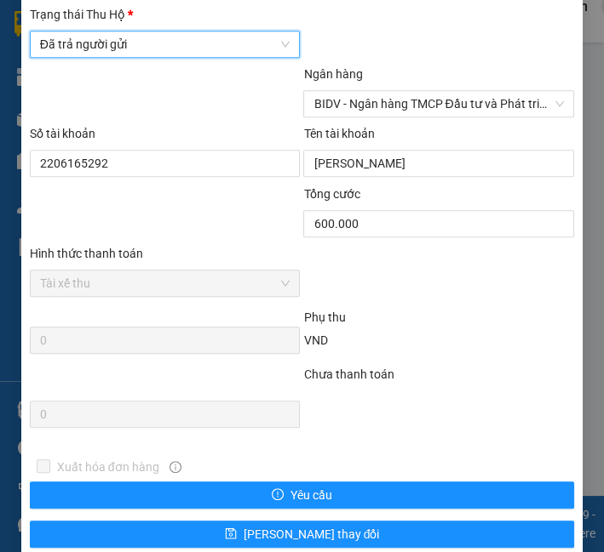
scroll to position [1170, 0]
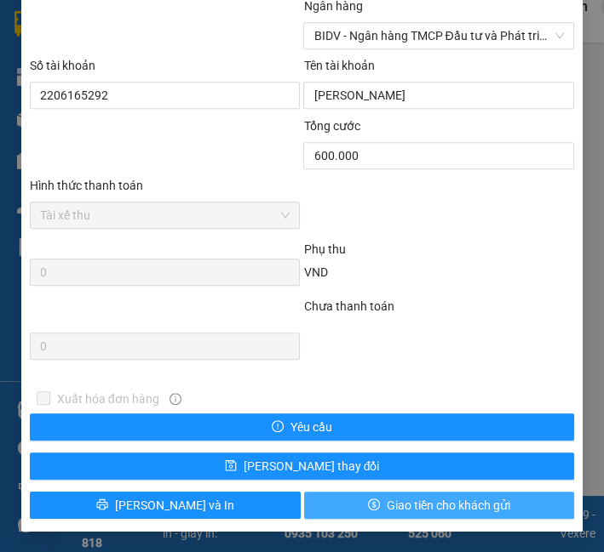
click at [375, 501] on button "Giao tiền cho khách gửi" at bounding box center [439, 505] width 271 height 27
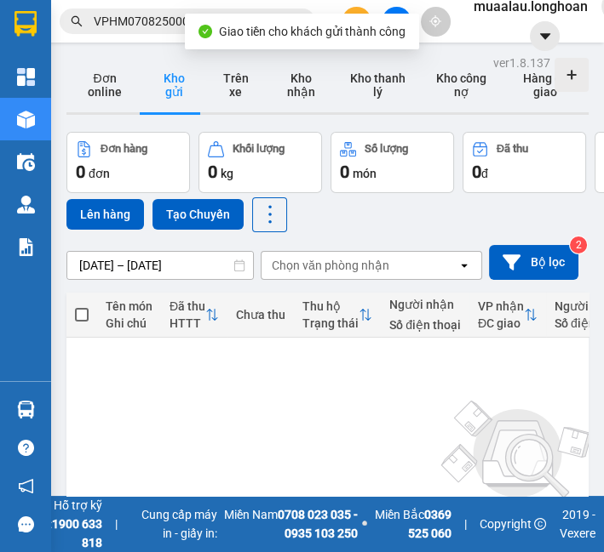
click at [165, 26] on input "VPHM0708250008" at bounding box center [194, 21] width 201 height 19
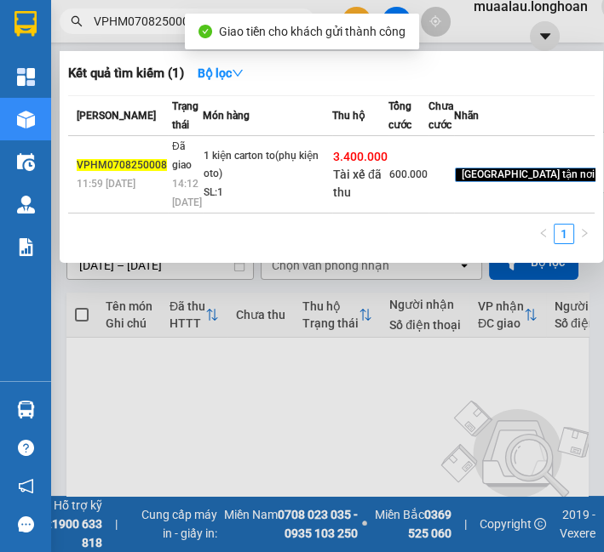
click at [166, 26] on input "VPHM0708250008" at bounding box center [194, 21] width 201 height 19
paste input "HNHD0708250005"
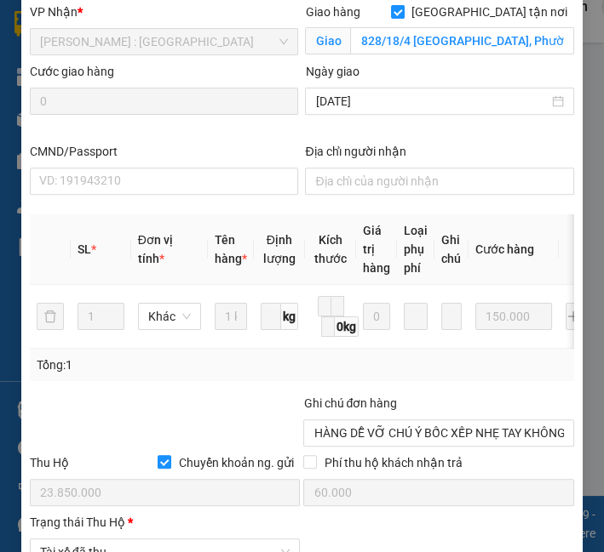
scroll to position [1040, 0]
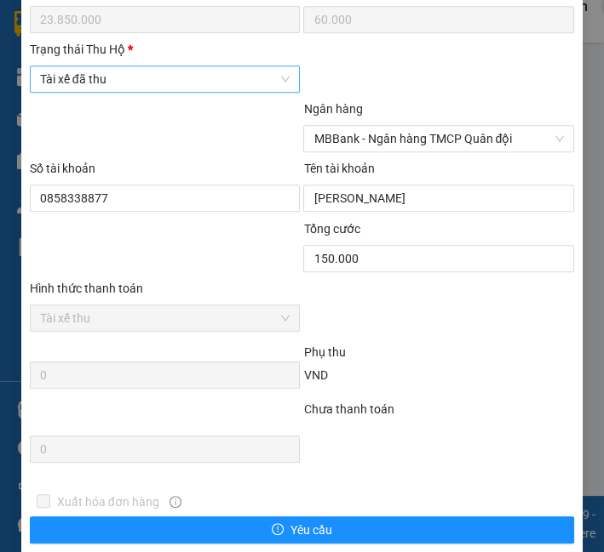
click at [103, 79] on span "Tài xế đã thu" at bounding box center [165, 79] width 250 height 26
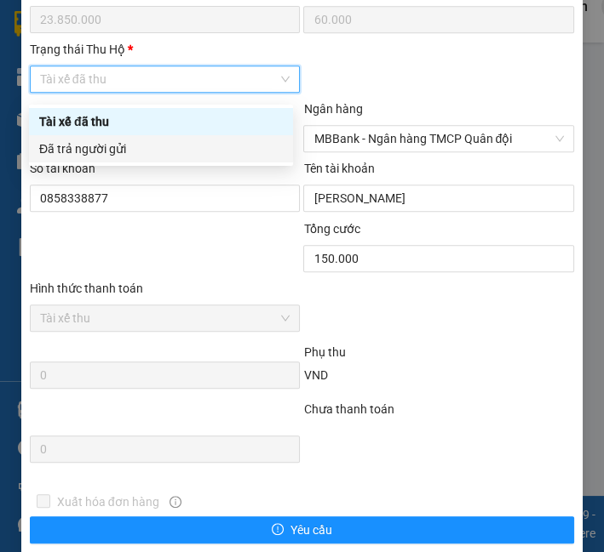
click at [106, 146] on div "Đã trả người gửi" at bounding box center [160, 149] width 243 height 19
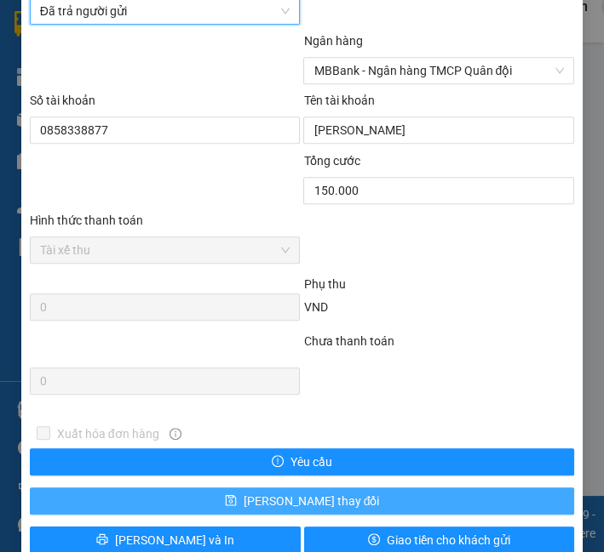
scroll to position [1150, 0]
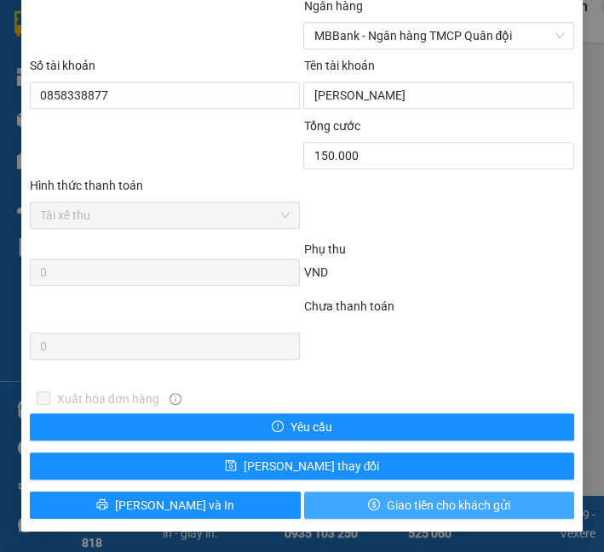
click at [338, 495] on button "Giao tiền cho khách gửi" at bounding box center [439, 505] width 271 height 27
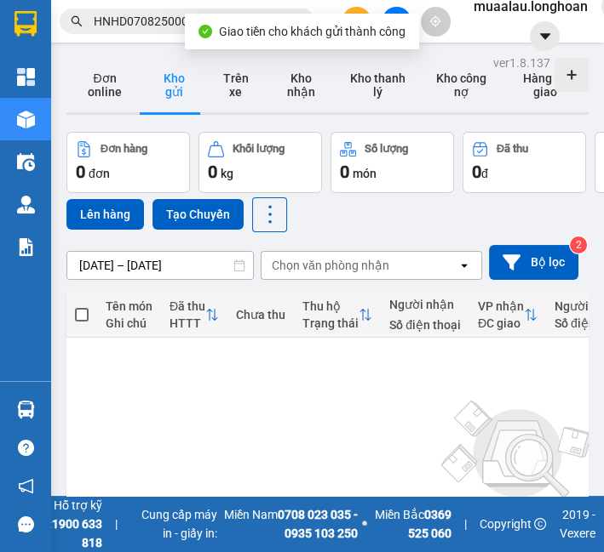
click at [112, 36] on div "Kết quả tìm kiếm ( 1 ) Bộ lọc Mã ĐH Trạng thái Món hàng Thu hộ Tổng cước Chưa c…" at bounding box center [302, 21] width 604 height 43
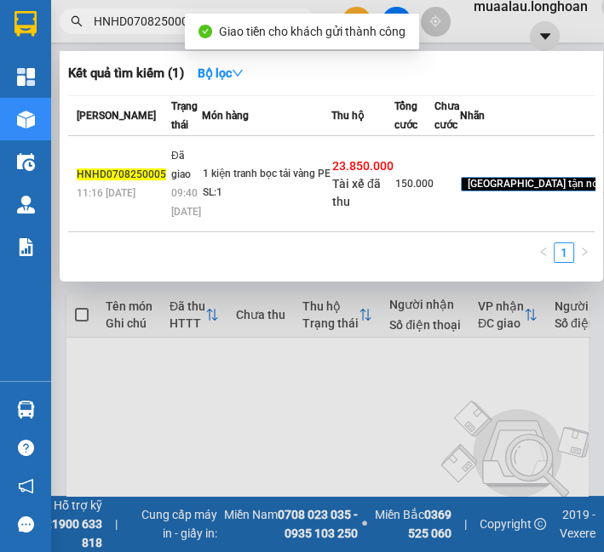
click at [115, 29] on input "HNHD0708250005" at bounding box center [194, 21] width 201 height 19
click at [121, 22] on input "HNHD0708250005" at bounding box center [194, 21] width 201 height 19
click at [121, 23] on input "HNHD0708250005" at bounding box center [194, 21] width 201 height 19
paste input "9"
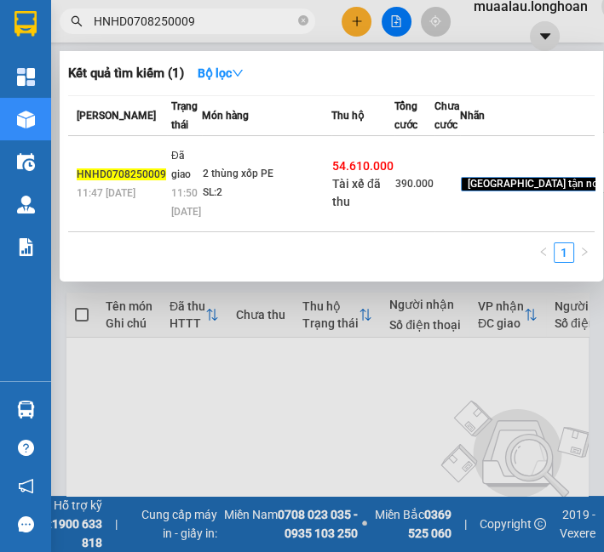
click at [220, 184] on div "2 thùng xốp PE" at bounding box center [267, 174] width 128 height 19
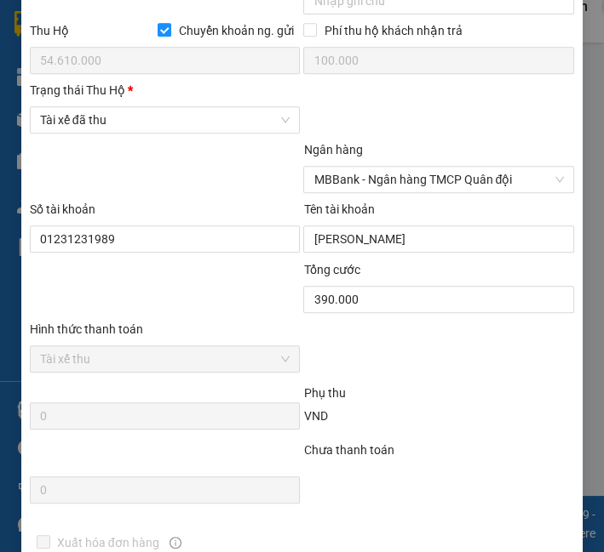
scroll to position [1056, 0]
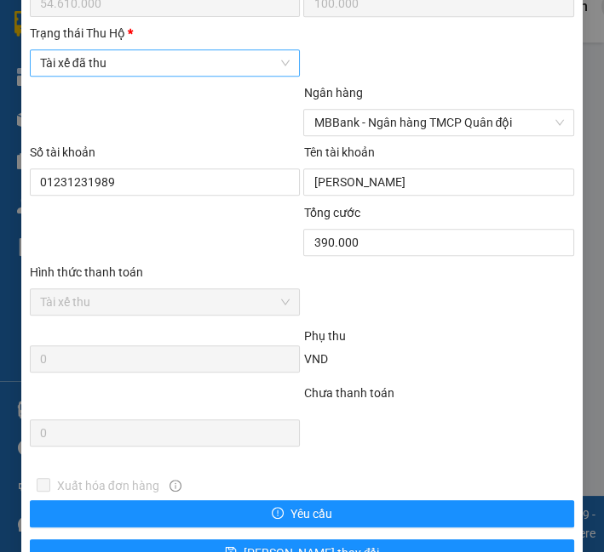
click at [106, 67] on span "Tài xế đã thu" at bounding box center [165, 63] width 250 height 26
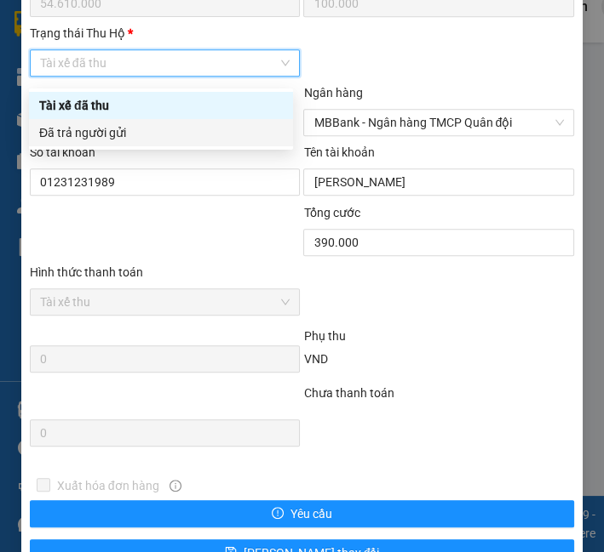
click at [120, 135] on div "Đã trả người gửi" at bounding box center [160, 132] width 243 height 19
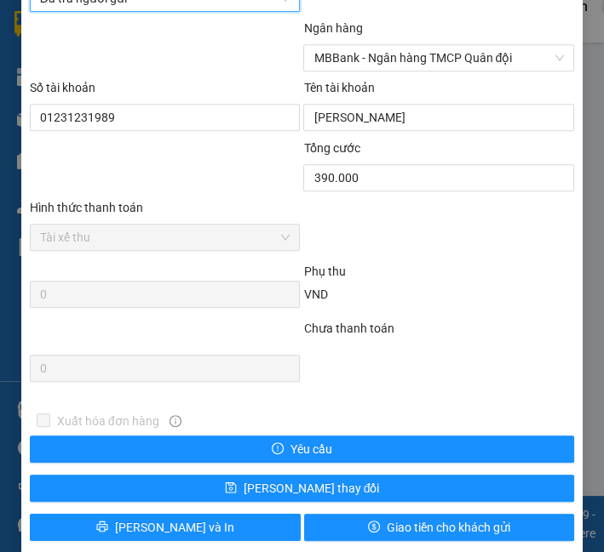
scroll to position [1150, 0]
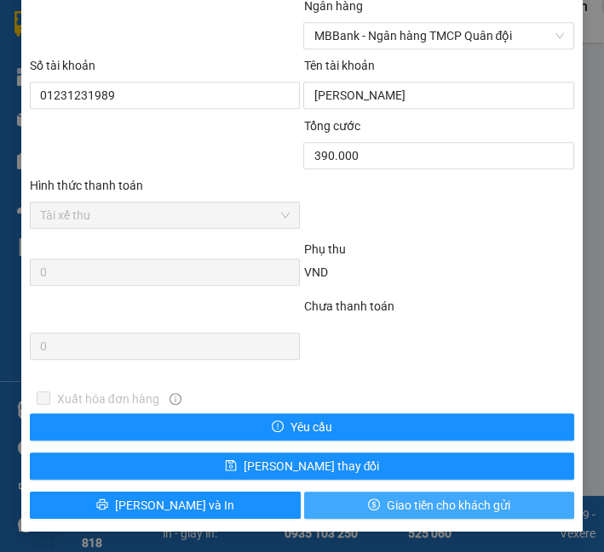
drag, startPoint x: 389, startPoint y: 498, endPoint x: 350, endPoint y: 387, distance: 117.4
click at [390, 498] on span "Giao tiền cho khách gửi" at bounding box center [447, 505] width 123 height 19
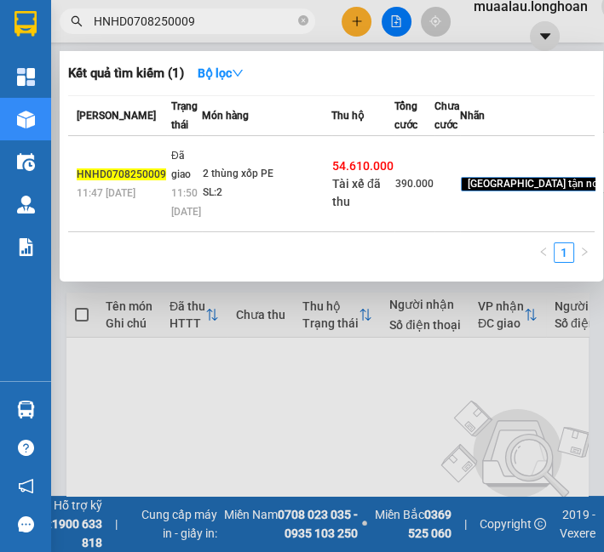
click at [164, 20] on input "HNHD0708250009" at bounding box center [194, 21] width 201 height 19
paste input "VD0608250054"
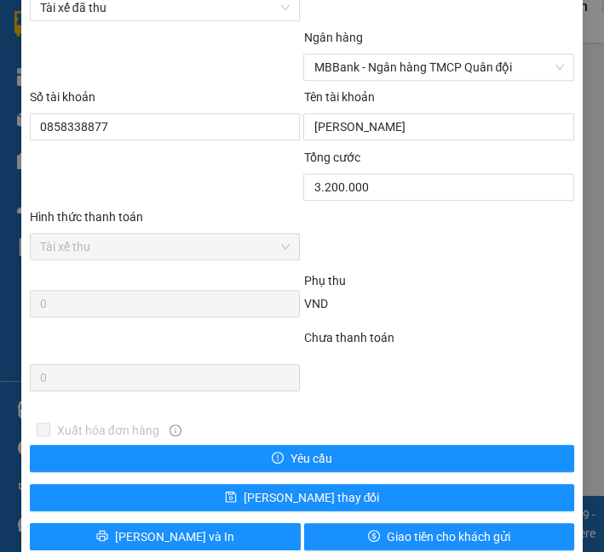
scroll to position [1119, 0]
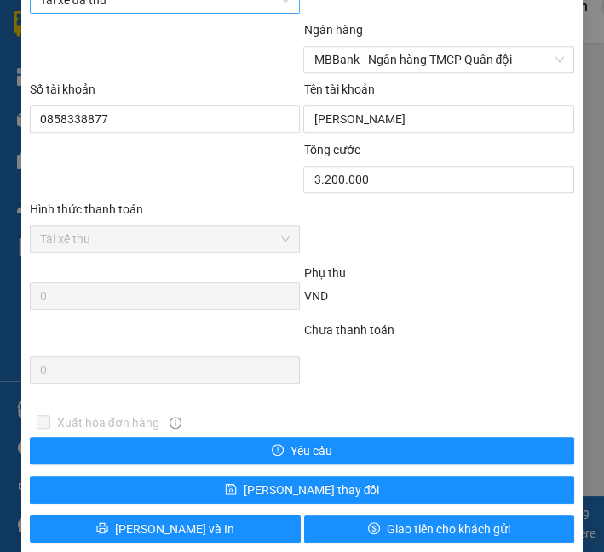
click at [85, 9] on span "Tài xế đã thu" at bounding box center [165, 0] width 250 height 26
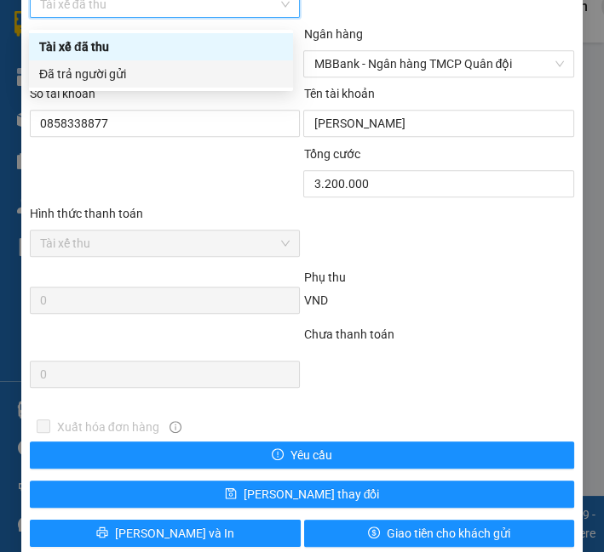
click at [90, 74] on div "Đã trả người gửi" at bounding box center [160, 74] width 243 height 19
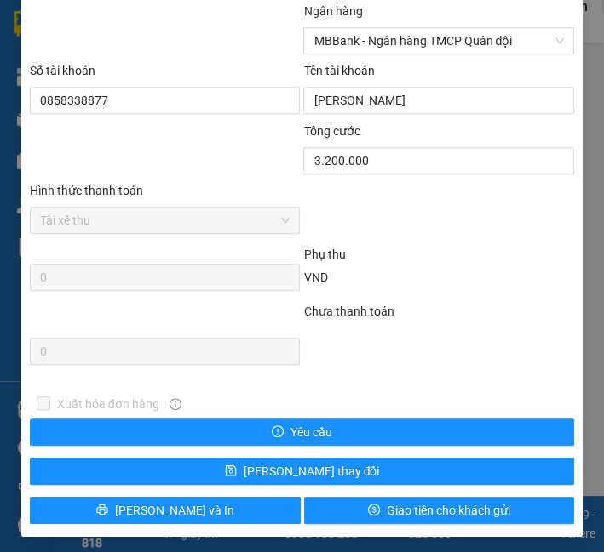
scroll to position [1150, 0]
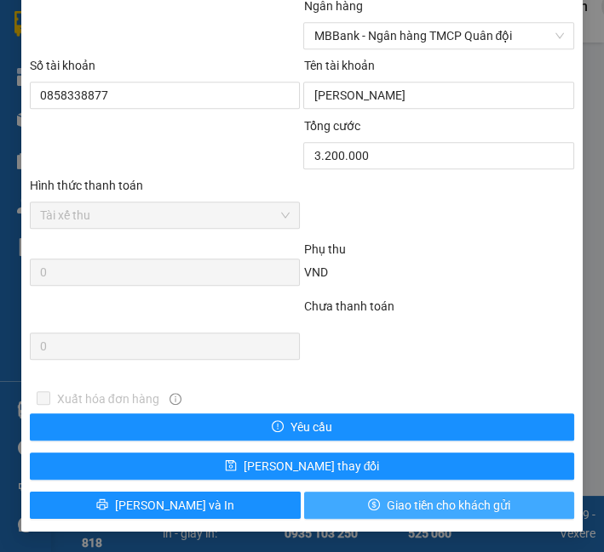
click at [396, 512] on span "Giao tiền cho khách gửi" at bounding box center [447, 505] width 123 height 19
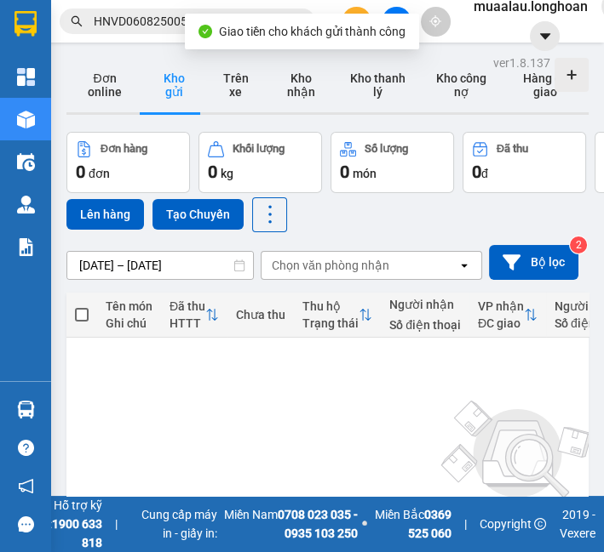
click at [100, 15] on input "HNVD0608250054" at bounding box center [194, 21] width 201 height 19
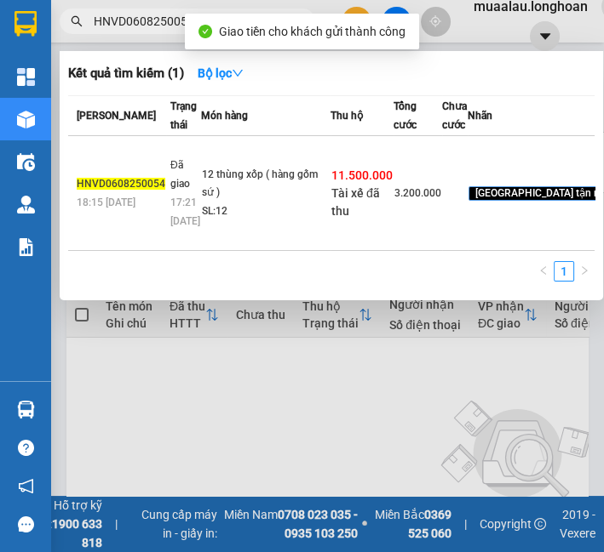
click at [100, 15] on input "HNVD0608250054" at bounding box center [194, 21] width 201 height 19
paste input "QU120808250017"
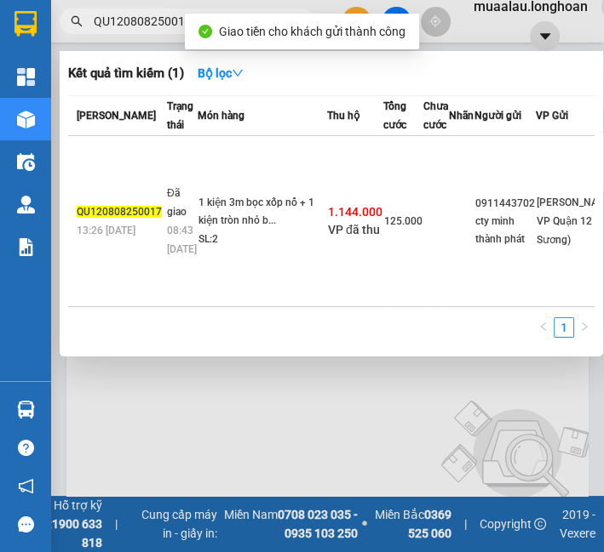
click at [172, 225] on span "08:43 [DATE]" at bounding box center [182, 240] width 30 height 31
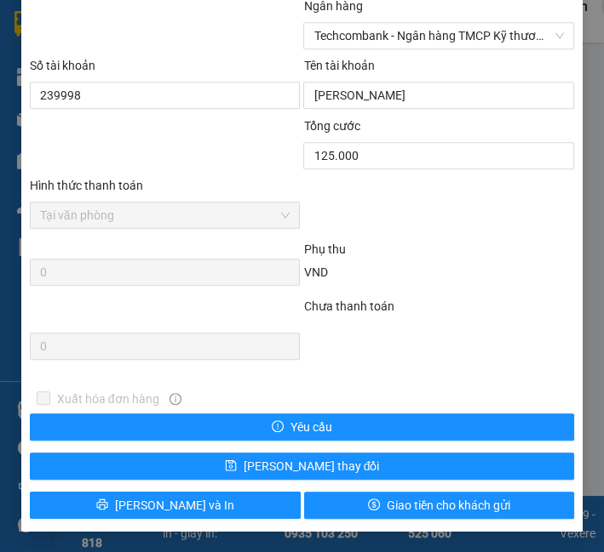
scroll to position [1040, 0]
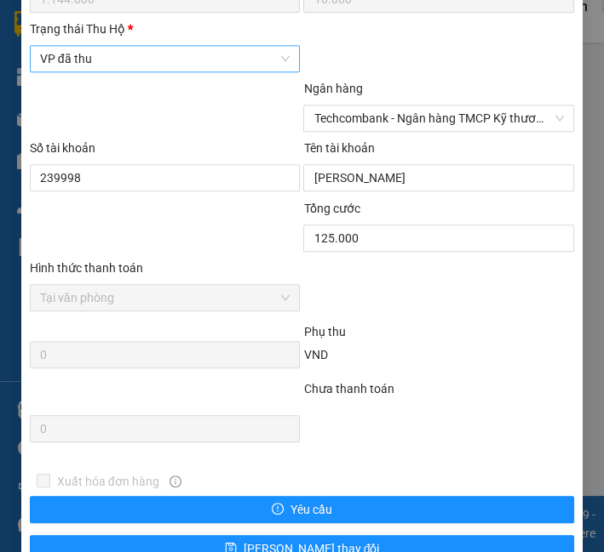
click at [101, 72] on span "VP đã thu" at bounding box center [165, 59] width 250 height 26
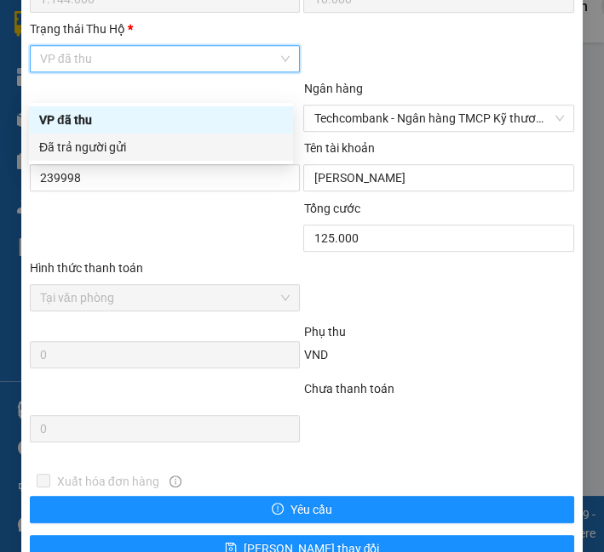
click at [106, 149] on div "Đã trả người gửi" at bounding box center [160, 147] width 243 height 19
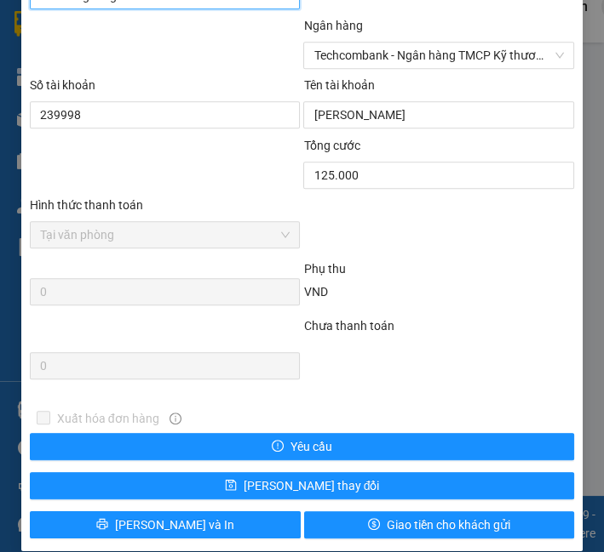
scroll to position [1148, 0]
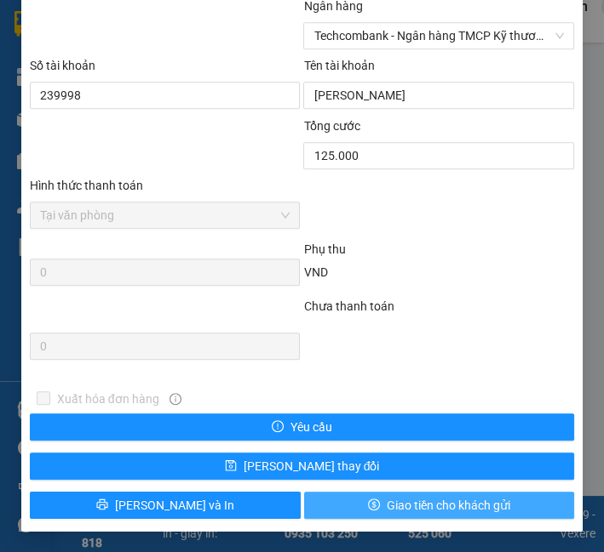
drag, startPoint x: 372, startPoint y: 517, endPoint x: 350, endPoint y: 492, distance: 33.2
click at [372, 515] on button "Giao tiền cho khách gửi" at bounding box center [439, 505] width 271 height 27
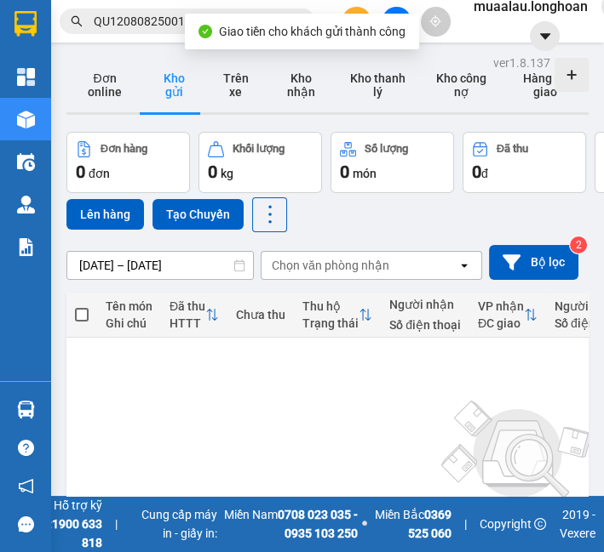
click at [151, 20] on input "QU120808250017" at bounding box center [194, 21] width 201 height 19
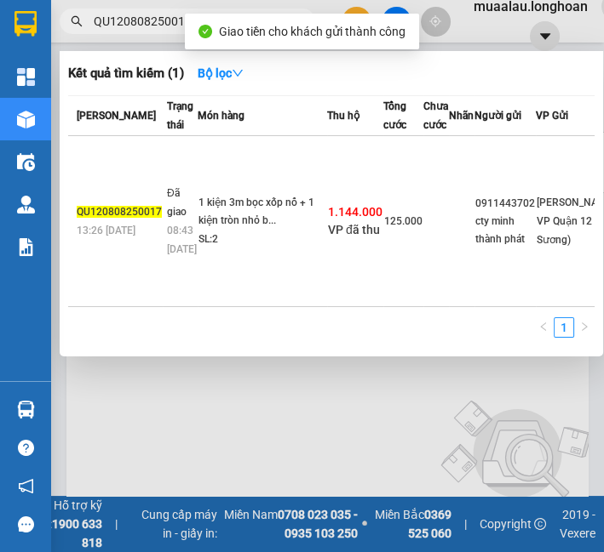
click at [151, 20] on input "QU120808250017" at bounding box center [194, 21] width 201 height 19
paste input "HNHD0708250018"
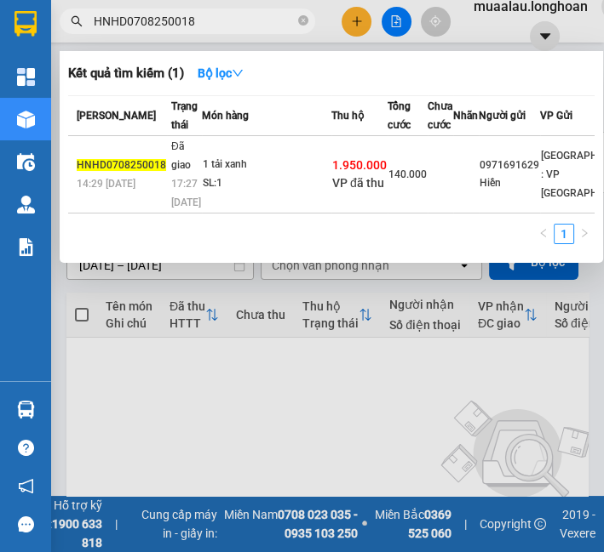
click at [219, 175] on div "1 tải xanh" at bounding box center [267, 165] width 128 height 19
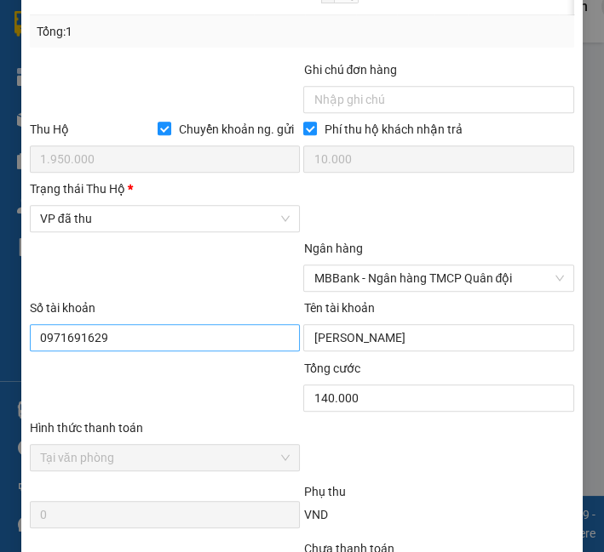
scroll to position [1030, 0]
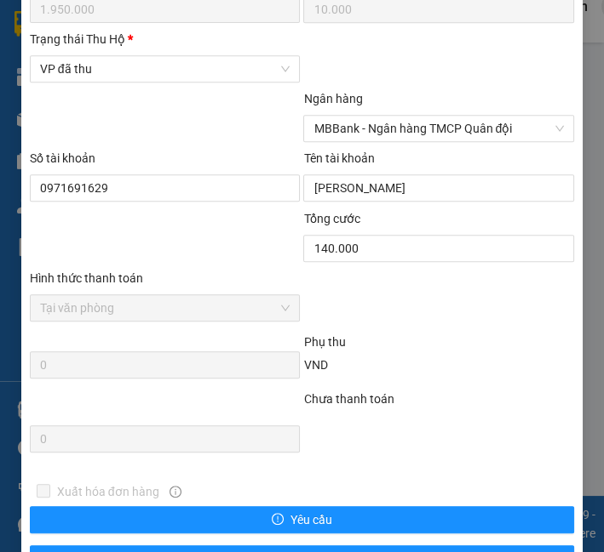
click at [66, 55] on div "Trạng thái [PERSON_NAME] *" at bounding box center [165, 43] width 271 height 26
click at [78, 82] on span "VP đã thu" at bounding box center [165, 69] width 250 height 26
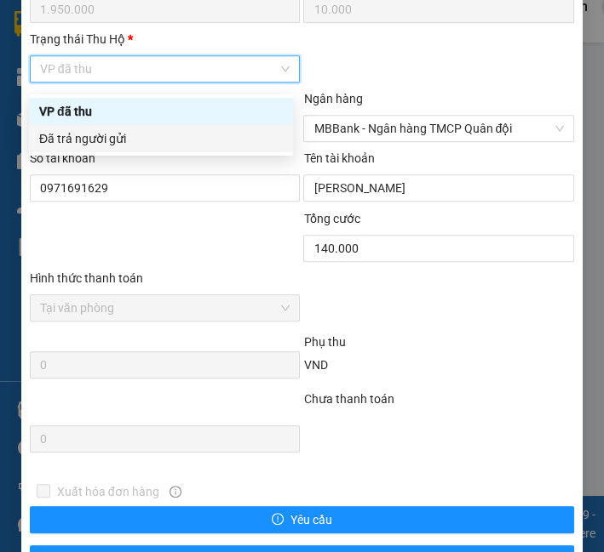
click at [119, 144] on div "Đã trả người gửi" at bounding box center [160, 138] width 243 height 19
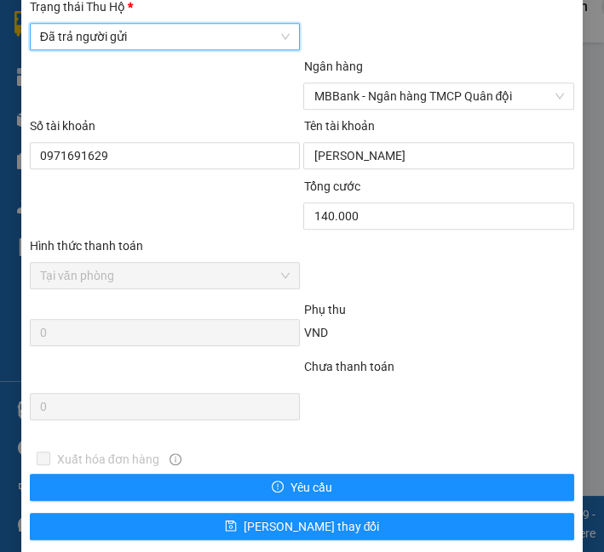
scroll to position [1130, 0]
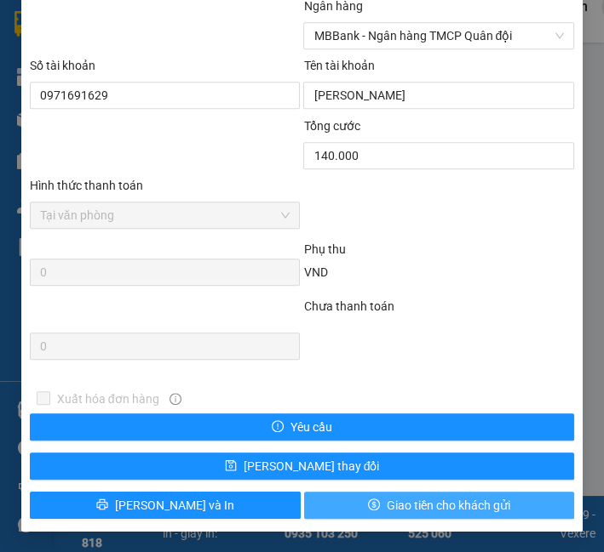
click at [373, 510] on button "Giao tiền cho khách gửi" at bounding box center [439, 505] width 271 height 27
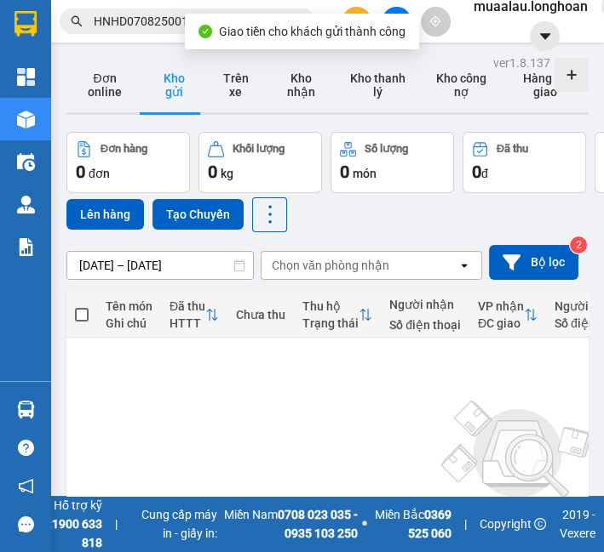
click at [109, 22] on input "HNHD0708250018" at bounding box center [194, 21] width 201 height 19
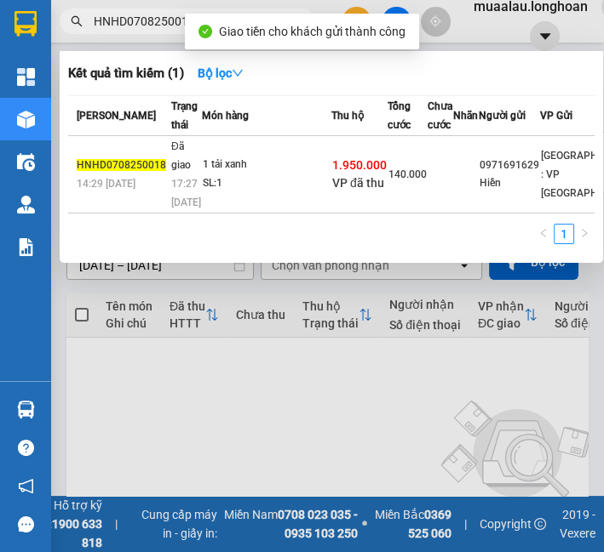
click at [109, 22] on input "HNHD0708250018" at bounding box center [194, 21] width 201 height 19
paste input "VD0708250056"
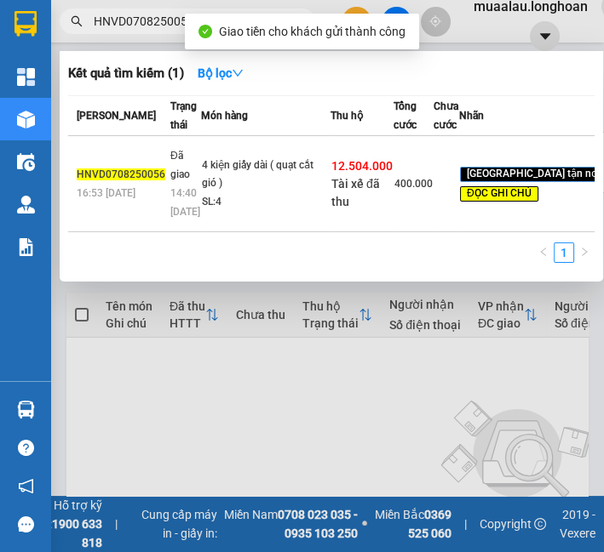
click at [300, 188] on td "4 kiện giấy dài ( quạt cắt gió ) SL: 4" at bounding box center [265, 184] width 129 height 96
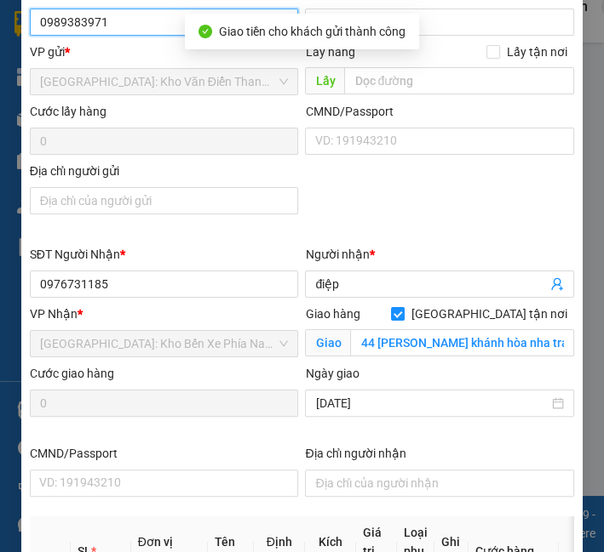
scroll to position [751, 0]
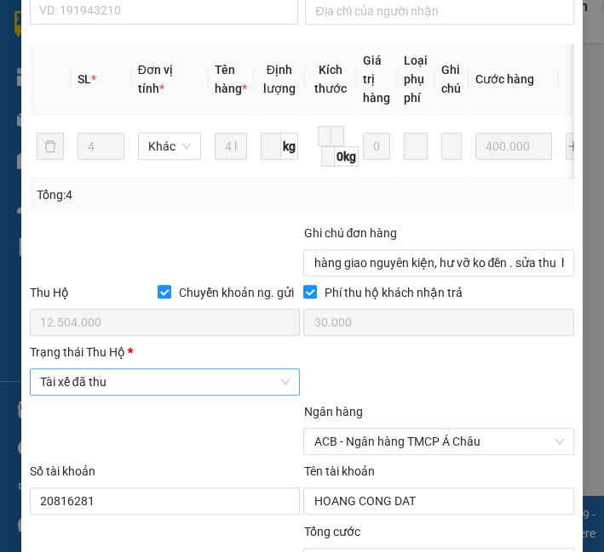
click at [195, 373] on span "Tài xế đã thu" at bounding box center [165, 382] width 250 height 26
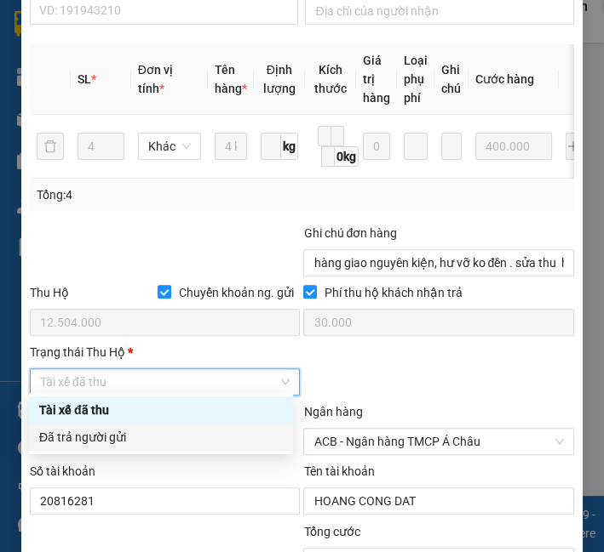
click at [182, 425] on div "Đã trả người gửi" at bounding box center [161, 437] width 264 height 27
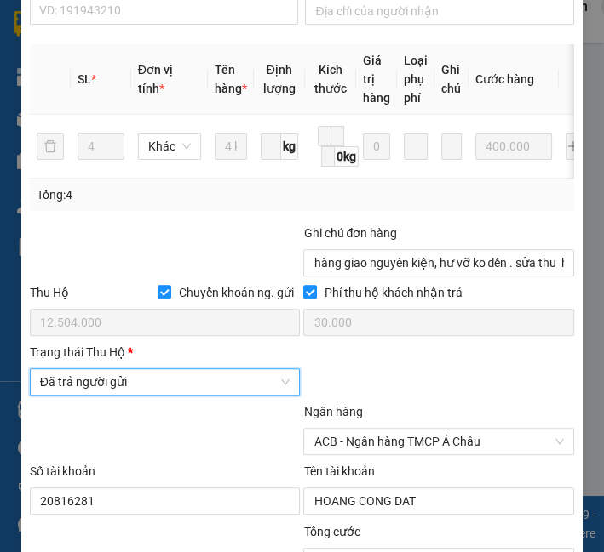
scroll to position [1150, 0]
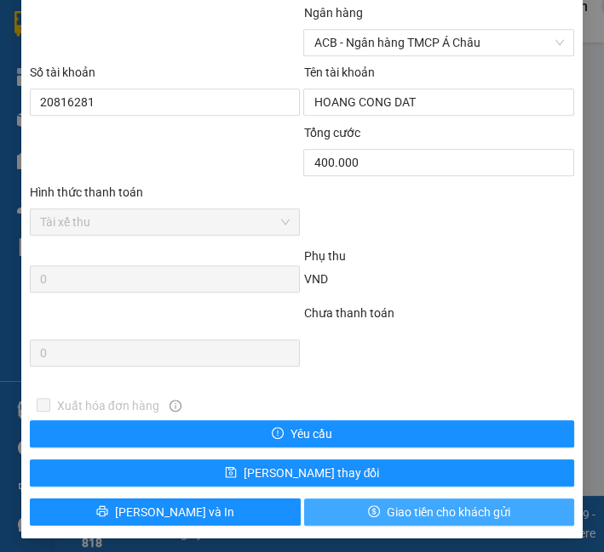
click at [343, 499] on button "Giao tiền cho khách gửi" at bounding box center [439, 512] width 271 height 27
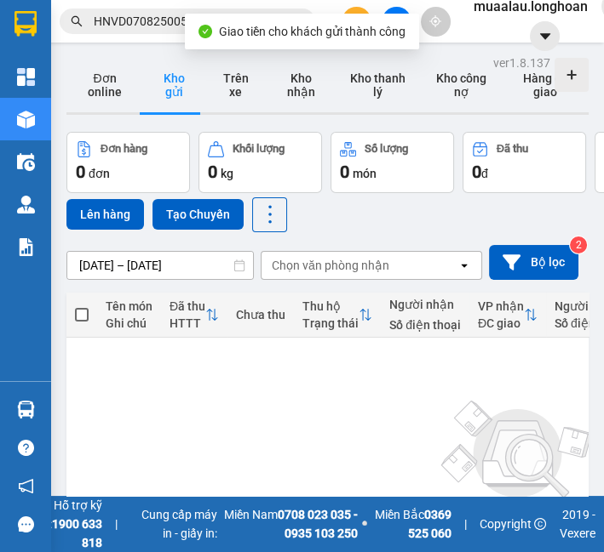
click at [123, 24] on input "HNVD0708250056" at bounding box center [194, 21] width 201 height 19
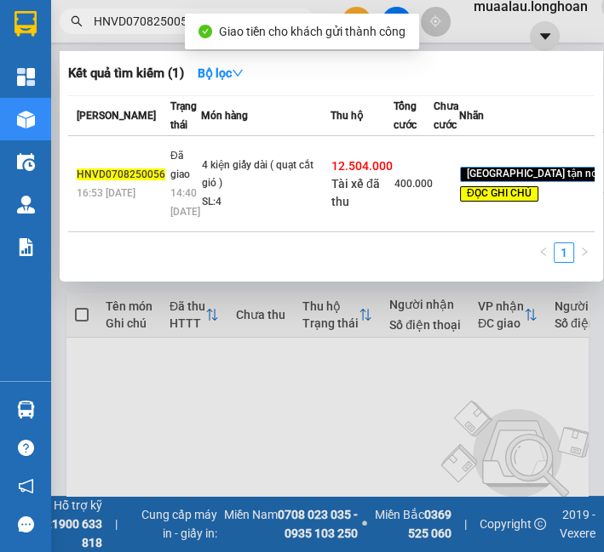
click at [123, 24] on input "HNVD0708250056" at bounding box center [194, 21] width 201 height 19
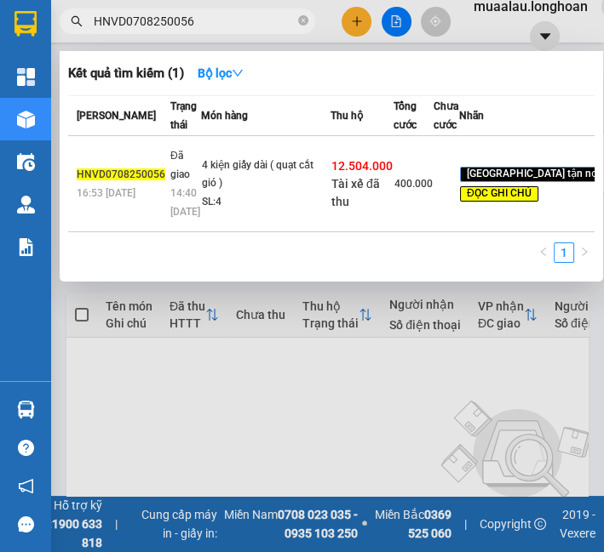
paste input "508250051"
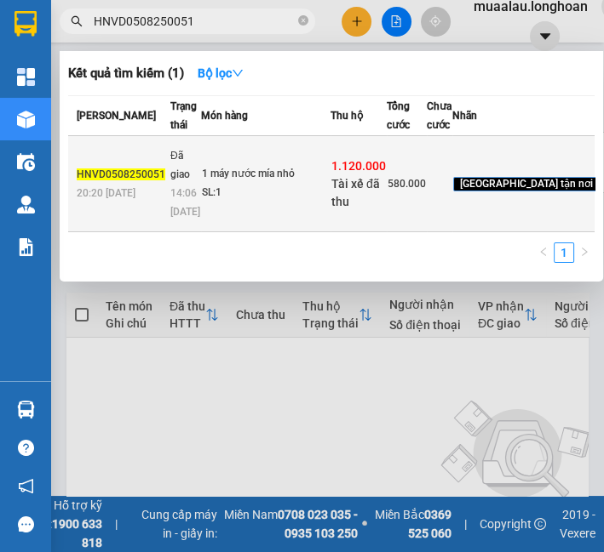
click at [214, 194] on td "1 máy nước mía nhỏ SL: 1" at bounding box center [265, 184] width 129 height 96
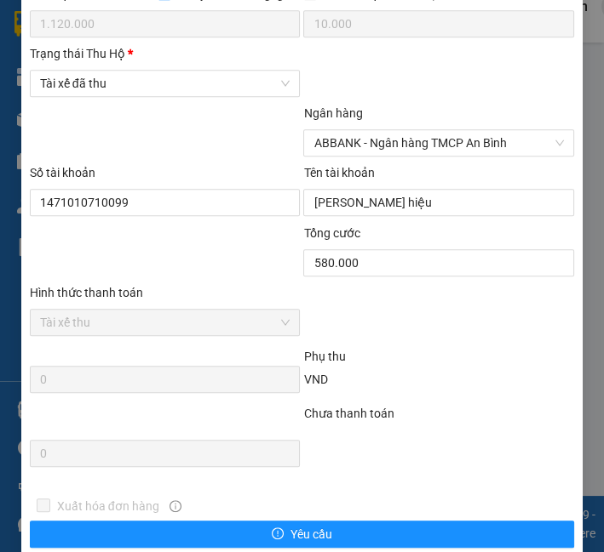
scroll to position [1077, 0]
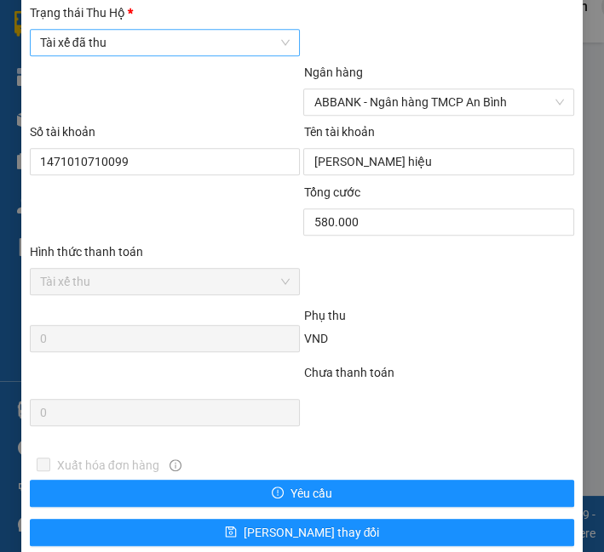
click at [108, 43] on span "Tài xế đã thu" at bounding box center [165, 43] width 250 height 26
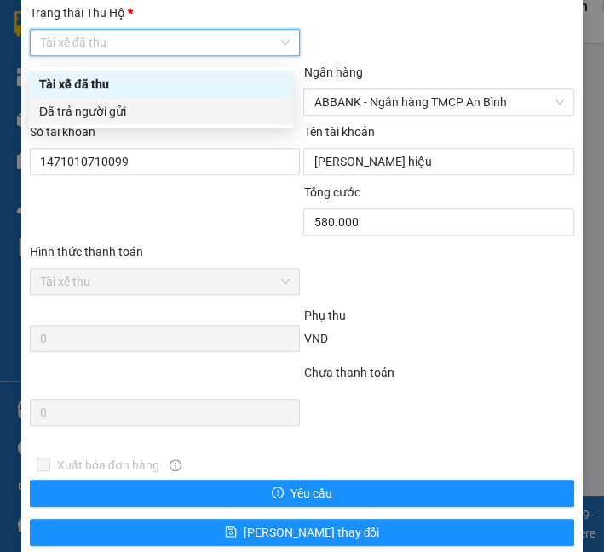
click at [109, 106] on div "Đã trả người gửi" at bounding box center [160, 111] width 243 height 19
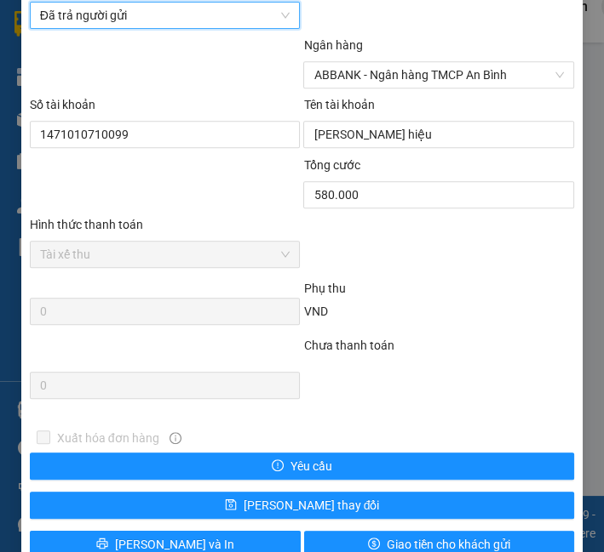
scroll to position [1150, 0]
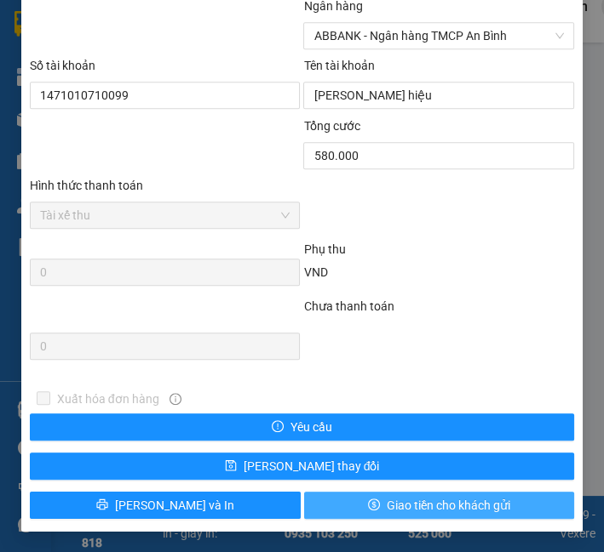
drag, startPoint x: 421, startPoint y: 506, endPoint x: 415, endPoint y: 499, distance: 9.0
click at [421, 504] on span "Giao tiền cho khách gửi" at bounding box center [447, 505] width 123 height 19
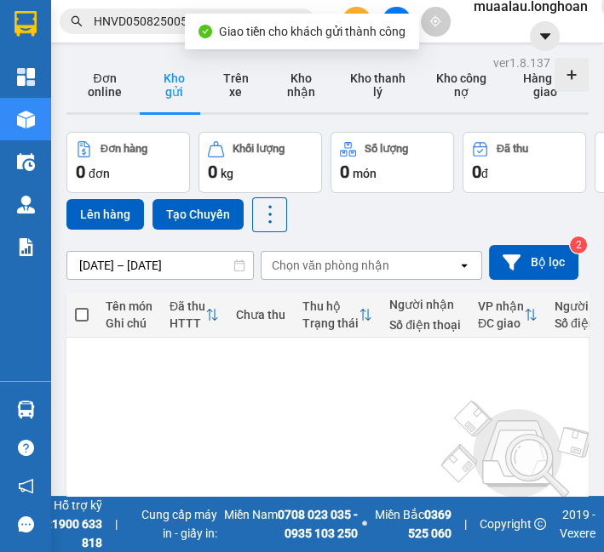
click at [160, 29] on input "HNVD0508250051" at bounding box center [194, 21] width 201 height 19
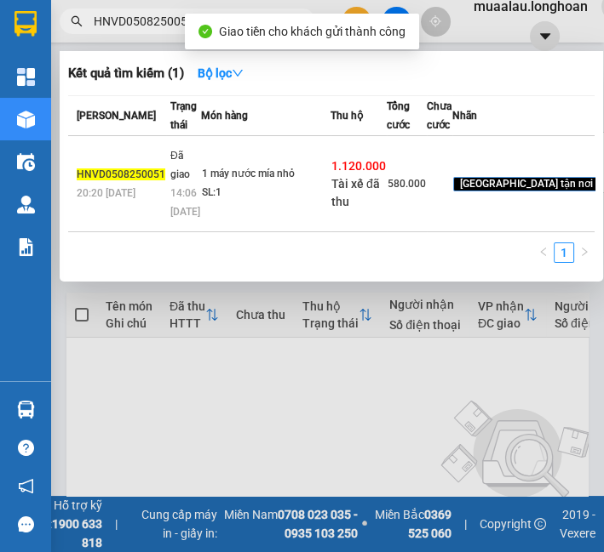
click at [160, 29] on input "HNVD0508250051" at bounding box center [194, 21] width 201 height 19
paste input "HD0708250035"
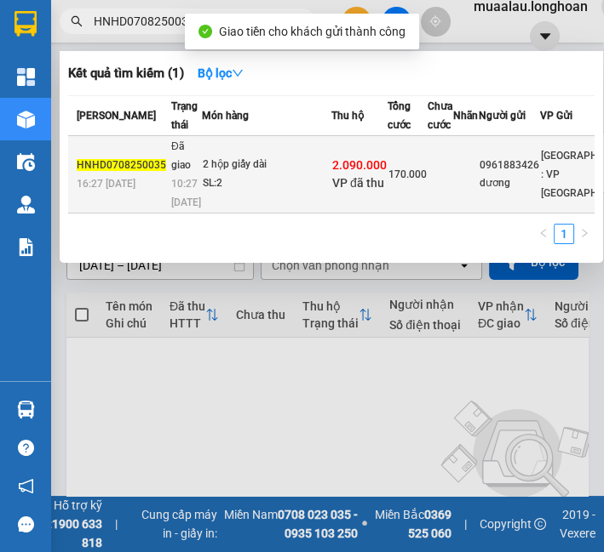
click at [209, 175] on div "2 hộp giấy dài" at bounding box center [267, 165] width 128 height 19
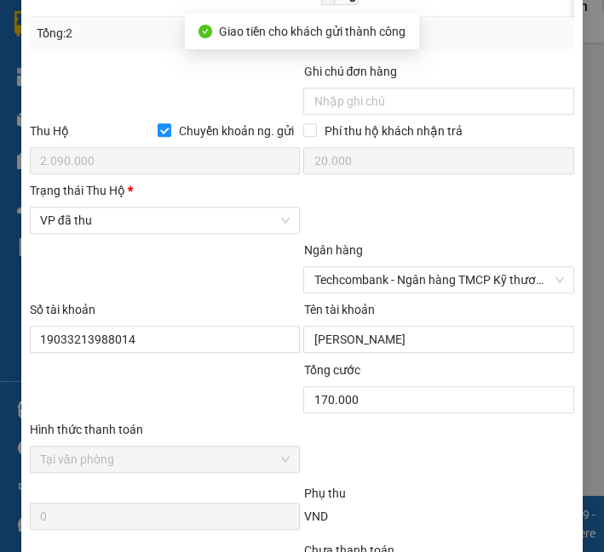
scroll to position [1039, 0]
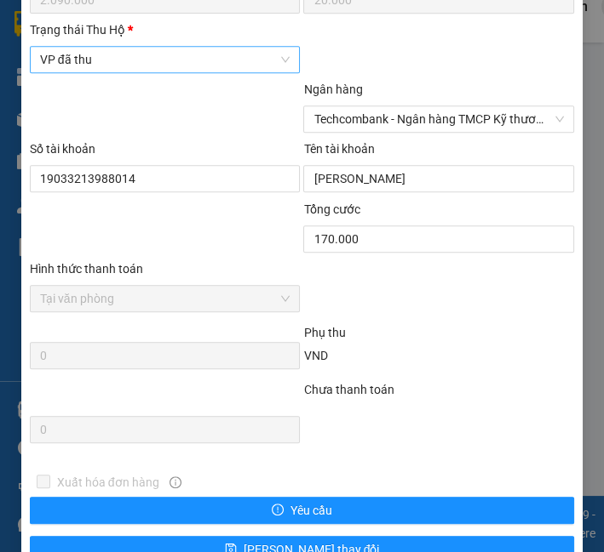
click at [123, 72] on span "VP đã thu" at bounding box center [165, 60] width 250 height 26
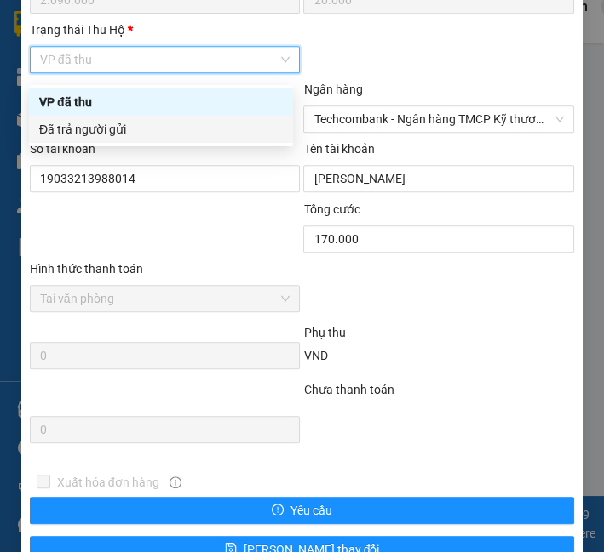
click at [130, 125] on div "Đã trả người gửi" at bounding box center [160, 129] width 243 height 19
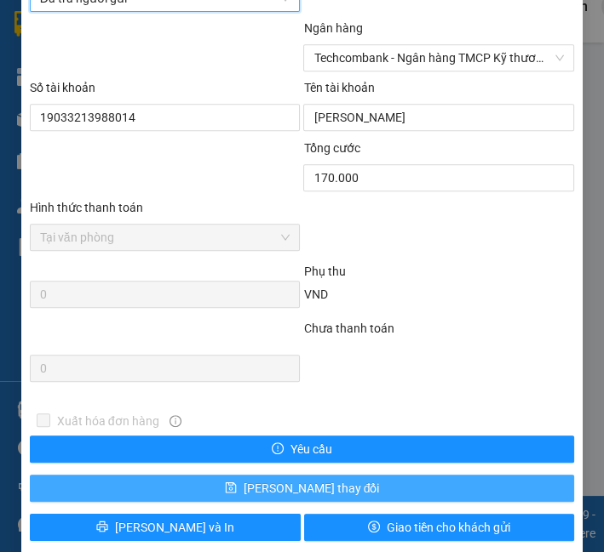
scroll to position [1130, 0]
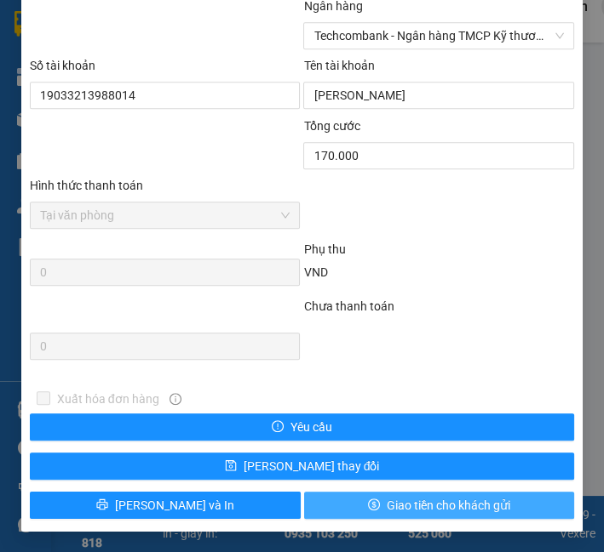
click at [331, 504] on button "Giao tiền cho khách gửi" at bounding box center [439, 505] width 271 height 27
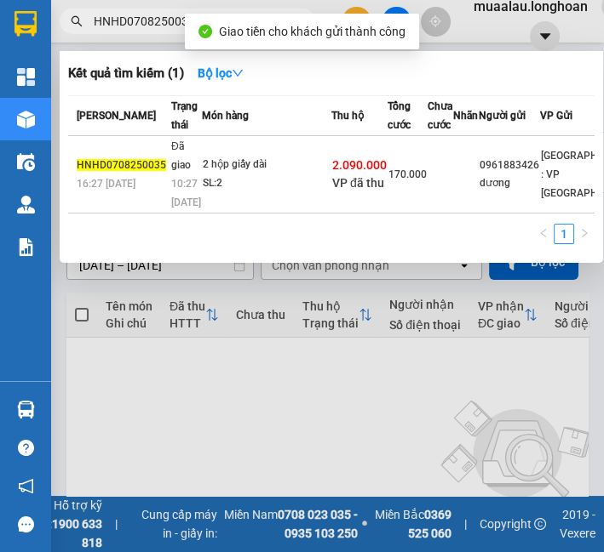
click at [134, 29] on input "HNHD0708250035" at bounding box center [194, 21] width 201 height 19
paste input "VPBT080825000"
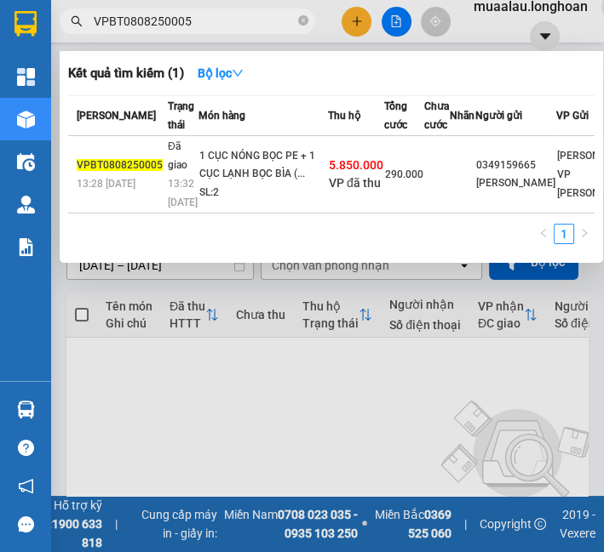
click at [243, 170] on td "1 CỤC NÓNG BỌC PE + 1 CỤC LẠNH BỌC BÌA (... SL: 2" at bounding box center [262, 174] width 129 height 77
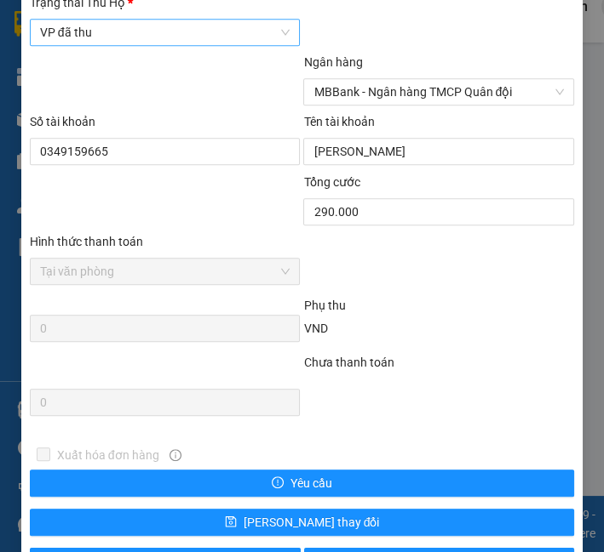
scroll to position [1040, 0]
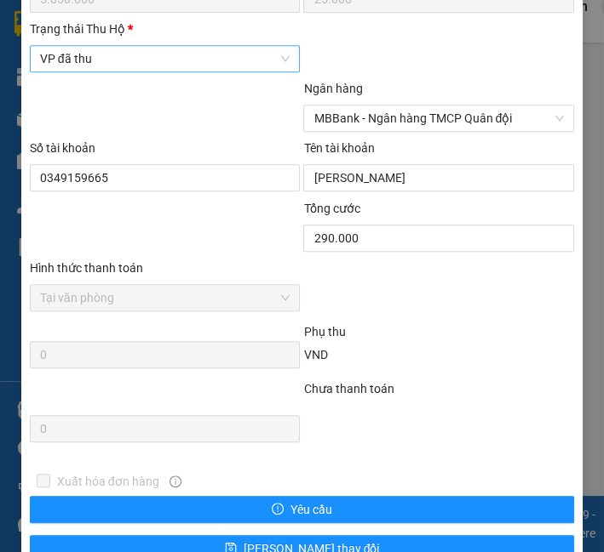
click at [160, 72] on span "VP đã thu" at bounding box center [165, 59] width 250 height 26
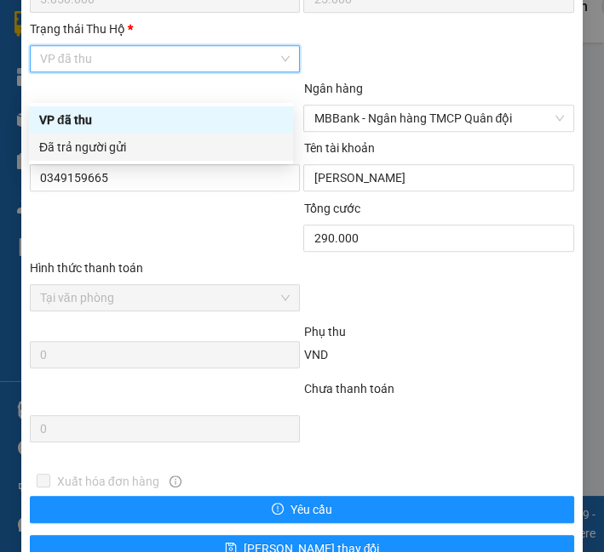
click at [162, 134] on div "Đã trả người gửi" at bounding box center [161, 147] width 264 height 27
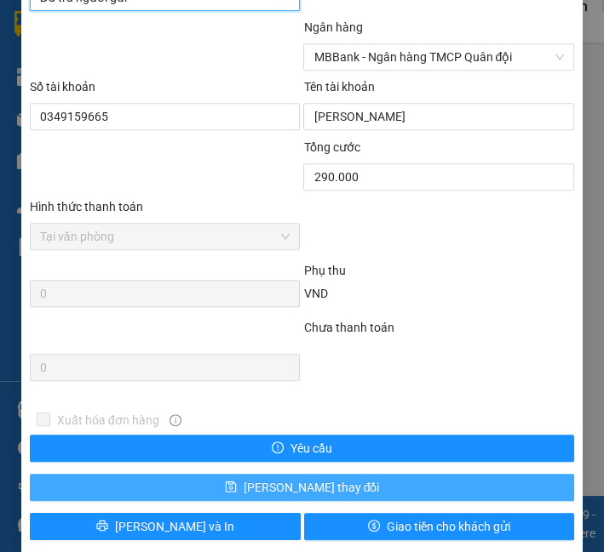
scroll to position [1148, 0]
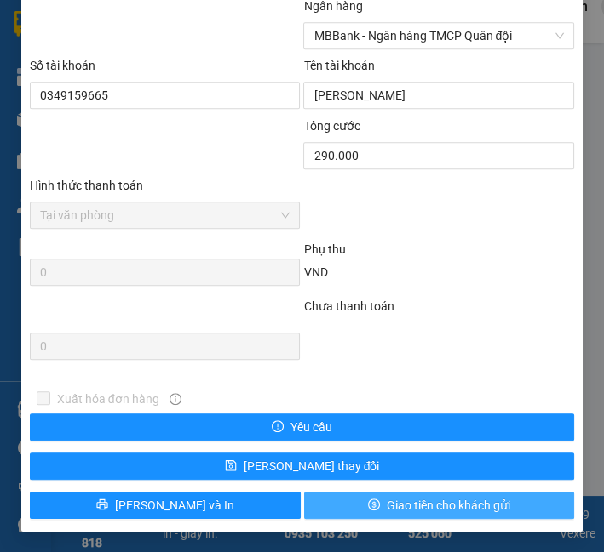
drag, startPoint x: 438, startPoint y: 509, endPoint x: 29, endPoint y: 339, distance: 443.4
click at [438, 508] on span "Giao tiền cho khách gửi" at bounding box center [447, 505] width 123 height 19
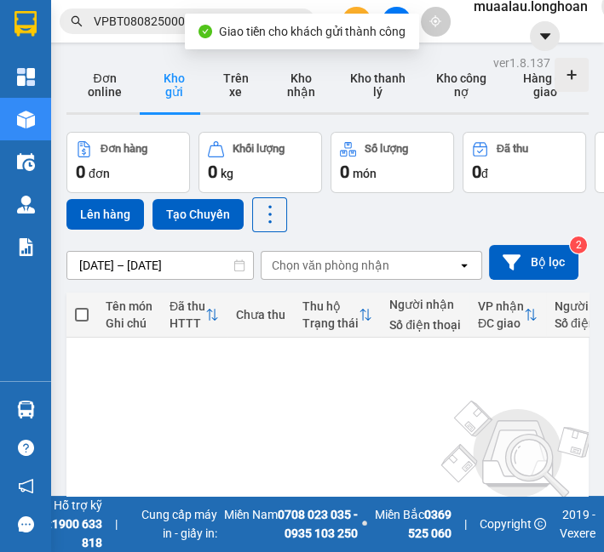
click at [145, 30] on input "VPBT0808250005" at bounding box center [194, 21] width 201 height 19
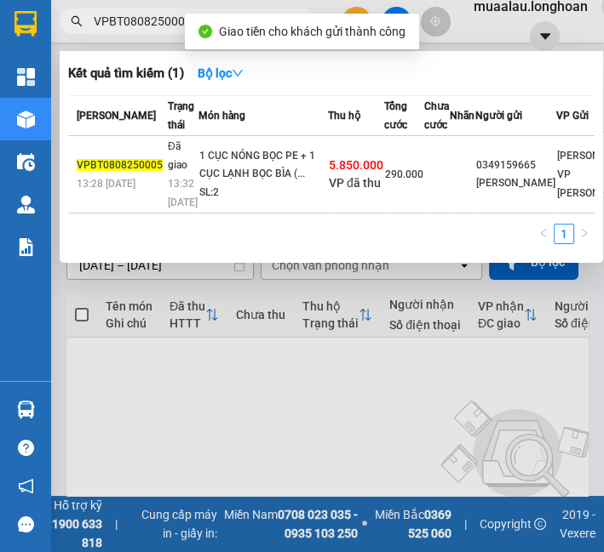
click at [144, 30] on input "VPBT0808250005" at bounding box center [194, 21] width 201 height 19
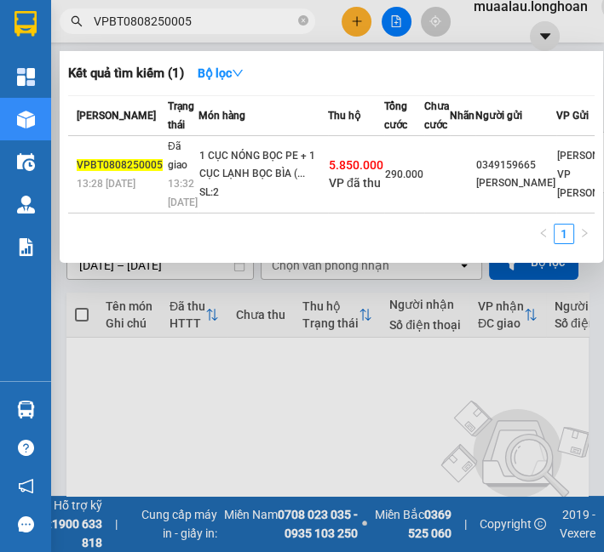
click at [138, 25] on input "VPBT0808250005" at bounding box center [194, 21] width 201 height 19
paste input "MD0708250060"
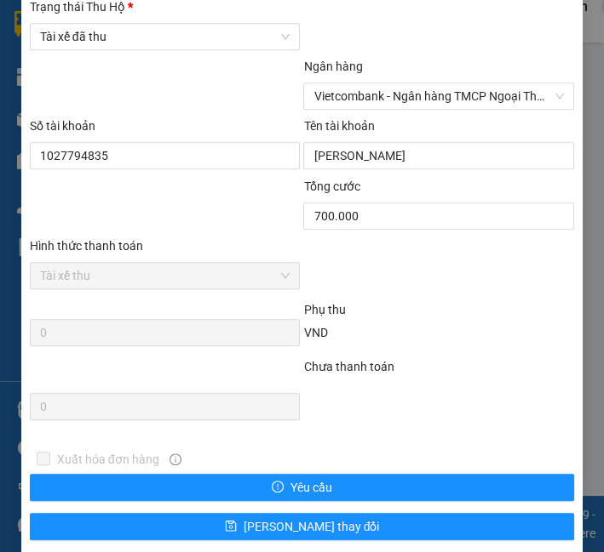
scroll to position [1056, 0]
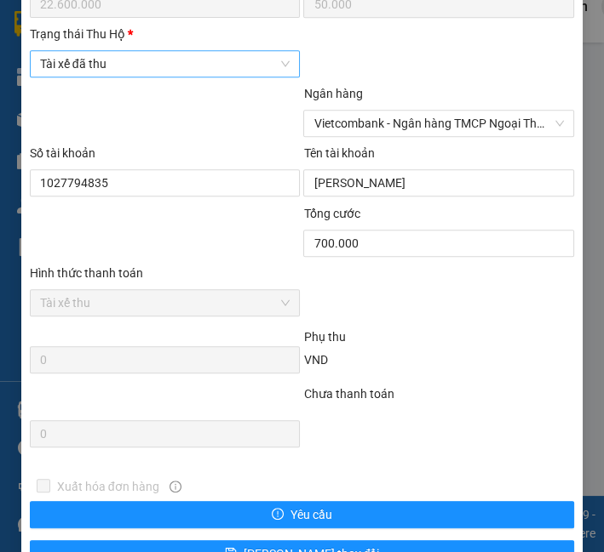
click at [97, 75] on span "Tài xế đã thu" at bounding box center [165, 64] width 250 height 26
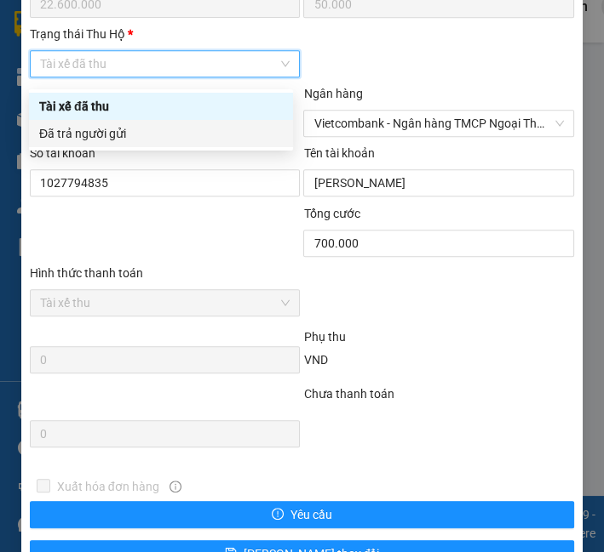
click at [102, 135] on div "Đã trả người gửi" at bounding box center [160, 133] width 243 height 19
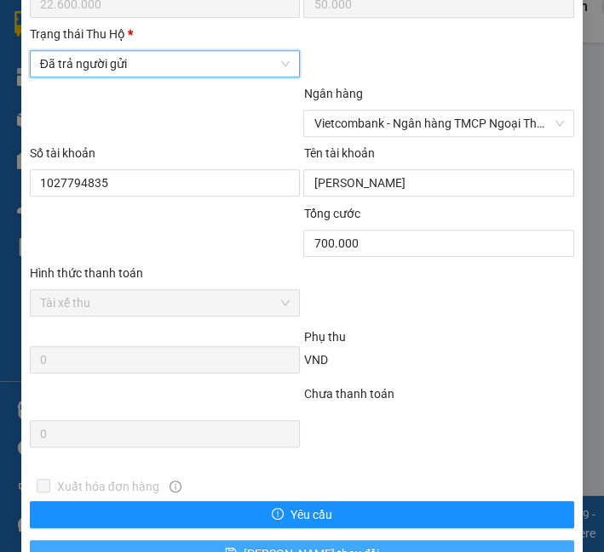
scroll to position [1150, 0]
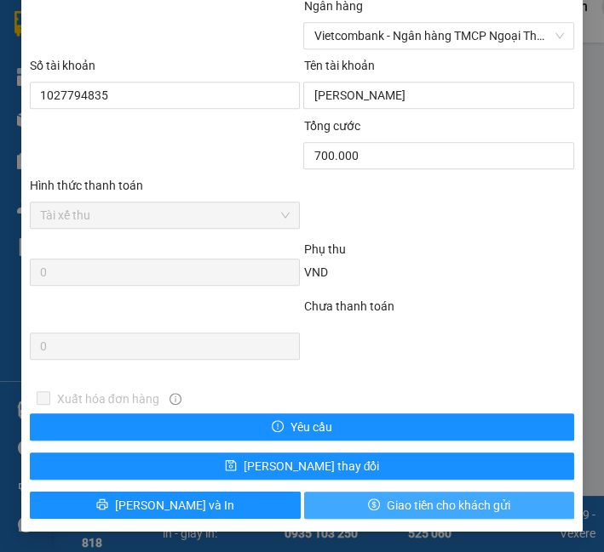
click at [399, 498] on span "Giao tiền cho khách gửi" at bounding box center [447, 505] width 123 height 19
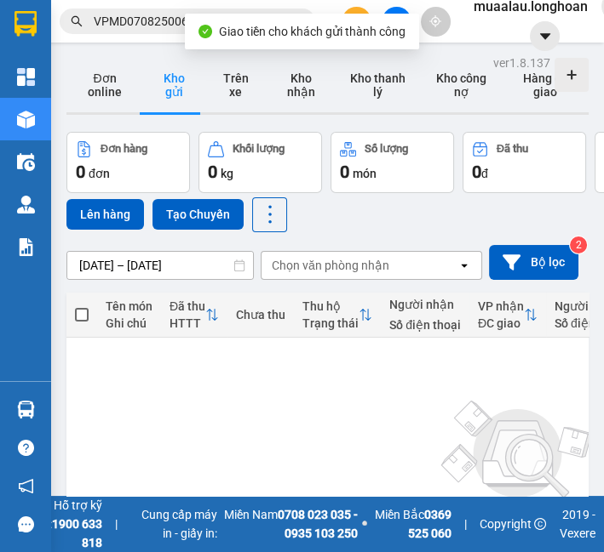
click at [143, 23] on input "VPMD0708250060" at bounding box center [194, 21] width 201 height 19
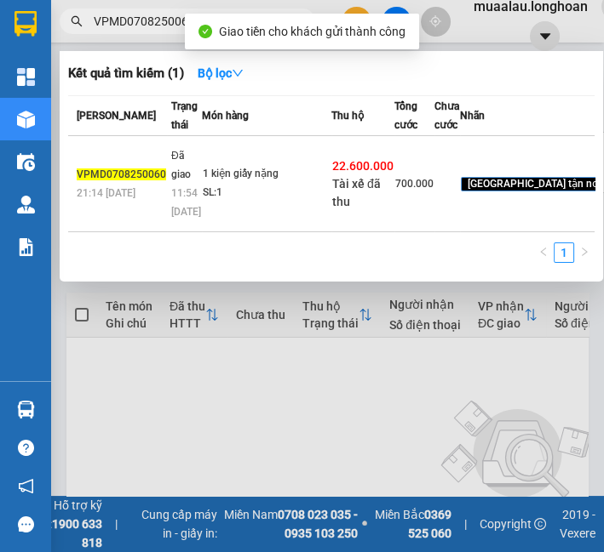
click at [143, 23] on input "VPMD0708250060" at bounding box center [194, 21] width 201 height 19
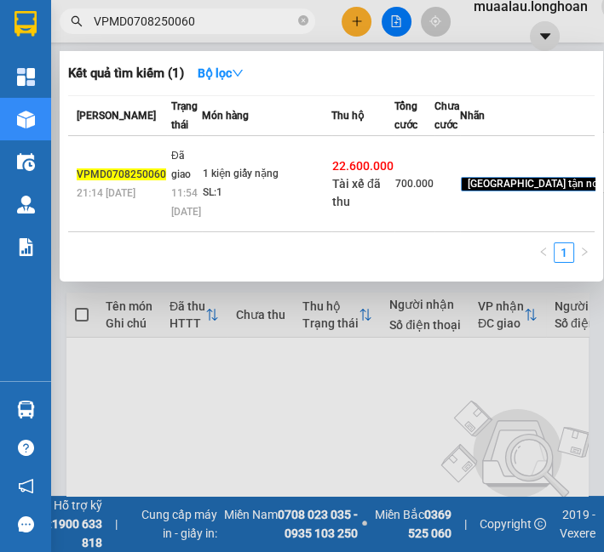
paste input "808250038"
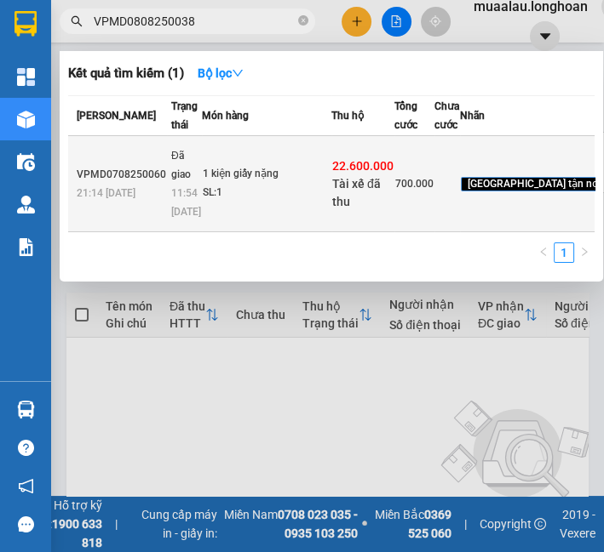
type input "VPMD0808250038"
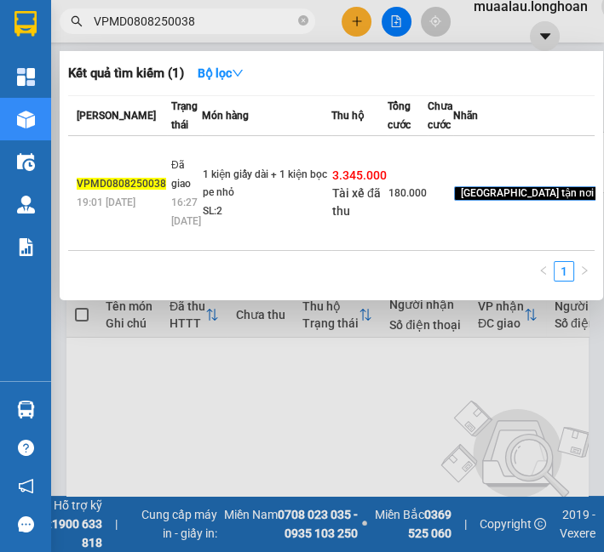
click at [156, 190] on span "VPMD0808250038" at bounding box center [121, 184] width 89 height 12
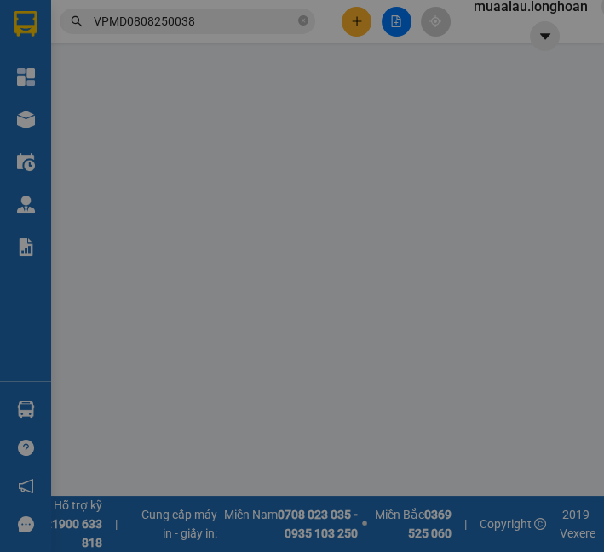
type input "0961509525"
type input "ngọc"
type input "0344606979"
type input "Anh Sơn"
checkbox input "true"
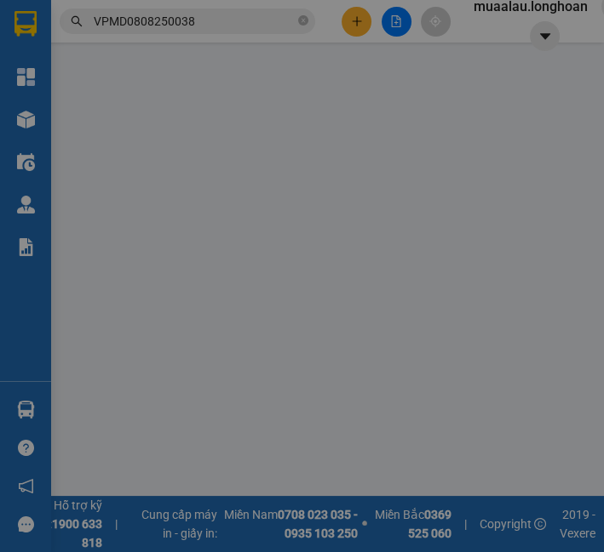
type input "05 đường trần khánh dư tp quảng ngãi"
checkbox input "true"
type input "3.345.000"
type input "20.000"
type input "180.000"
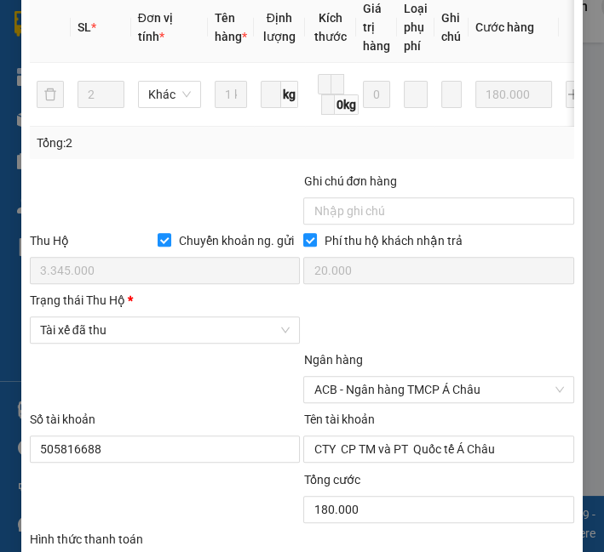
scroll to position [960, 0]
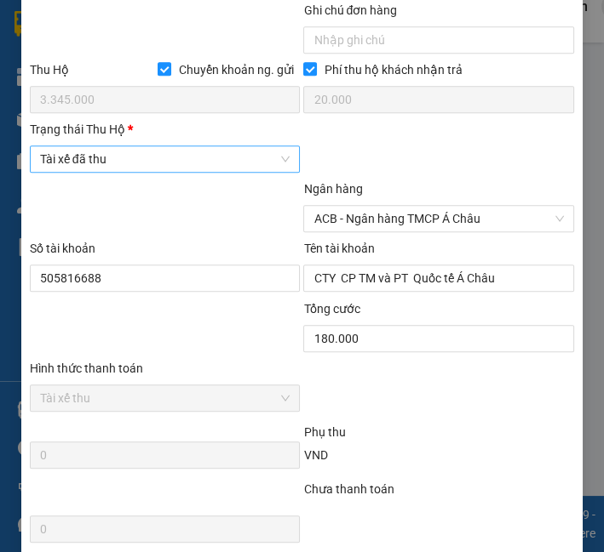
click at [90, 166] on span "Tài xế đã thu" at bounding box center [165, 159] width 250 height 26
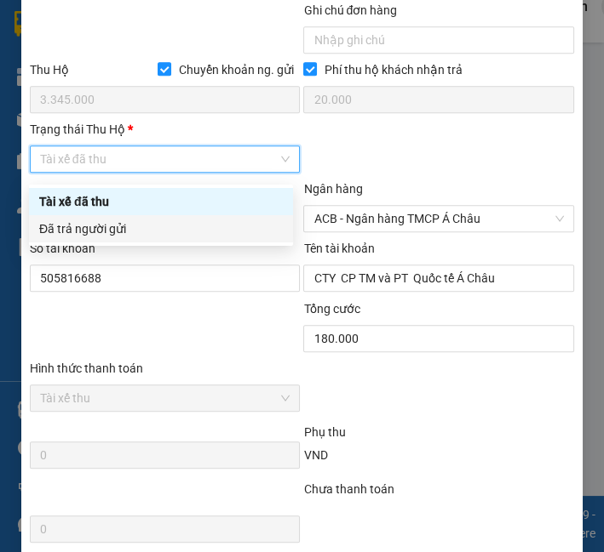
click at [83, 228] on div "Đã trả người gửi" at bounding box center [160, 229] width 243 height 19
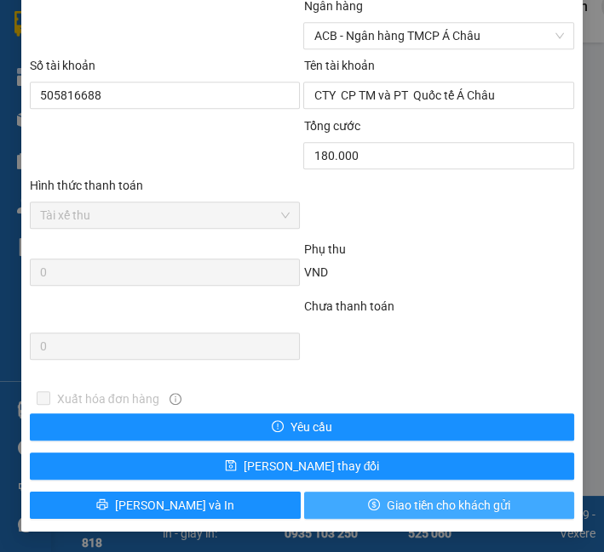
scroll to position [1150, 0]
click at [386, 506] on span "Giao tiền cho khách gửi" at bounding box center [447, 505] width 123 height 19
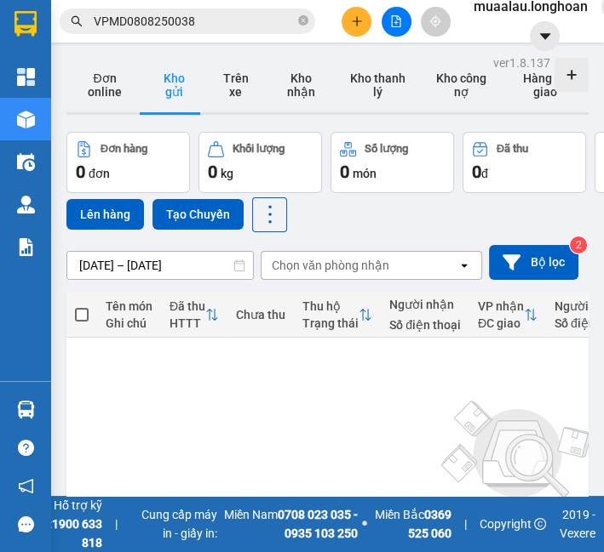
click at [122, 26] on input "VPMD0808250038" at bounding box center [194, 21] width 201 height 19
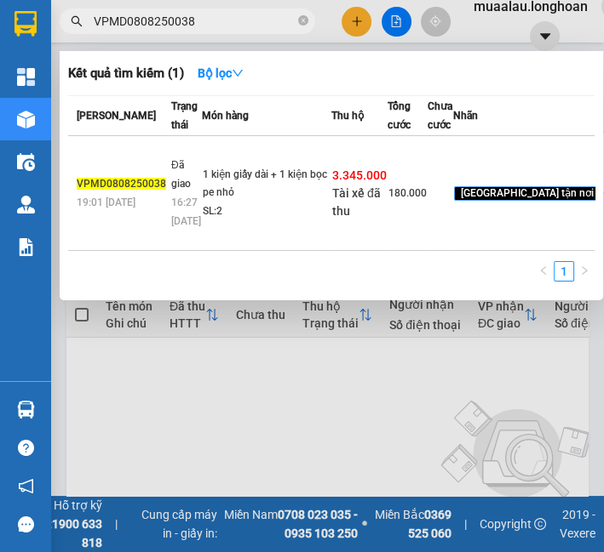
click at [122, 26] on input "VPMD0808250038" at bounding box center [194, 21] width 201 height 19
paste input "HP0708250011"
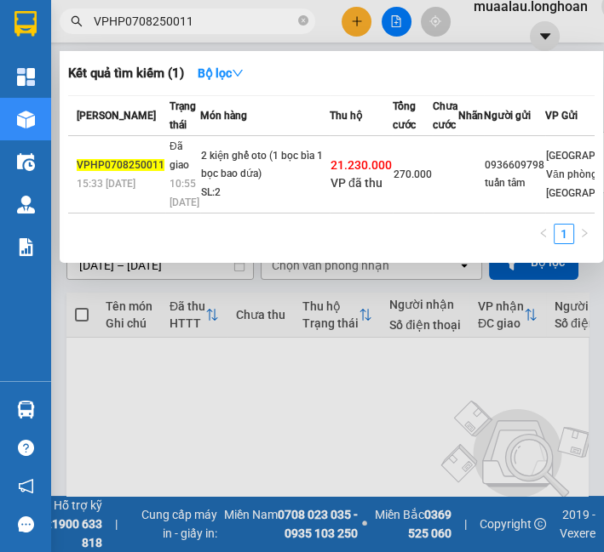
type input "VPHP0708250011"
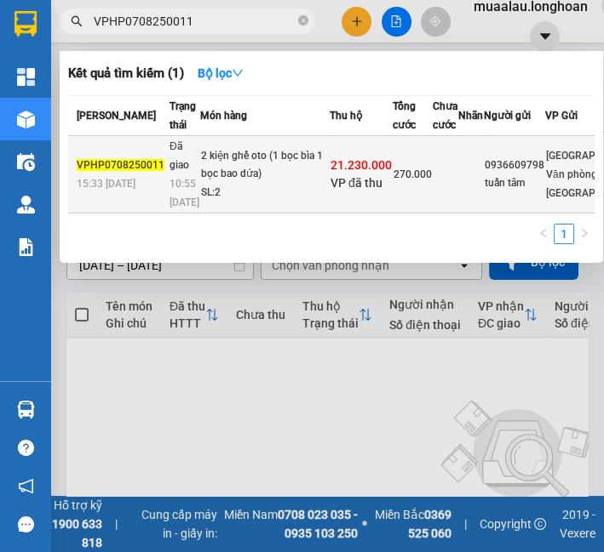
click at [228, 184] on div "2 kiện ghế oto (1 bọc bìa 1 bọc bao dứa)" at bounding box center [265, 165] width 128 height 37
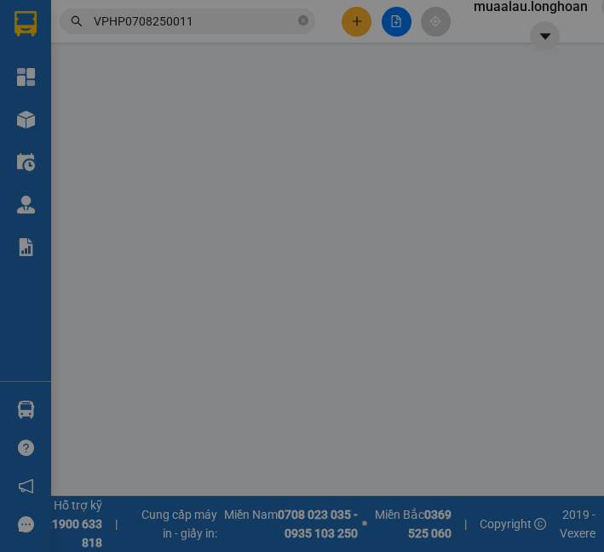
type input "0936609798"
type input "tuấn tâm"
type input "0978692357"
type input "Dũng"
type input "QUẢNG TRỊ - Vĩnh Linh QL1A"
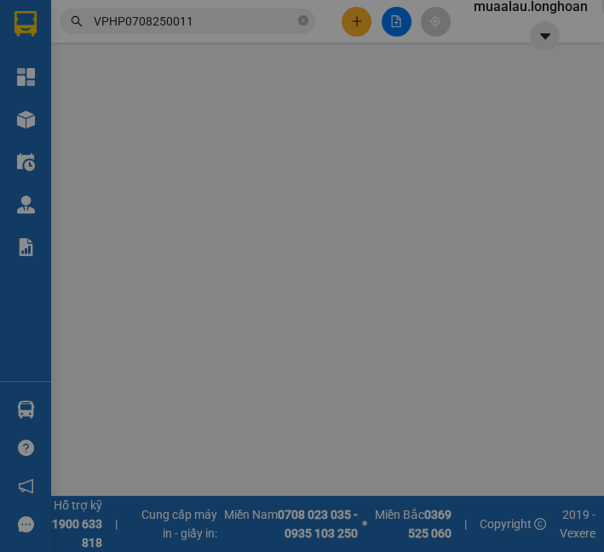
checkbox input "true"
type input "21.230.000"
type input "50.000"
type input "270.000"
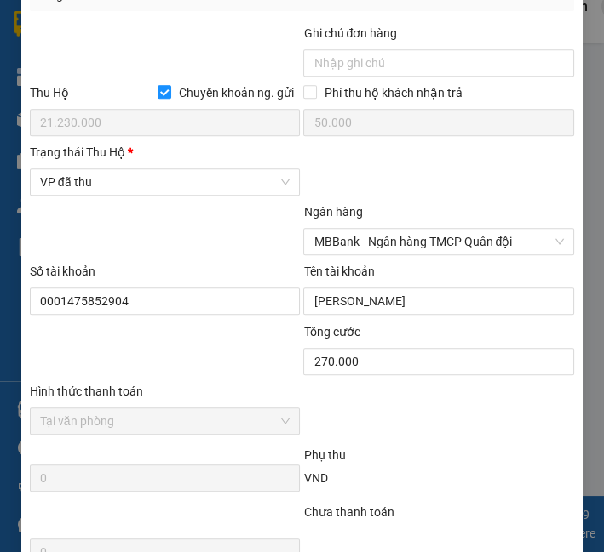
scroll to position [1084, 0]
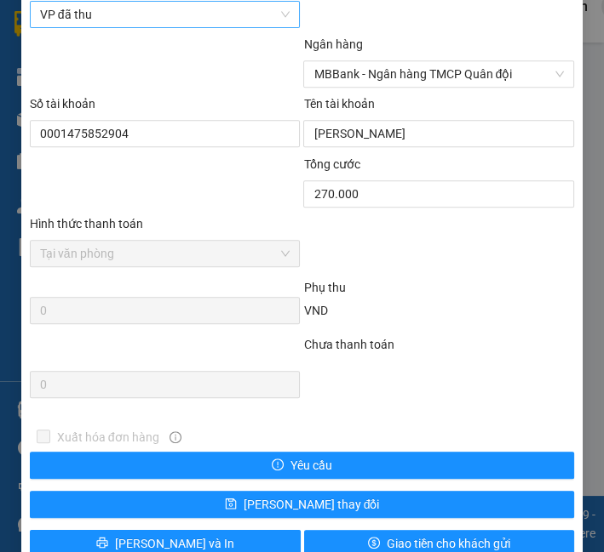
click at [74, 17] on span "VP đã thu" at bounding box center [165, 15] width 250 height 26
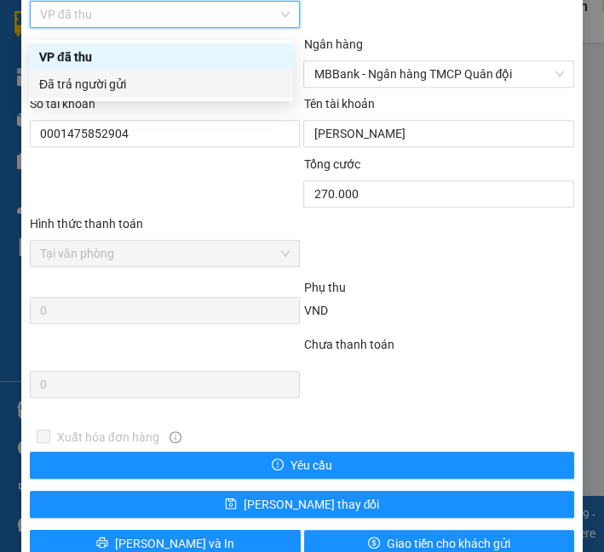
click at [80, 77] on div "Đã trả người gửi" at bounding box center [160, 84] width 243 height 19
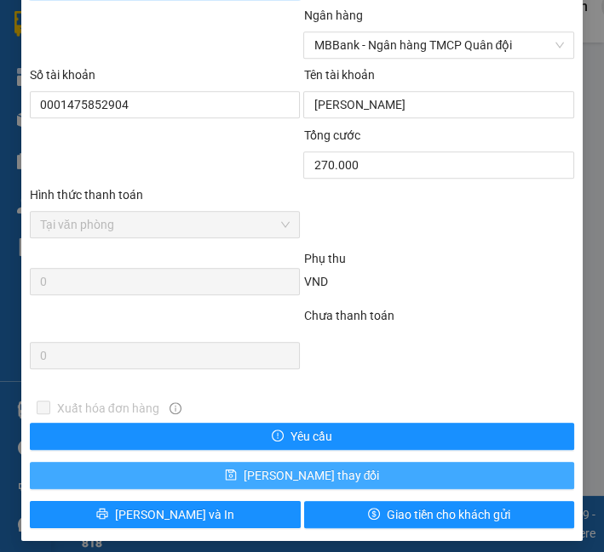
scroll to position [1130, 0]
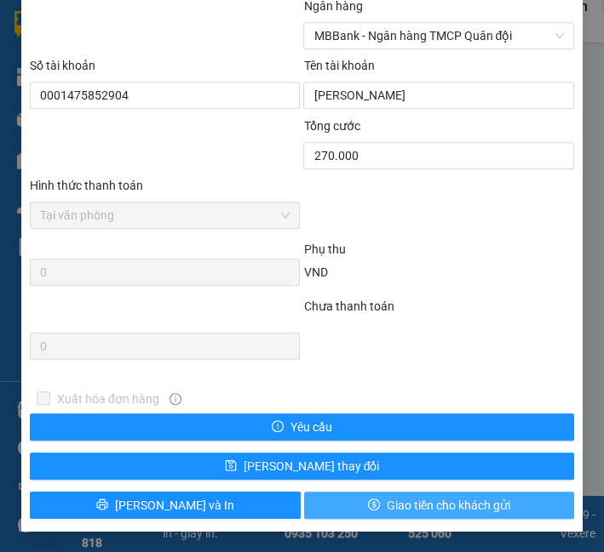
click at [398, 510] on span "Giao tiền cho khách gửi" at bounding box center [447, 505] width 123 height 19
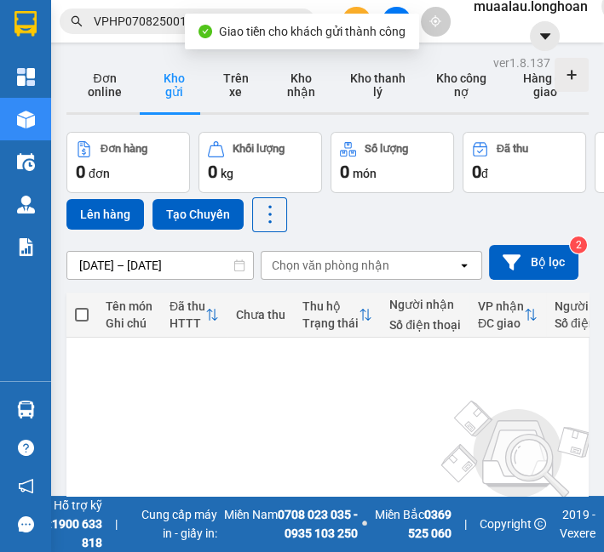
click at [72, 26] on icon "search" at bounding box center [77, 21] width 12 height 12
click at [104, 19] on input "VPHP0708250011" at bounding box center [194, 21] width 201 height 19
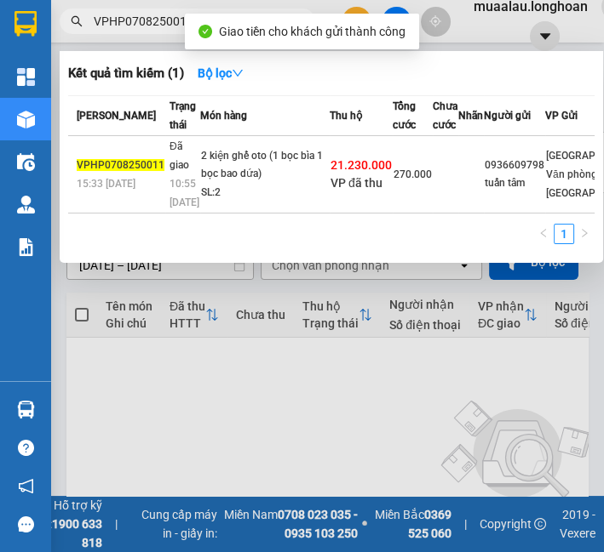
click at [104, 19] on input "VPHP0708250011" at bounding box center [194, 21] width 201 height 19
paste input "HQTP0708250008"
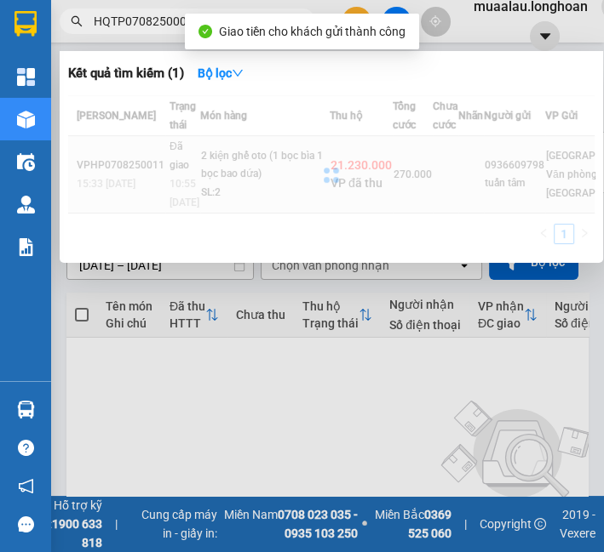
type input "HQTP0708250008"
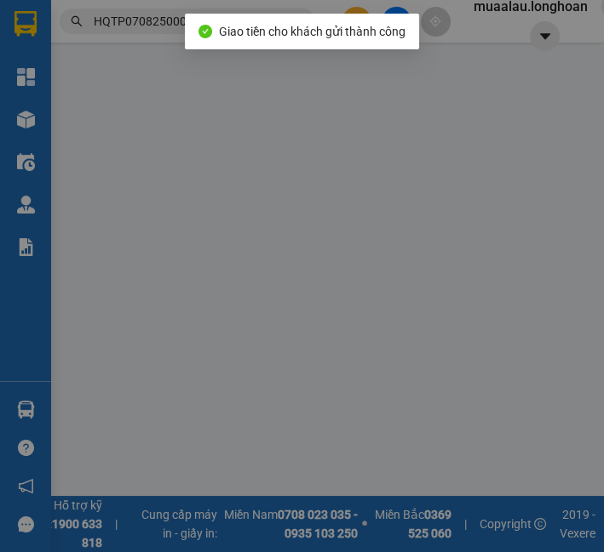
type input "0982000723"
type input "anh Trí"
type input "0826018123"
type input "ANH ĐỨC"
type input "QUẢNG XƯƠNG THANH HÓA QL1A"
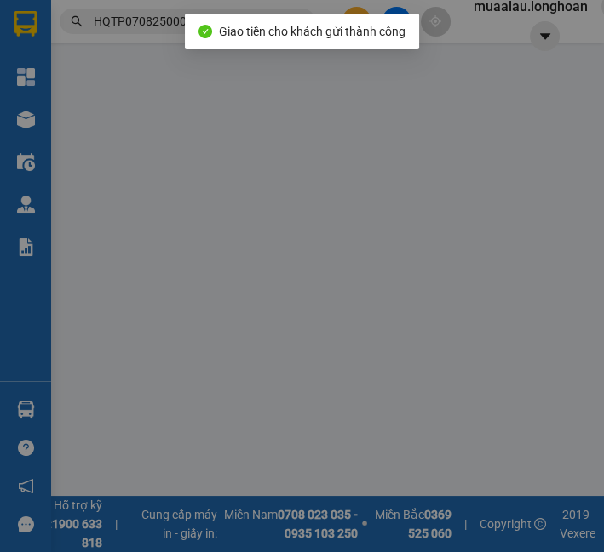
checkbox input "true"
type input "3.920.000"
type input "20.000"
type input "680.000"
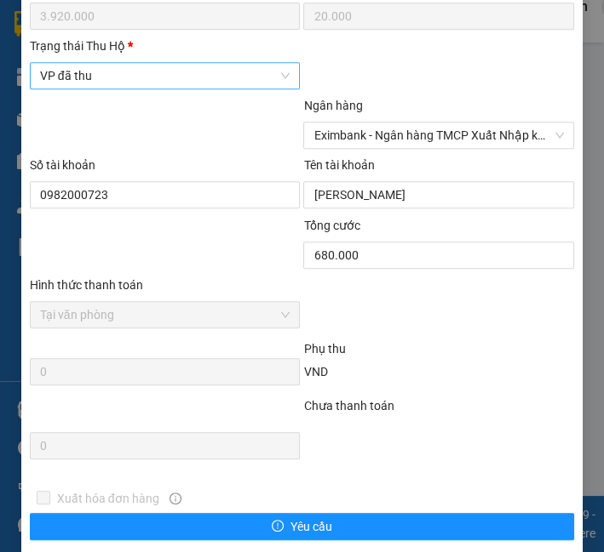
scroll to position [959, 0]
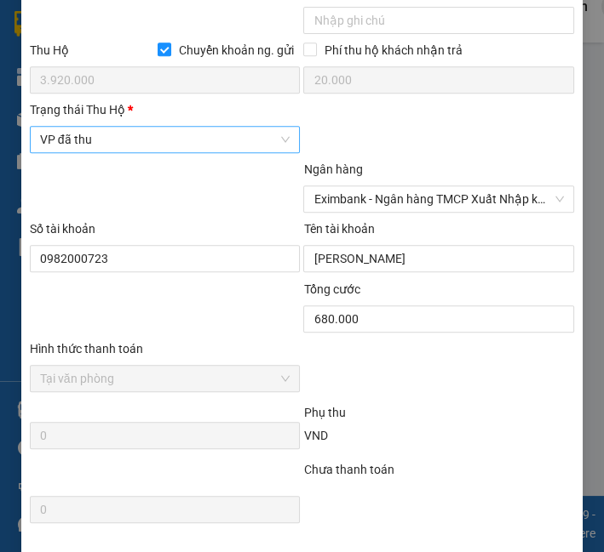
click at [77, 152] on span "VP đã thu" at bounding box center [165, 140] width 250 height 26
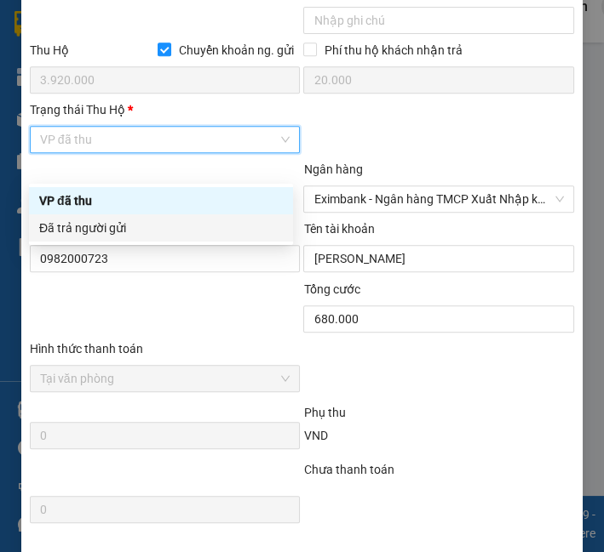
click at [94, 239] on div "Đã trả người gửi" at bounding box center [161, 228] width 264 height 27
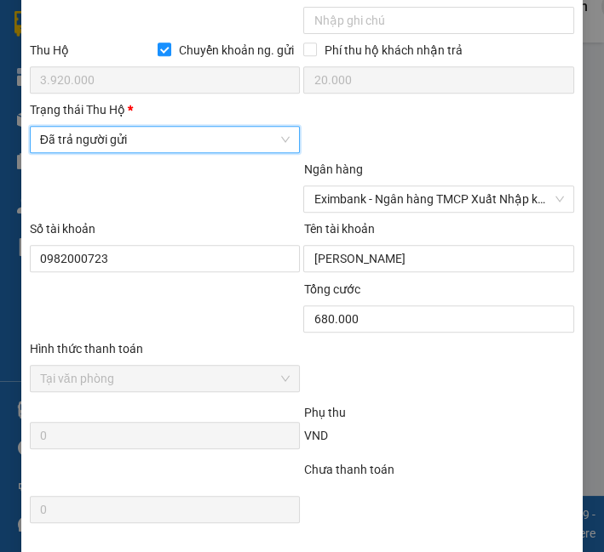
scroll to position [1148, 0]
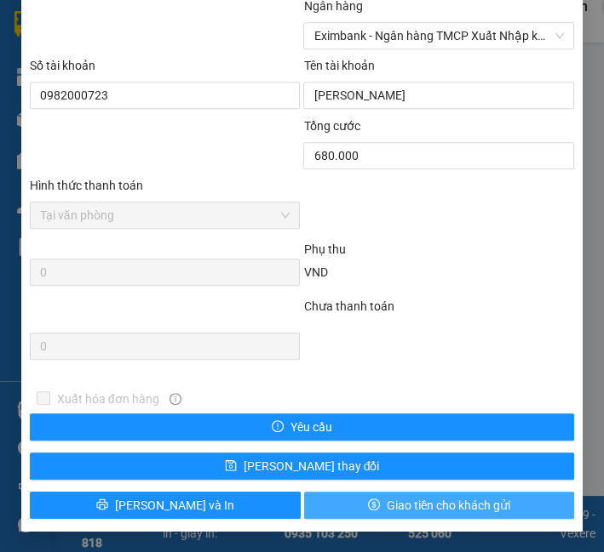
click at [386, 503] on span "Giao tiền cho khách gửi" at bounding box center [447, 505] width 123 height 19
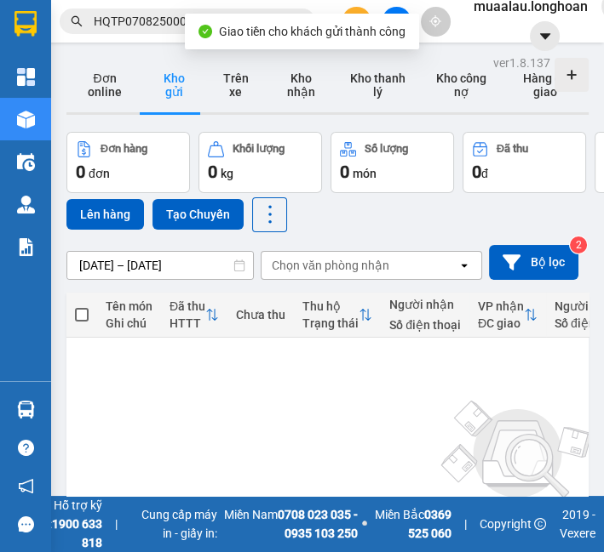
click at [72, 31] on span "HQTP0708250008" at bounding box center [187, 22] width 255 height 26
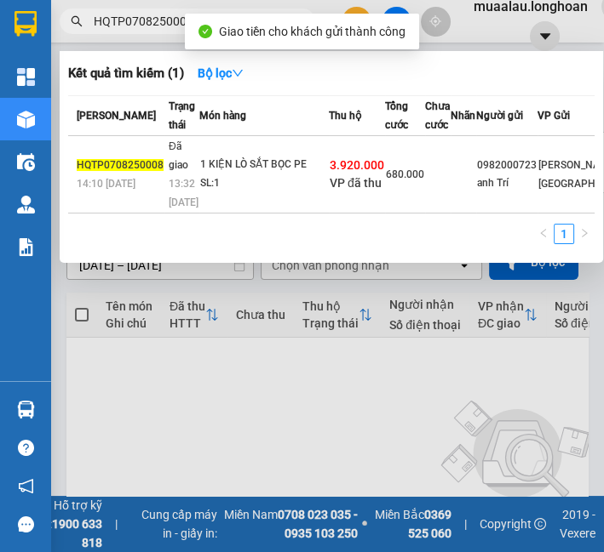
click at [106, 20] on input "HQTP0708250008" at bounding box center [194, 21] width 201 height 19
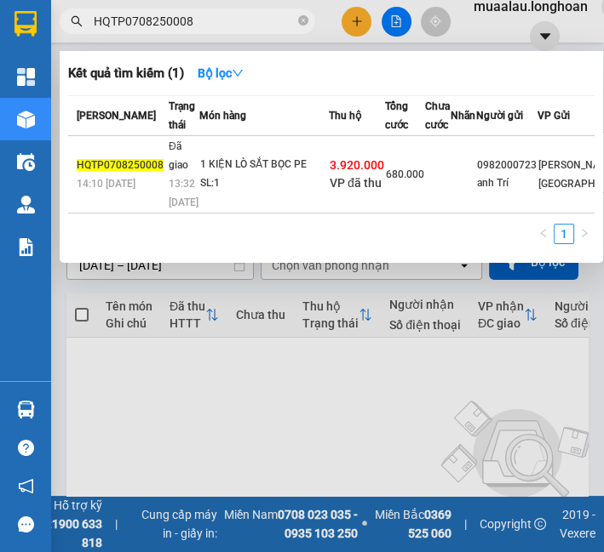
click at [106, 20] on input "HQTP0708250008" at bounding box center [194, 21] width 201 height 19
paste input "VPLB0508250002"
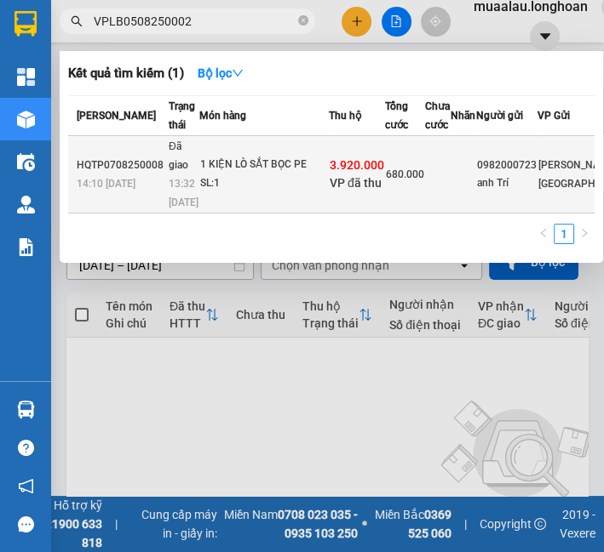
type input "VPLB0508250002"
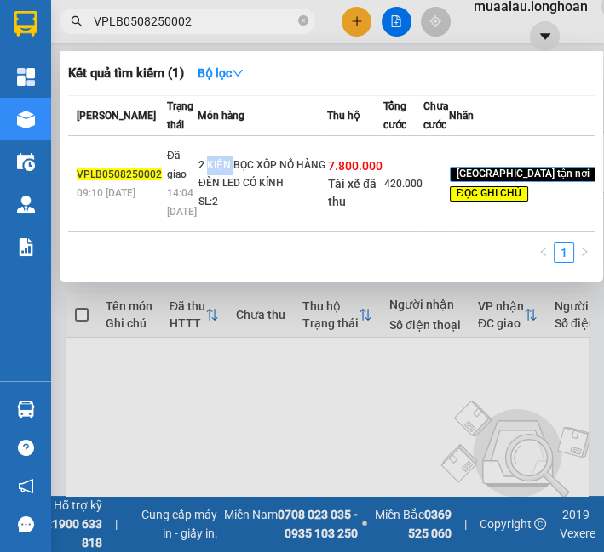
click at [208, 220] on td "2 KIỆN BỌC XỐP NỔ HÀNG ĐÈN LED CÓ KÍNH SL: 2" at bounding box center [261, 184] width 129 height 96
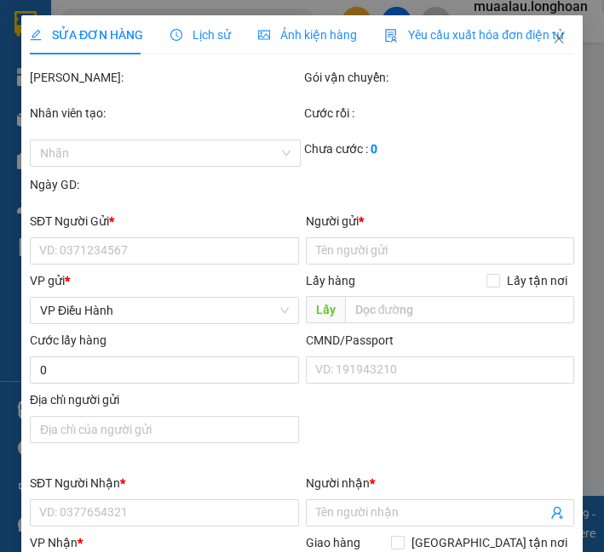
type input "0987995111"
type input "A Đặng"
type input "0971956292"
type input "CHỊ NGUYÊN"
checkbox input "true"
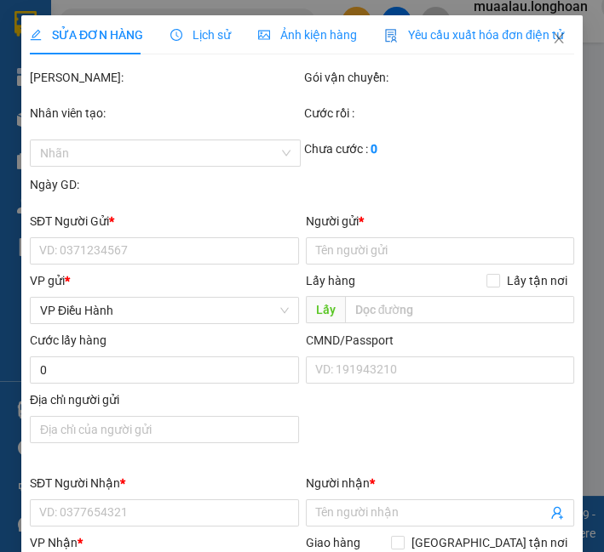
type input "ẾCH XANH ĐÀ NẴNG Lô A24 Đường 2 Tháng 9, Bình Hiên, Hải Châu, Đà Nẵng"
type input "HÀNG CÓ MẶT KÍNH DỄ VỠ, NHẸ TAY HƯ VỠ KHÔNG ĐỀN GIÁ TRỊ HÀNG"
checkbox input "true"
type input "7.800.000"
type input "25.000"
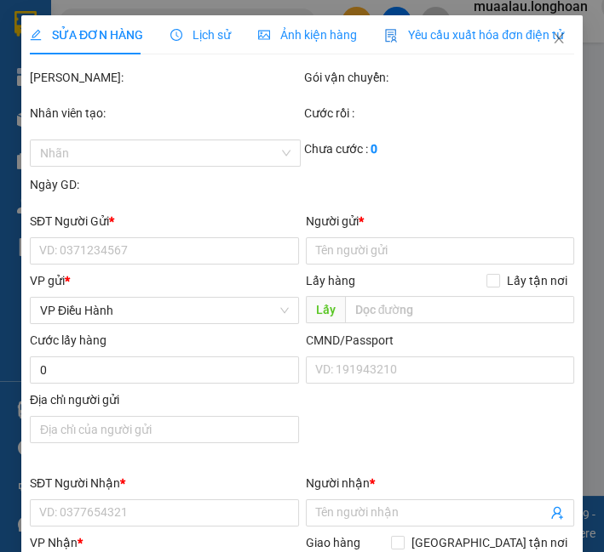
type input "420.000"
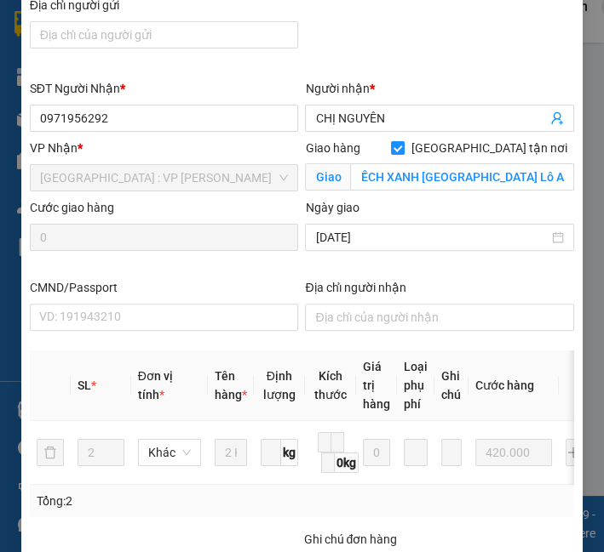
scroll to position [1107, 0]
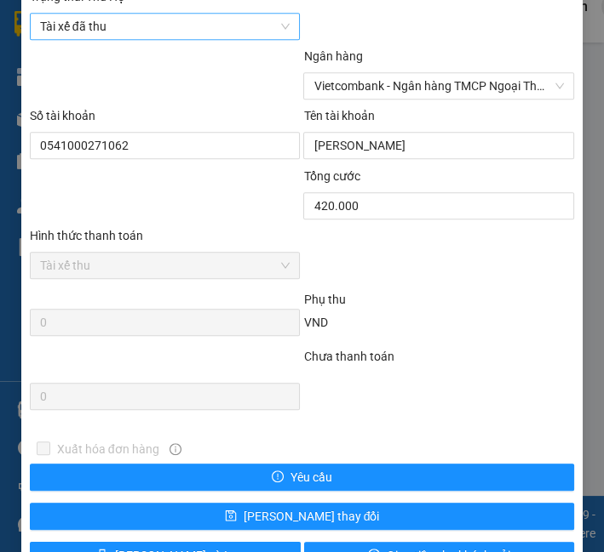
click at [56, 29] on span "Tài xế đã thu" at bounding box center [165, 27] width 250 height 26
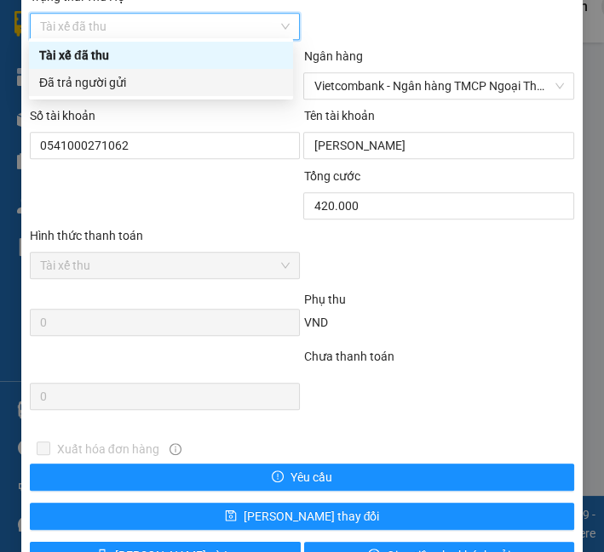
click at [81, 75] on div "Đã trả người gửi" at bounding box center [160, 82] width 243 height 19
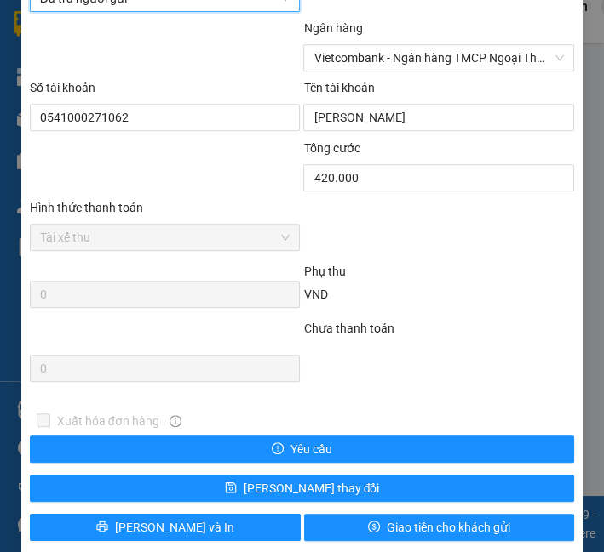
scroll to position [1150, 0]
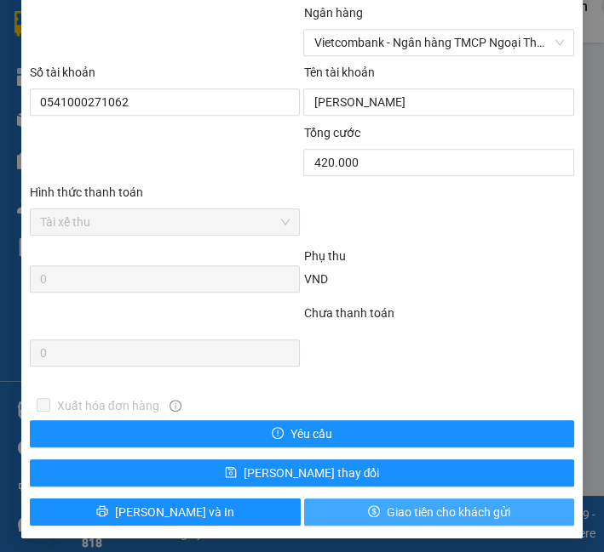
click at [407, 506] on span "Giao tiền cho khách gửi" at bounding box center [447, 512] width 123 height 19
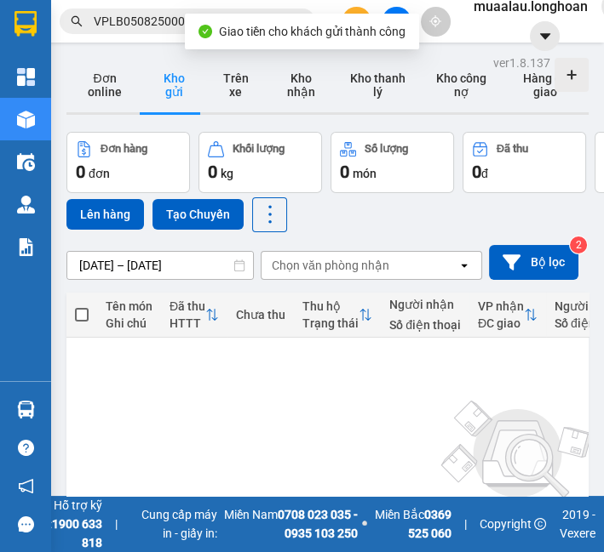
click at [136, 32] on span "VPLB0508250002" at bounding box center [187, 22] width 255 height 26
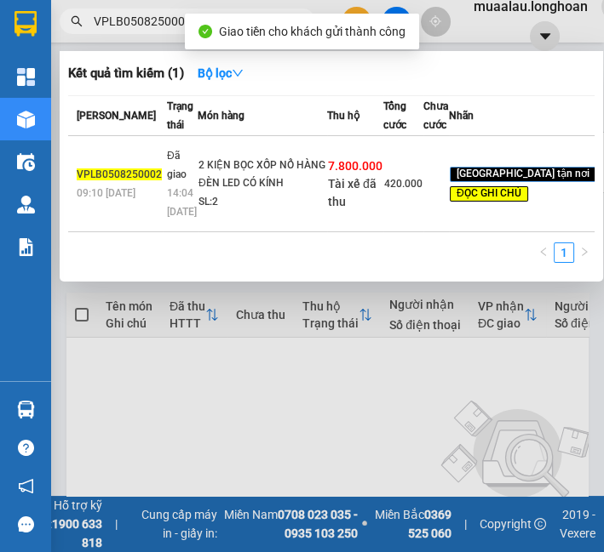
click at [136, 32] on span "VPLB0508250002" at bounding box center [187, 22] width 255 height 26
click at [136, 26] on input "VPLB0508250002" at bounding box center [194, 21] width 201 height 19
paste input "MD0808250011"
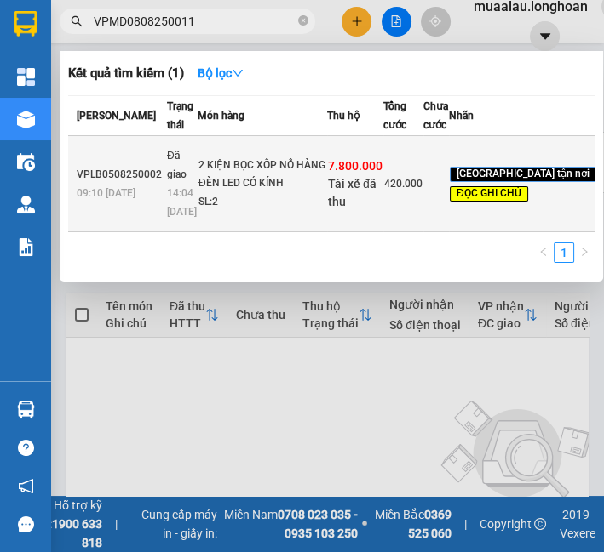
type input "VPMD0808250011"
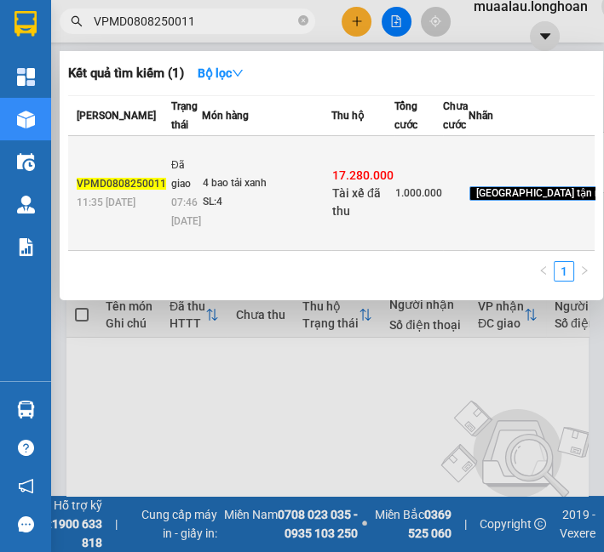
click at [169, 166] on td "Đã giao 07:46 - 10/08" at bounding box center [184, 193] width 35 height 115
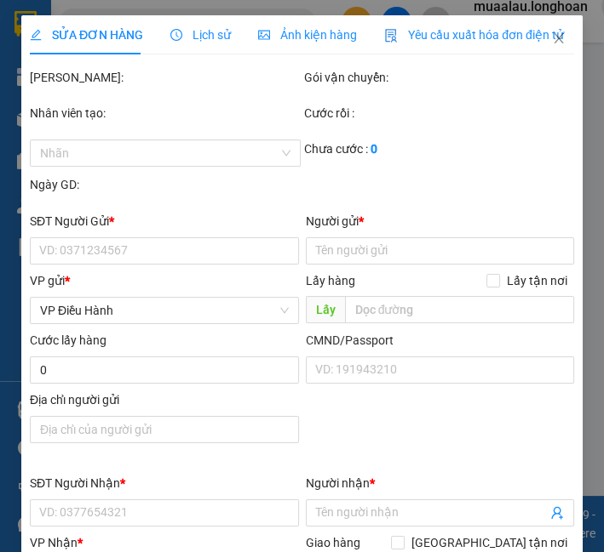
type input "0977882740"
type input "Tổng Kho Mút Xốp Diệp Linh"
type input "0898511067"
type input "Angel"
checkbox input "true"
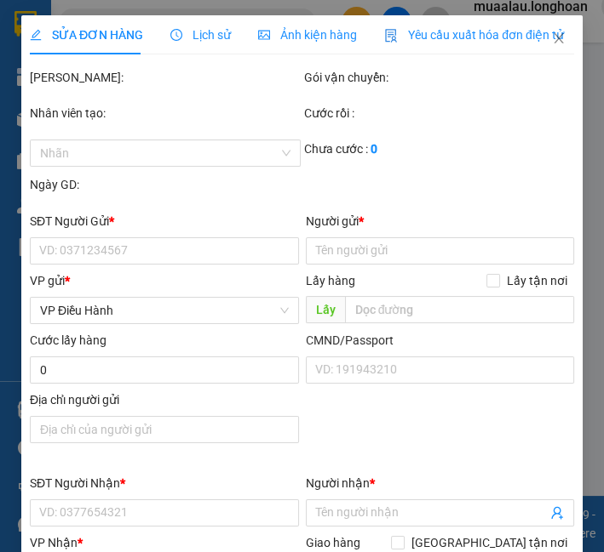
type input "313-315 Dương Đình Nghệ, An Hải, Đà Nẵng"
checkbox input "true"
type input "17.280.000"
type input "35.000"
type input "1.000.000"
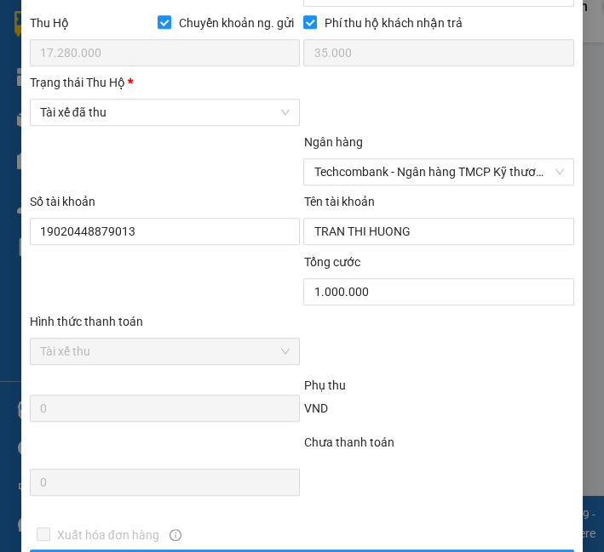
scroll to position [867, 0]
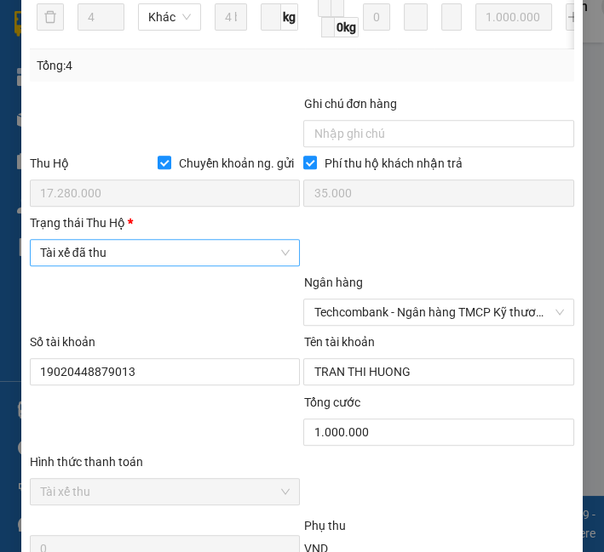
click at [148, 265] on span "Tài xế đã thu" at bounding box center [165, 253] width 250 height 26
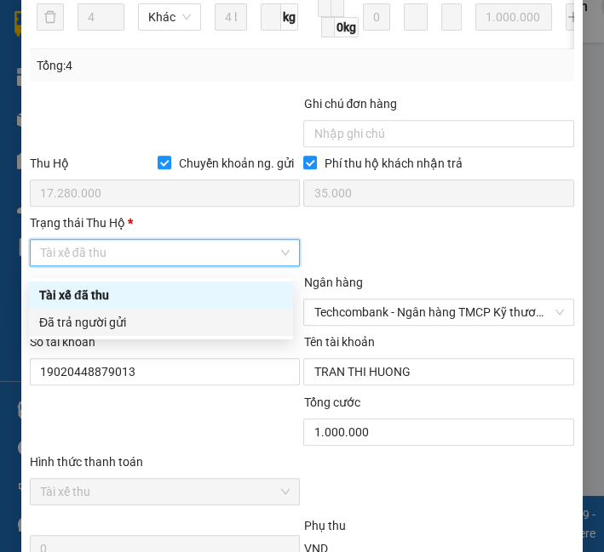
click at [145, 326] on div "Đã trả người gửi" at bounding box center [160, 322] width 243 height 19
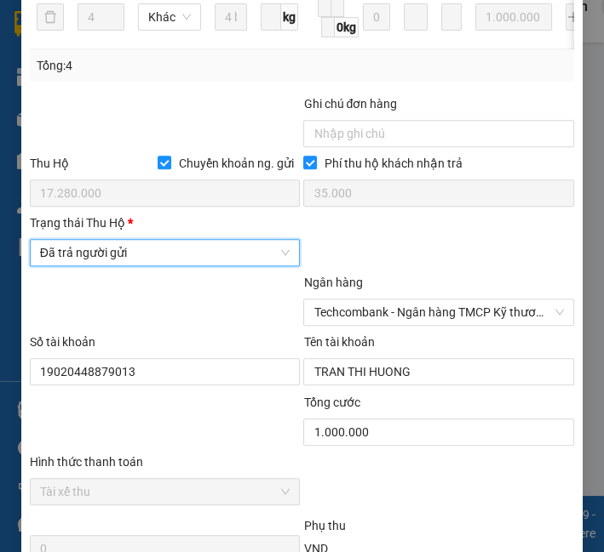
scroll to position [1150, 0]
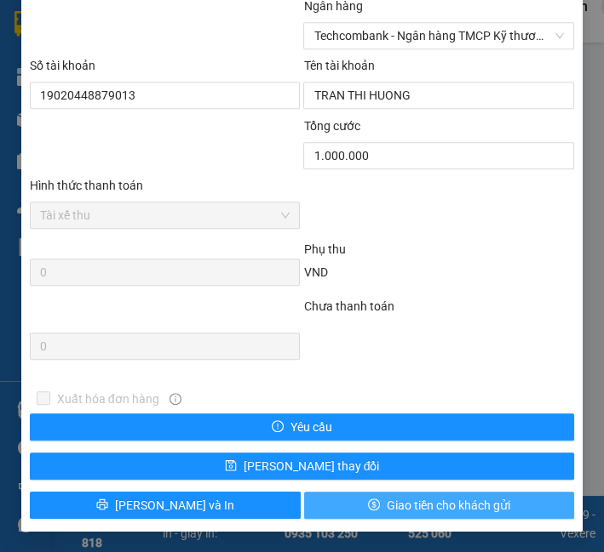
click at [476, 516] on button "Giao tiền cho khách gửi" at bounding box center [439, 505] width 271 height 27
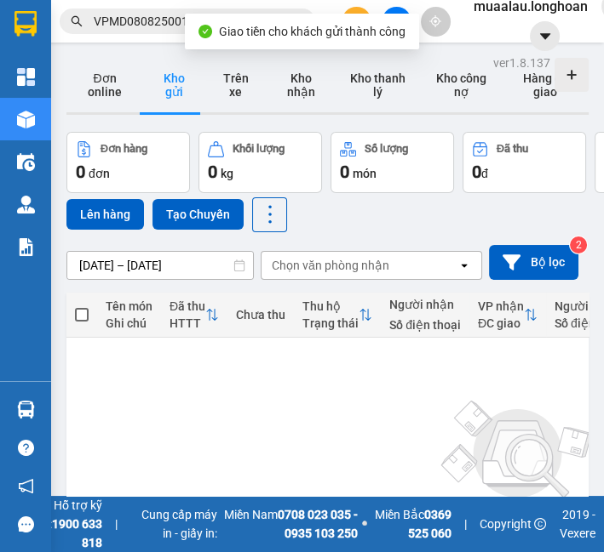
click at [68, 32] on span "VPMD0808250011" at bounding box center [187, 22] width 255 height 26
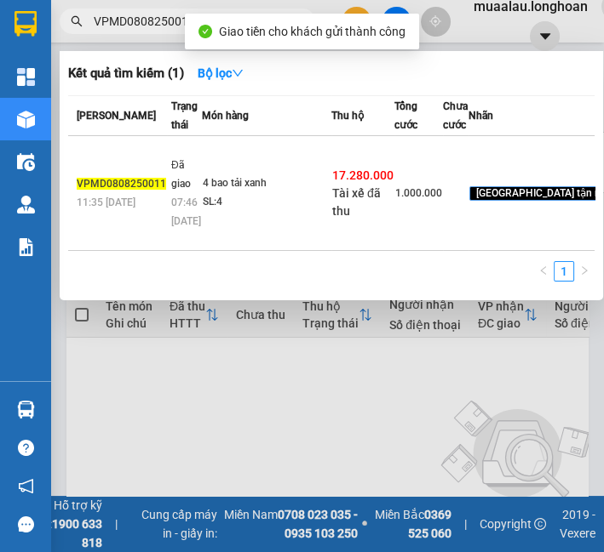
click at [98, 18] on input "VPMD0808250011" at bounding box center [194, 21] width 201 height 19
paste input "BXMT0308250006"
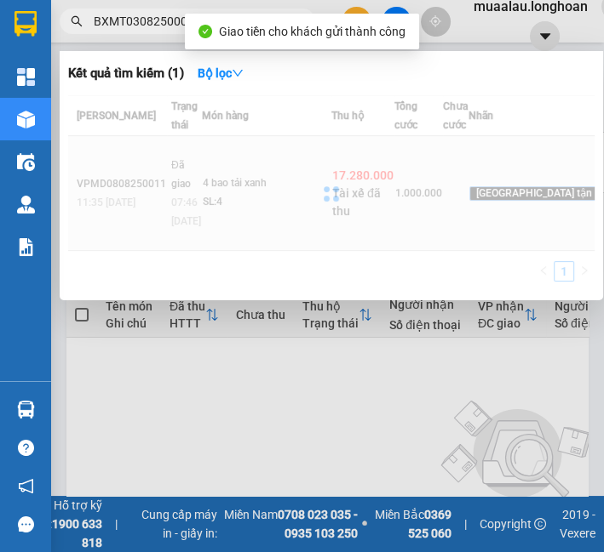
type input "BXMT0308250006"
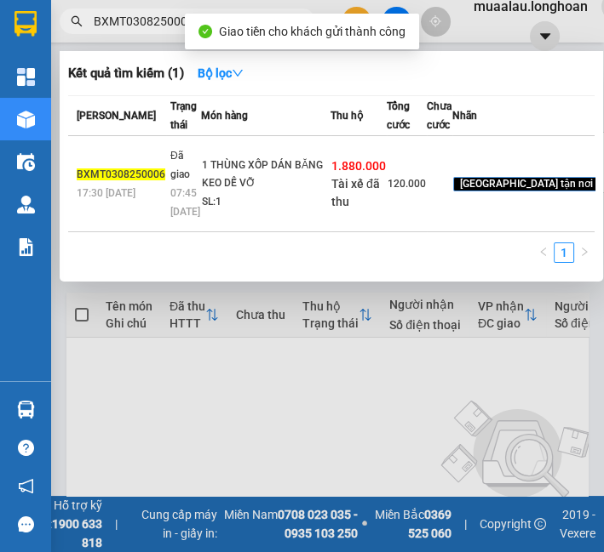
click at [233, 197] on td "1 THÙNG XỐP DÁN BĂNG KEO DỄ VỠ SL: 1" at bounding box center [265, 184] width 129 height 96
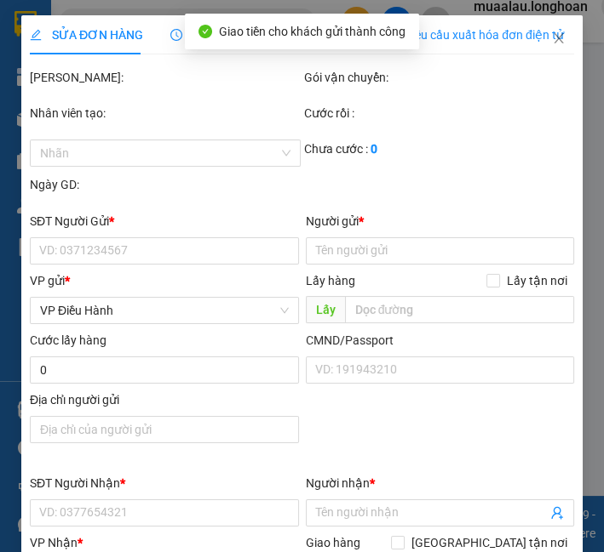
type input "0909276961"
type input "NGUYỄN NHẬT TRUỎNG"
type input "0935025281"
type input "VIỆT HOÀNG"
checkbox input "true"
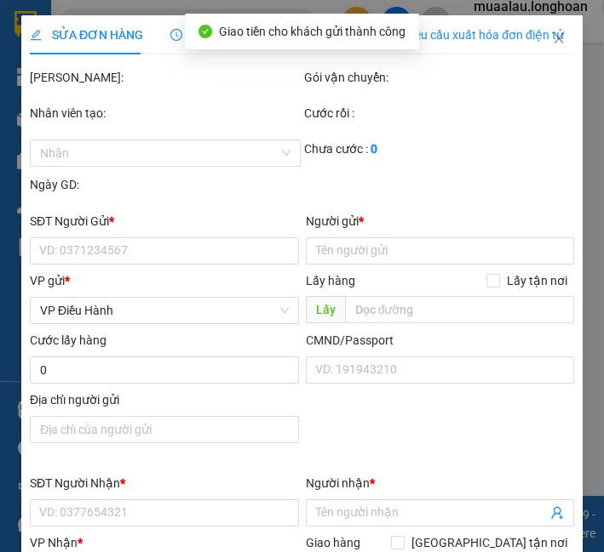
type input "83 ĐỖ ĐĂNG ĐỆ,HOÀ XUÂN,CẨM LỆ,ĐÀ NẴNG"
type input "HÀNG DỄ VỠ ĐÃ BÁO KHÁCH HƯ VỠ KHÔNG ĐỀN"
checkbox input "true"
type input "1.880.000"
type input "10.000"
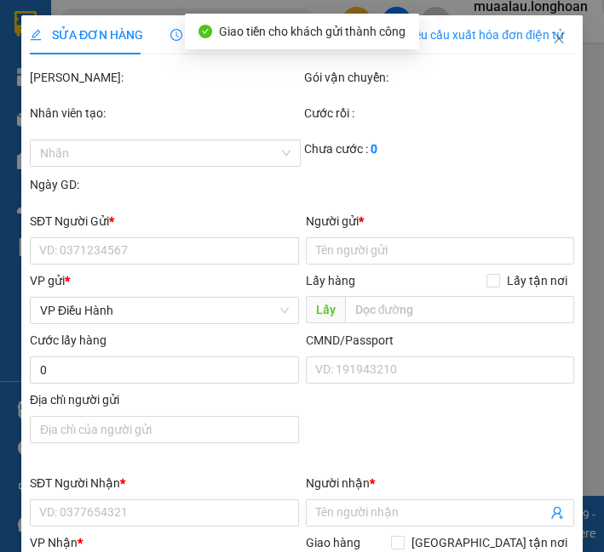
type input "120.000"
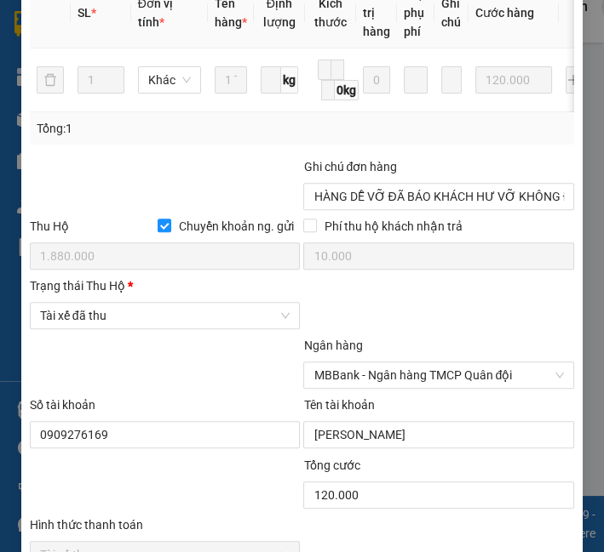
scroll to position [805, 0]
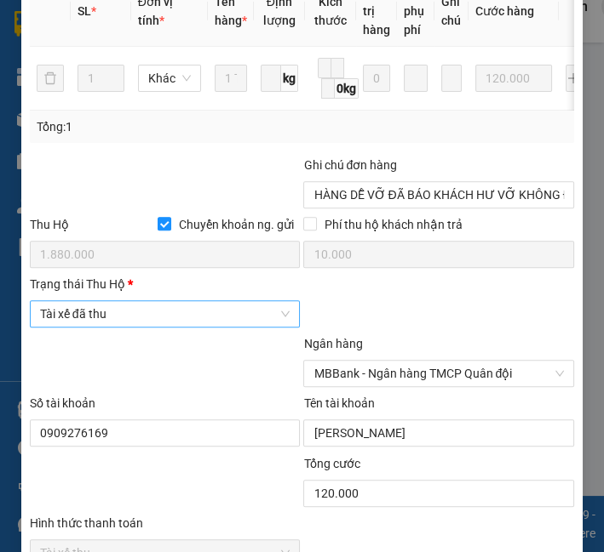
click at [117, 327] on span "Tài xế đã thu" at bounding box center [165, 314] width 250 height 26
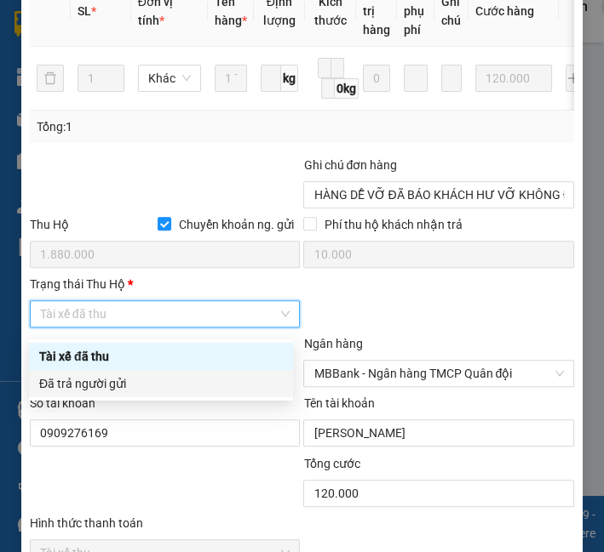
click at [123, 380] on div "Đã trả người gửi" at bounding box center [160, 384] width 243 height 19
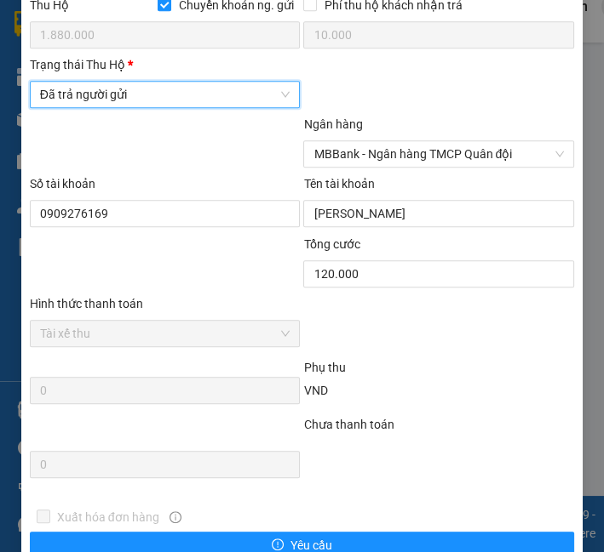
scroll to position [1150, 0]
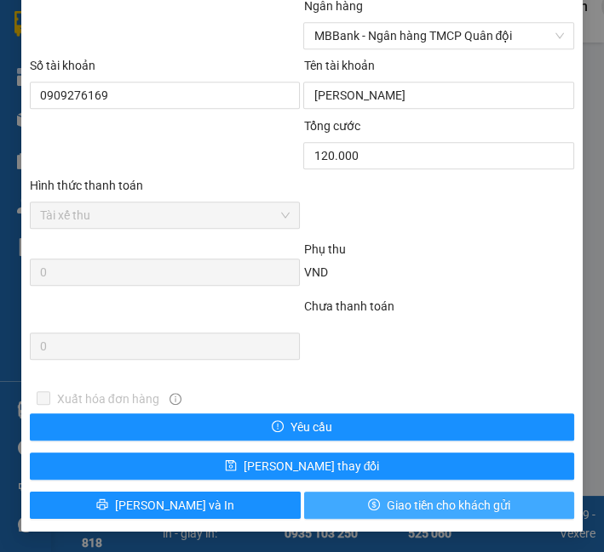
click at [416, 495] on button "Giao tiền cho khách gửi" at bounding box center [439, 505] width 271 height 27
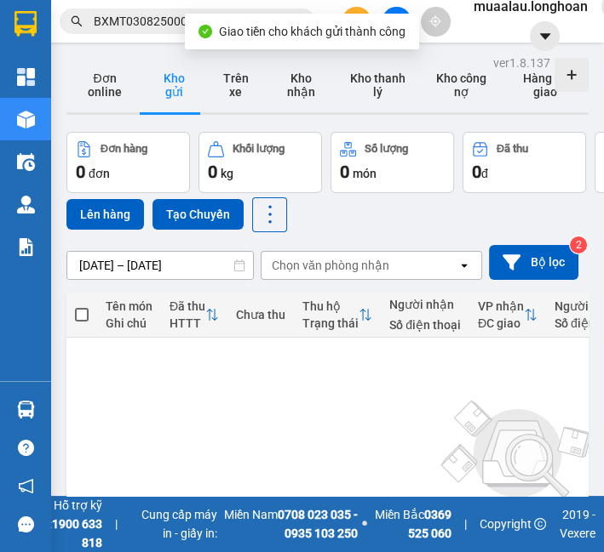
click at [152, 21] on input "BXMT0308250006" at bounding box center [194, 21] width 201 height 19
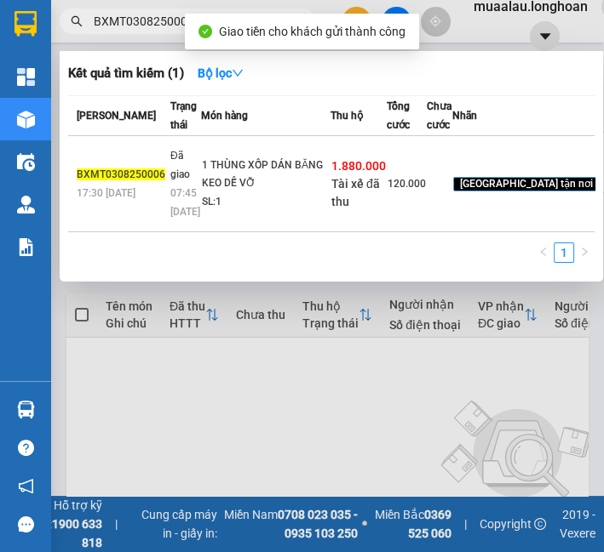
click at [152, 21] on input "BXMT0308250006" at bounding box center [194, 21] width 201 height 19
paste input "VPMD0808250042"
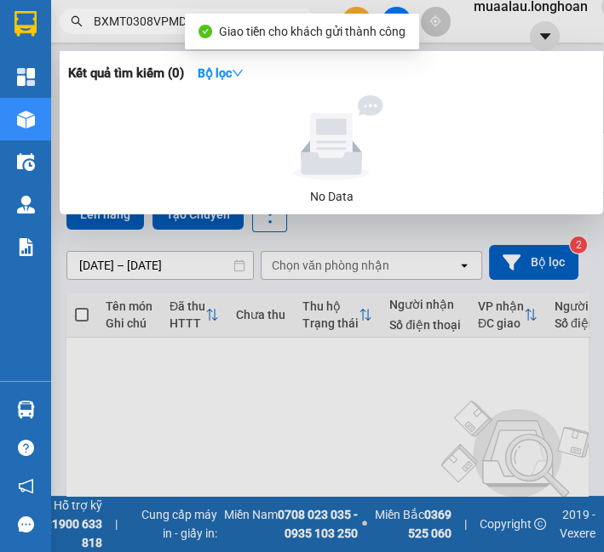
click at [136, 14] on input "BXMT0308VPMD0808250042250006" at bounding box center [194, 21] width 201 height 19
paste input "VPMD0808250042"
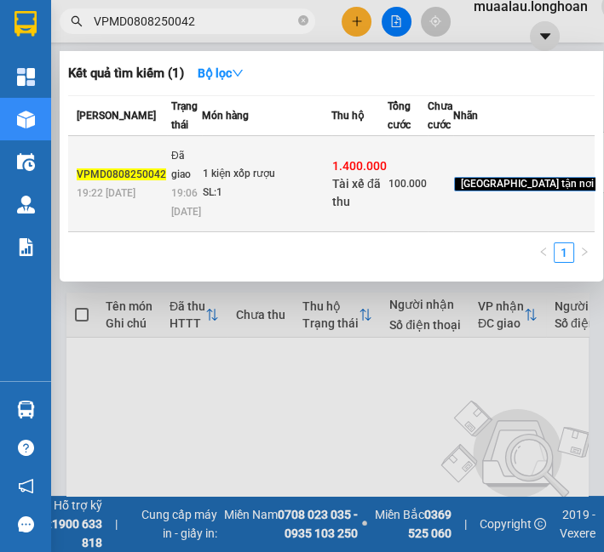
click at [226, 173] on td "1 kiện xốp rượu SL: 1" at bounding box center [266, 184] width 129 height 96
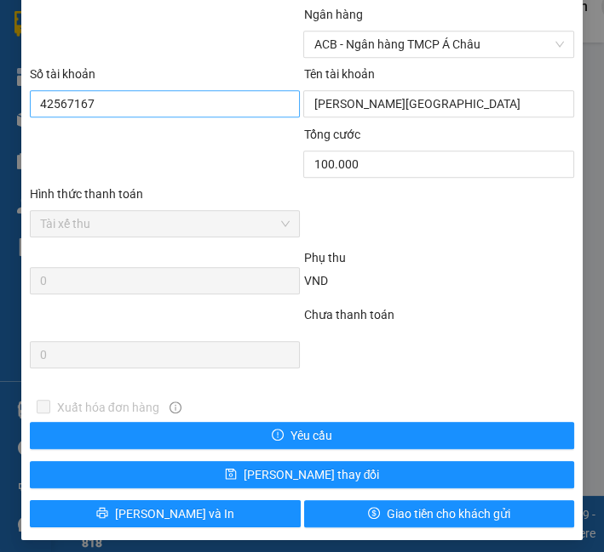
scroll to position [1040, 0]
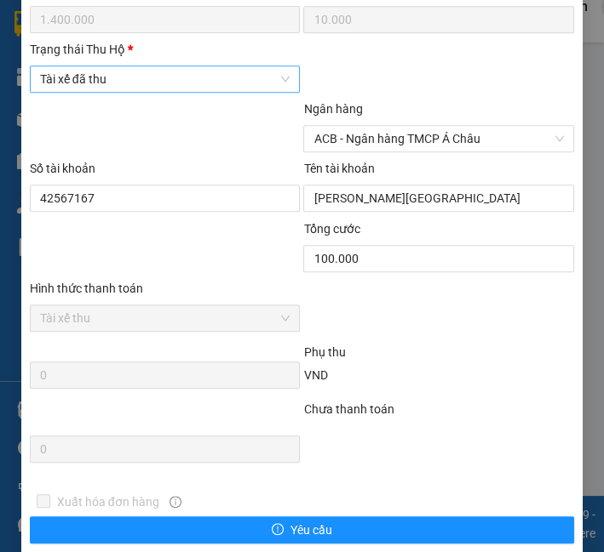
click at [187, 89] on span "Tài xế đã thu" at bounding box center [165, 79] width 250 height 26
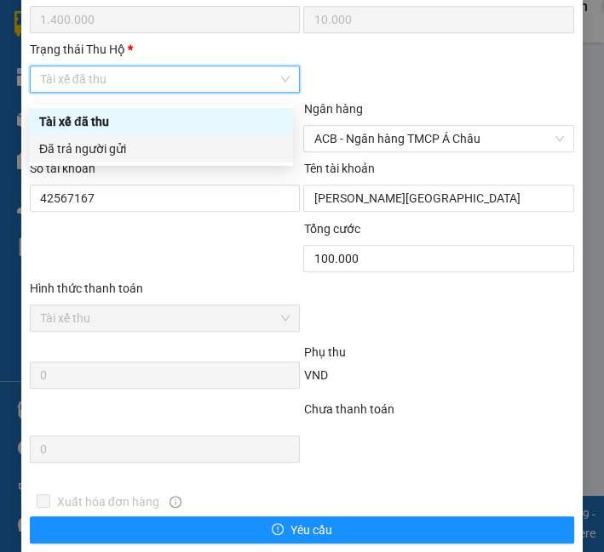
click at [175, 152] on div "Đã trả người gửi" at bounding box center [160, 149] width 243 height 19
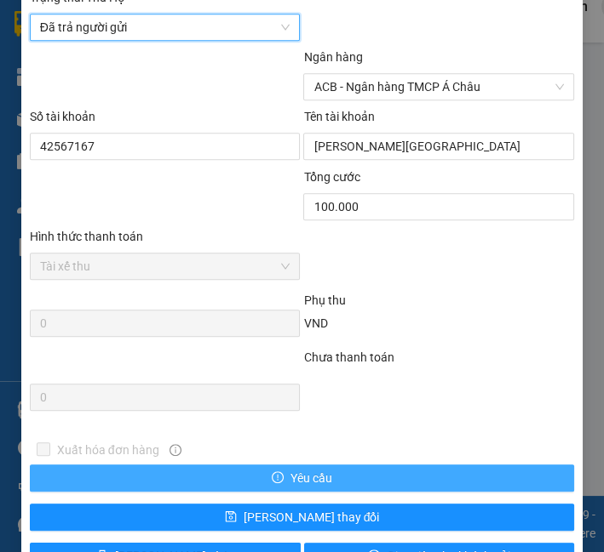
scroll to position [1150, 0]
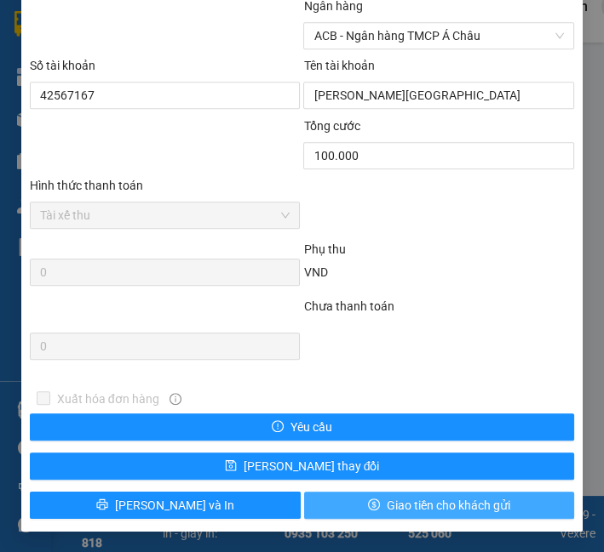
click at [461, 496] on span "Giao tiền cho khách gửi" at bounding box center [447, 505] width 123 height 19
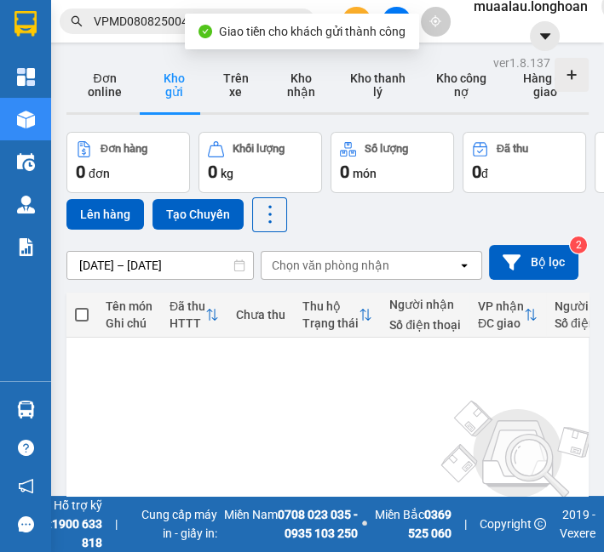
click at [146, 30] on input "VPMD0808250042" at bounding box center [194, 21] width 201 height 19
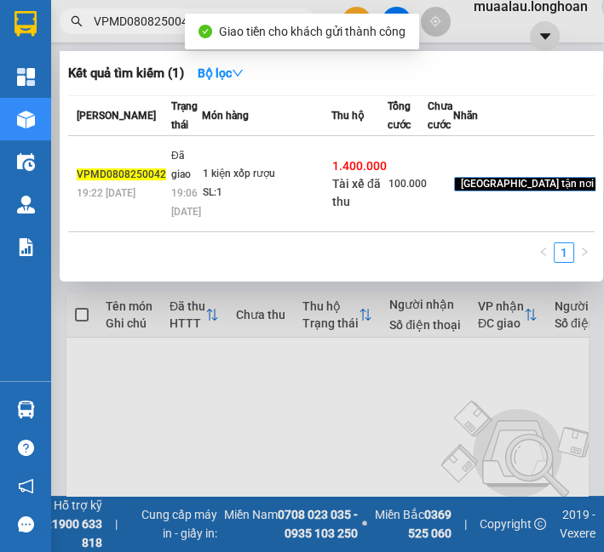
click at [146, 30] on input "VPMD0808250042" at bounding box center [194, 21] width 201 height 19
paste input "708250039"
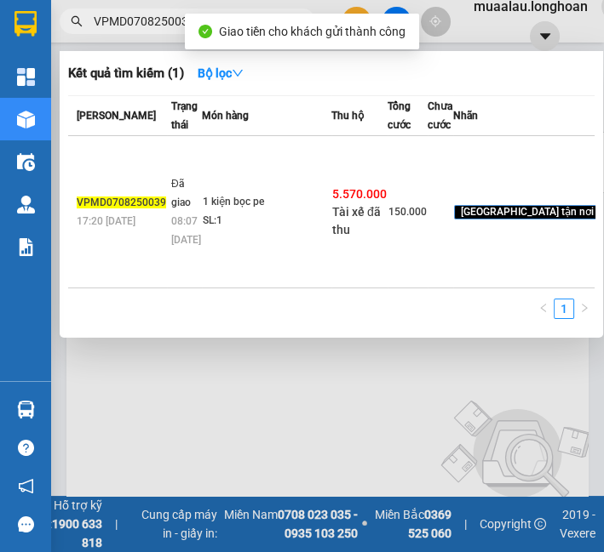
type input "VPMD0708250039"
click at [226, 183] on td "1 kiện bọc pe SL: 1" at bounding box center [266, 212] width 129 height 152
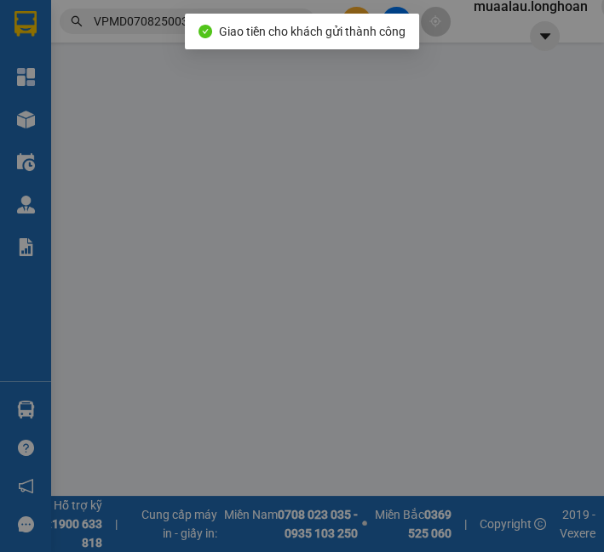
type input "0989354097"
type input "hường"
type input "0935154155"
type input "tú"
checkbox input "true"
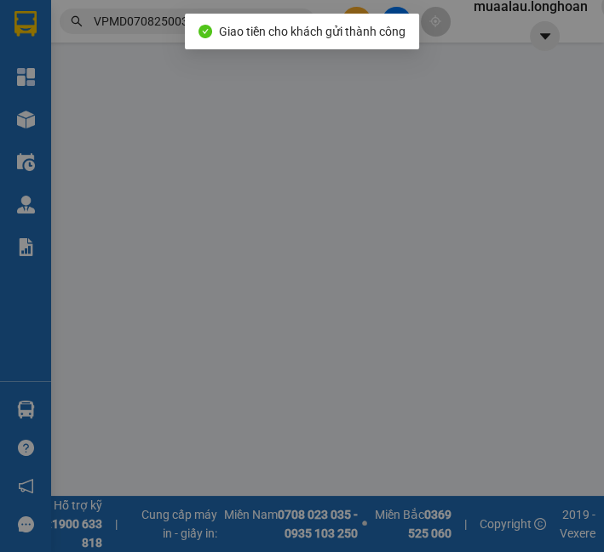
type input "13/36 lê lợi an mỹ tam kỳ quảng nam"
checkbox input "true"
type input "5.570.000"
type input "25.000"
type input "150.000"
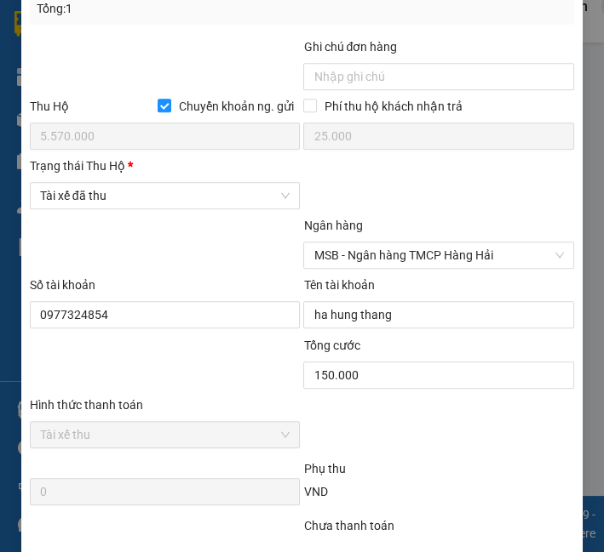
scroll to position [1040, 0]
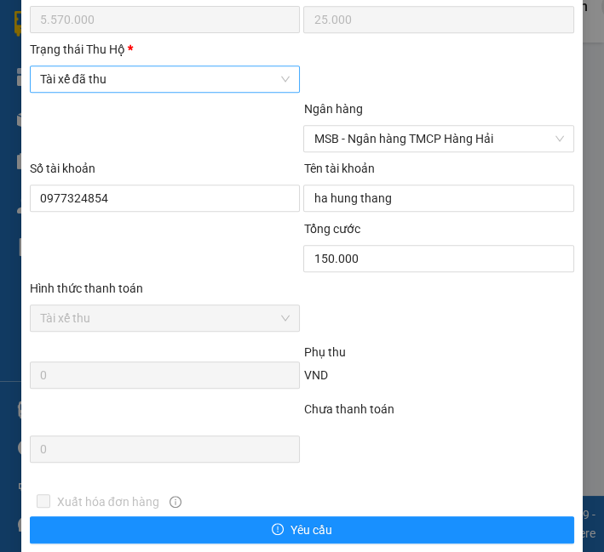
click at [194, 83] on span "Tài xế đã thu" at bounding box center [165, 79] width 250 height 26
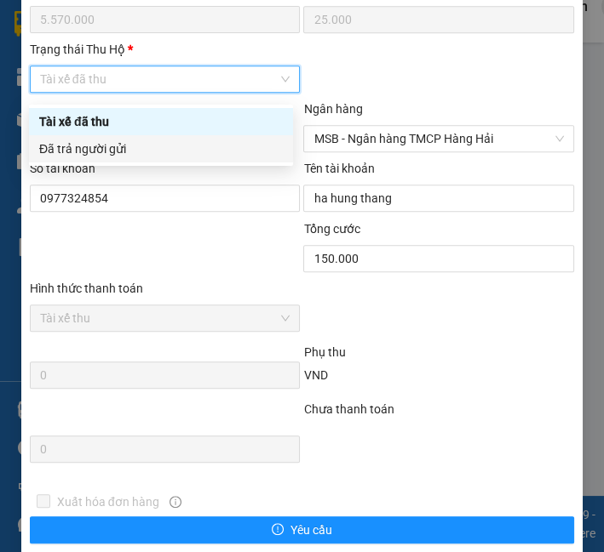
click at [197, 142] on div "Đã trả người gửi" at bounding box center [160, 149] width 243 height 19
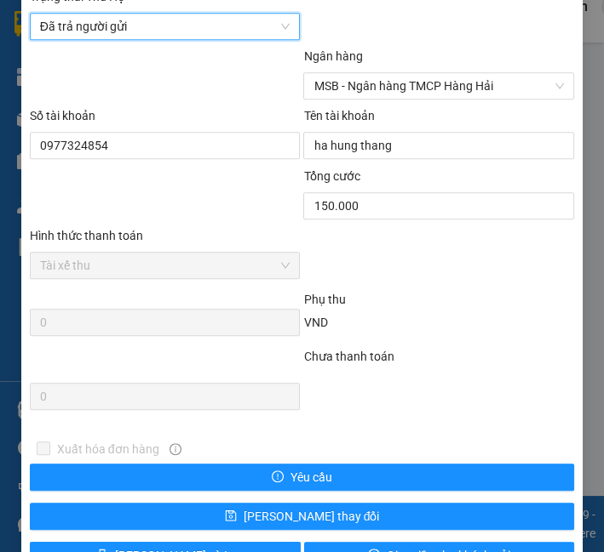
scroll to position [1150, 0]
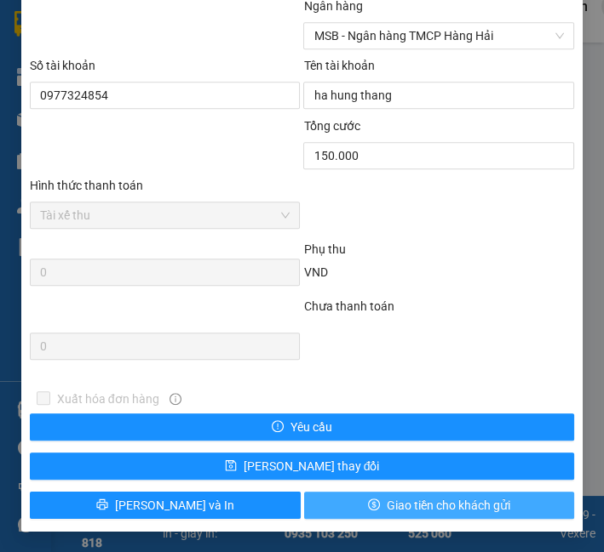
click at [390, 504] on span "Giao tiền cho khách gửi" at bounding box center [447, 505] width 123 height 19
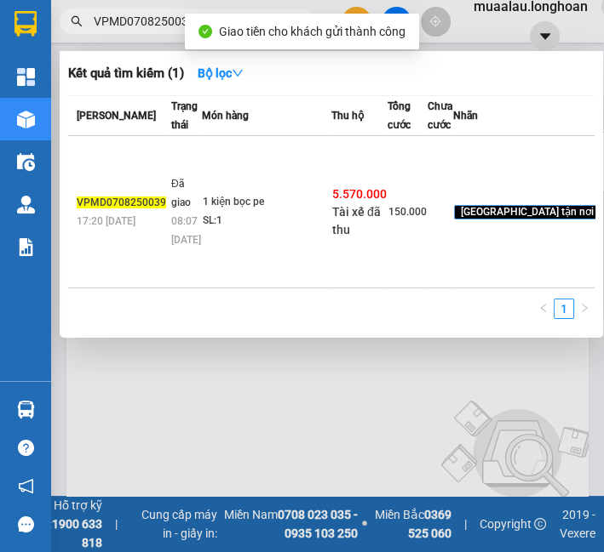
click at [192, 12] on input "VPMD0708250039" at bounding box center [194, 21] width 201 height 19
click at [114, 26] on input "VPMD0708250039" at bounding box center [194, 21] width 201 height 19
paste input "HNHD0808250014"
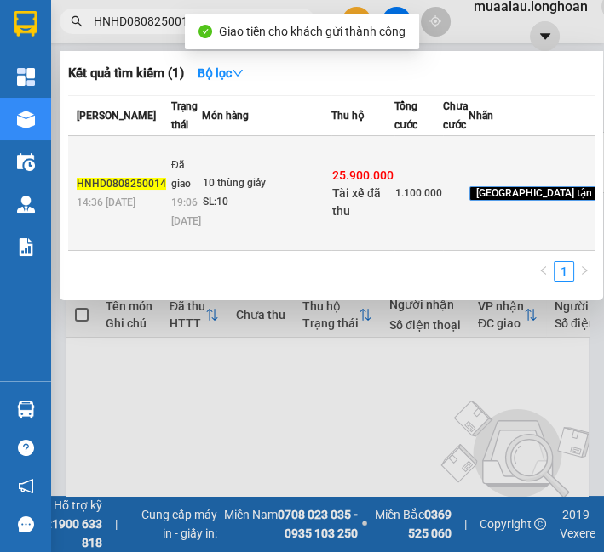
click at [274, 213] on td "10 thùng giấy SL: 10" at bounding box center [266, 193] width 129 height 115
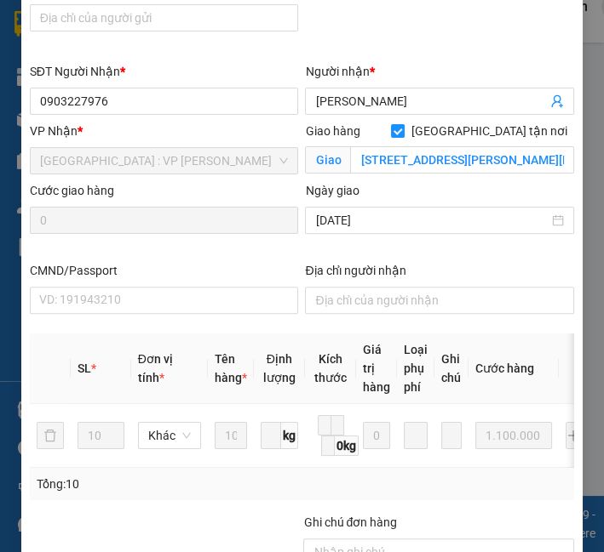
scroll to position [827, 0]
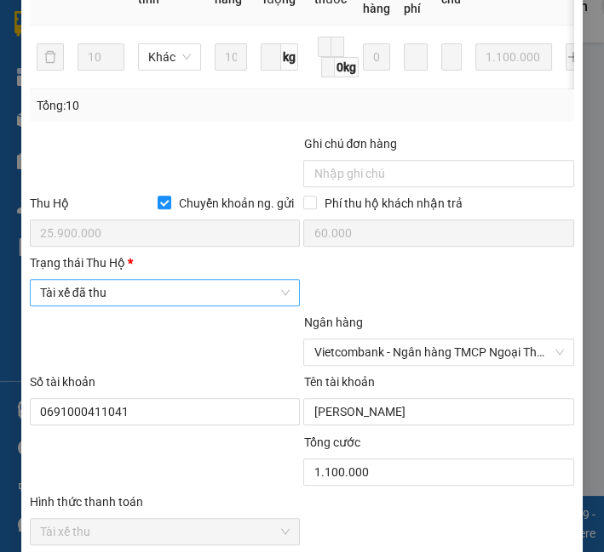
click at [118, 306] on span "Tài xế đã thu" at bounding box center [165, 293] width 250 height 26
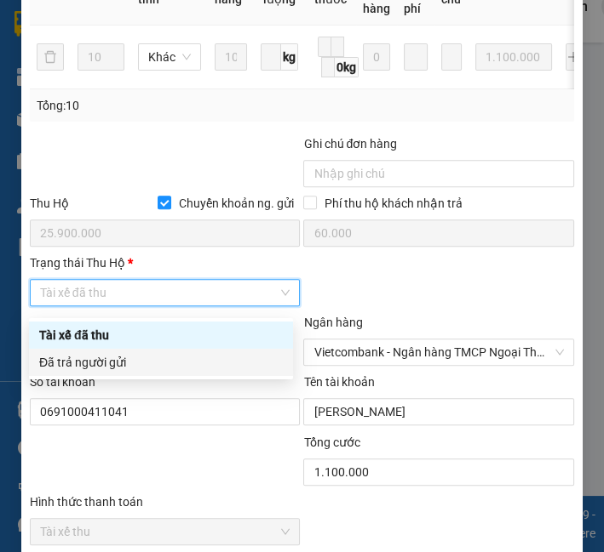
click at [125, 349] on div "Đã trả người gửi" at bounding box center [161, 362] width 264 height 27
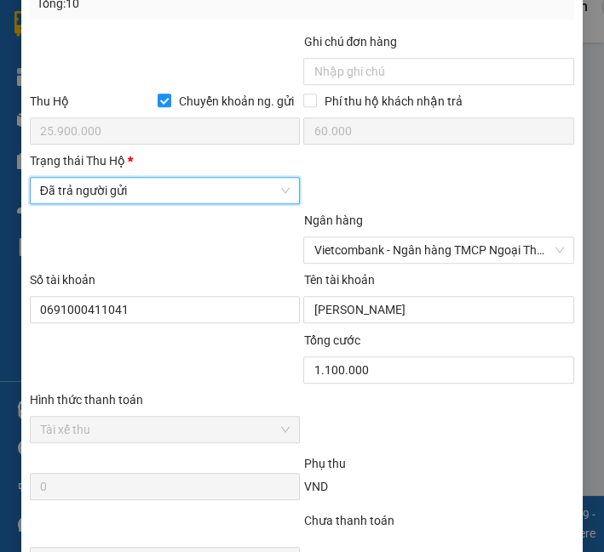
scroll to position [1150, 0]
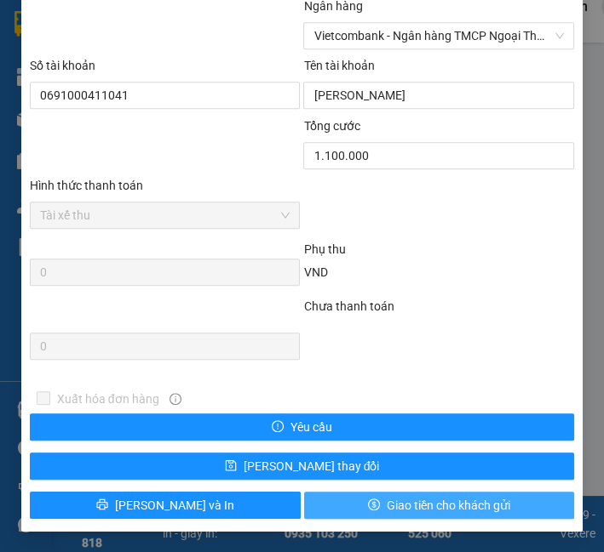
click at [386, 503] on span "Giao tiền cho khách gửi" at bounding box center [447, 505] width 123 height 19
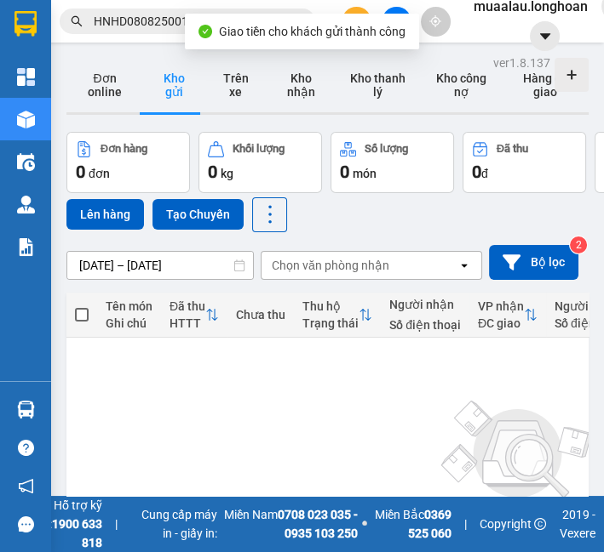
click at [168, 20] on input "HNHD0808250014" at bounding box center [194, 21] width 201 height 19
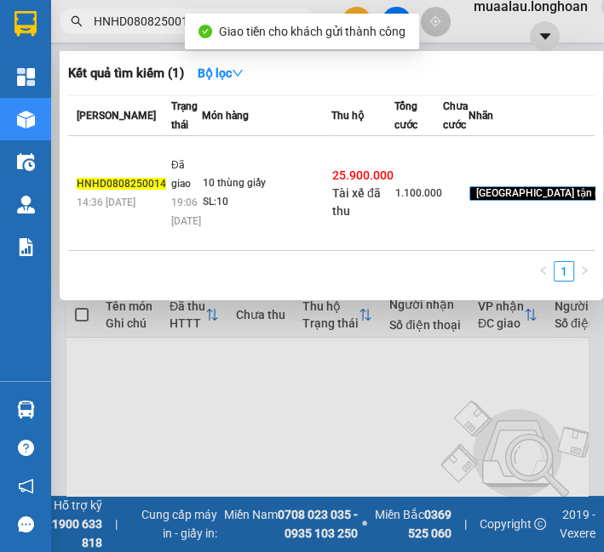
paste input "QU120808250013"
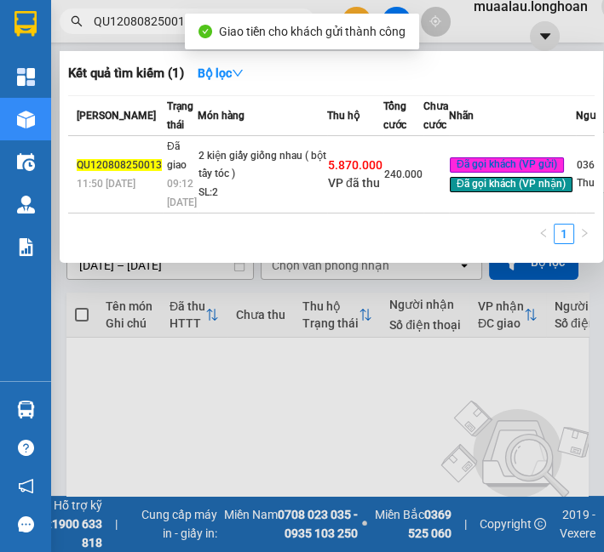
type input "QU120808250013"
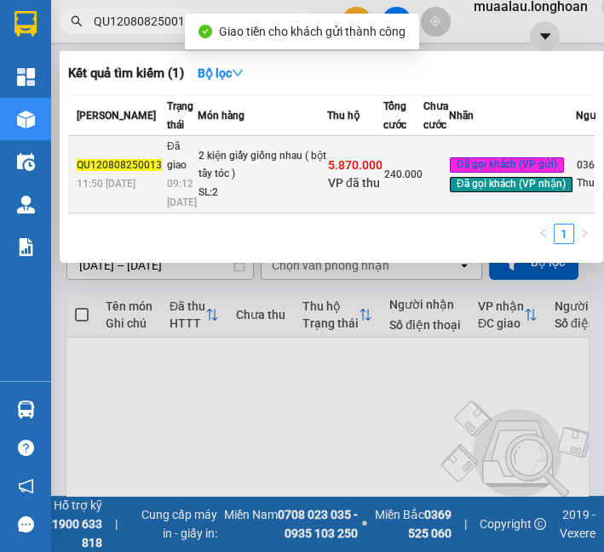
click at [211, 174] on div "2 kiện giấy giống nhau ( bột tẩy tóc )" at bounding box center [262, 165] width 128 height 37
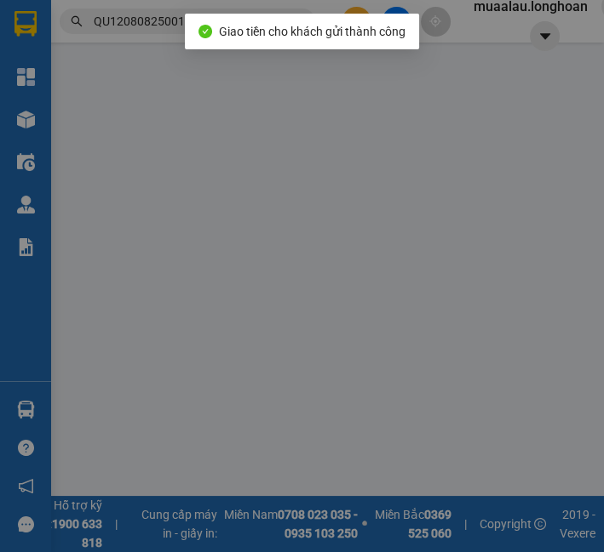
type input "0368267778"
type input "Thuận"
type input "0768576441"
type input "Lê Hải"
type input "nhận theo kiện - hư hỏng ko chịu trách nhiệm"
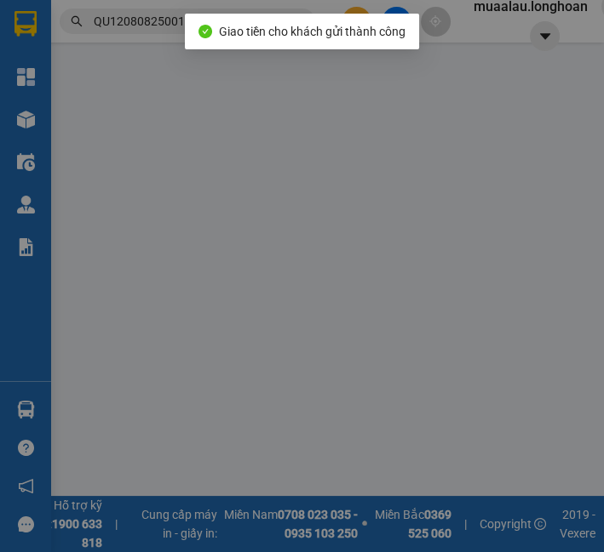
checkbox input "true"
type input "5.870.000"
type input "25.000"
type input "240.000"
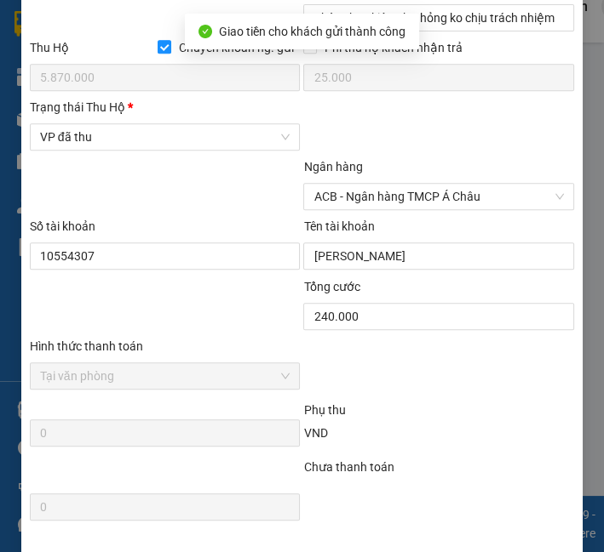
scroll to position [972, 0]
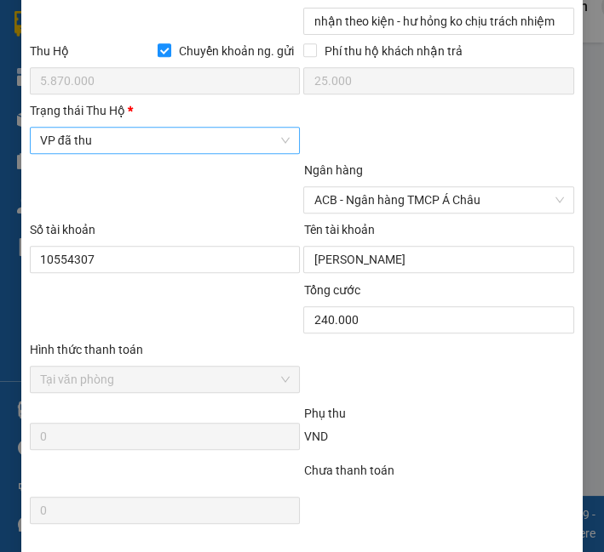
click at [140, 153] on span "VP đã thu" at bounding box center [165, 141] width 250 height 26
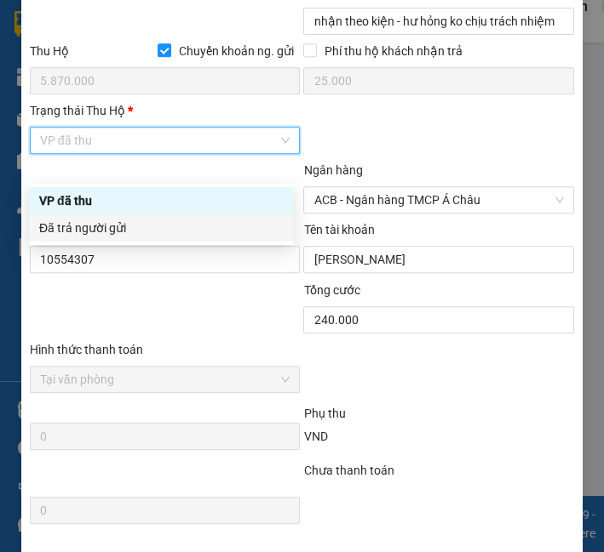
click at [124, 226] on div "Đã trả người gửi" at bounding box center [160, 228] width 243 height 19
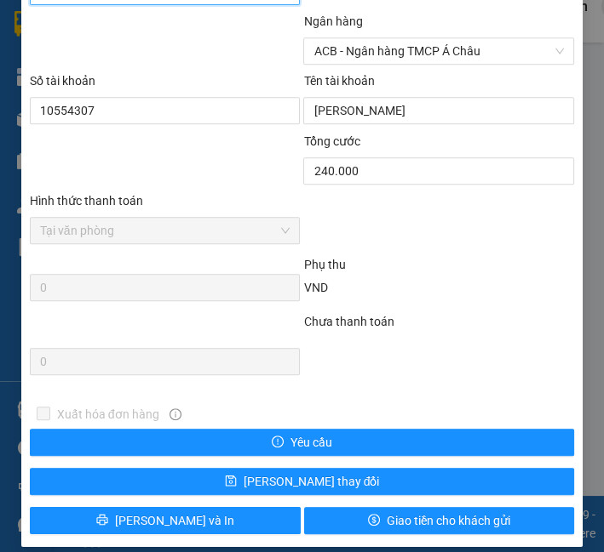
scroll to position [1162, 0]
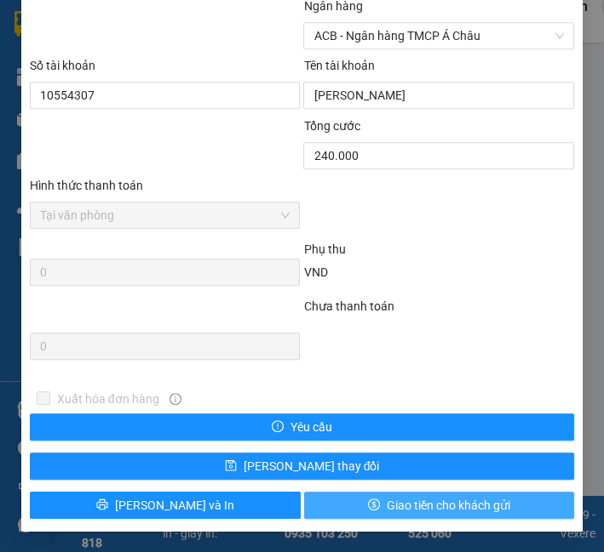
click at [355, 515] on button "Giao tiền cho khách gửi" at bounding box center [439, 505] width 271 height 27
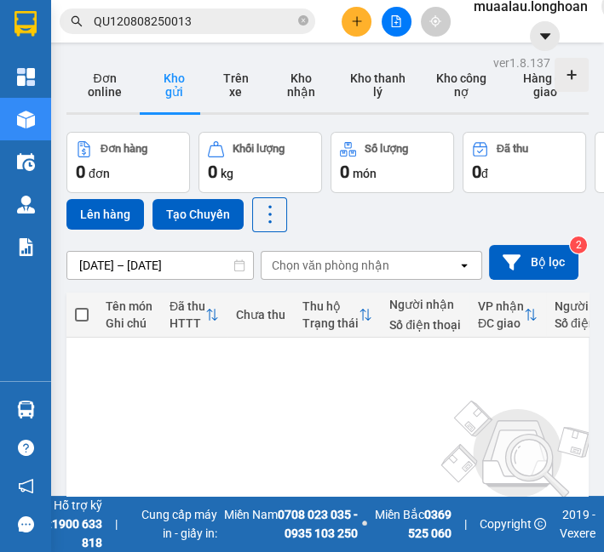
click at [119, 20] on input "QU120808250013" at bounding box center [194, 21] width 201 height 19
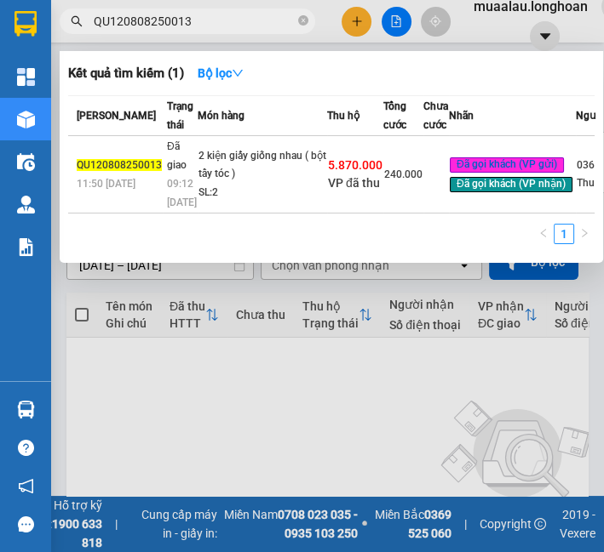
click at [119, 20] on input "QU120808250013" at bounding box center [194, 21] width 201 height 19
paste input "708250019"
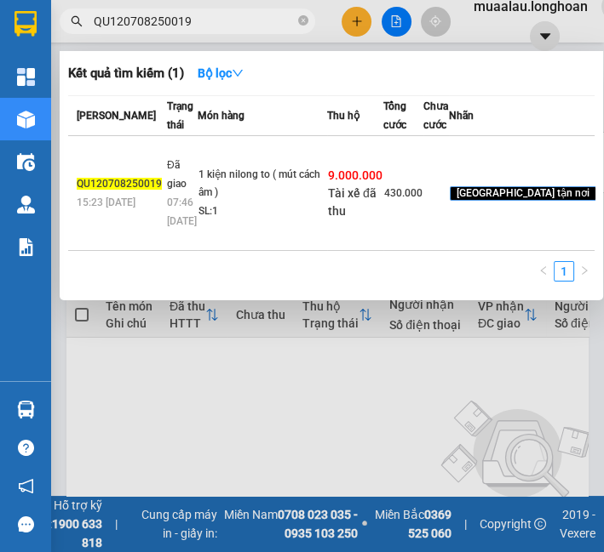
type input "QU120708250019"
click at [220, 171] on td "1 kiện nilong to ( mút cách âm ) SL: 1" at bounding box center [261, 193] width 129 height 115
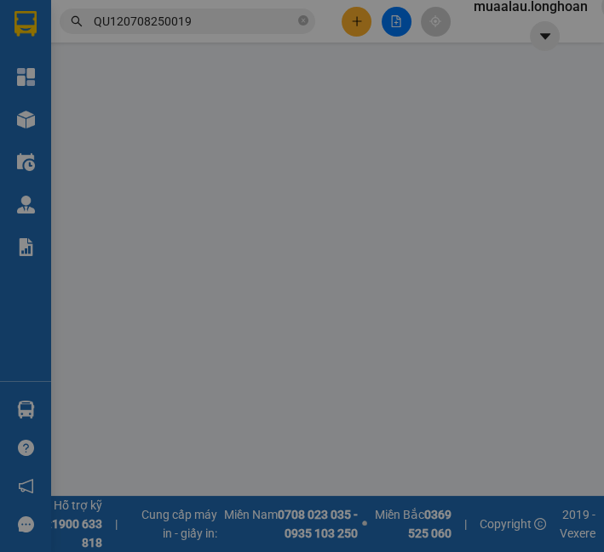
type input "0985923320"
type input "c Hương"
type input "0898511067"
type input "Angel"
checkbox input "true"
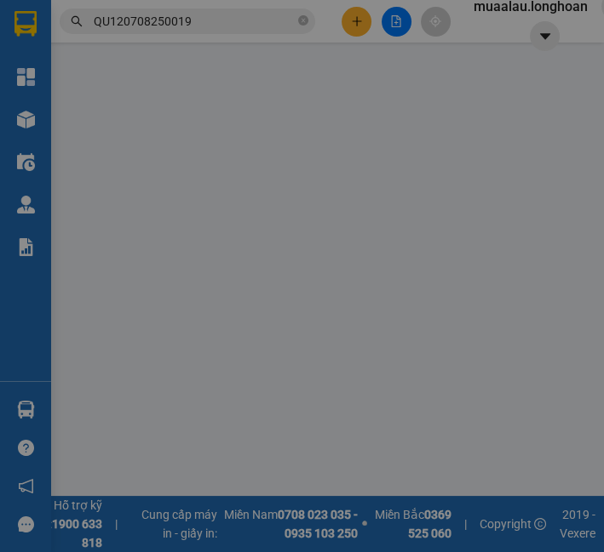
type input "313-315 Dương Đình Nghệ, An Hải, Đà Nẵng"
type input "nhận theo kiện - hư hỏng ko chịu trách nhiệm"
checkbox input "true"
type input "9.000.000"
type input "25.000"
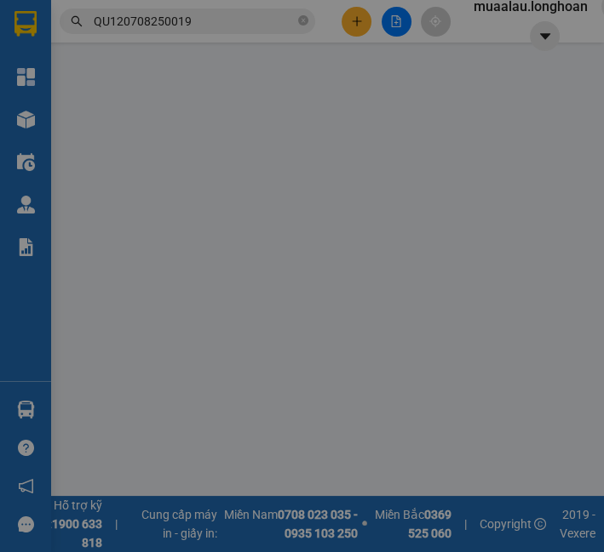
type input "430.000"
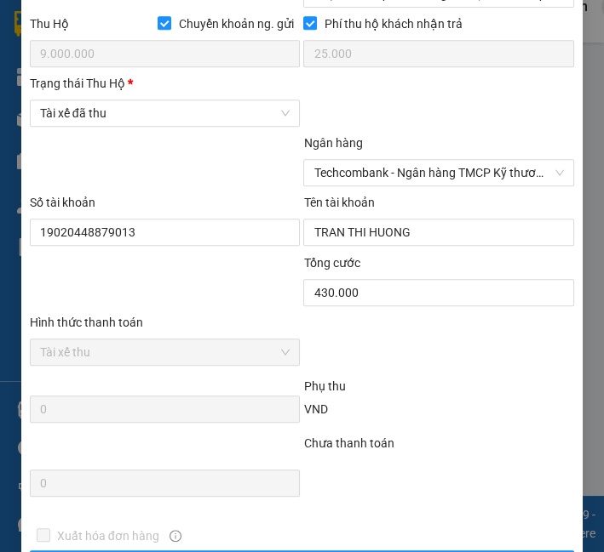
scroll to position [961, 0]
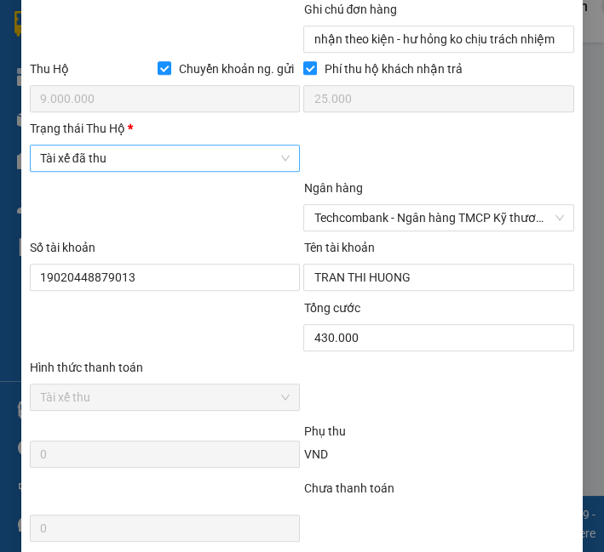
click at [129, 169] on span "Tài xế đã thu" at bounding box center [165, 159] width 250 height 26
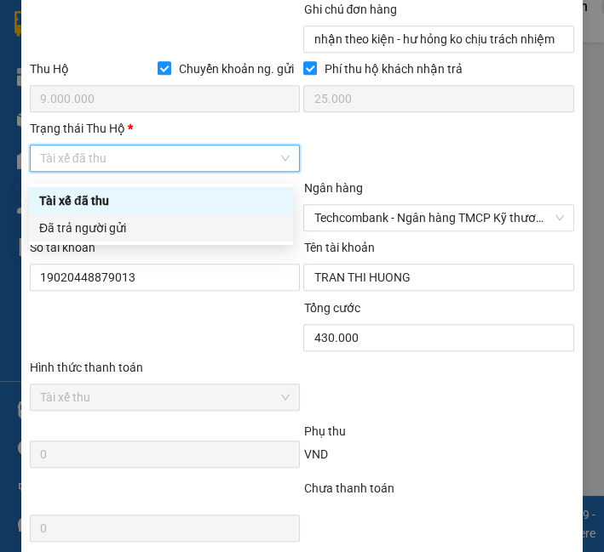
click at [117, 230] on div "Đã trả người gửi" at bounding box center [160, 228] width 243 height 19
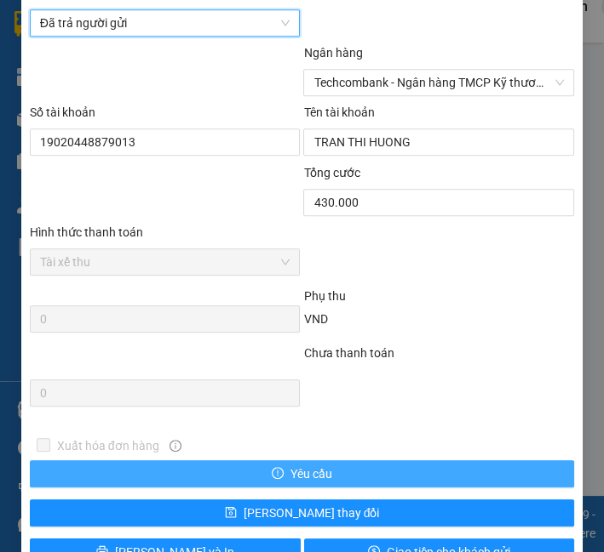
scroll to position [1150, 0]
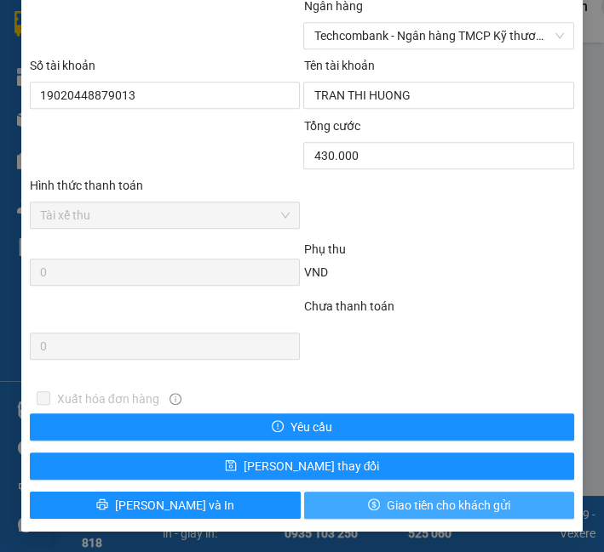
click at [447, 504] on span "Giao tiền cho khách gửi" at bounding box center [447, 505] width 123 height 19
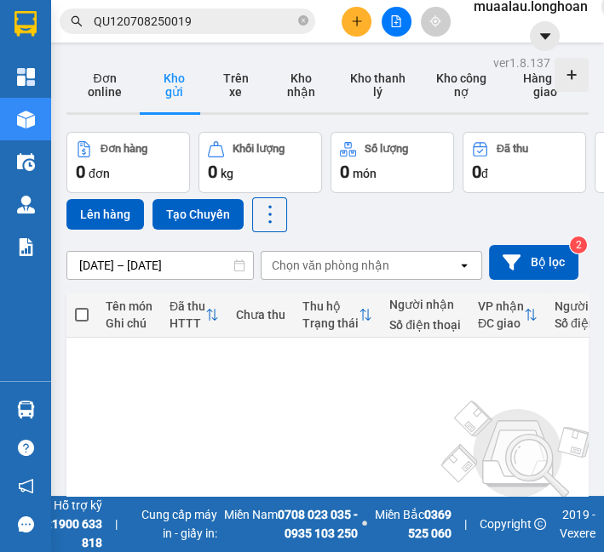
scroll to position [94, 0]
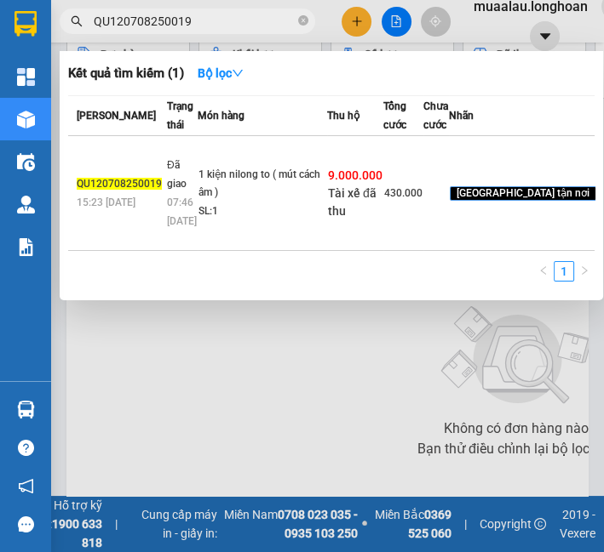
click at [214, 23] on input "QU120708250019" at bounding box center [194, 21] width 201 height 19
paste input "SGTB0708250007"
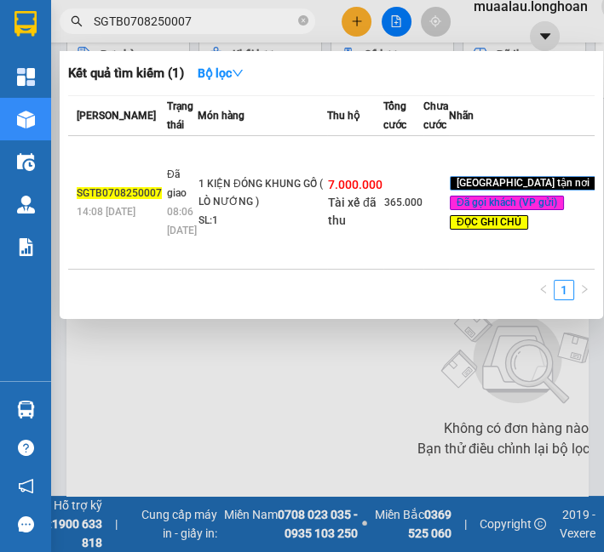
type input "SGTB0708250007"
click at [223, 212] on div "1 KIỆN ĐÓNG KHUNG GỖ ( LÒ NƯỚNG )" at bounding box center [262, 193] width 128 height 37
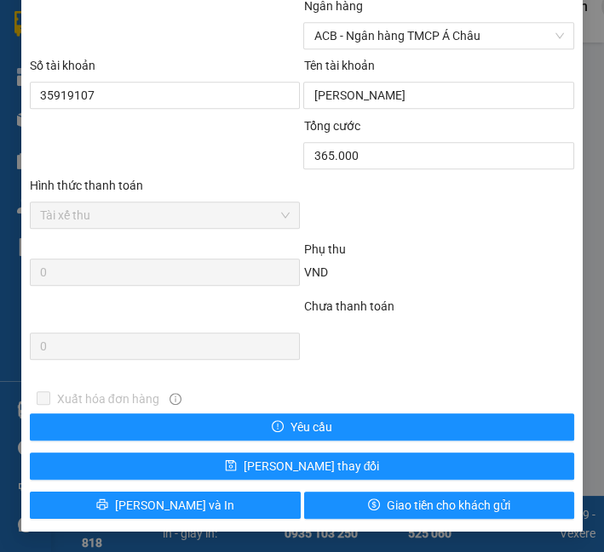
scroll to position [975, 0]
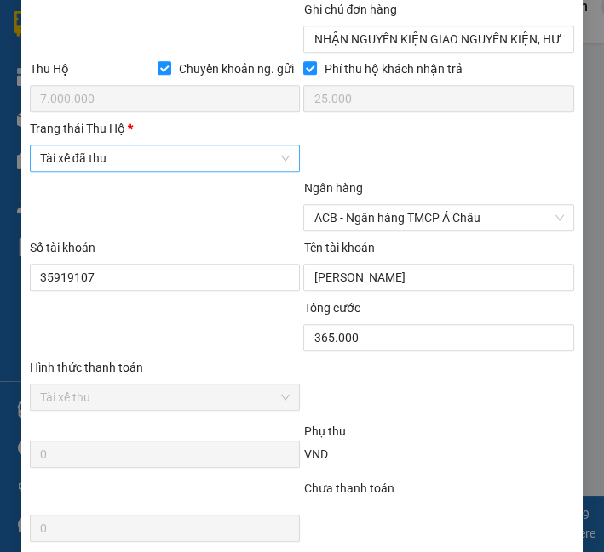
click at [163, 167] on span "Tài xế đã thu" at bounding box center [165, 159] width 250 height 26
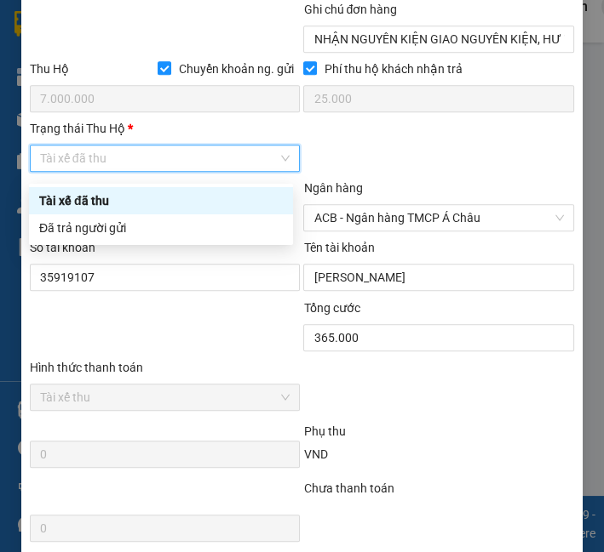
click at [163, 215] on div "Đã trả người gửi" at bounding box center [161, 228] width 264 height 27
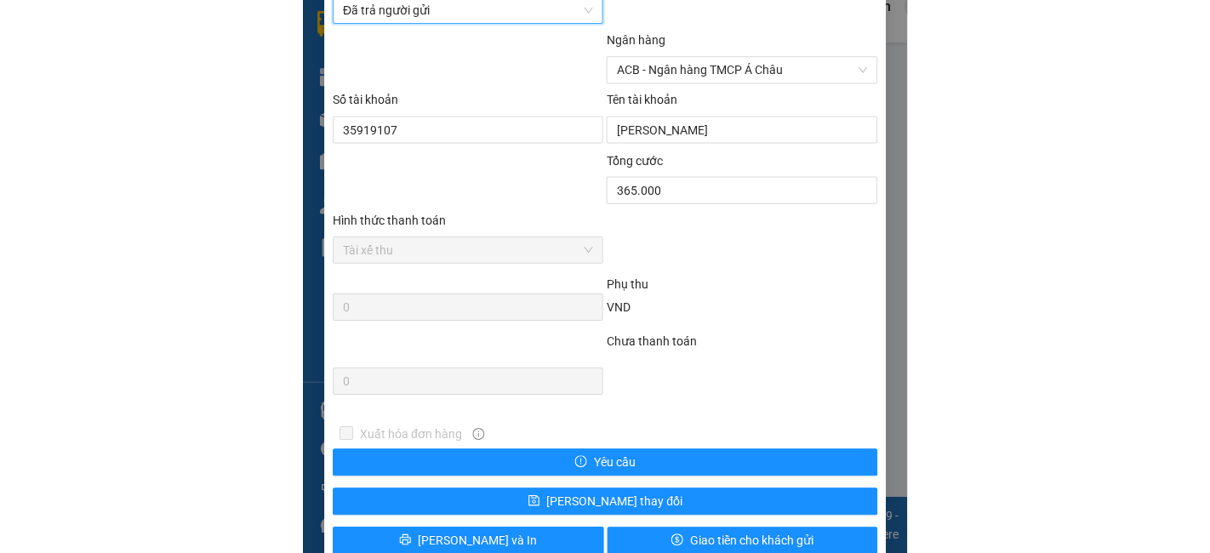
scroll to position [1164, 0]
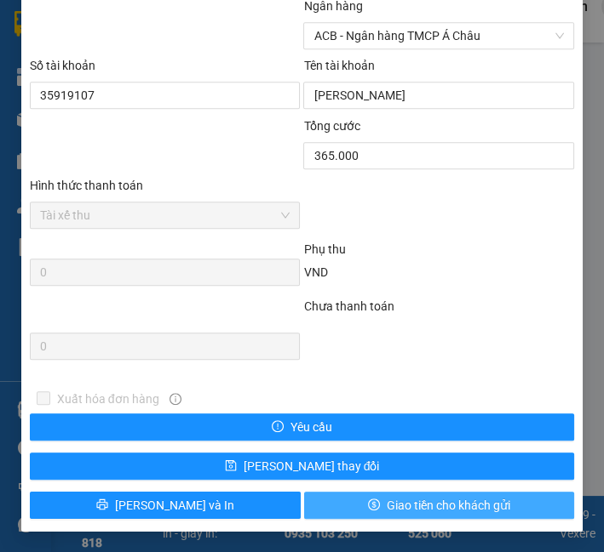
click at [418, 504] on span "Giao tiền cho khách gửi" at bounding box center [447, 505] width 123 height 19
